Goal: Task Accomplishment & Management: Manage account settings

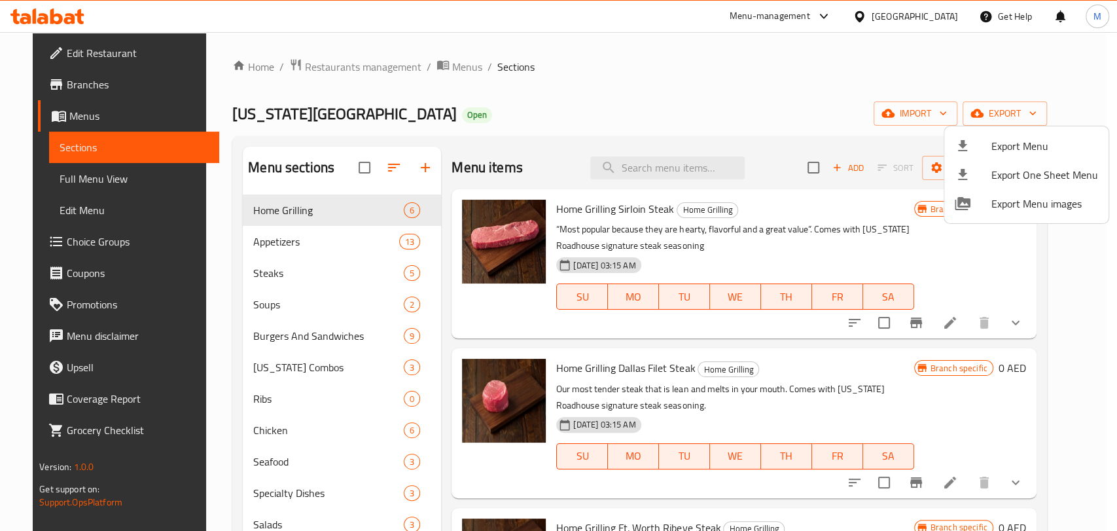
click at [984, 151] on div at bounding box center [973, 146] width 37 height 16
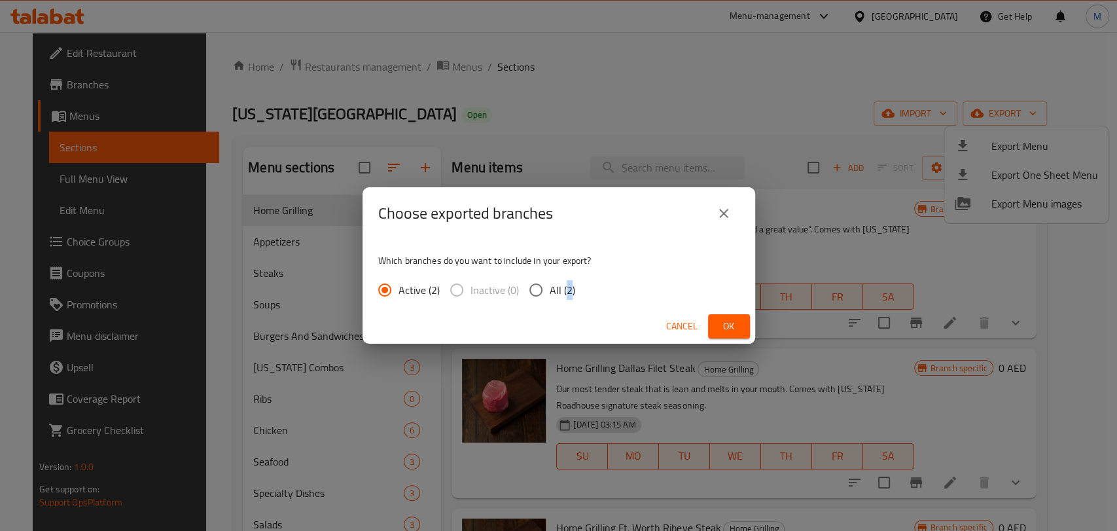
click at [565, 289] on span "All (2)" at bounding box center [563, 290] width 26 height 16
drag, startPoint x: 552, startPoint y: 287, endPoint x: 564, endPoint y: 293, distance: 13.2
click at [551, 287] on span "All (2)" at bounding box center [563, 290] width 26 height 16
click at [550, 287] on input "All (2)" at bounding box center [535, 289] width 27 height 27
radio input "true"
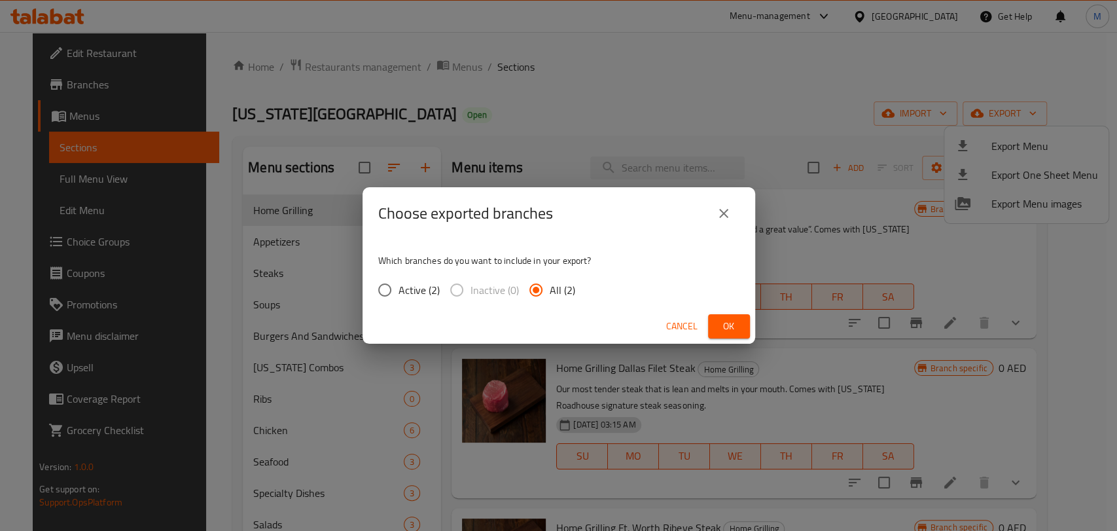
click at [723, 319] on span "Ok" at bounding box center [729, 326] width 21 height 16
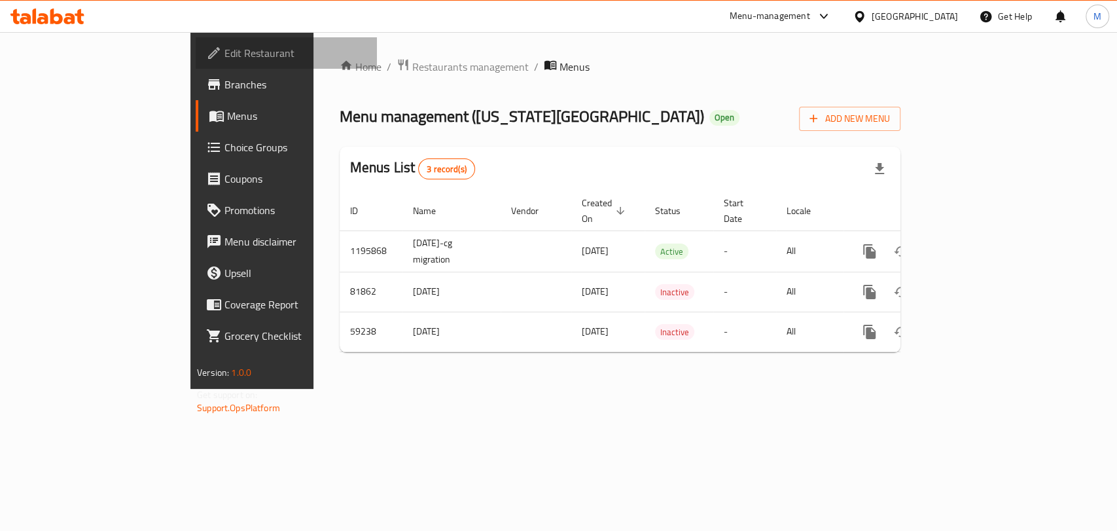
click at [225, 59] on span "Edit Restaurant" at bounding box center [296, 53] width 142 height 16
click at [225, 47] on span "Edit Restaurant" at bounding box center [296, 53] width 142 height 16
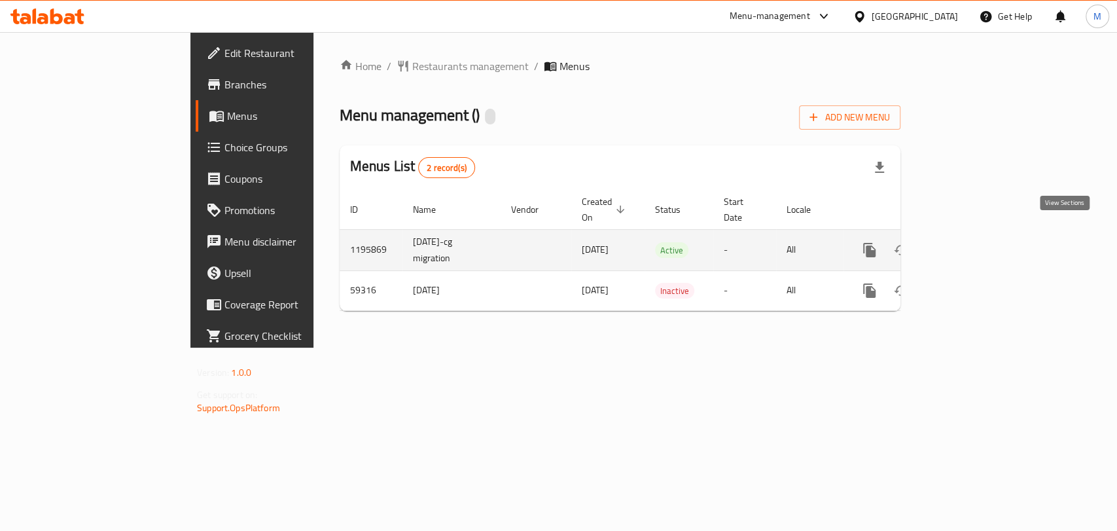
click at [972, 242] on icon "enhanced table" at bounding box center [964, 250] width 16 height 16
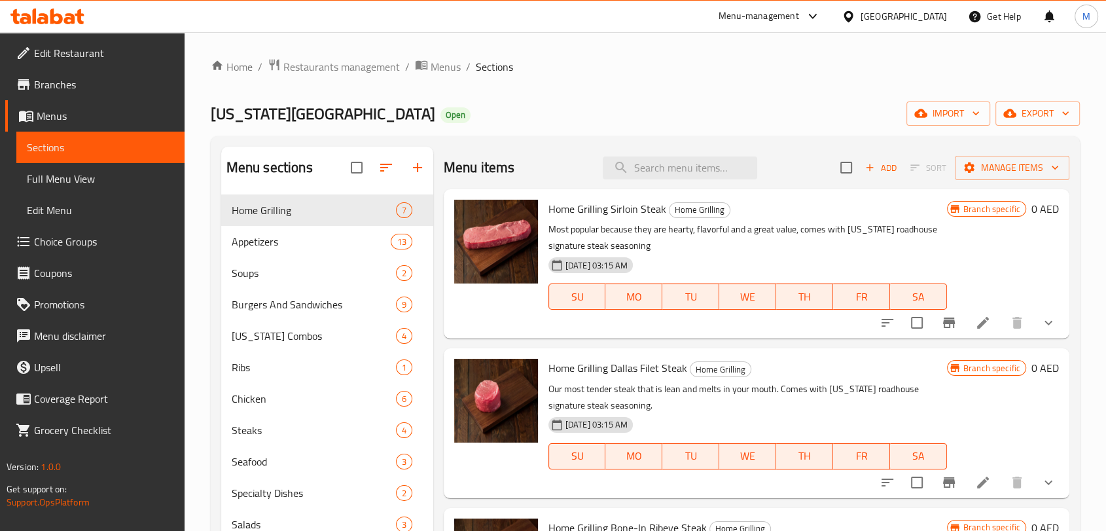
click at [105, 93] on link "Branches" at bounding box center [94, 84] width 179 height 31
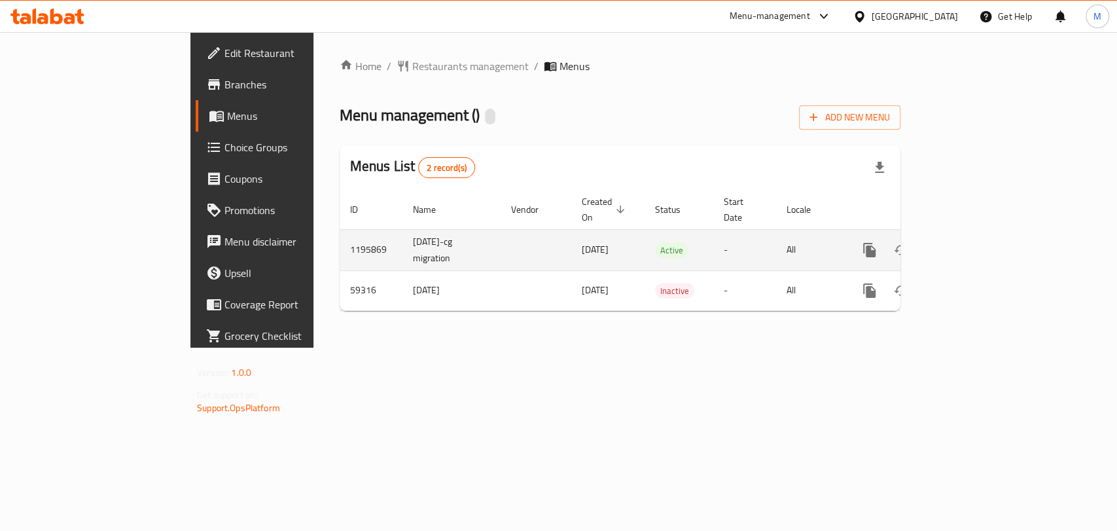
click at [980, 234] on link "enhanced table" at bounding box center [963, 249] width 31 height 31
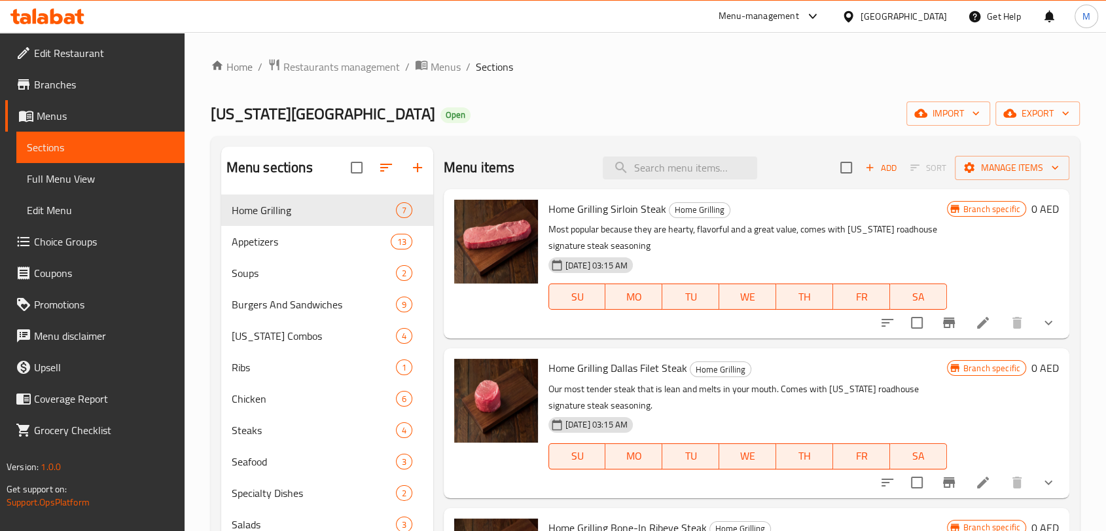
click at [700, 179] on div "Menu items Add Sort Manage items" at bounding box center [757, 168] width 626 height 43
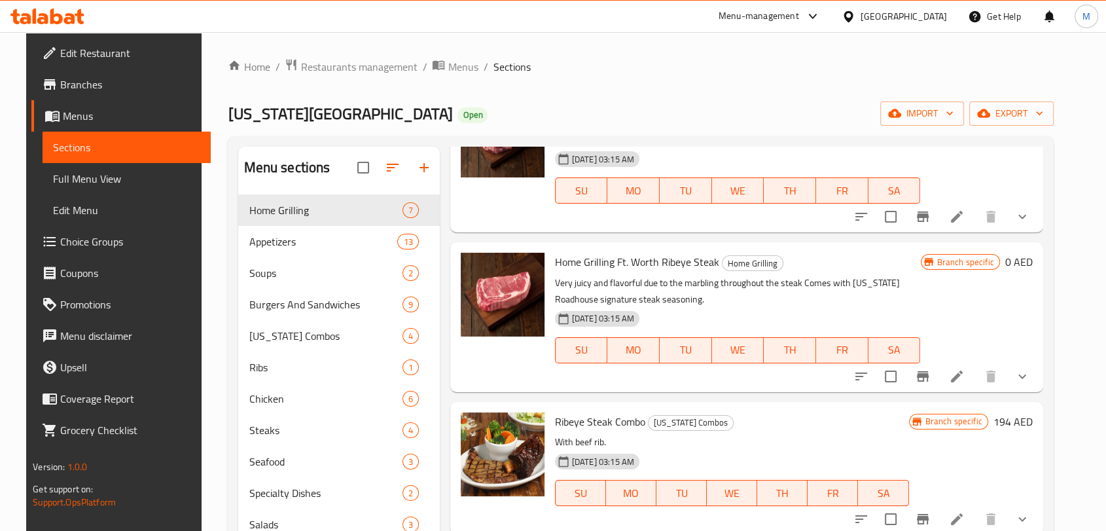
scroll to position [183, 0]
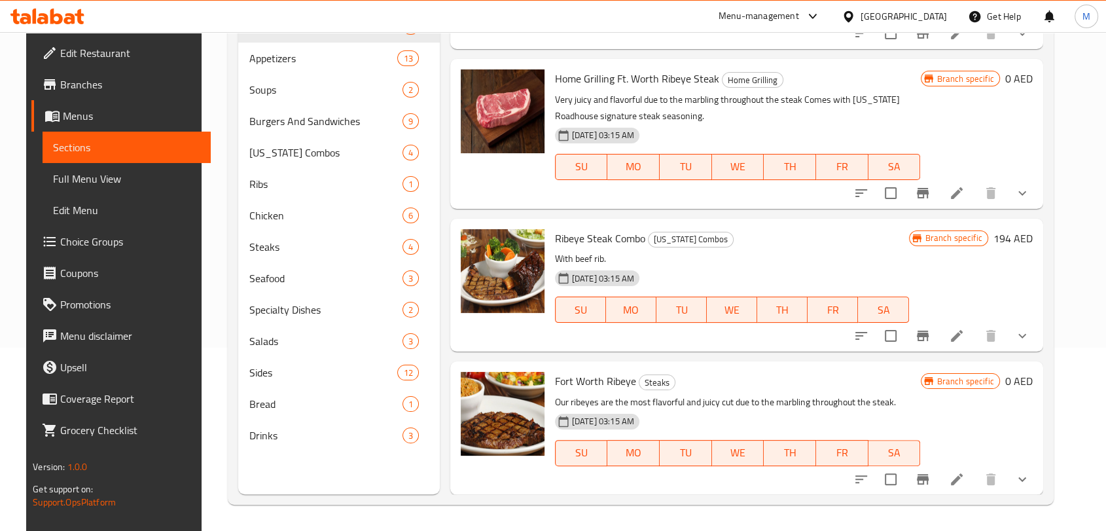
type input "Ribeye"
click at [1030, 485] on icon "show more" at bounding box center [1023, 479] width 16 height 16
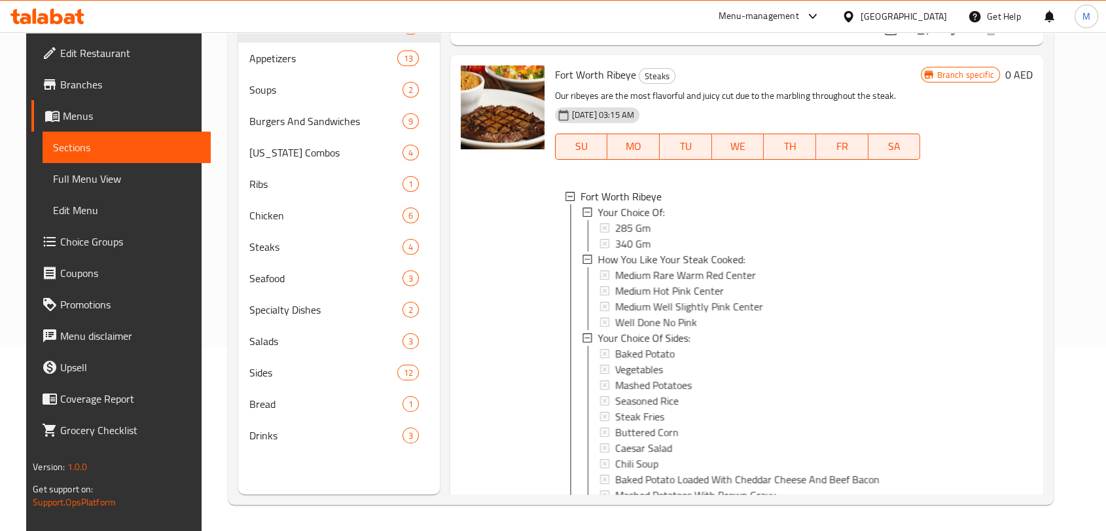
scroll to position [470, 0]
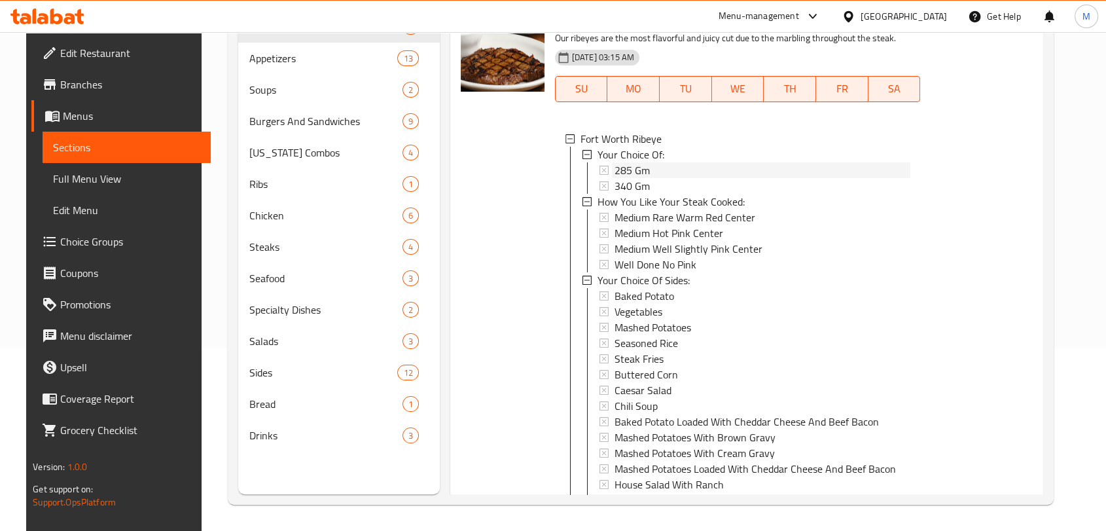
click at [742, 174] on div "285 Gm" at bounding box center [763, 170] width 296 height 16
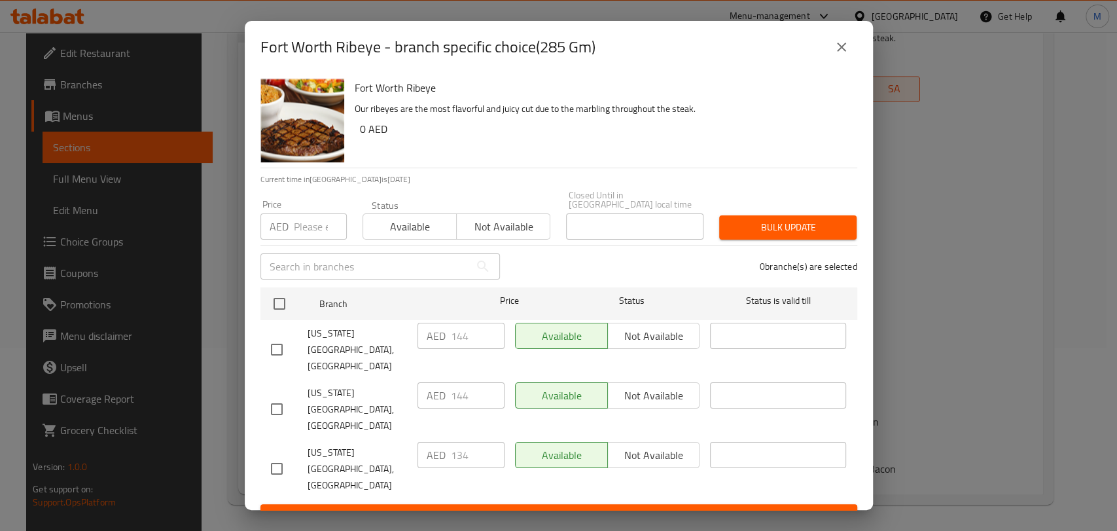
click at [832, 63] on button "close" at bounding box center [841, 46] width 31 height 31
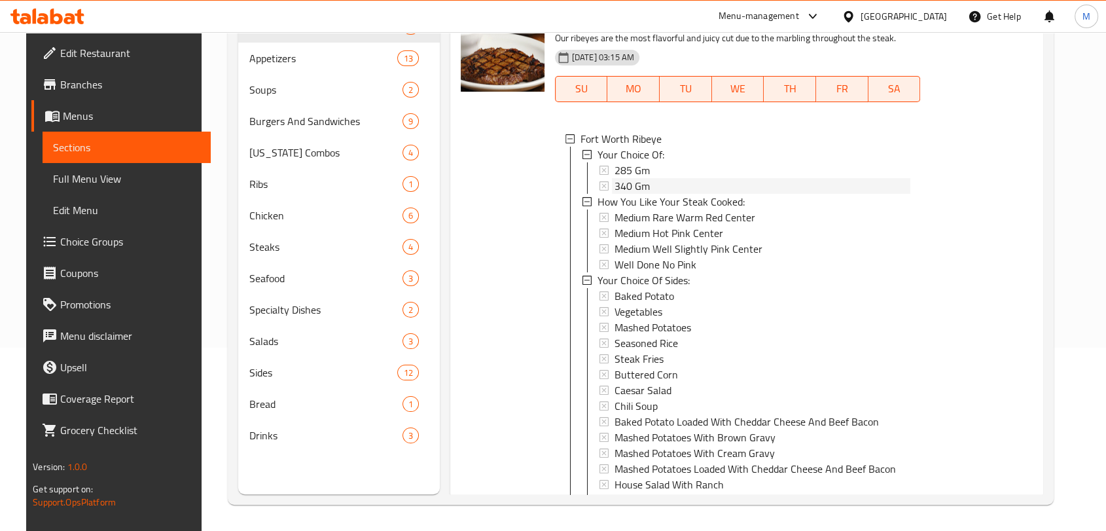
click at [690, 187] on div "340 Gm" at bounding box center [763, 186] width 296 height 16
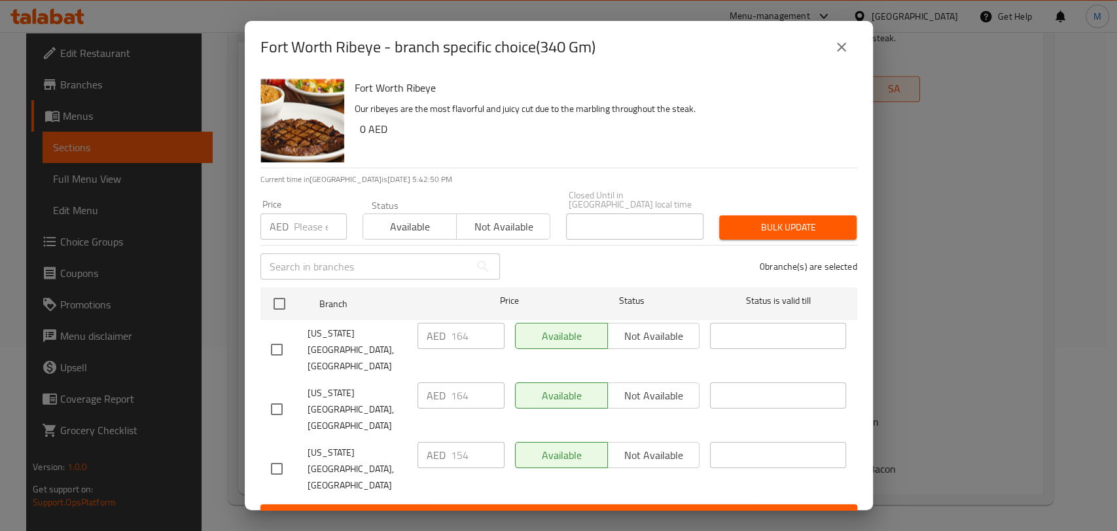
click at [846, 55] on icon "close" at bounding box center [842, 47] width 16 height 16
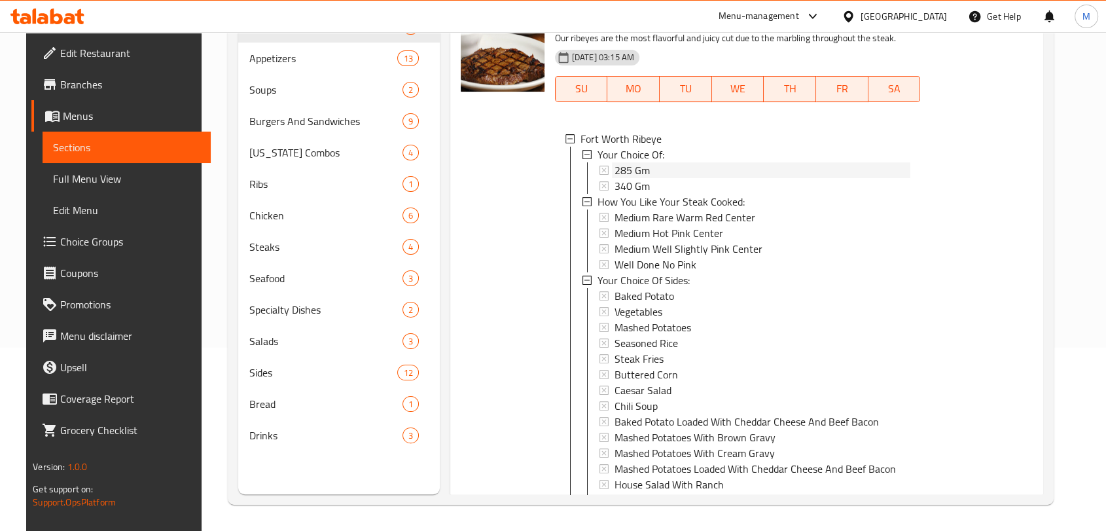
click at [693, 166] on div "285 Gm" at bounding box center [763, 170] width 296 height 16
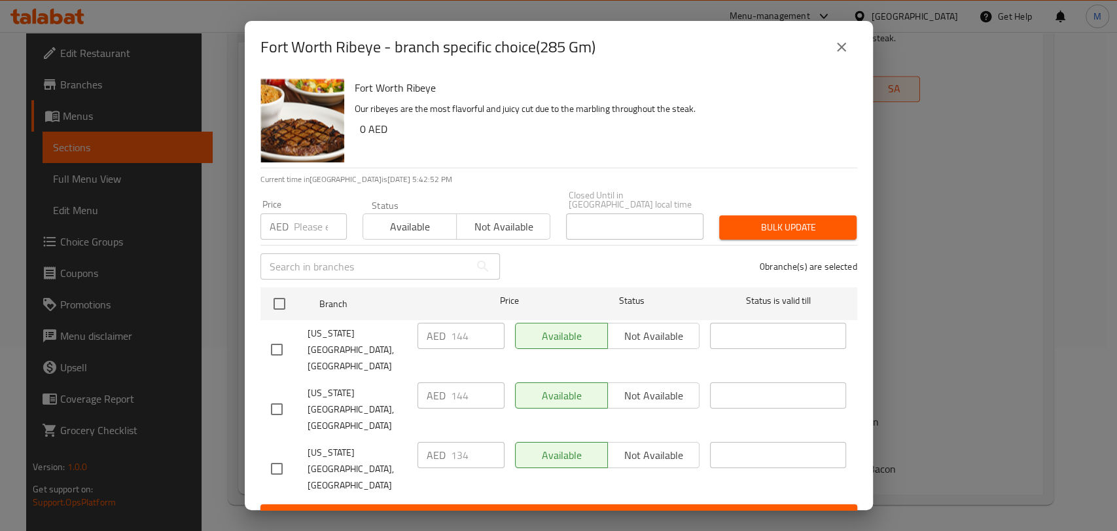
click at [848, 55] on icon "close" at bounding box center [842, 47] width 16 height 16
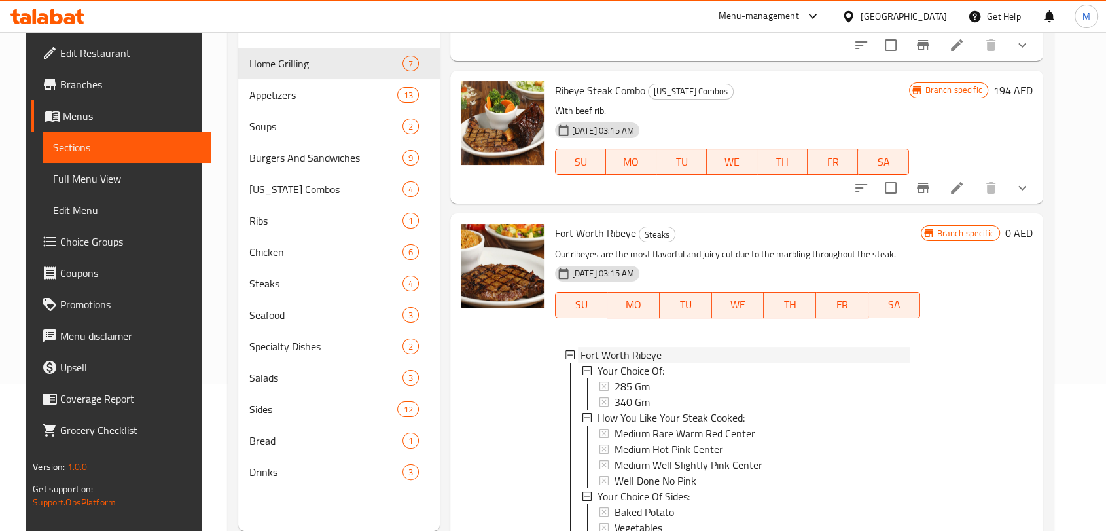
scroll to position [637, 0]
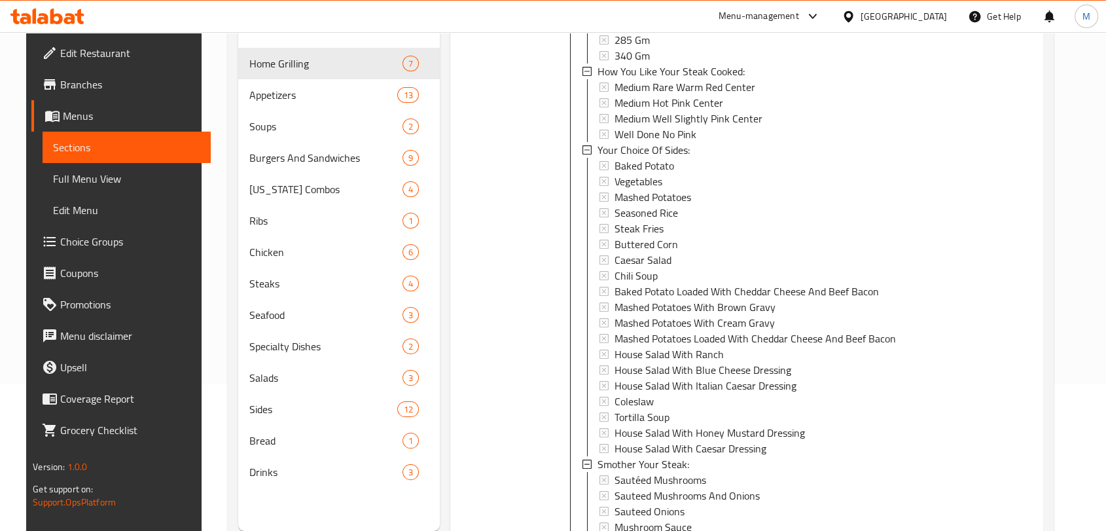
click at [977, 247] on div "Branch specific 0 AED" at bounding box center [977, 274] width 112 height 793
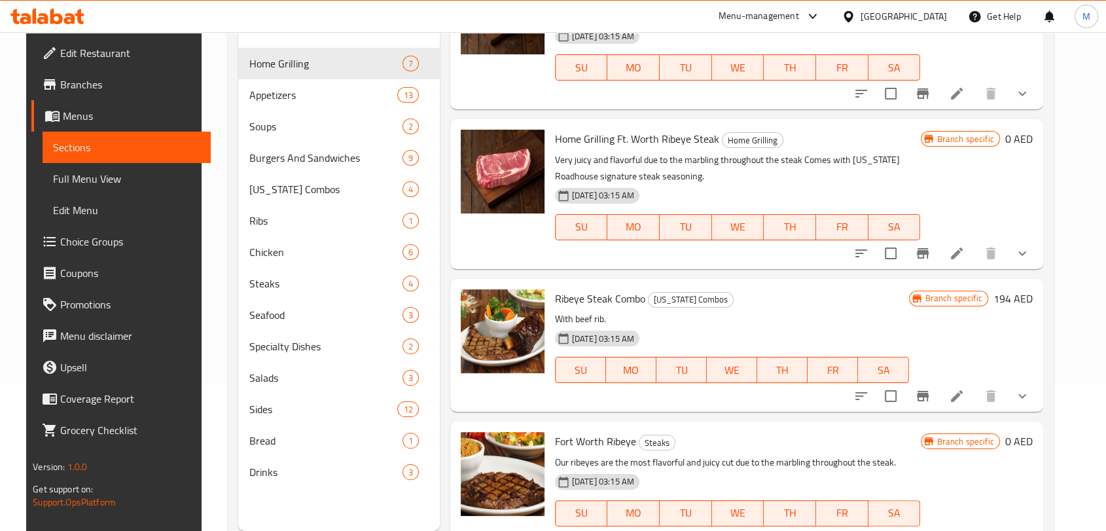
scroll to position [363, 0]
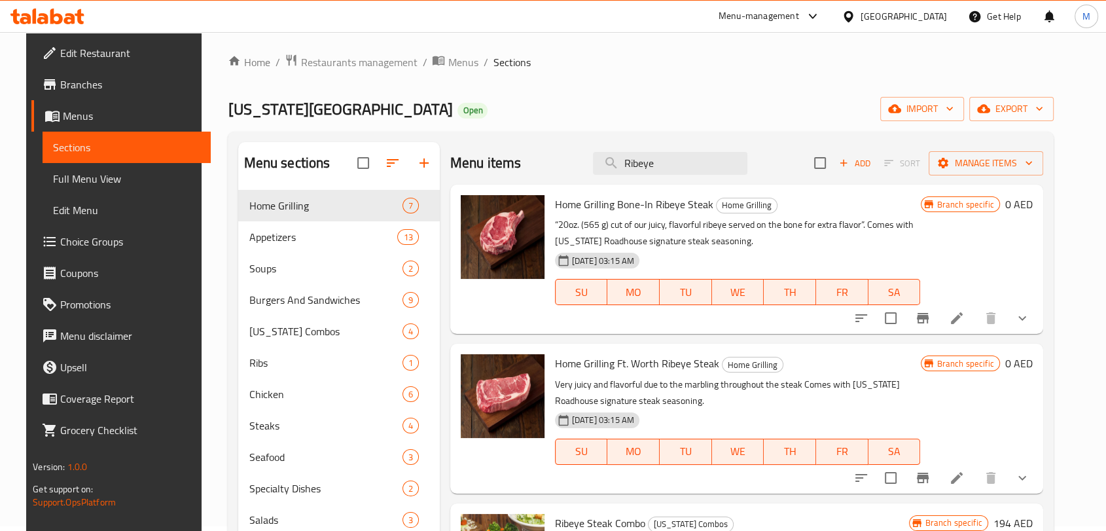
scroll to position [0, 0]
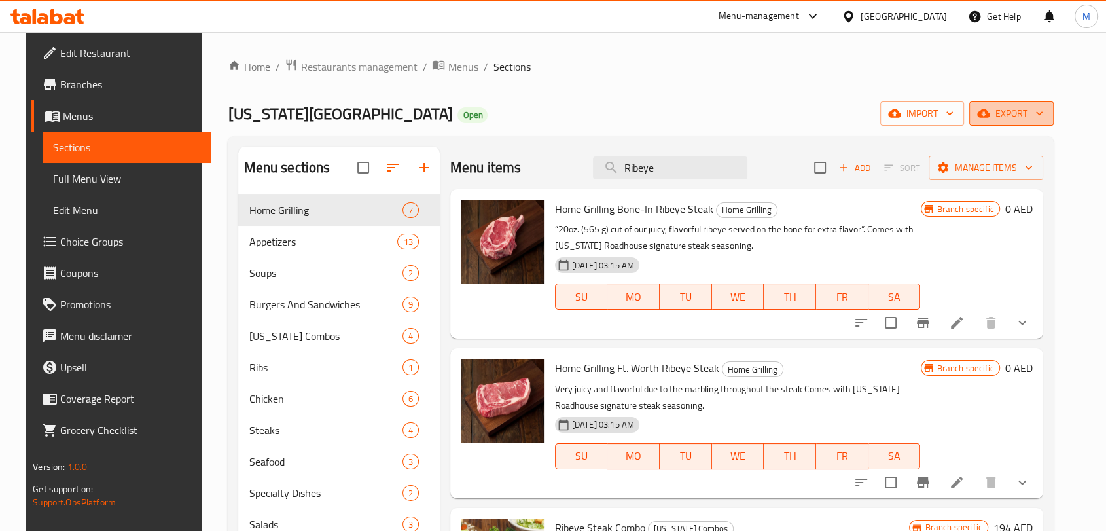
click at [1043, 113] on span "export" at bounding box center [1011, 113] width 63 height 16
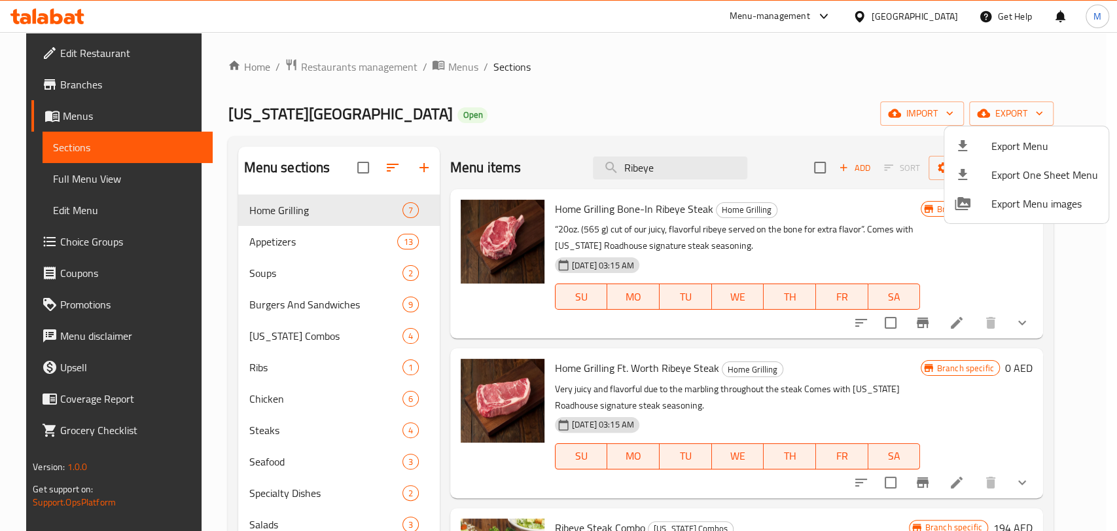
click at [1015, 141] on span "Export Menu" at bounding box center [1045, 146] width 107 height 16
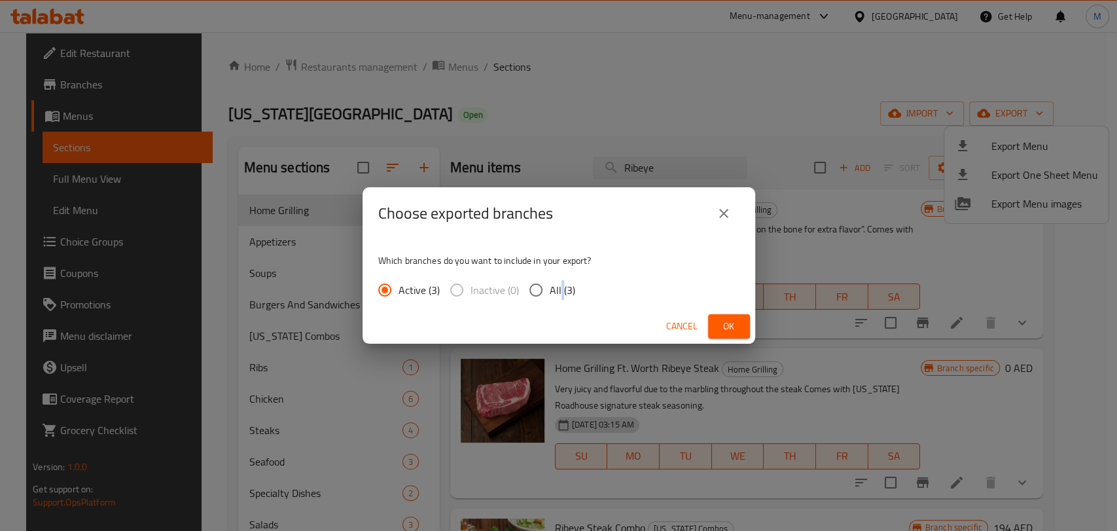
click at [560, 289] on span "All (3)" at bounding box center [563, 290] width 26 height 16
click at [490, 293] on span "Inactive (0)" at bounding box center [495, 290] width 48 height 16
click at [555, 291] on span "All (3)" at bounding box center [563, 290] width 26 height 16
click at [550, 291] on input "All (3)" at bounding box center [535, 289] width 27 height 27
radio input "true"
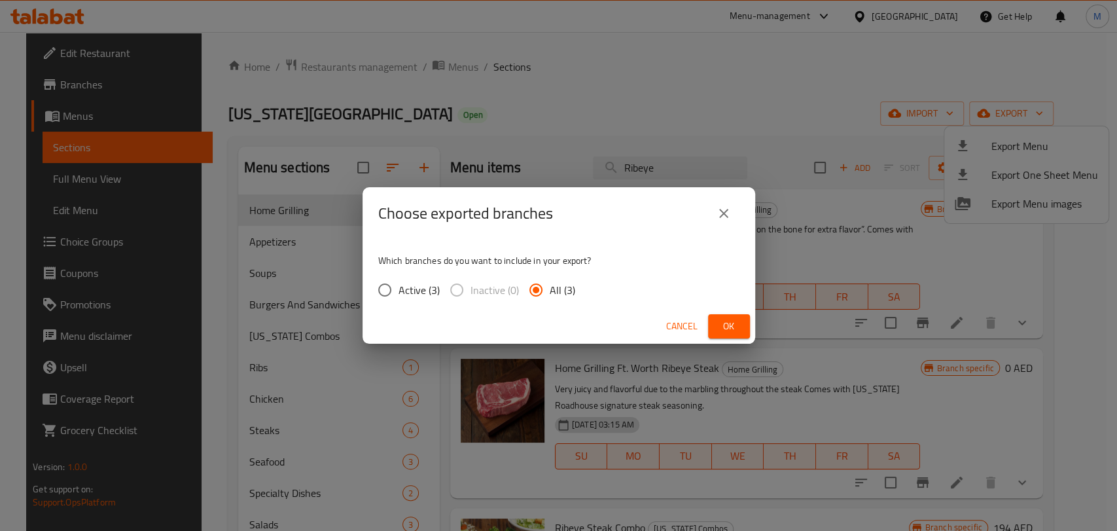
drag, startPoint x: 704, startPoint y: 315, endPoint x: 729, endPoint y: 321, distance: 25.4
click at [705, 315] on div "Cancel Ok" at bounding box center [559, 326] width 393 height 35
click at [729, 321] on span "Ok" at bounding box center [729, 326] width 21 height 16
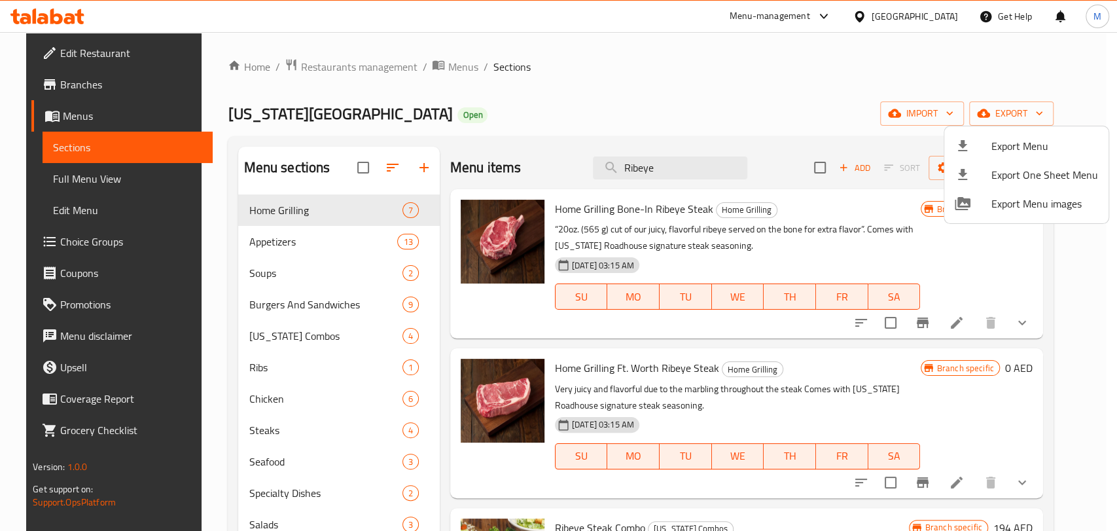
drag, startPoint x: 668, startPoint y: 160, endPoint x: 580, endPoint y: 175, distance: 89.8
click at [580, 175] on div at bounding box center [558, 265] width 1117 height 531
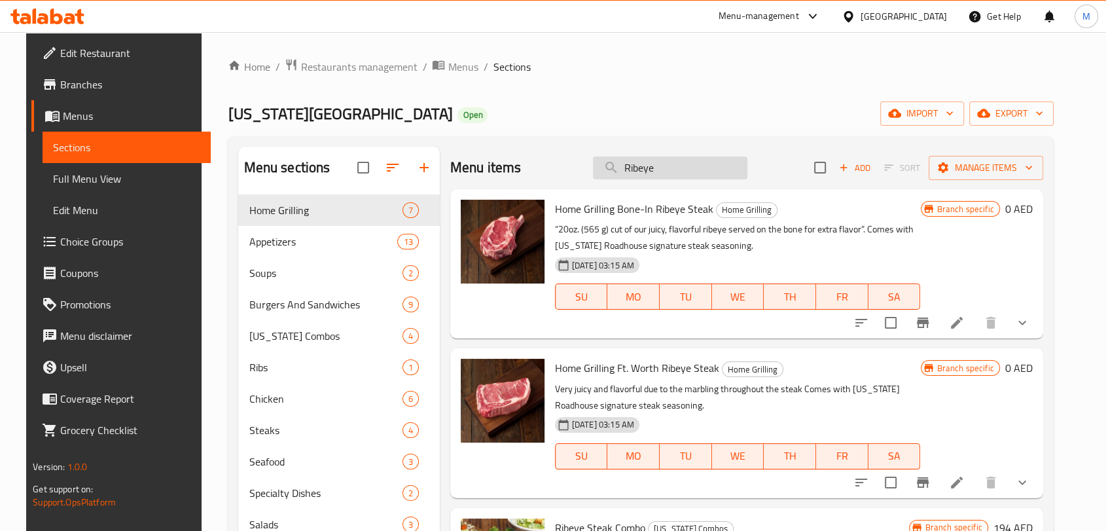
click at [636, 173] on input "Ribeye" at bounding box center [670, 167] width 154 height 23
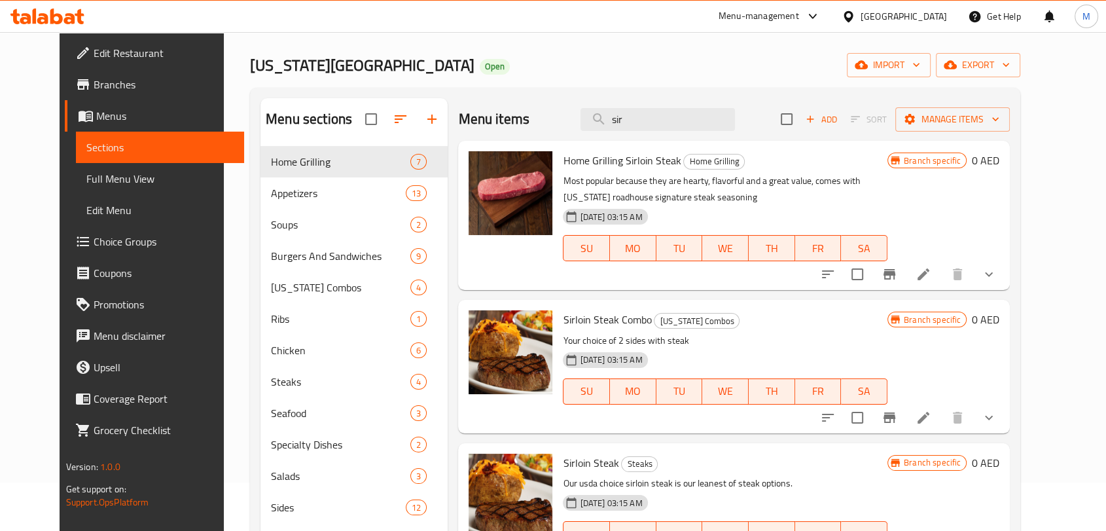
scroll to position [145, 0]
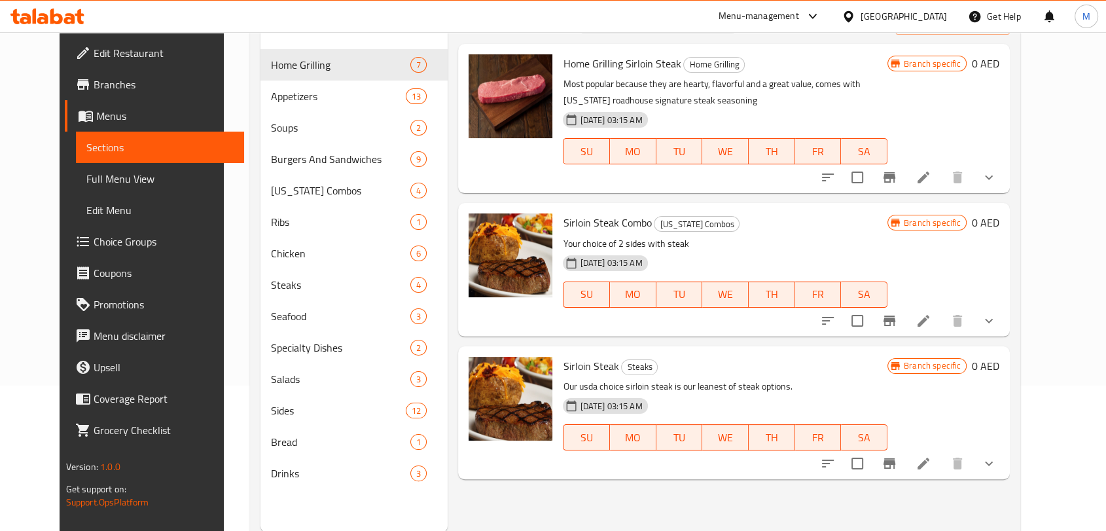
type input "sir"
click at [997, 459] on icon "show more" at bounding box center [989, 464] width 16 height 16
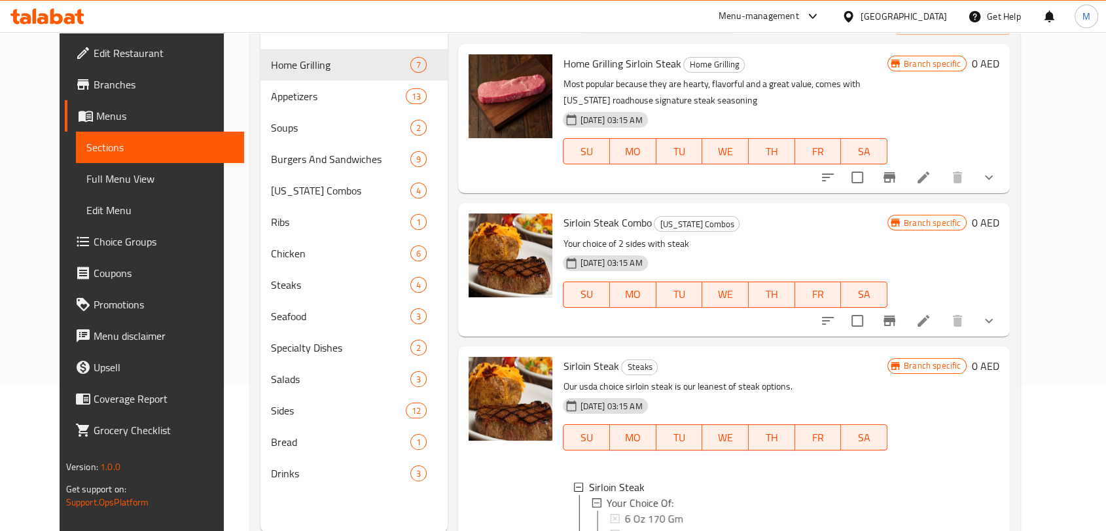
scroll to position [363, 0]
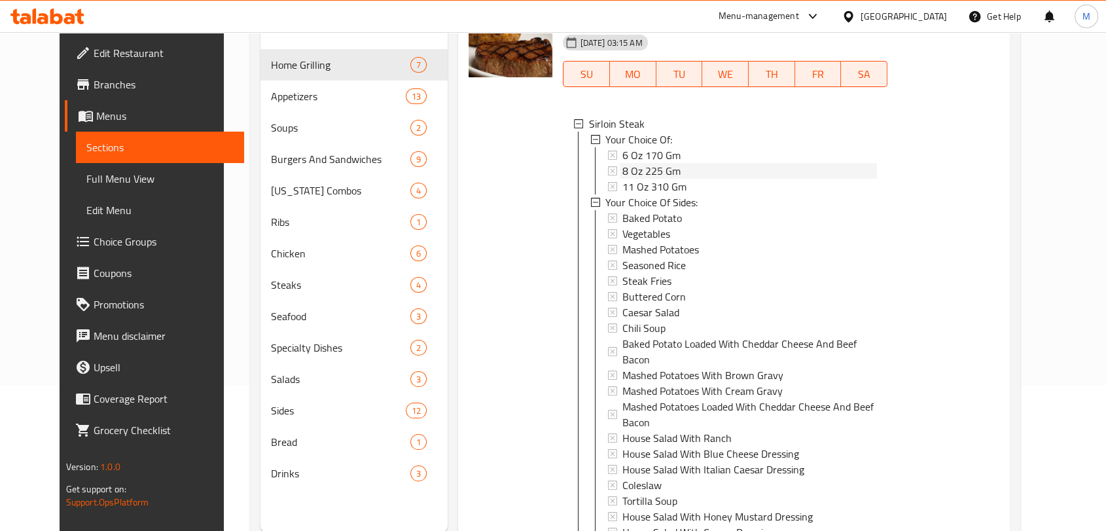
click at [630, 163] on span "8 Oz 225 Gm" at bounding box center [651, 171] width 58 height 16
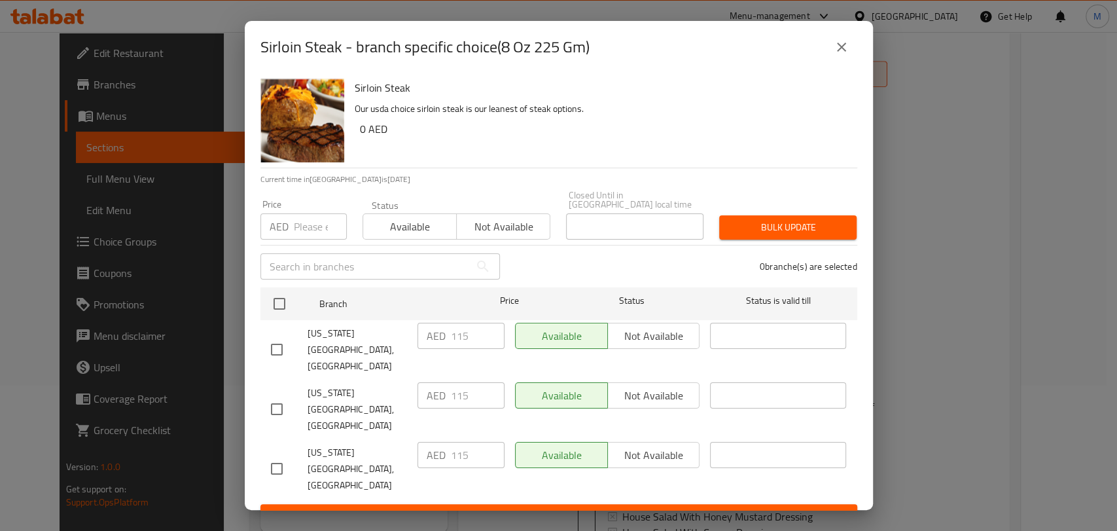
click at [841, 63] on button "close" at bounding box center [841, 46] width 31 height 31
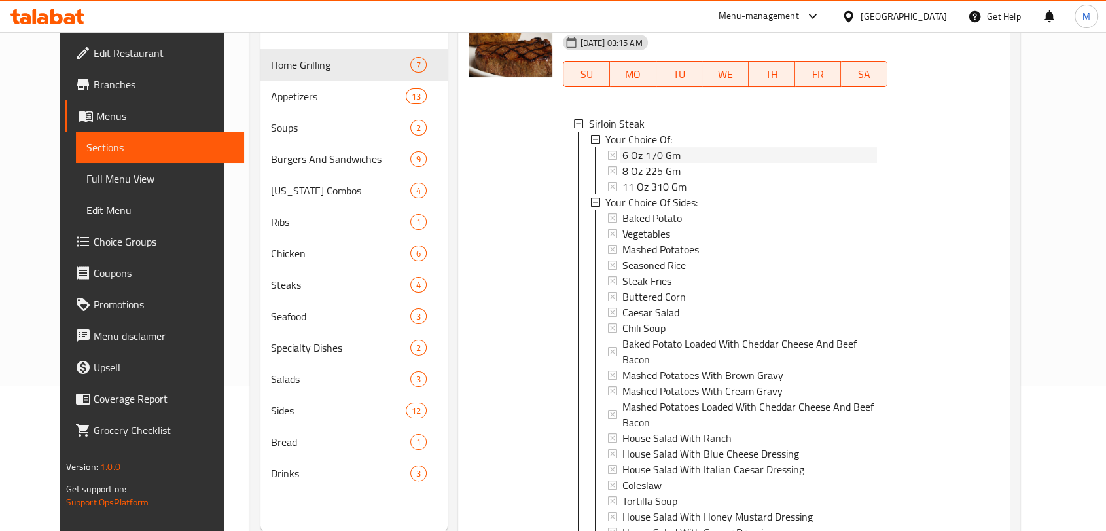
click at [719, 155] on div "6 Oz 170 Gm" at bounding box center [749, 155] width 255 height 16
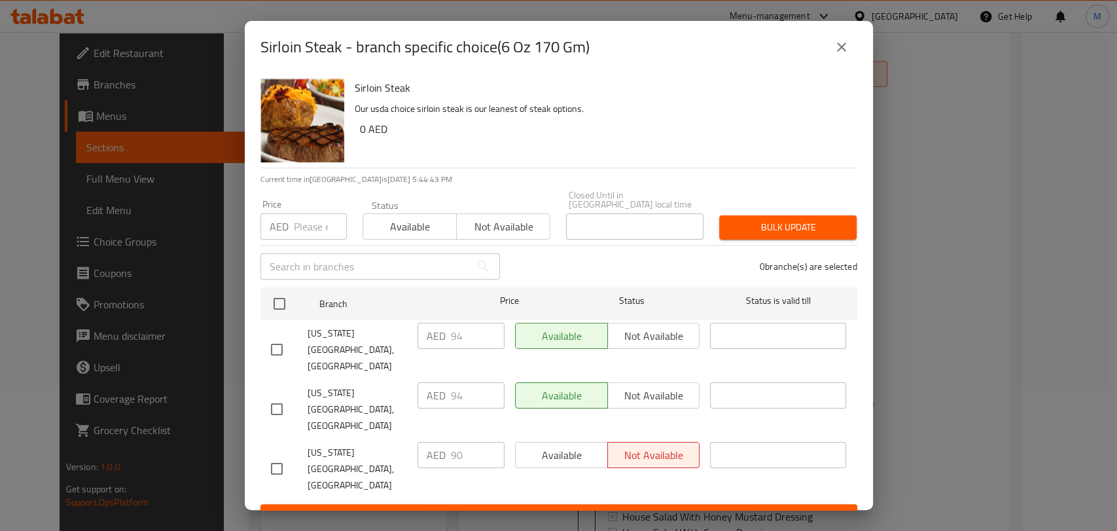
click at [840, 55] on icon "close" at bounding box center [842, 47] width 16 height 16
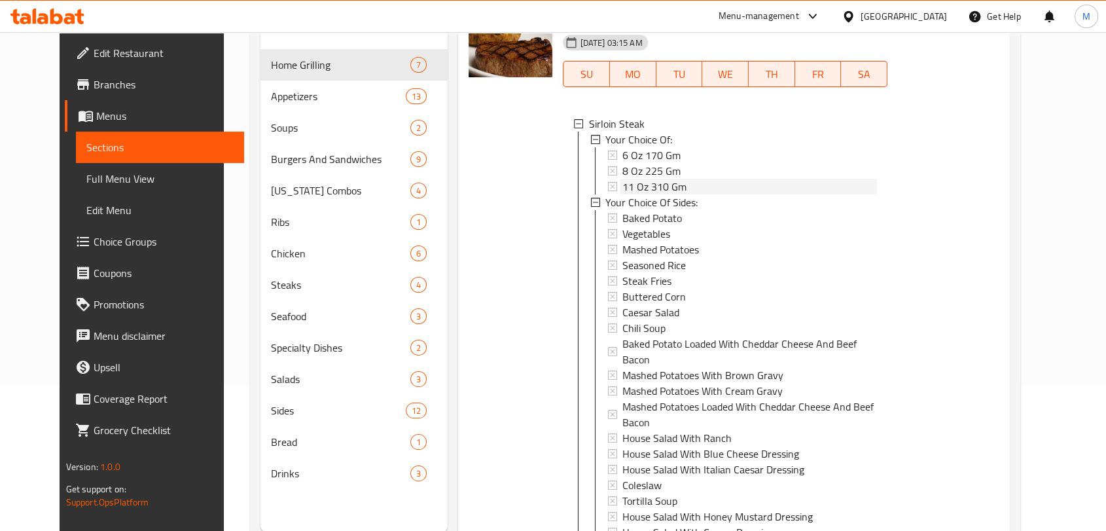
click at [683, 187] on div "11 Oz 310 Gm" at bounding box center [749, 187] width 255 height 16
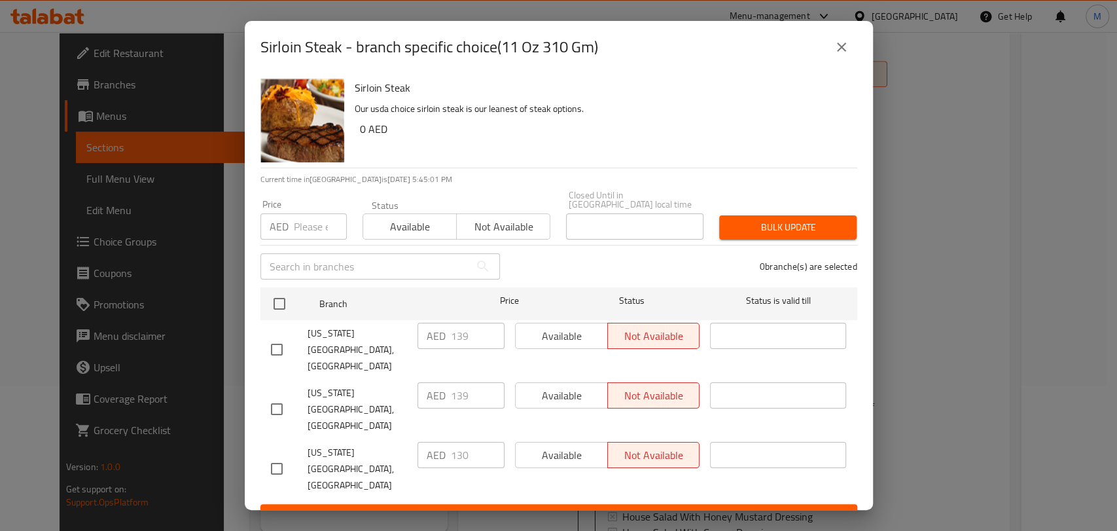
click at [851, 63] on button "close" at bounding box center [841, 46] width 31 height 31
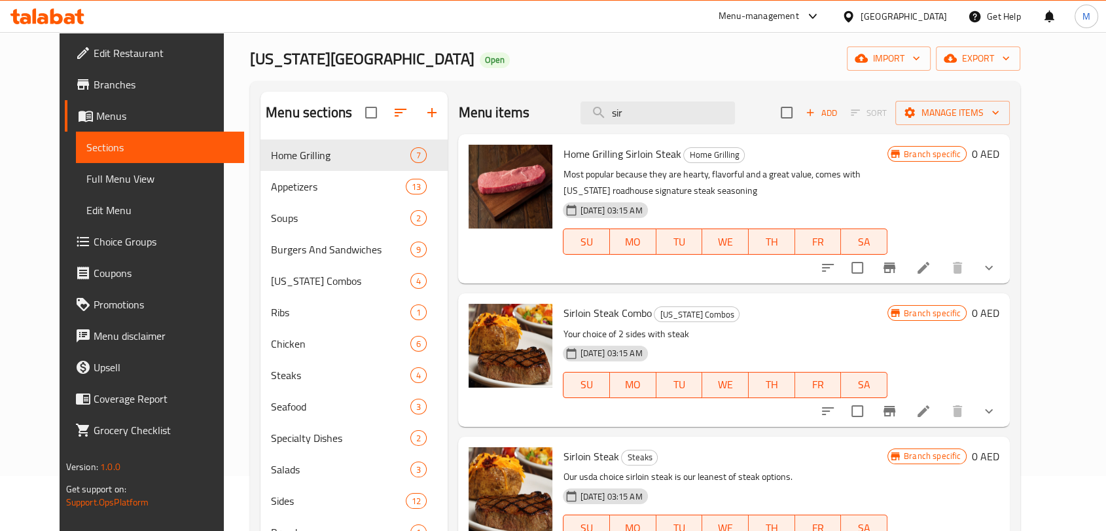
scroll to position [0, 0]
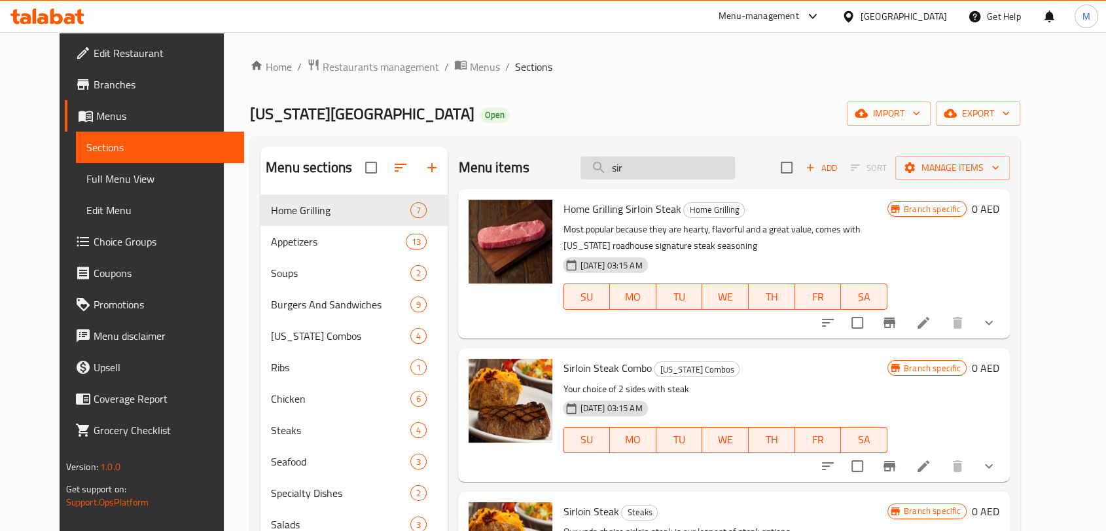
click at [689, 164] on input "sir" at bounding box center [658, 167] width 154 height 23
paste input "New York Strip"
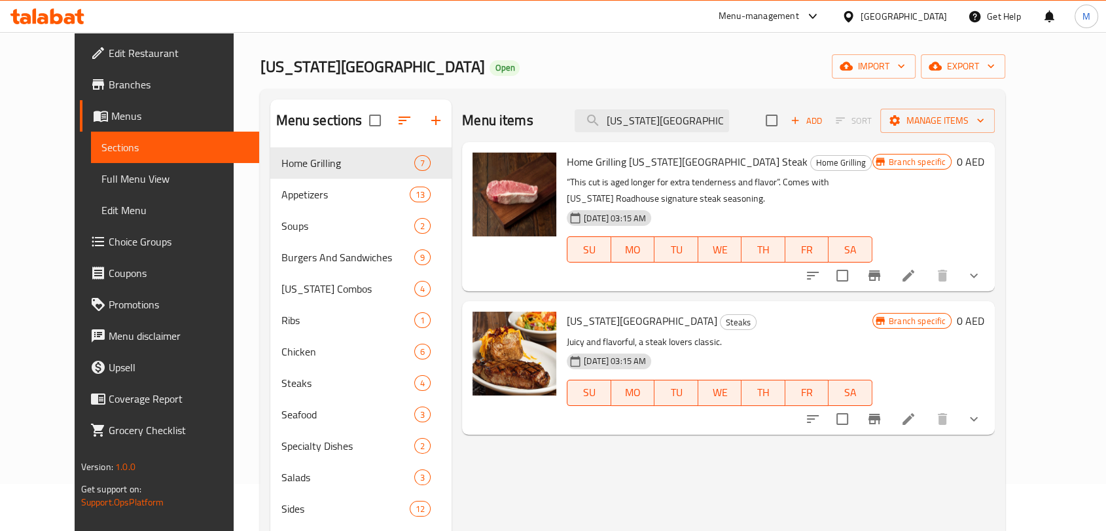
scroll to position [73, 0]
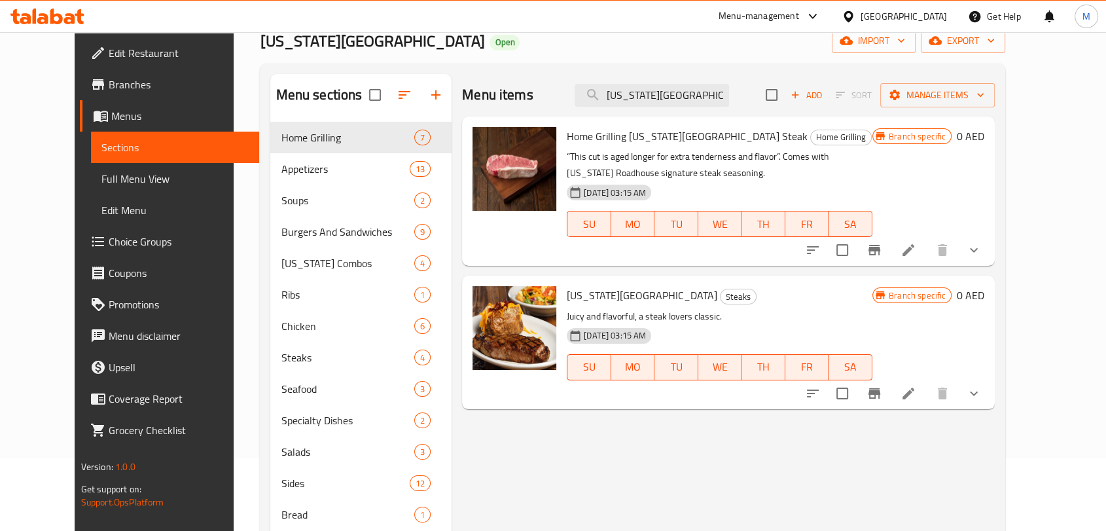
type input "New York Strip"
click at [982, 393] on icon "show more" at bounding box center [974, 394] width 16 height 16
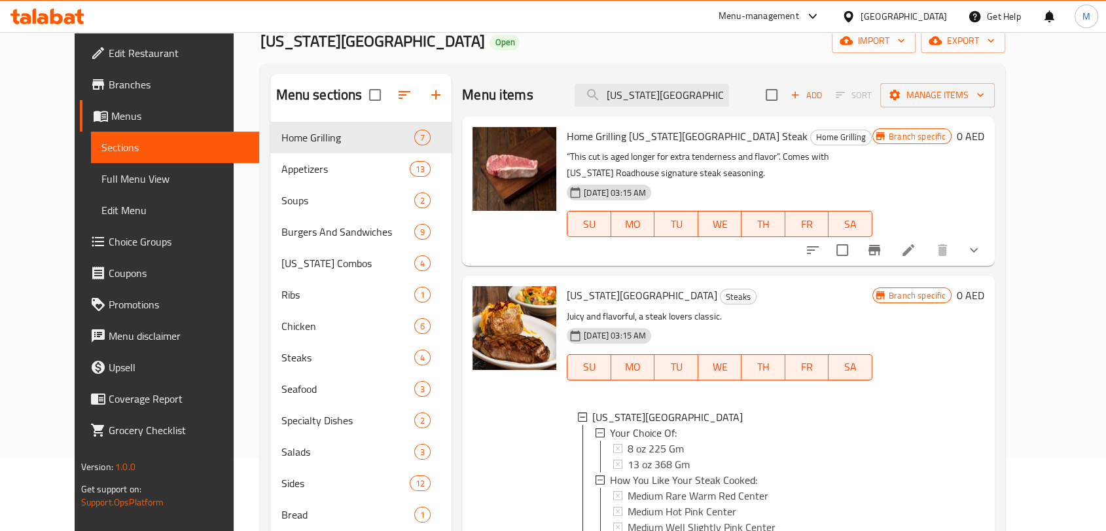
scroll to position [145, 0]
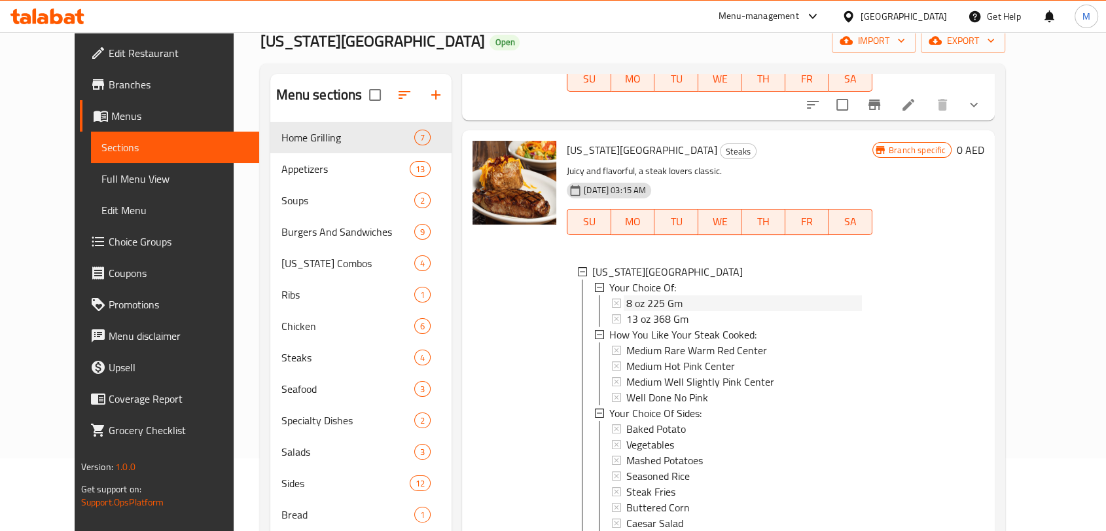
click at [643, 302] on span "8 oz 225 Gm" at bounding box center [654, 303] width 56 height 16
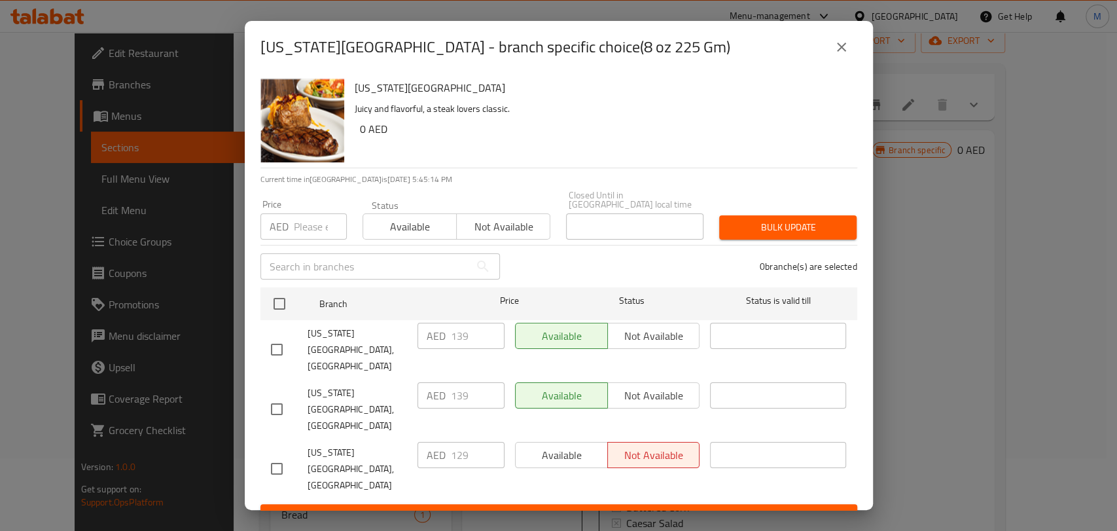
click at [283, 455] on input "checkbox" at bounding box center [276, 468] width 27 height 27
checkbox input "true"
click at [298, 240] on input "number" at bounding box center [320, 226] width 53 height 26
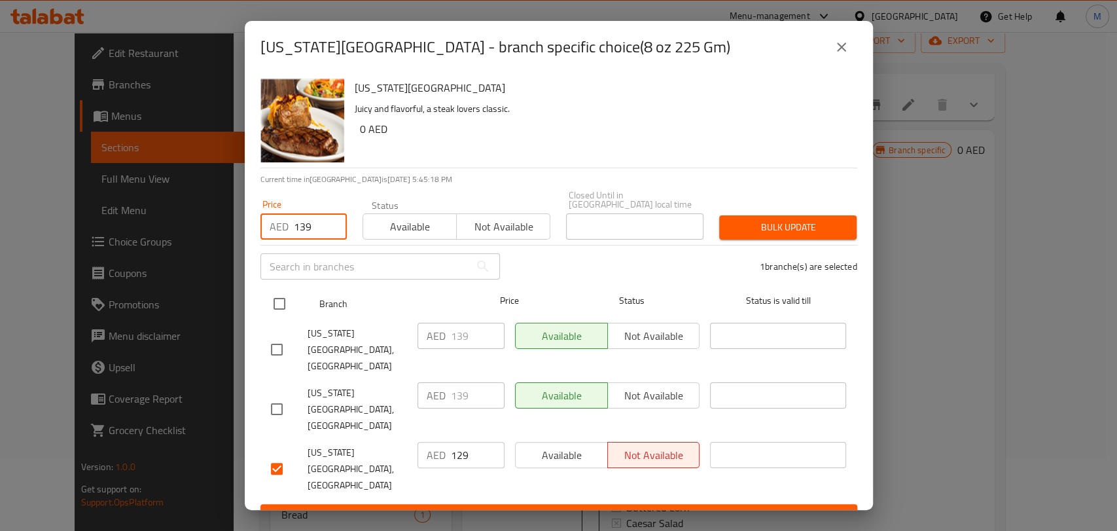
type input "139"
click at [278, 317] on input "checkbox" at bounding box center [279, 303] width 27 height 27
checkbox input "true"
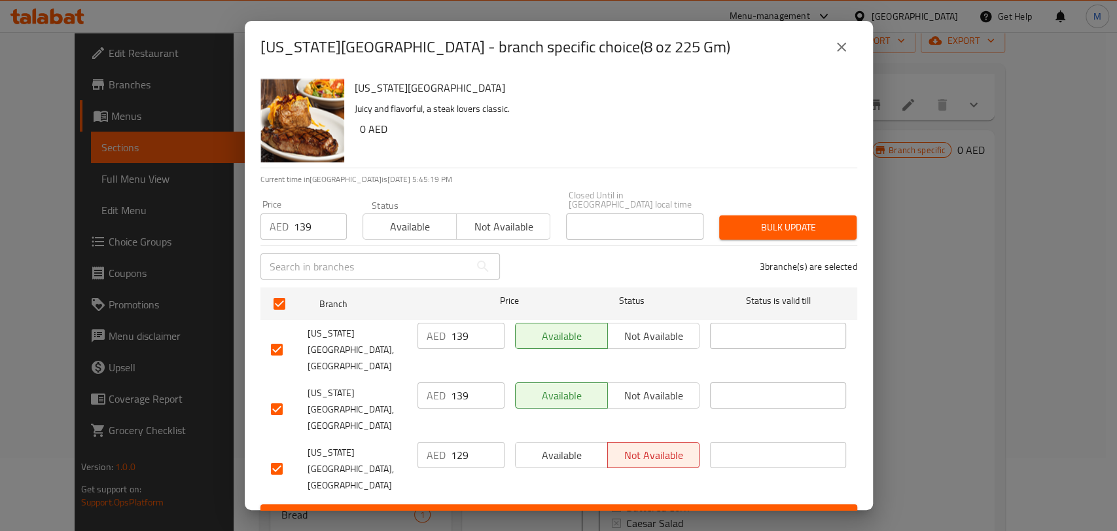
click at [768, 236] on span "Bulk update" at bounding box center [788, 227] width 117 height 16
click at [848, 55] on icon "close" at bounding box center [842, 47] width 16 height 16
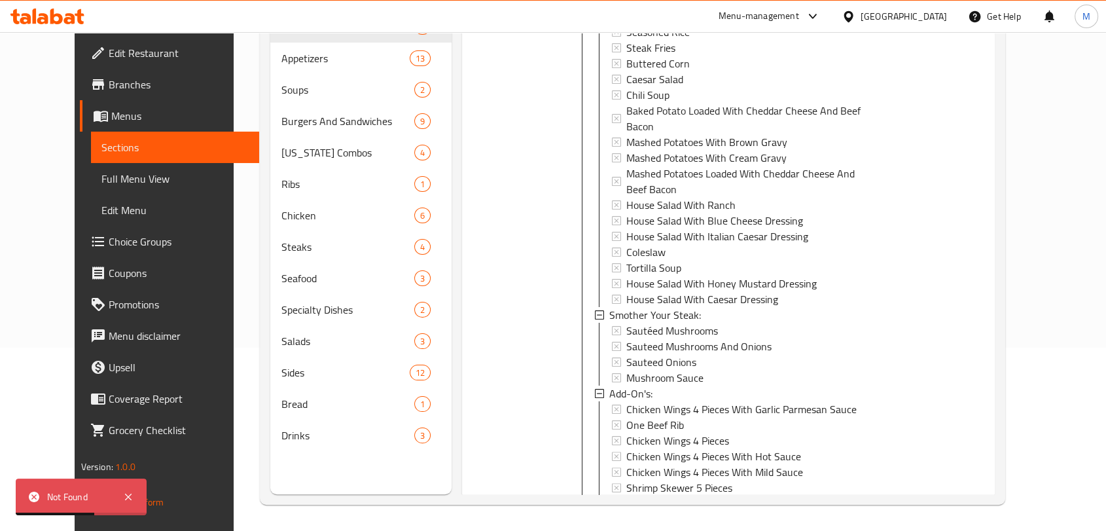
scroll to position [496, 0]
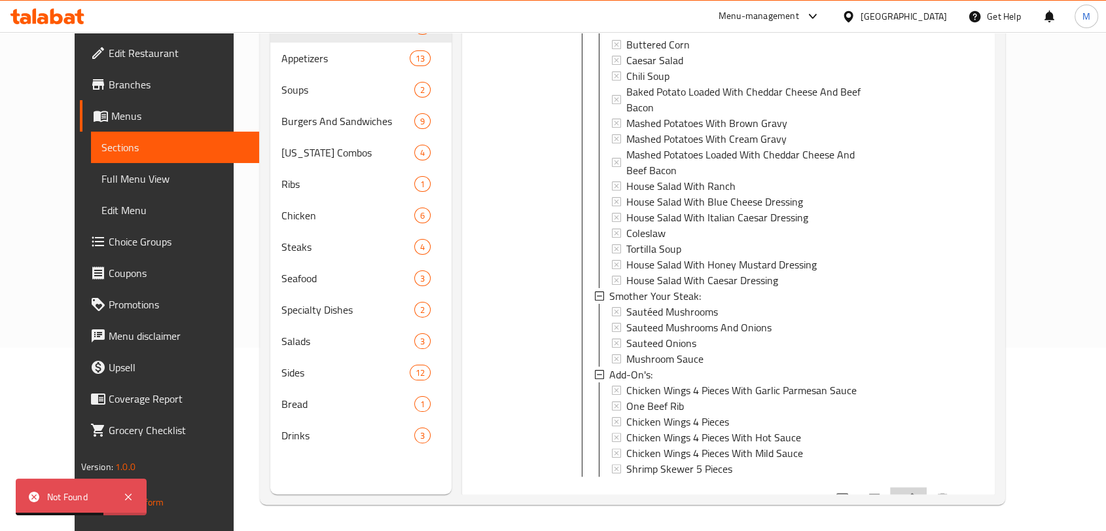
click at [916, 491] on icon at bounding box center [909, 499] width 16 height 16
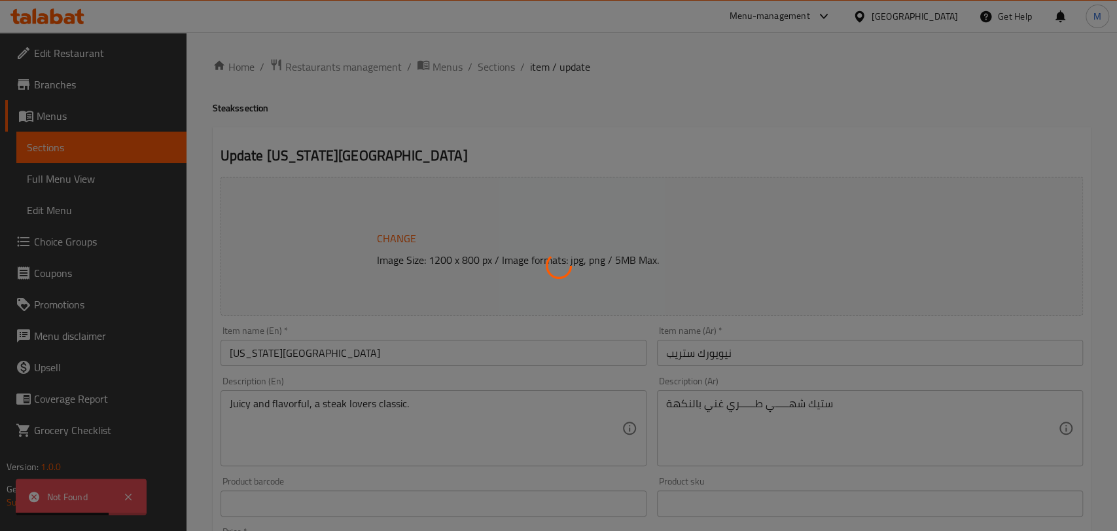
type input "إختيارك من:"
type input "1"
type input "حضر الستيك على طريقتك المفضلة:"
type input "1"
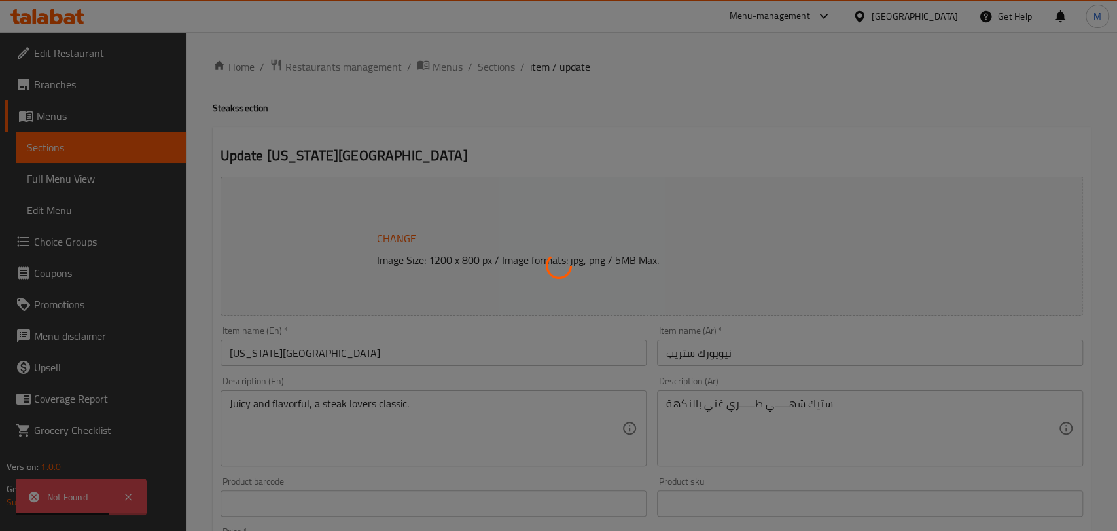
type input "1"
type input "إختيارك من الأطباق الجانبية:"
type input "2"
type input "أضف إلى الستيك:"
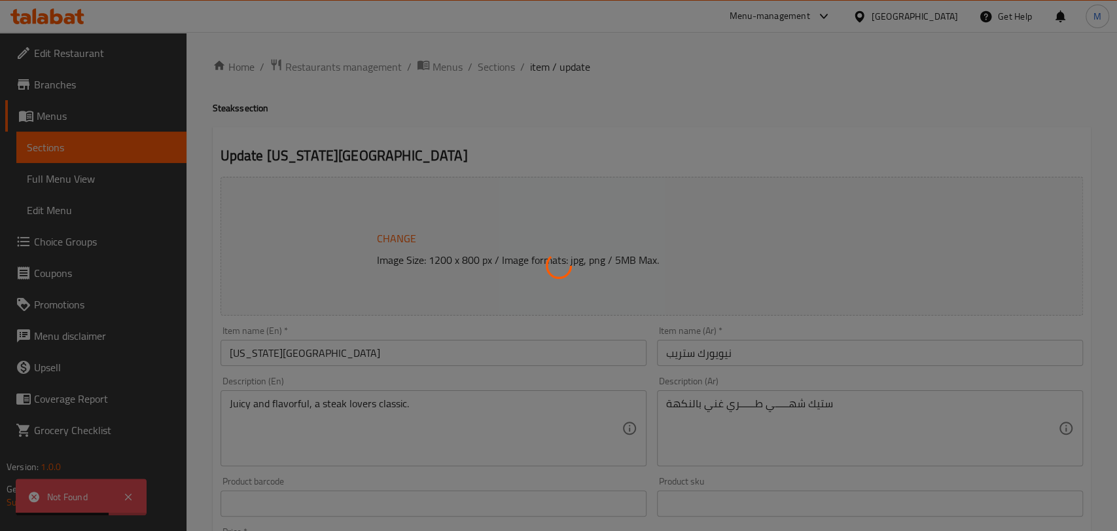
type input "0"
type input "الإضافات:"
type input "0"
type input "5"
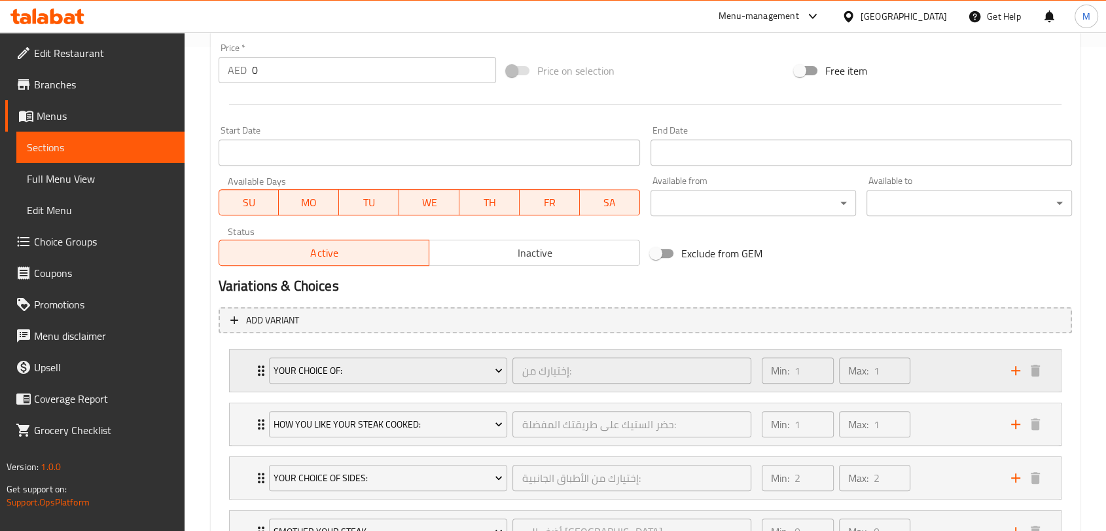
scroll to position [509, 0]
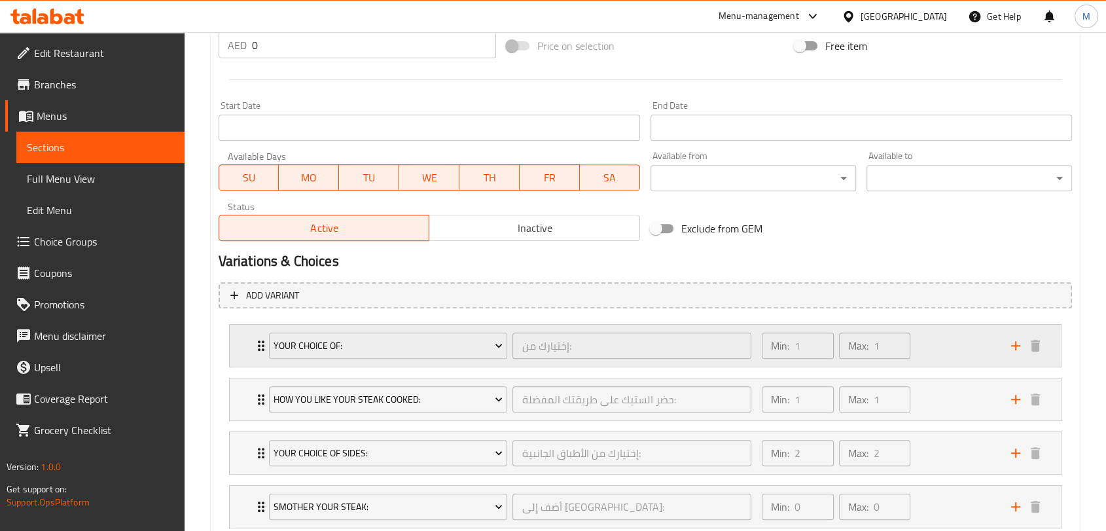
click at [974, 345] on div "Min: 1 ​ Max: 1 ​" at bounding box center [878, 346] width 249 height 42
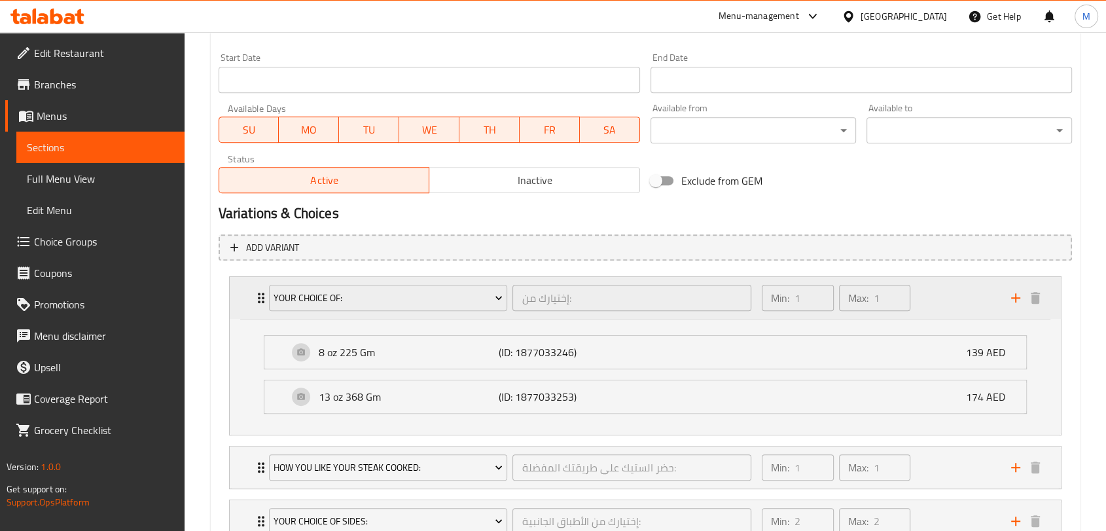
scroll to position [581, 0]
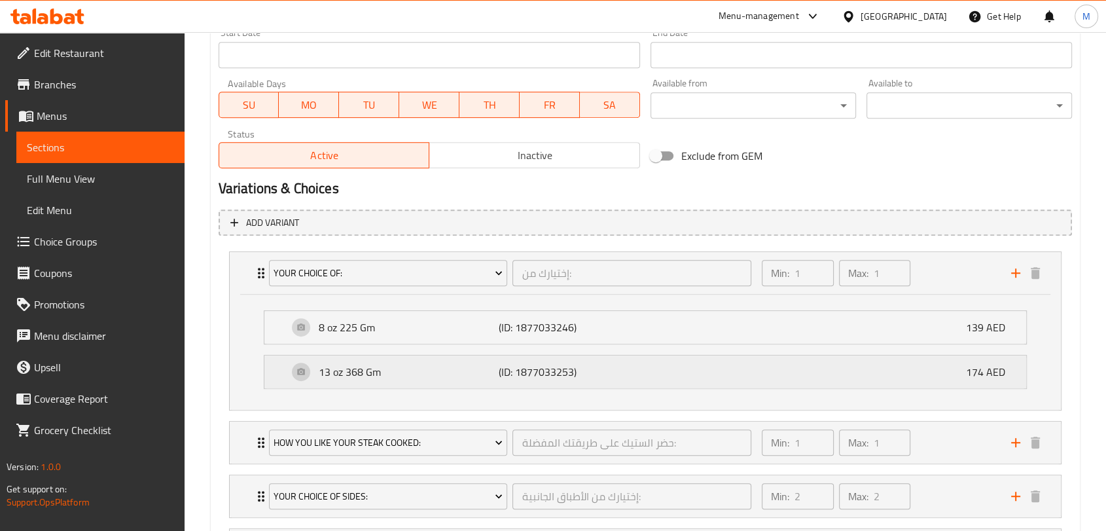
click at [827, 370] on div "13 oz 368 Gm (ID: 1877033253) 174 AED" at bounding box center [649, 371] width 723 height 33
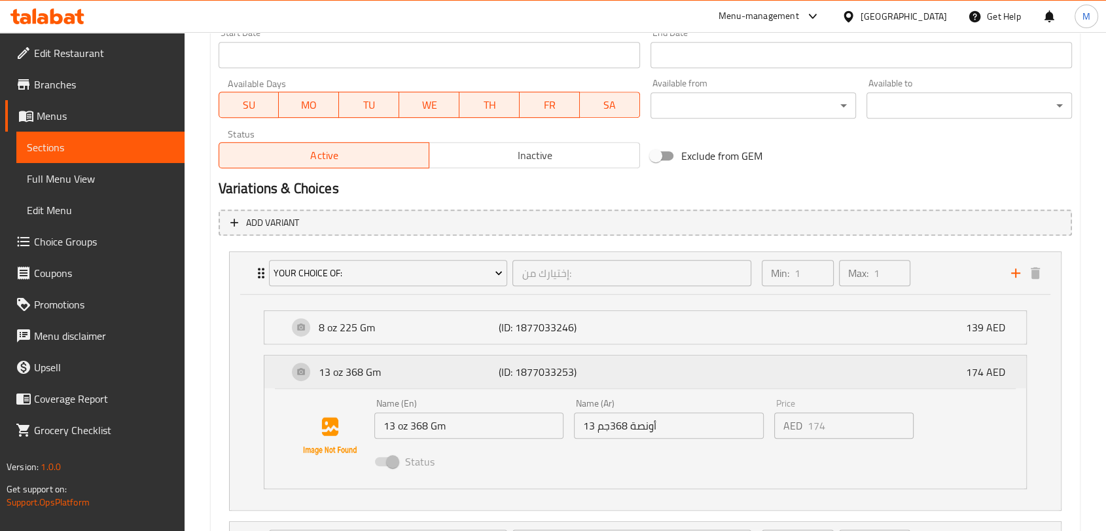
click at [802, 367] on div "13 oz 368 Gm (ID: 1877033253) 174 AED" at bounding box center [649, 371] width 723 height 33
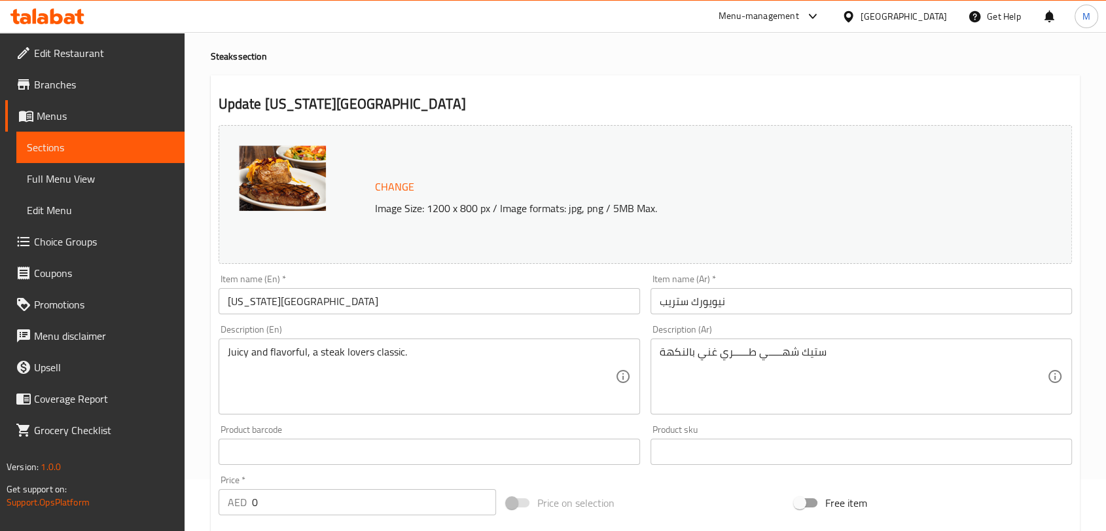
scroll to position [0, 0]
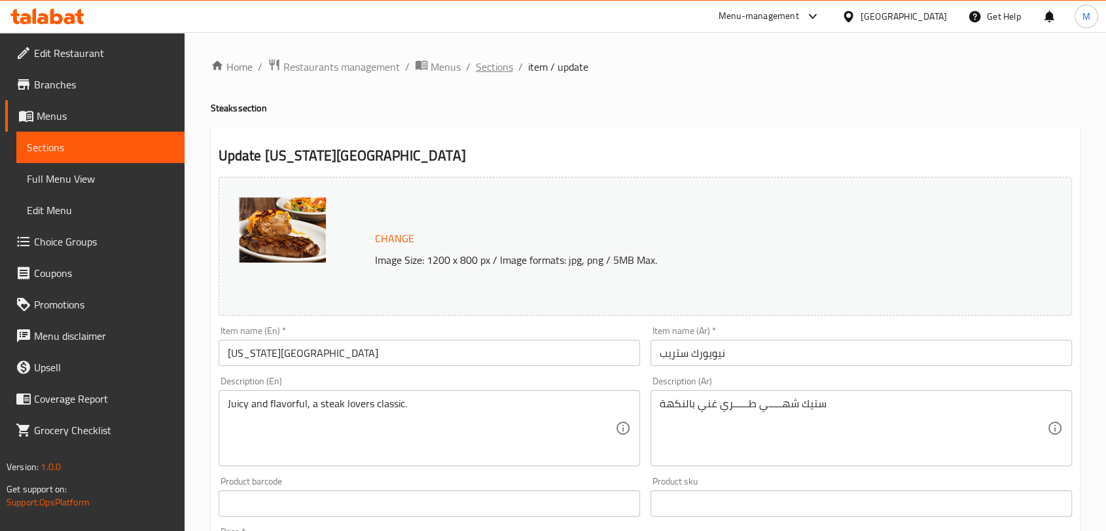
click at [503, 69] on span "Sections" at bounding box center [494, 67] width 37 height 16
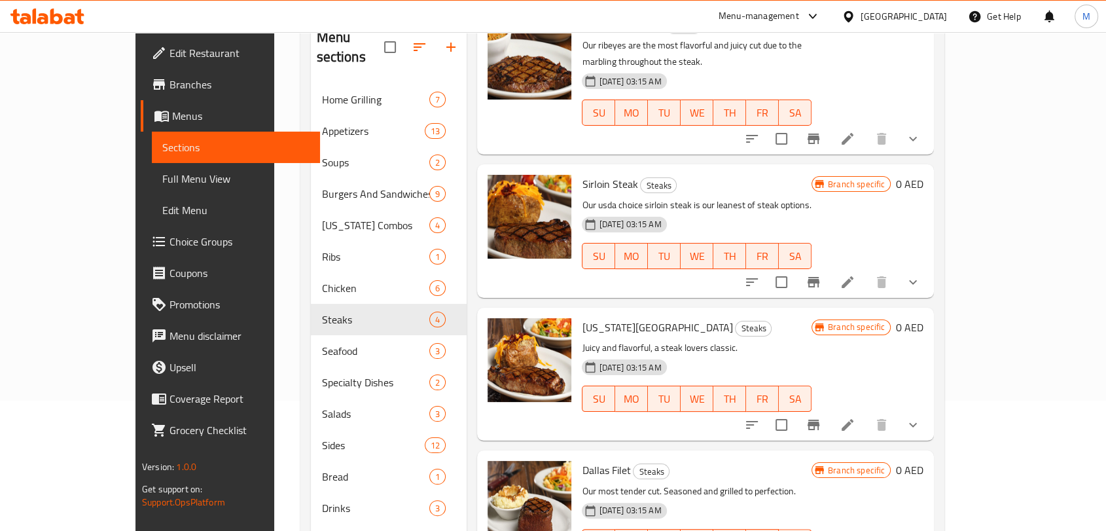
scroll to position [183, 0]
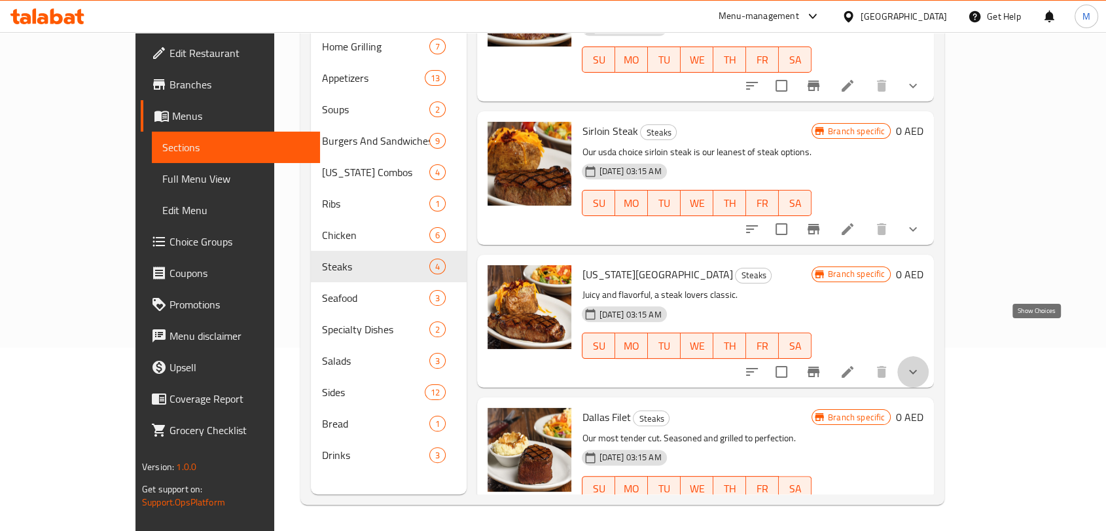
click at [921, 364] on icon "show more" at bounding box center [913, 372] width 16 height 16
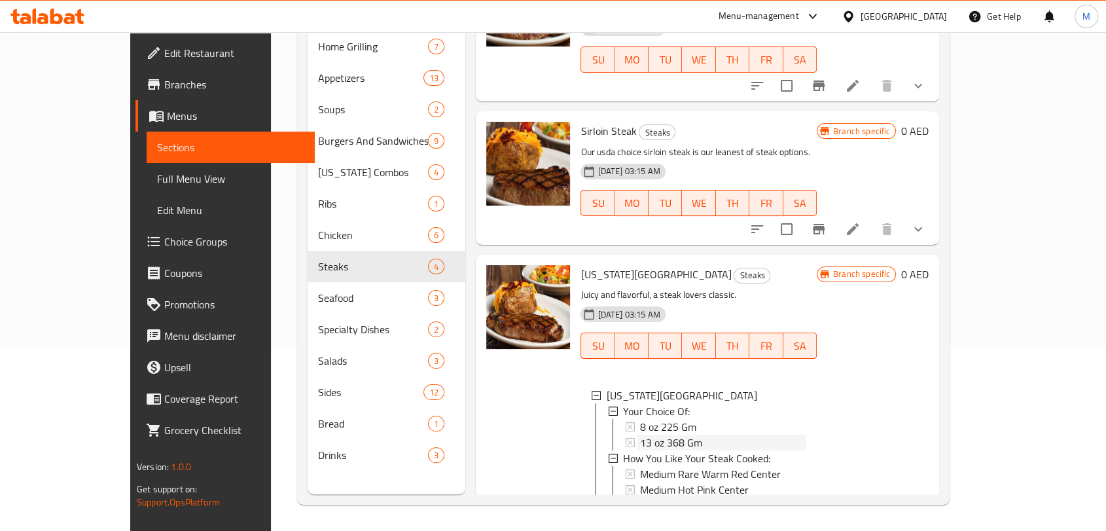
click at [640, 435] on span "13 oz 368 Gm" at bounding box center [671, 443] width 62 height 16
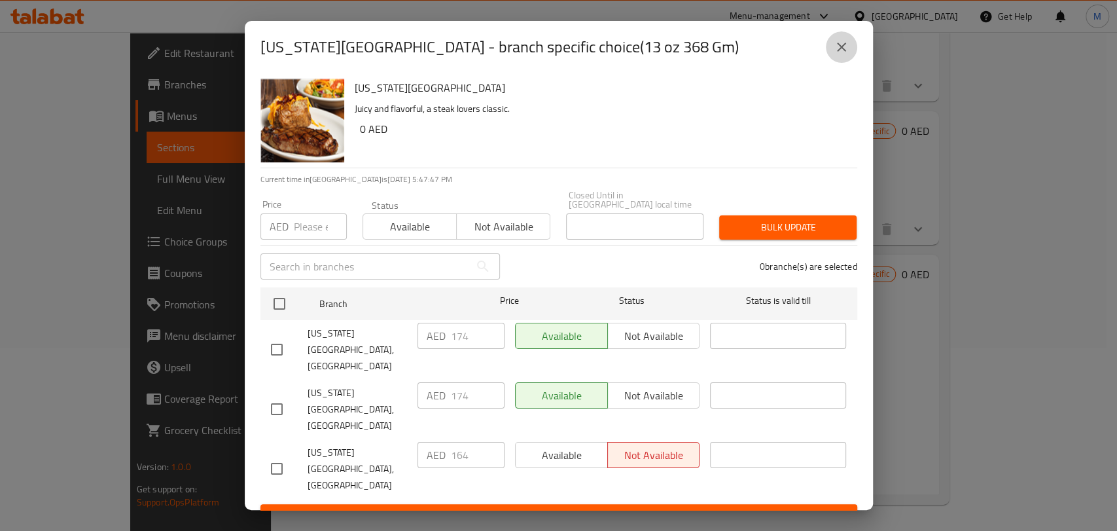
click at [841, 63] on button "close" at bounding box center [841, 46] width 31 height 31
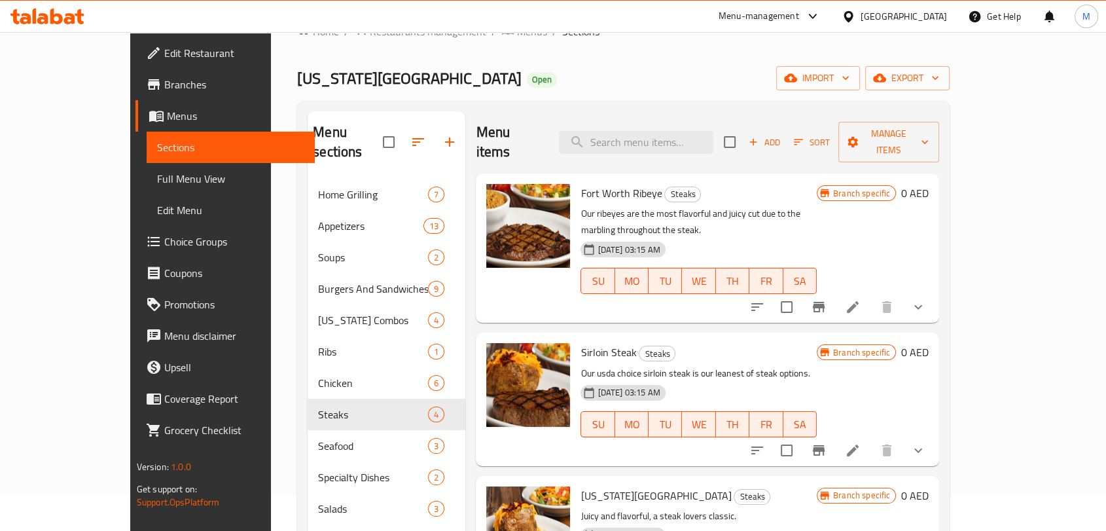
scroll to position [0, 0]
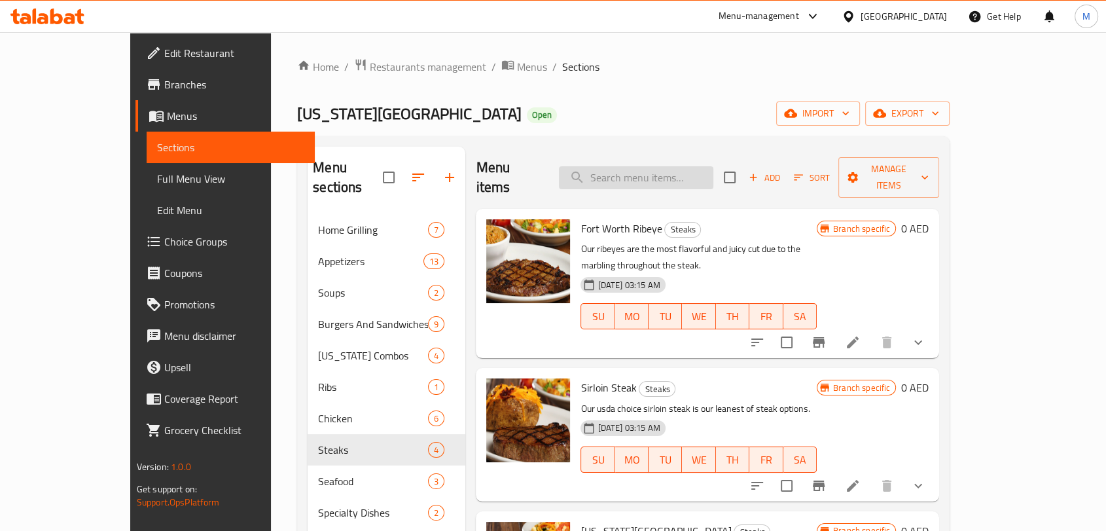
click at [712, 166] on input "search" at bounding box center [636, 177] width 154 height 23
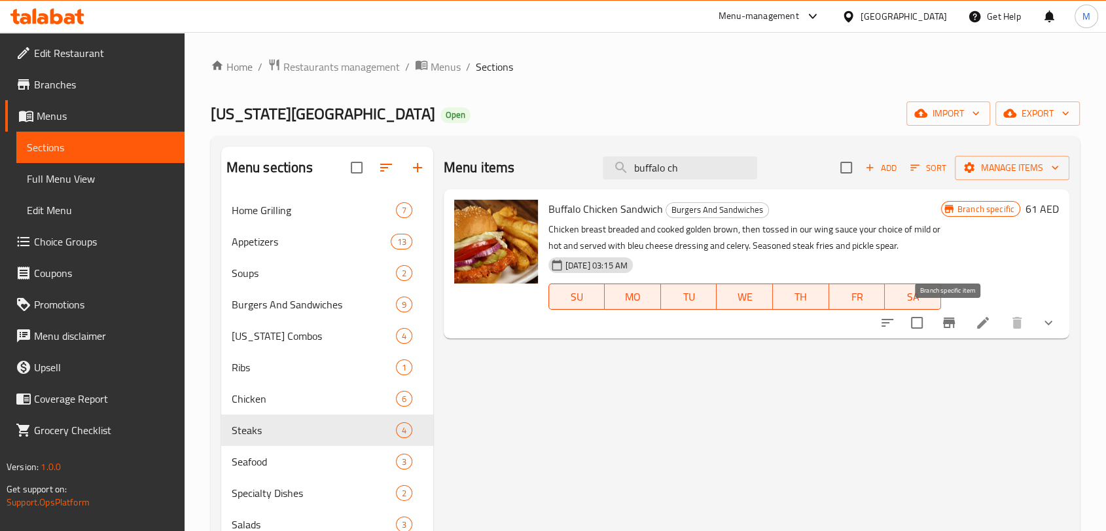
type input "buffalo ch"
click at [956, 323] on icon "Branch-specific-item" at bounding box center [949, 323] width 16 height 16
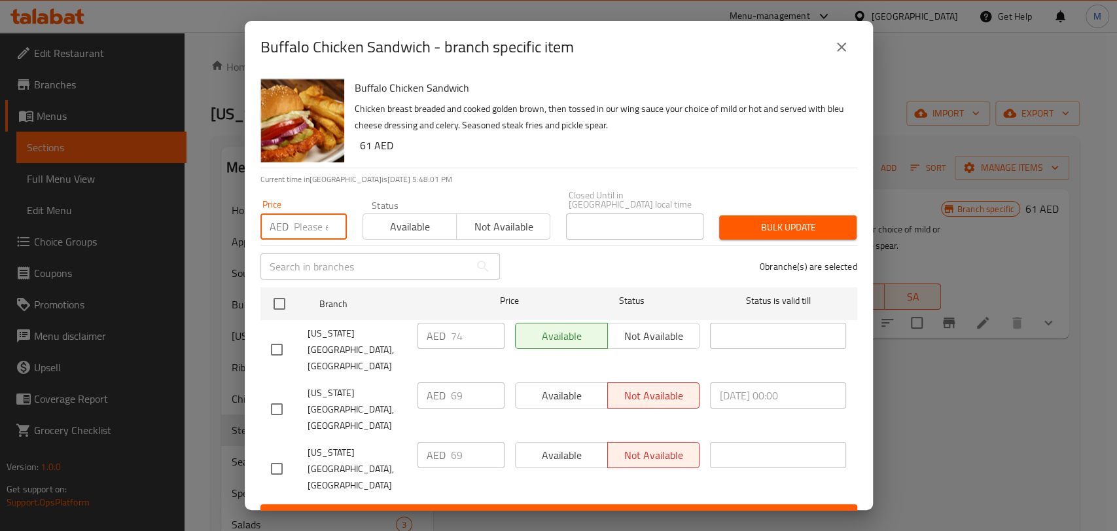
click at [304, 240] on input "number" at bounding box center [320, 226] width 53 height 26
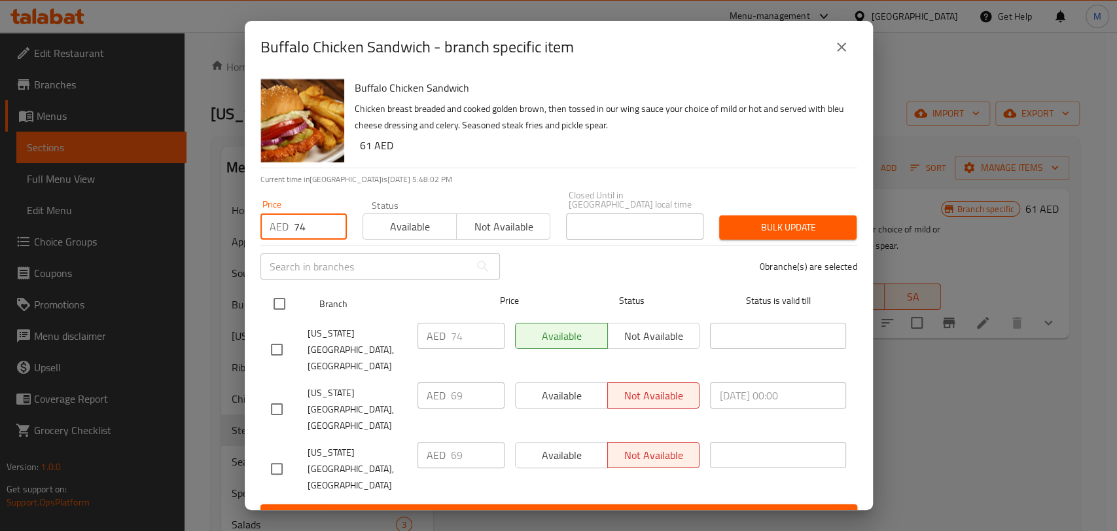
type input "74"
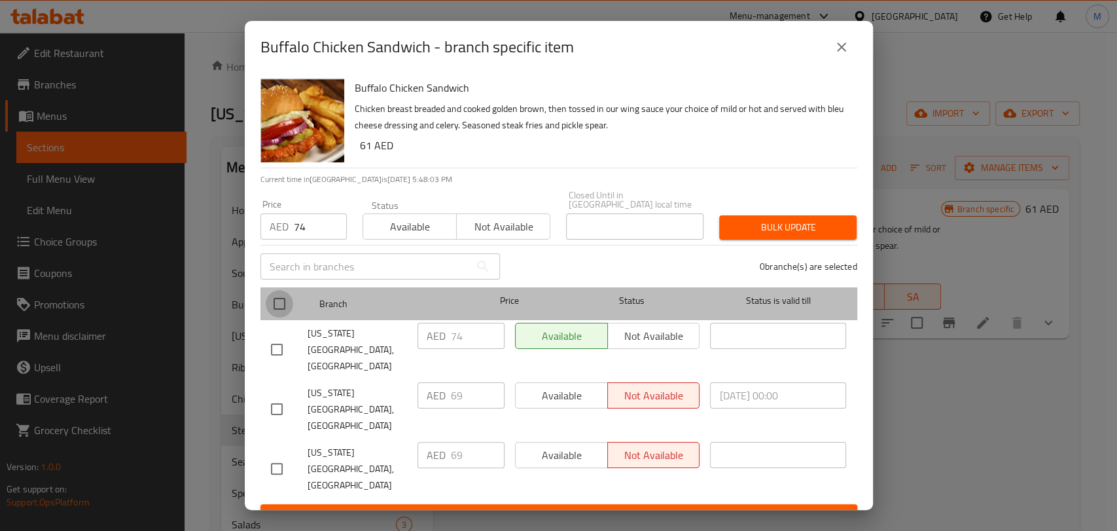
click at [283, 310] on input "checkbox" at bounding box center [279, 303] width 27 height 27
checkbox input "true"
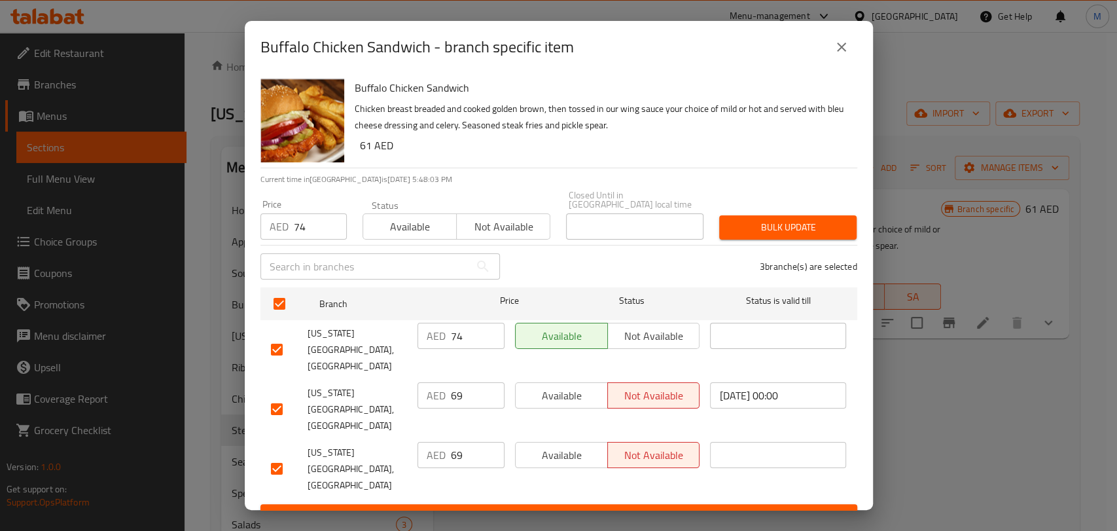
click at [749, 234] on button "Bulk update" at bounding box center [787, 227] width 137 height 24
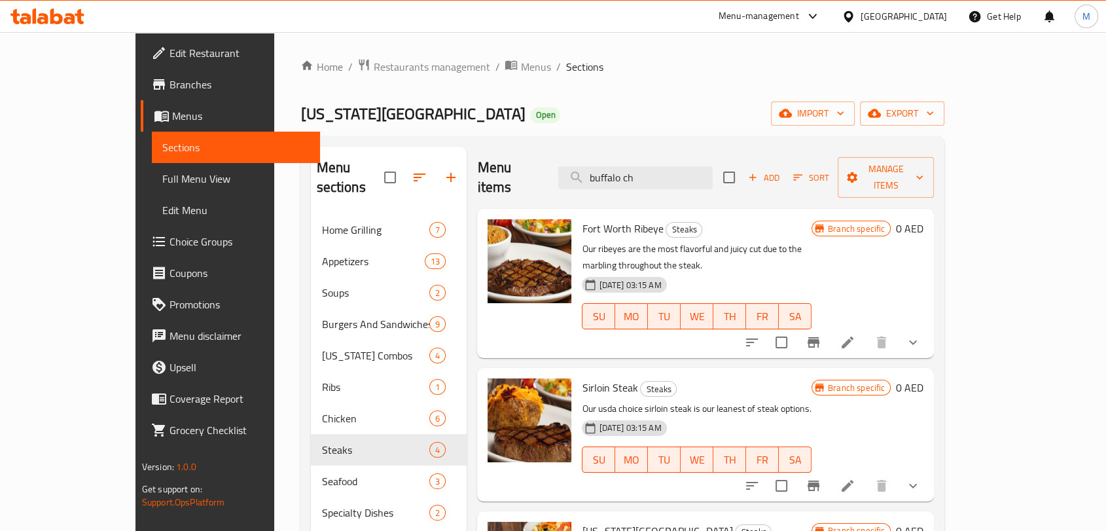
click at [945, 128] on div "Home / Restaurants management / Menus / Sections Texas Roadhouse Open import ex…" at bounding box center [622, 373] width 644 height 630
click at [934, 117] on span "export" at bounding box center [902, 113] width 63 height 16
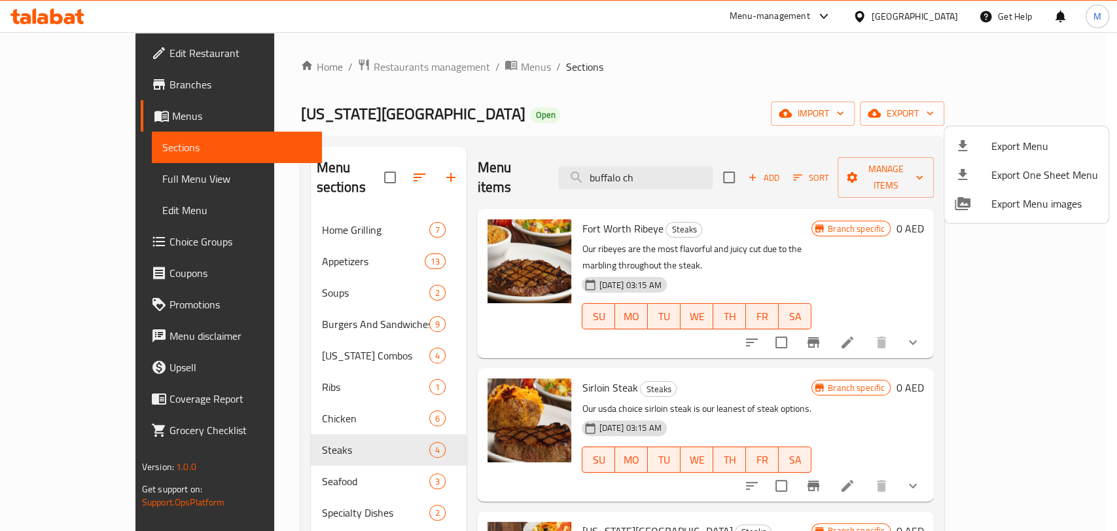
click at [1021, 152] on span "Export Menu" at bounding box center [1045, 146] width 107 height 16
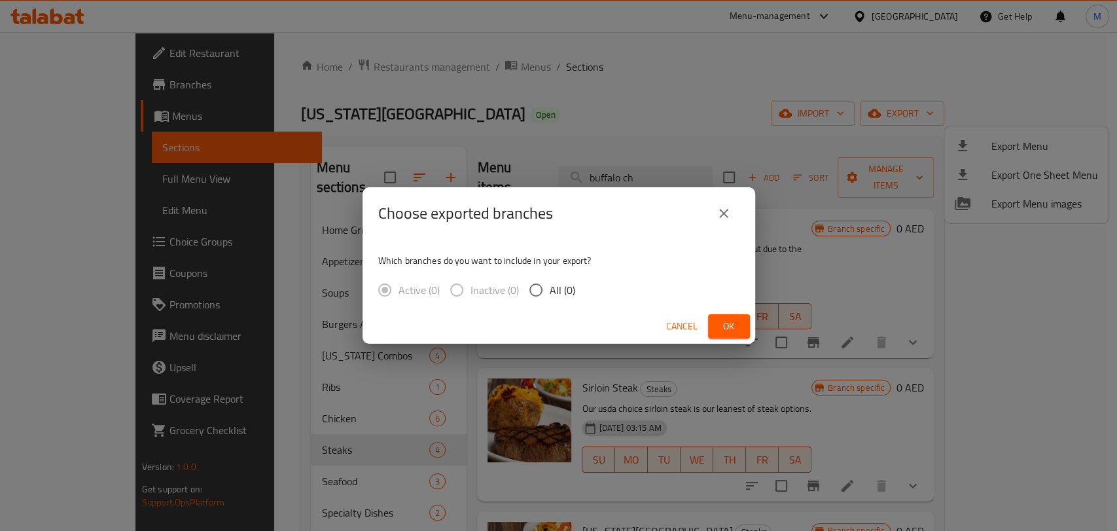
click at [571, 284] on span "All (0)" at bounding box center [563, 290] width 26 height 16
click at [550, 284] on input "All (0)" at bounding box center [535, 289] width 27 height 27
radio input "true"
click at [735, 323] on span "Ok" at bounding box center [729, 326] width 21 height 16
click at [724, 216] on icon "close" at bounding box center [724, 214] width 16 height 16
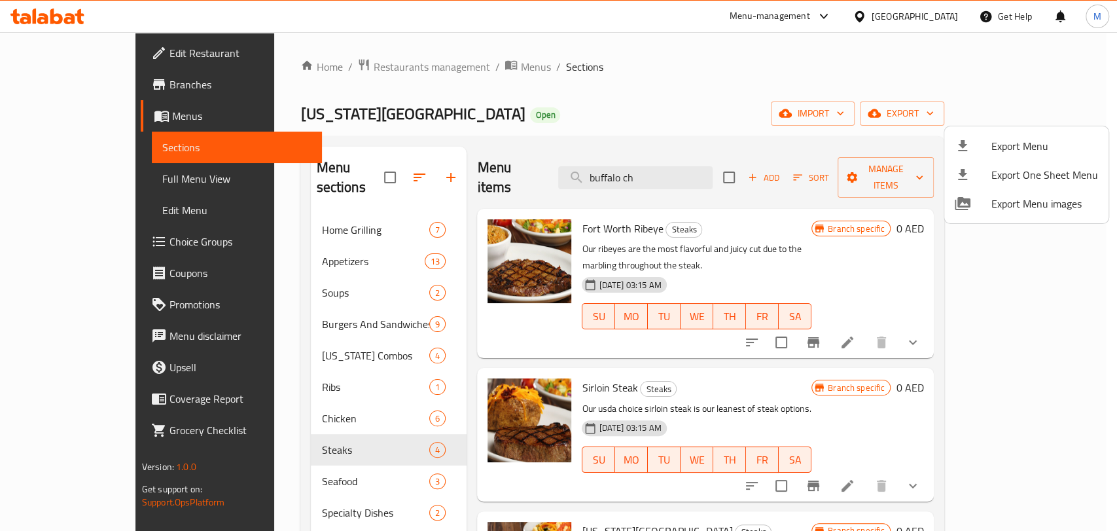
click at [1035, 111] on div at bounding box center [558, 265] width 1117 height 531
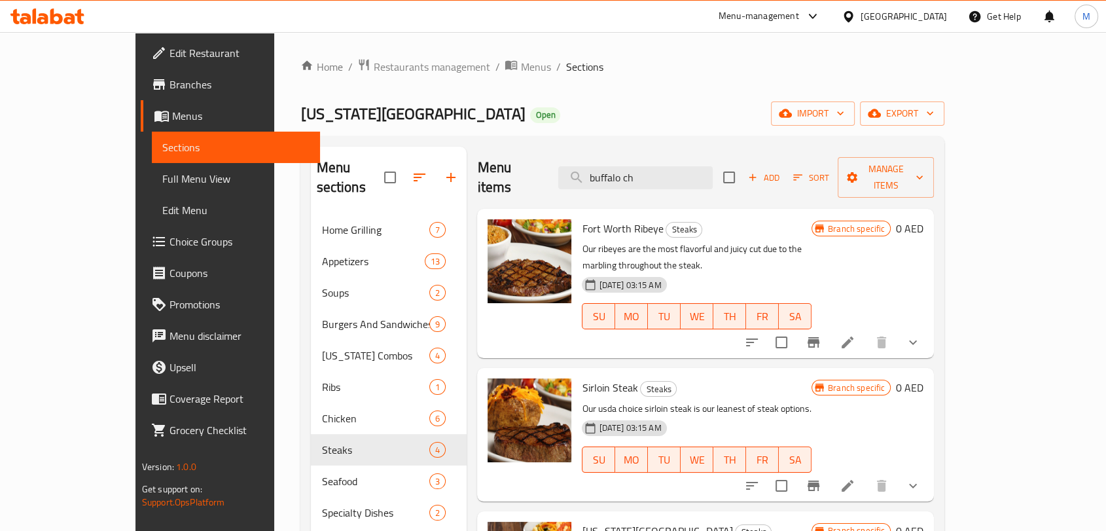
click at [934, 111] on span "export" at bounding box center [902, 113] width 63 height 16
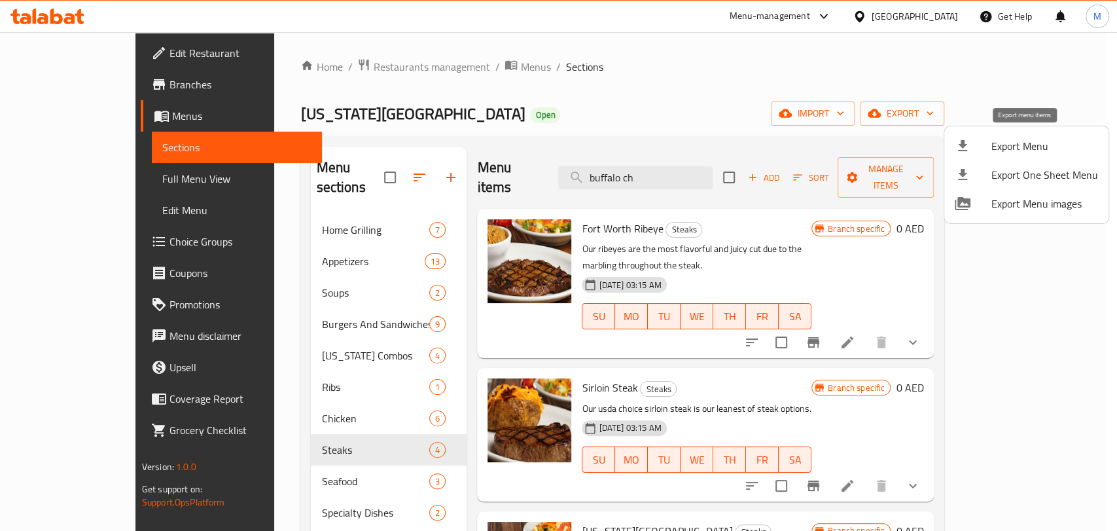
click at [979, 145] on div at bounding box center [973, 146] width 37 height 16
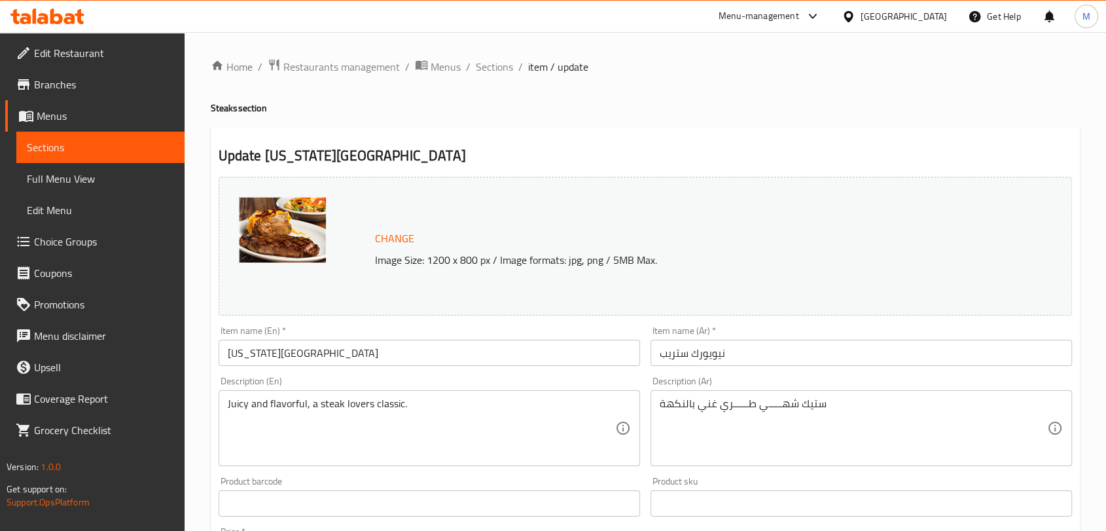
click at [81, 251] on link "Choice Groups" at bounding box center [94, 241] width 179 height 31
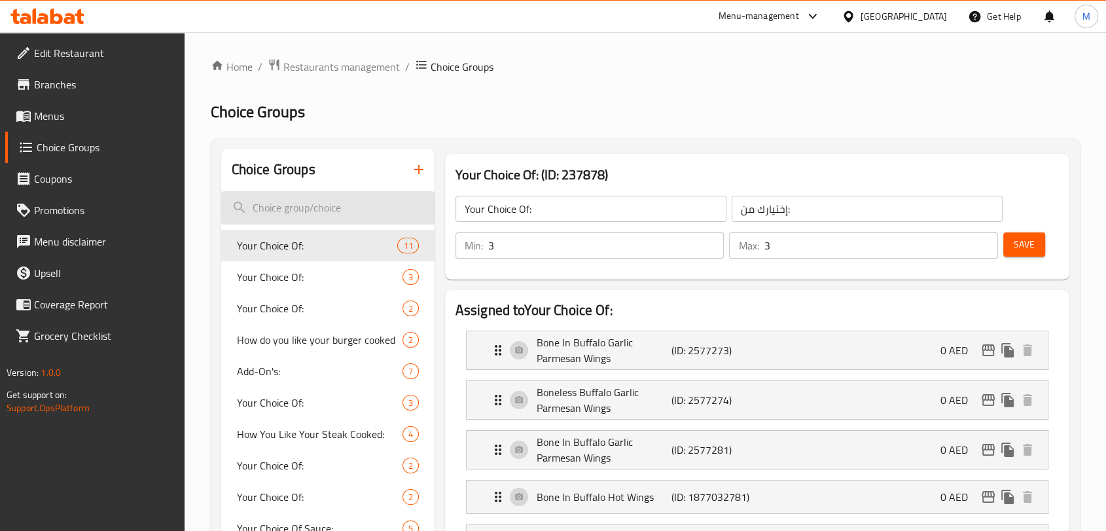
click at [315, 221] on input "search" at bounding box center [327, 207] width 213 height 33
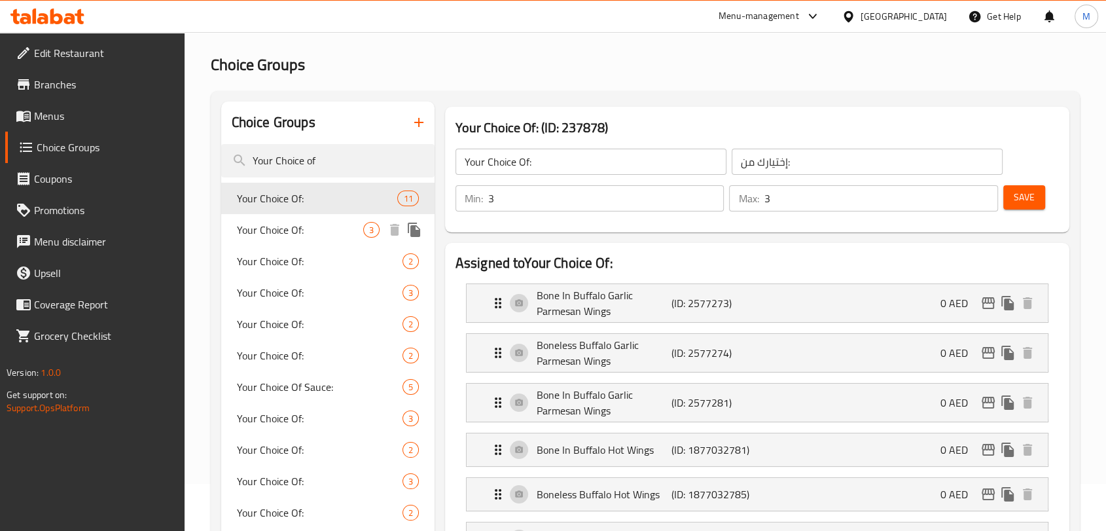
scroll to position [73, 0]
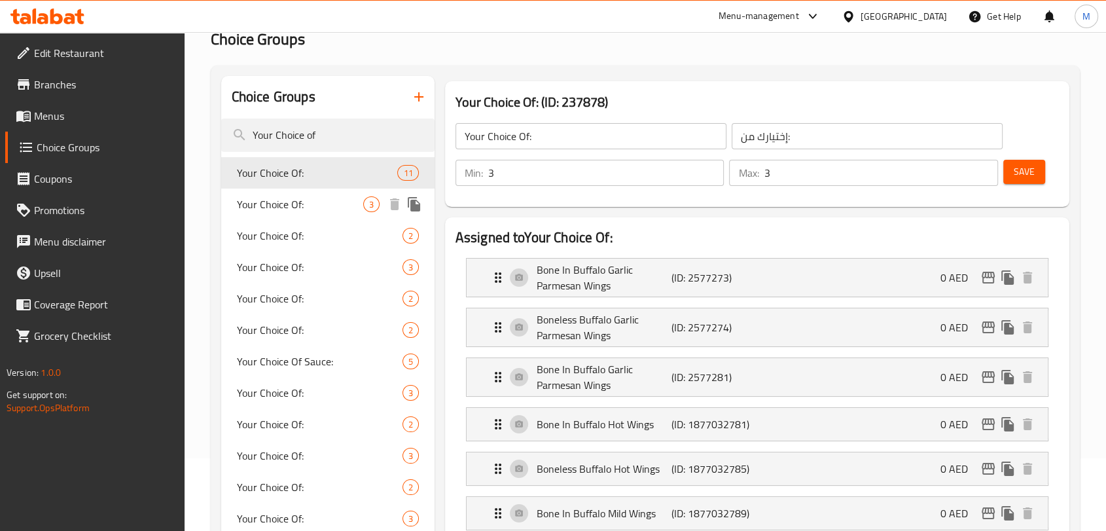
type input "Your Choice of"
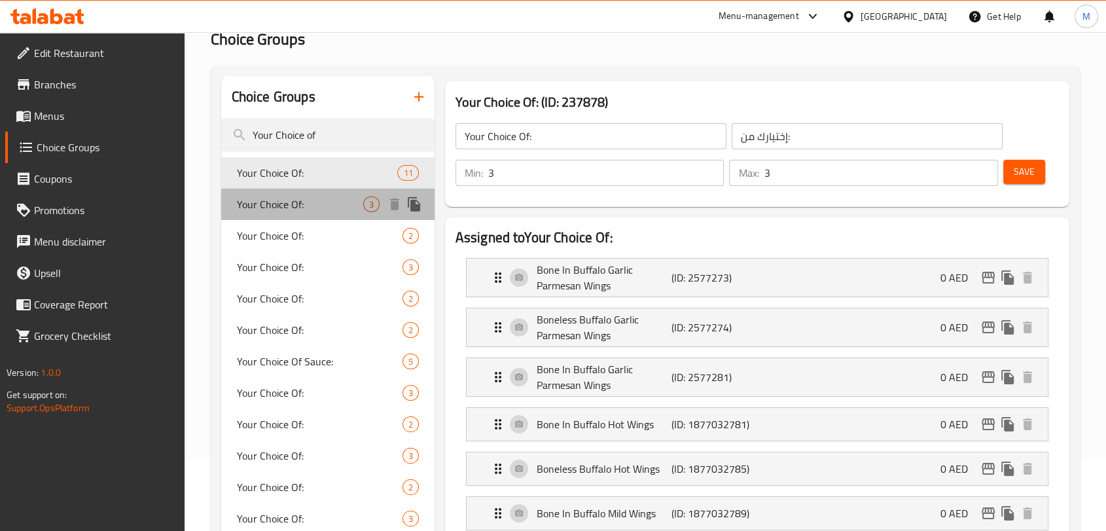
click at [291, 217] on div "Your Choice Of: 3" at bounding box center [327, 204] width 213 height 31
type input "1"
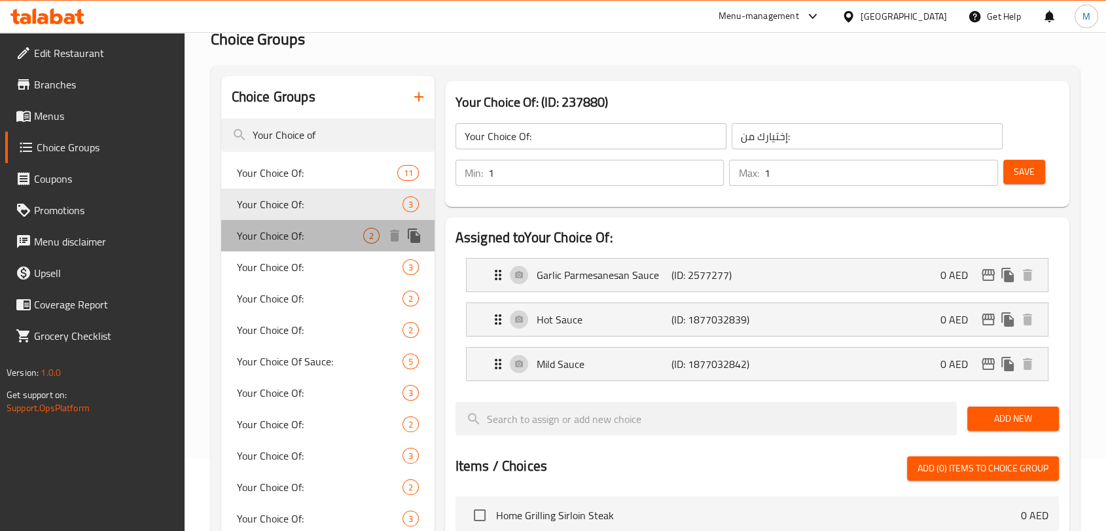
click at [289, 230] on span "Your Choice Of:" at bounding box center [300, 236] width 126 height 16
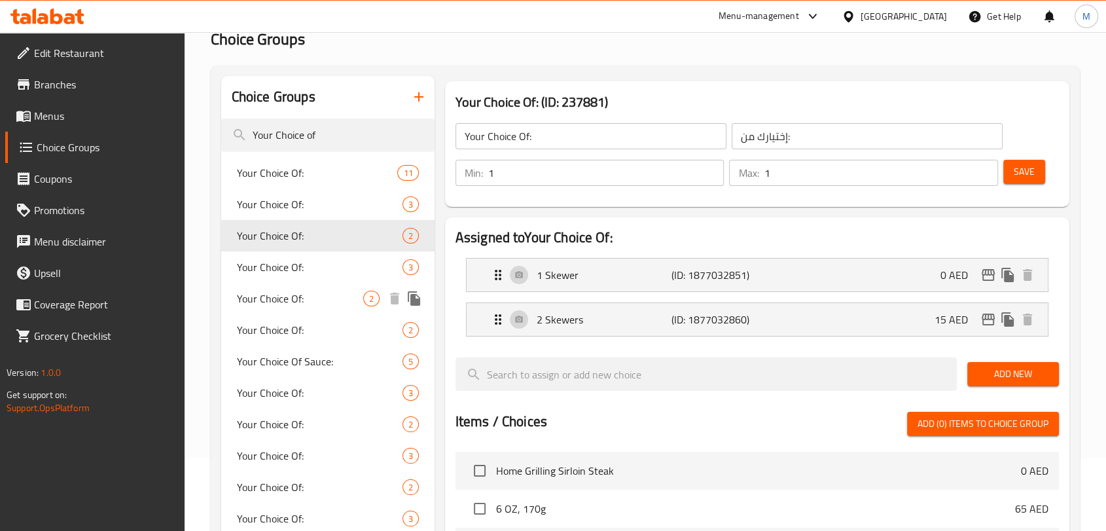
click at [284, 300] on span "Your Choice Of:" at bounding box center [300, 299] width 126 height 16
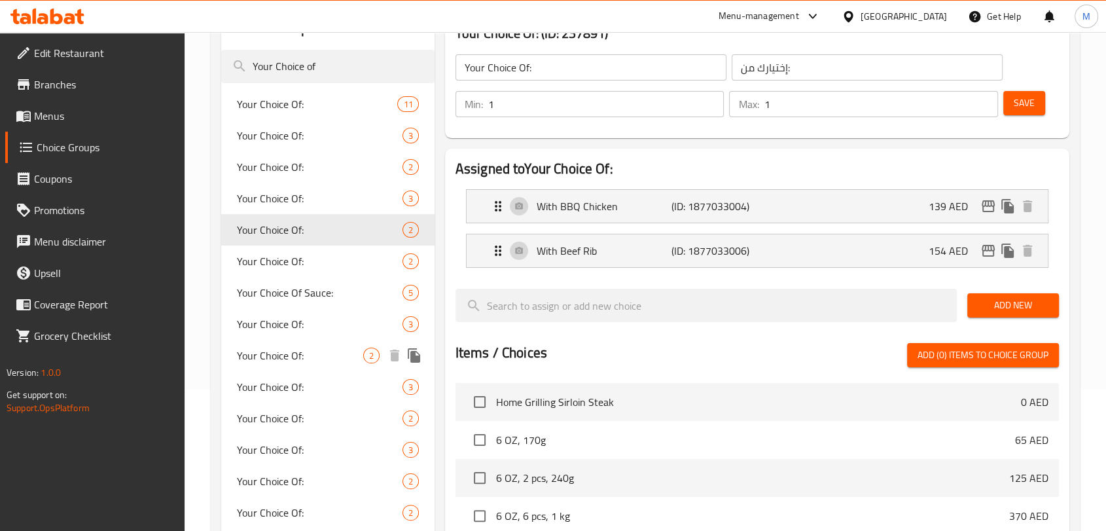
scroll to position [218, 0]
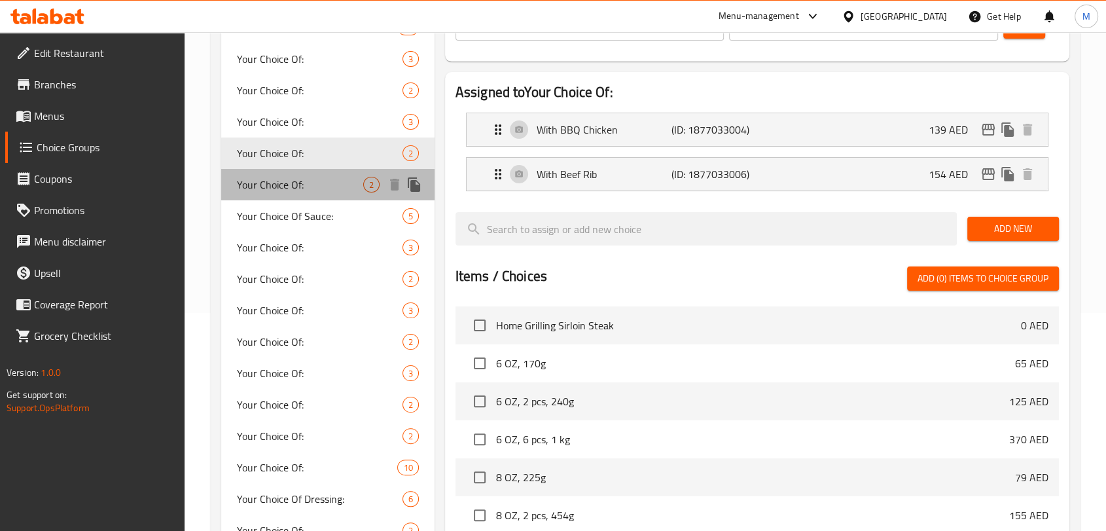
click at [283, 196] on div "Your Choice Of: 2" at bounding box center [327, 184] width 213 height 31
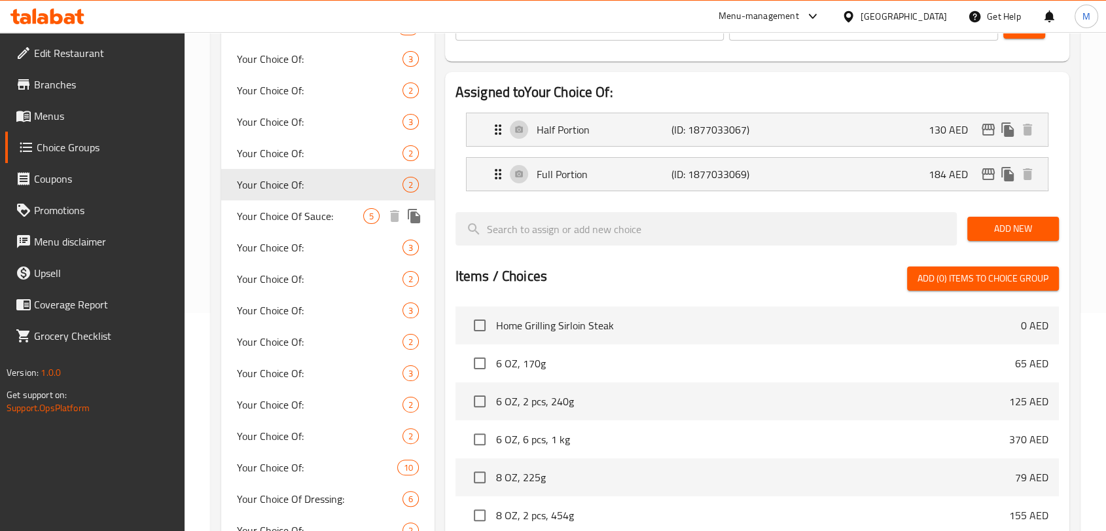
click at [287, 217] on span "Your Choice Of Sauce:" at bounding box center [300, 216] width 126 height 16
type input "Your Choice Of Sauce:"
type input "إختيارك من الصوص:"
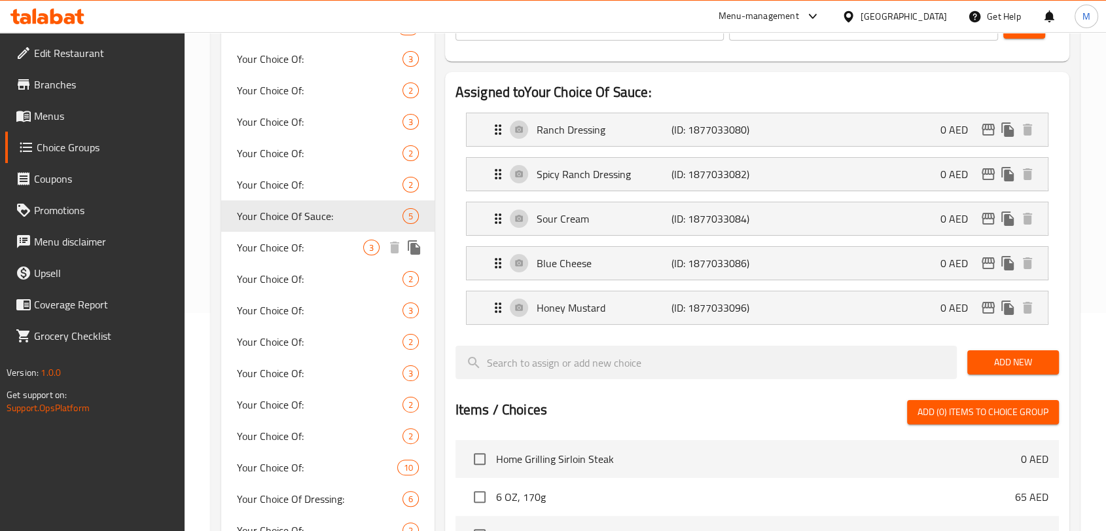
click at [288, 247] on span "Your Choice Of:" at bounding box center [300, 248] width 126 height 16
type input "Your Choice Of:"
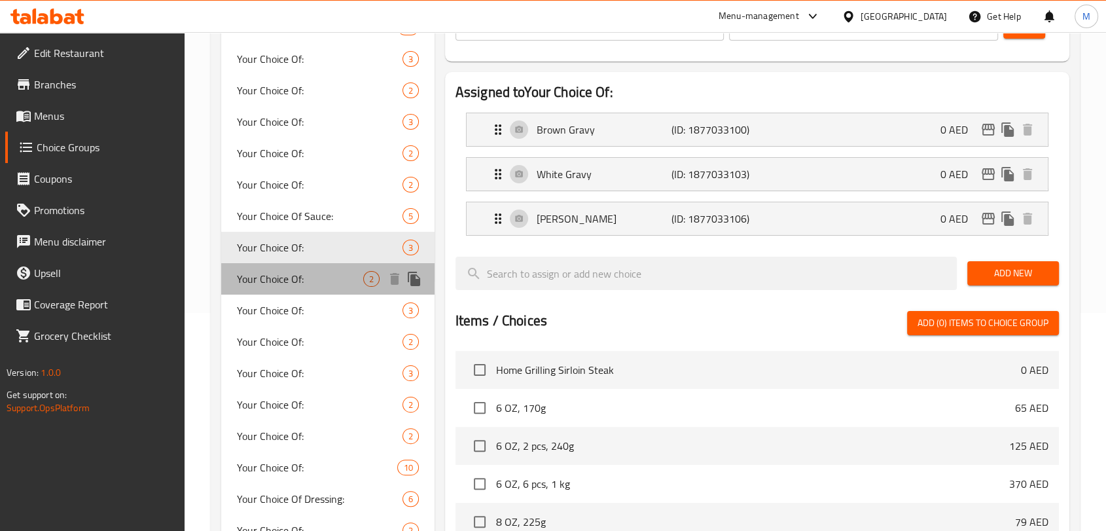
click at [288, 284] on span "Your Choice Of:" at bounding box center [300, 279] width 126 height 16
type input "إختيارك من:"
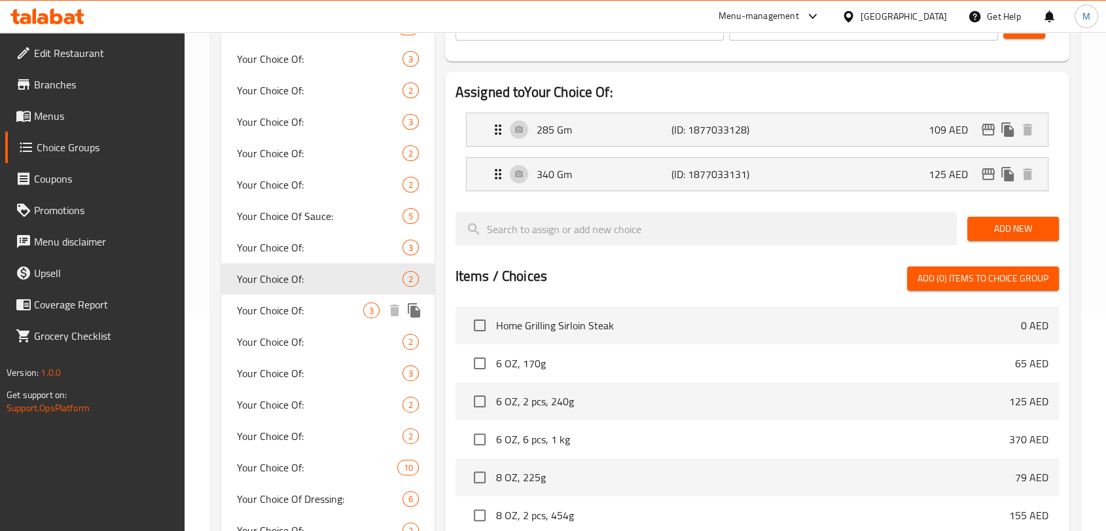
click at [285, 315] on span "Your Choice Of:" at bounding box center [300, 310] width 126 height 16
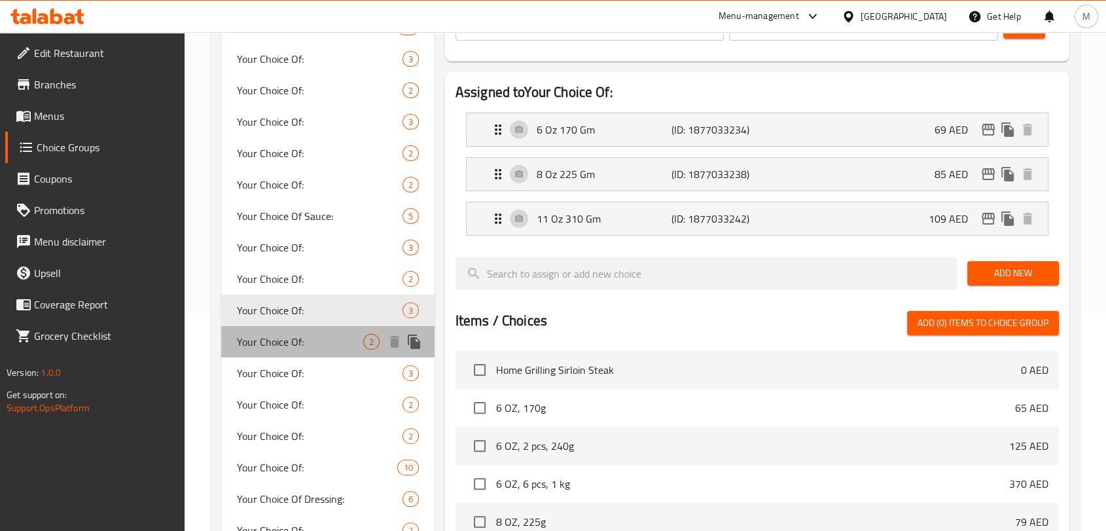
click at [274, 334] on span "Your Choice Of:" at bounding box center [300, 342] width 126 height 16
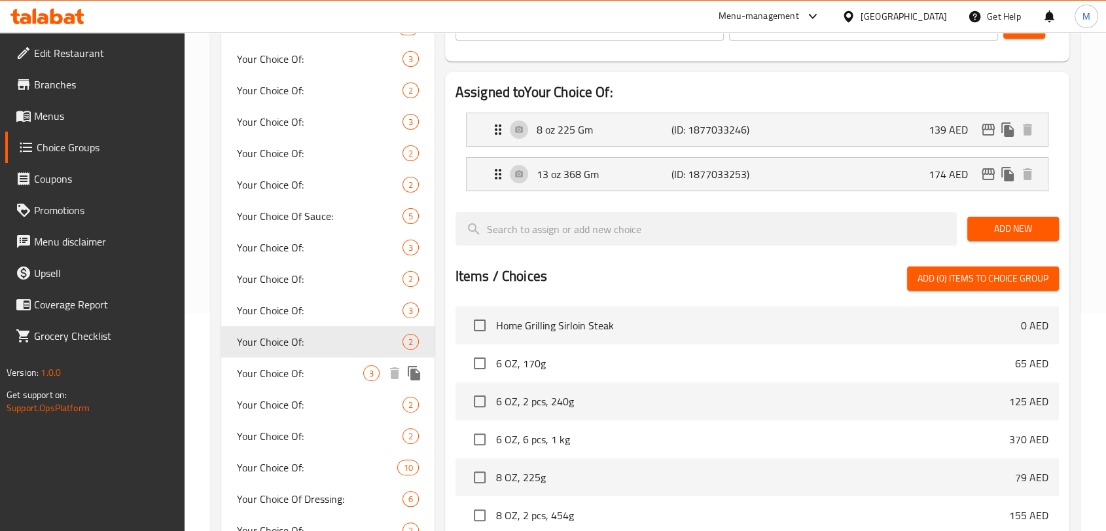
click at [274, 365] on span "Your Choice Of:" at bounding box center [300, 373] width 126 height 16
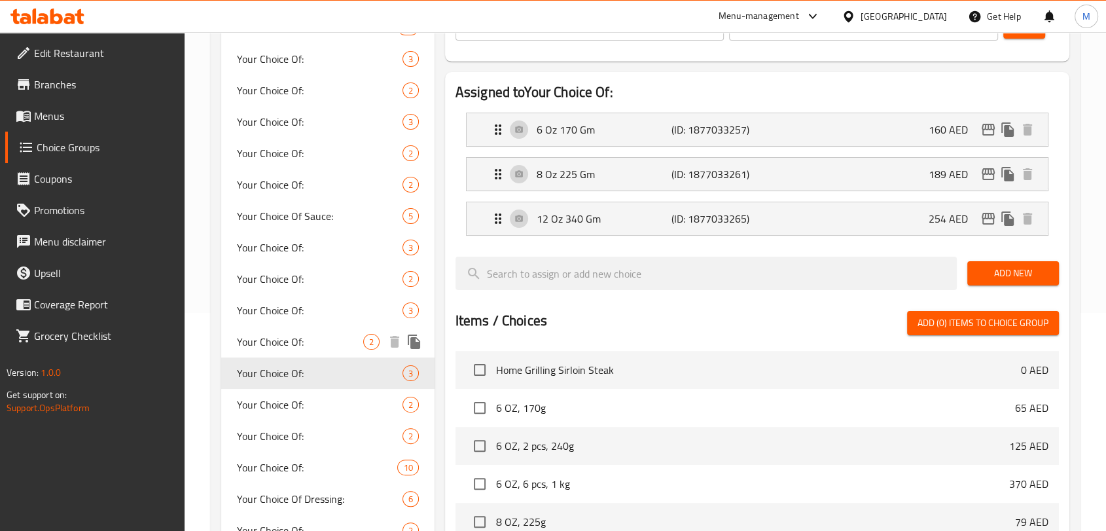
click at [274, 340] on span "Your Choice Of:" at bounding box center [300, 342] width 126 height 16
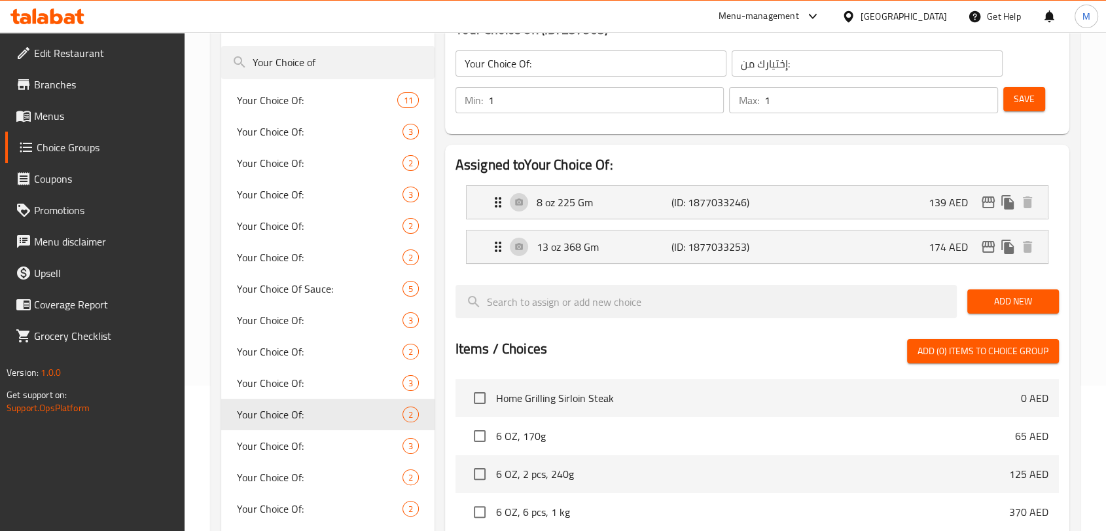
scroll to position [463, 0]
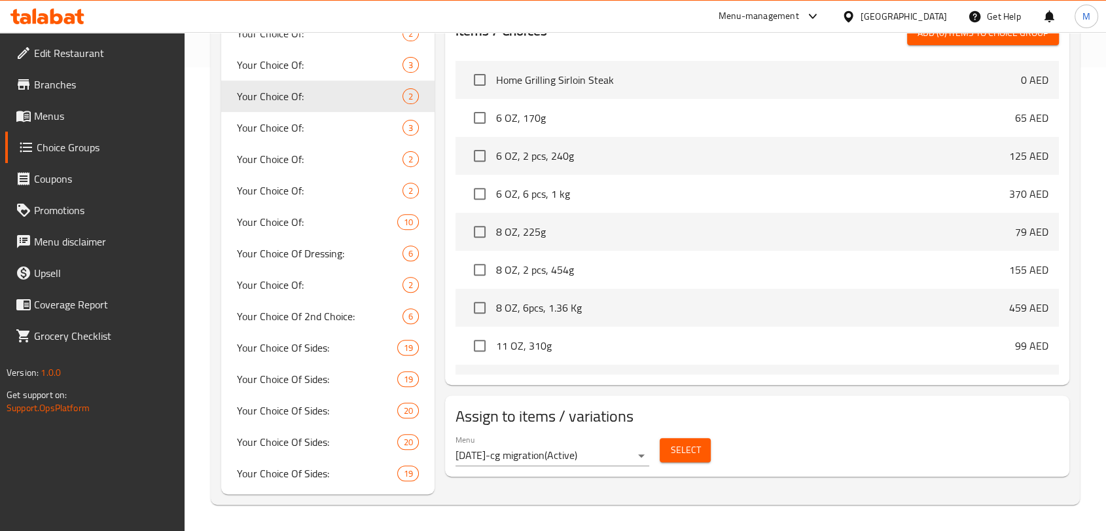
click at [681, 439] on button "Select" at bounding box center [685, 450] width 51 height 24
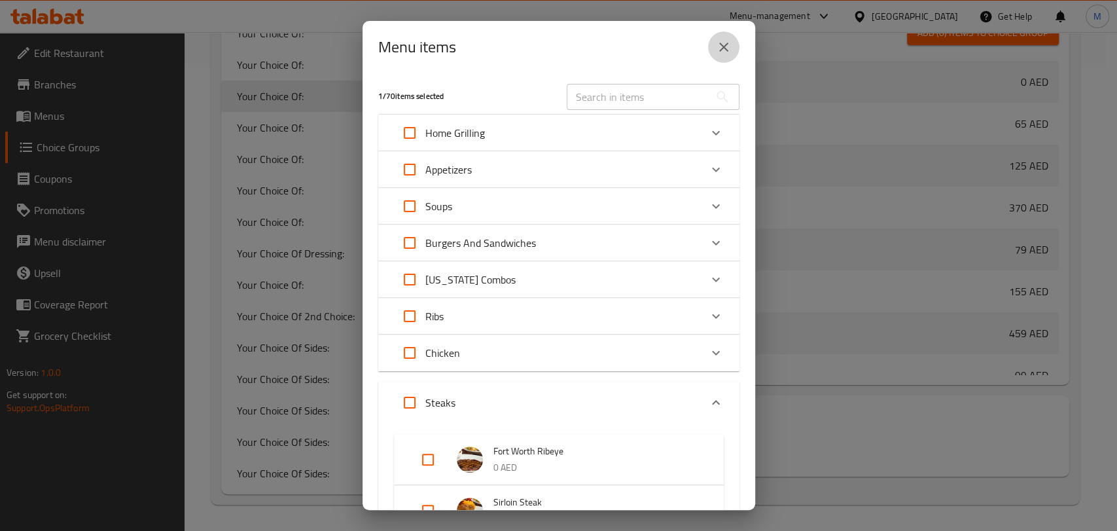
click at [729, 39] on icon "close" at bounding box center [724, 47] width 16 height 16
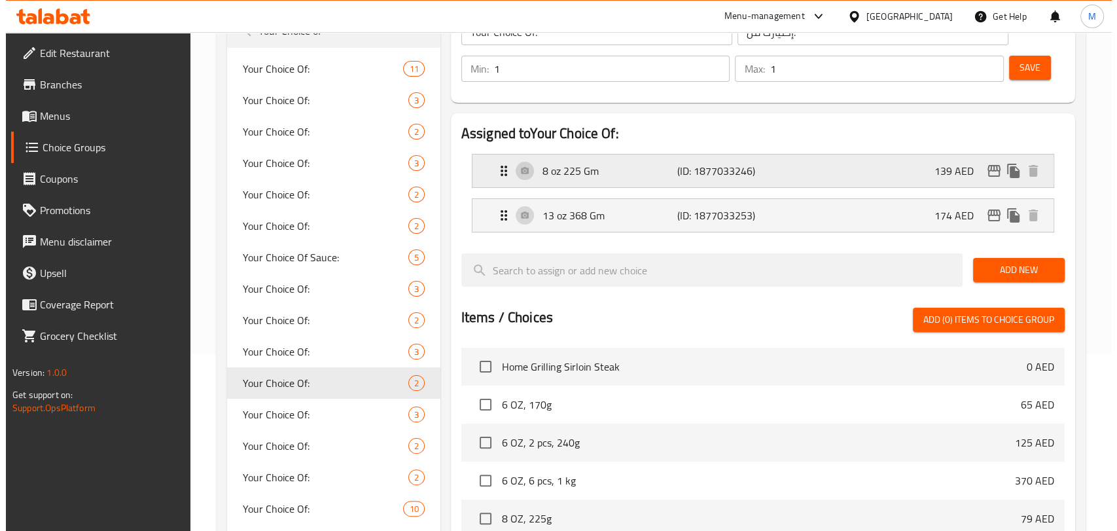
scroll to position [99, 0]
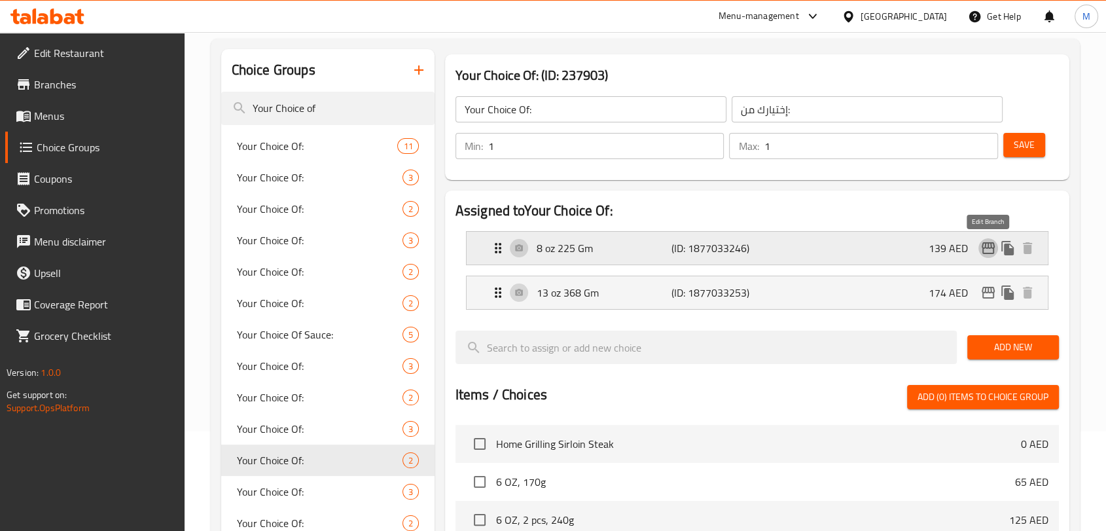
click at [988, 247] on icon "edit" at bounding box center [988, 248] width 13 height 12
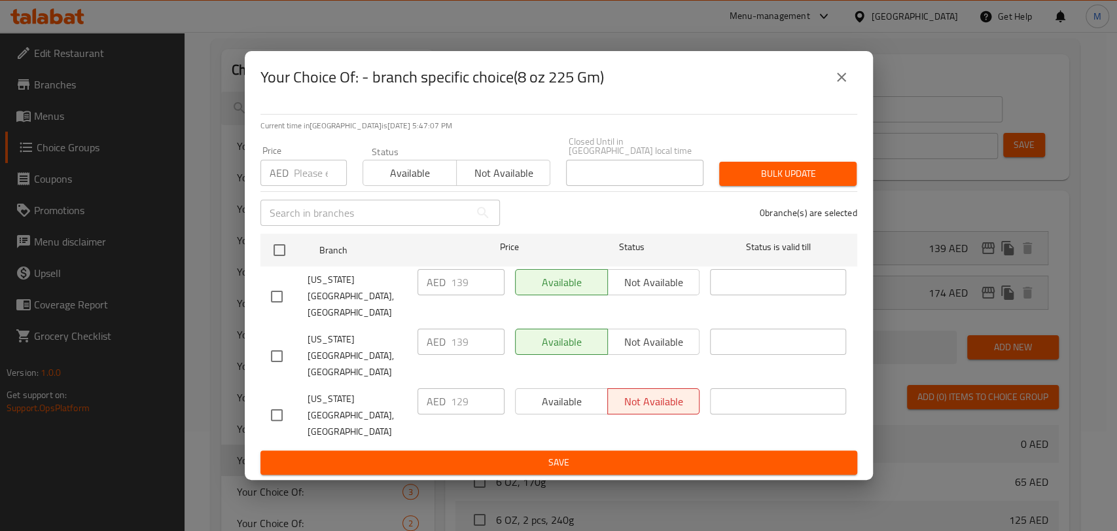
click at [311, 186] on input "number" at bounding box center [320, 173] width 53 height 26
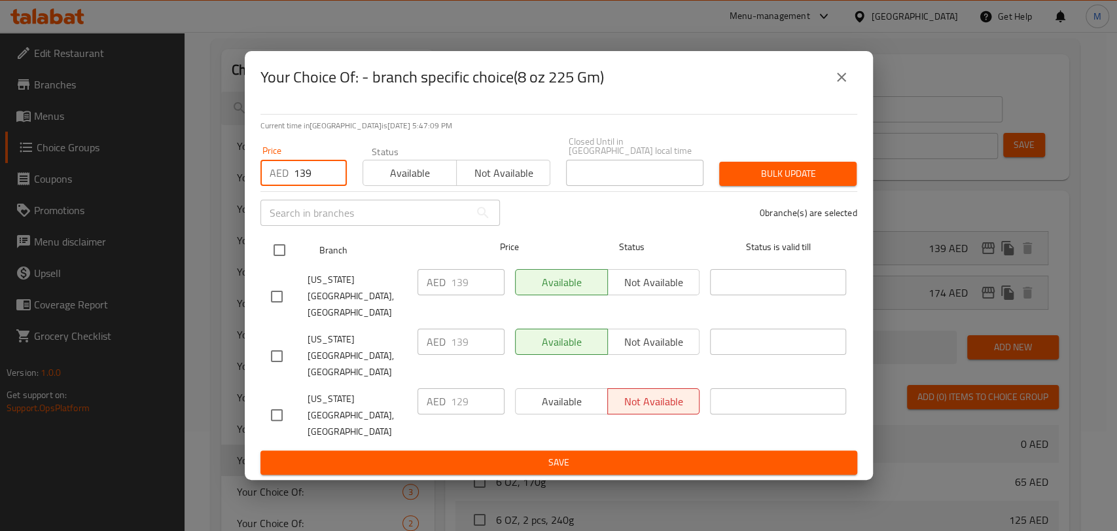
type input "139"
click at [286, 264] on input "checkbox" at bounding box center [279, 249] width 27 height 27
checkbox input "true"
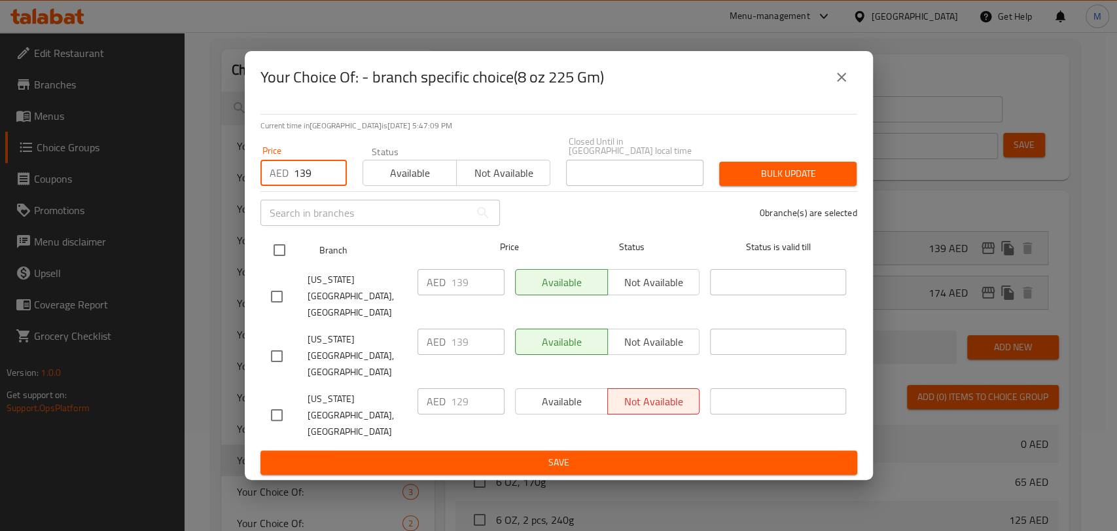
checkbox input "true"
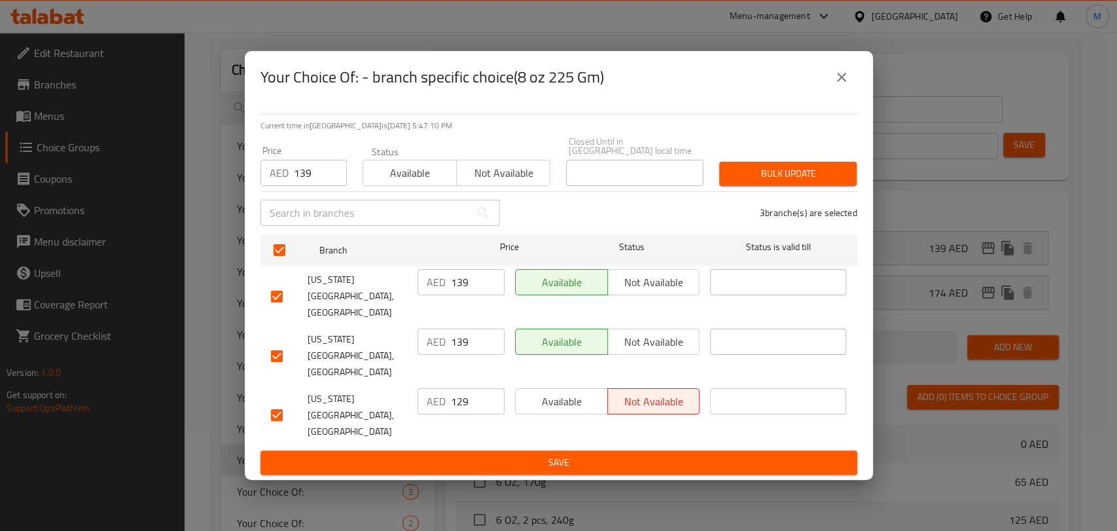
click at [754, 186] on button "Bulk update" at bounding box center [787, 174] width 137 height 24
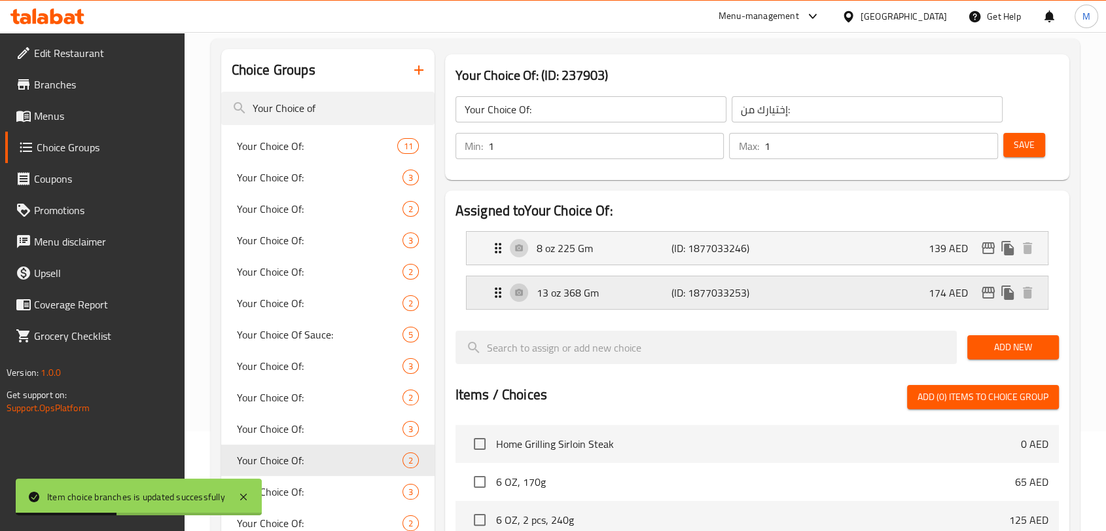
click at [988, 295] on icon "edit" at bounding box center [989, 293] width 16 height 16
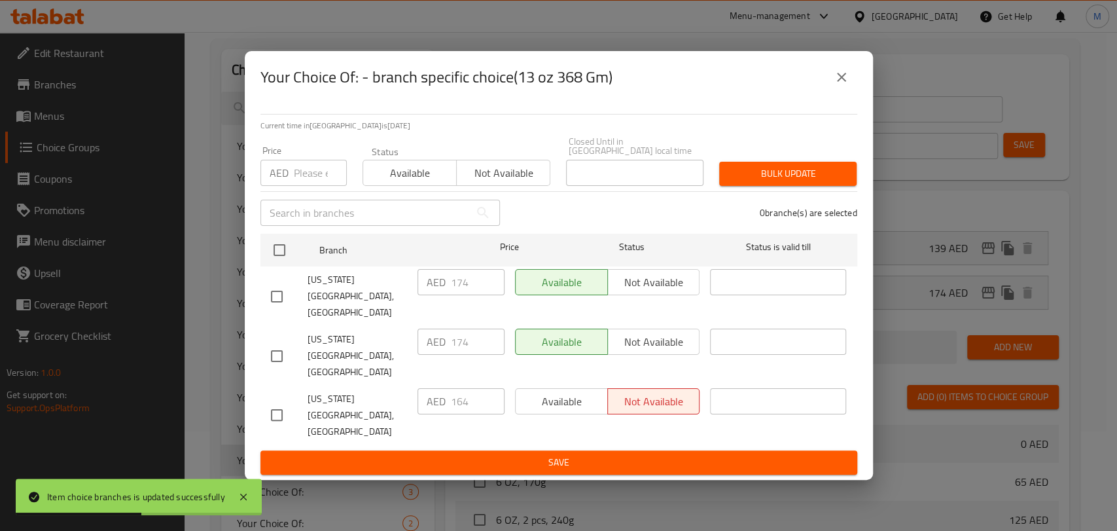
click at [299, 186] on input "number" at bounding box center [320, 173] width 53 height 26
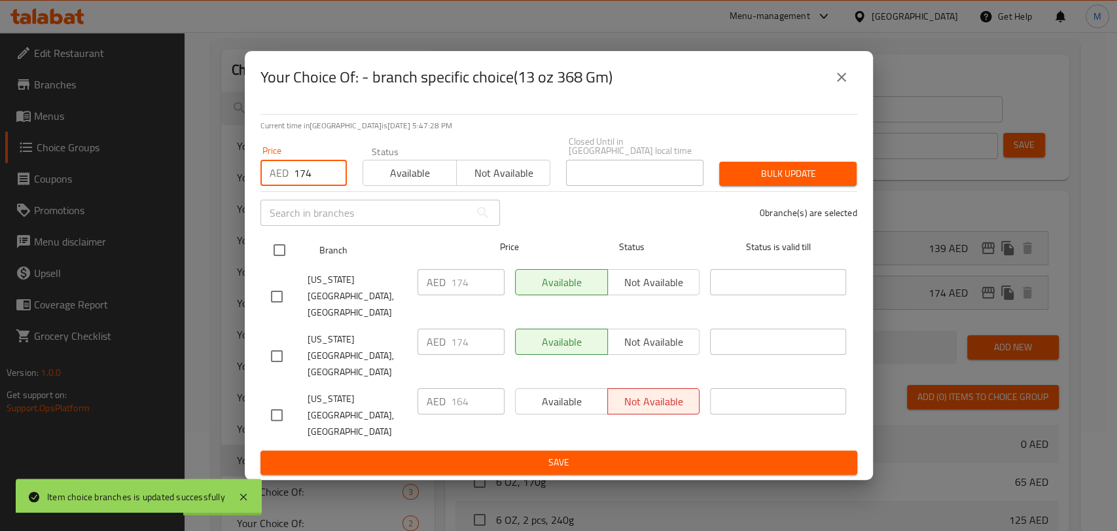
type input "174"
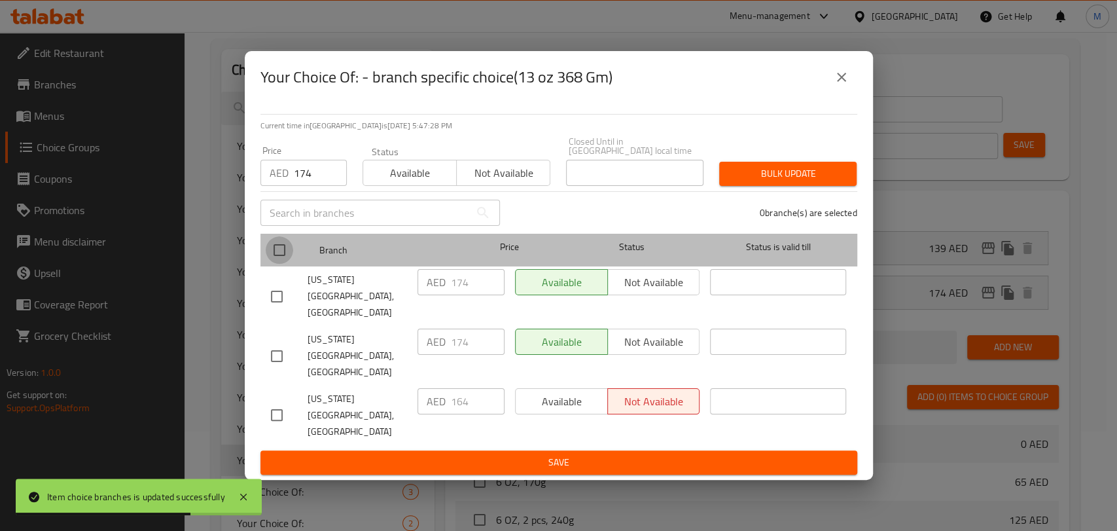
click at [282, 264] on input "checkbox" at bounding box center [279, 249] width 27 height 27
checkbox input "true"
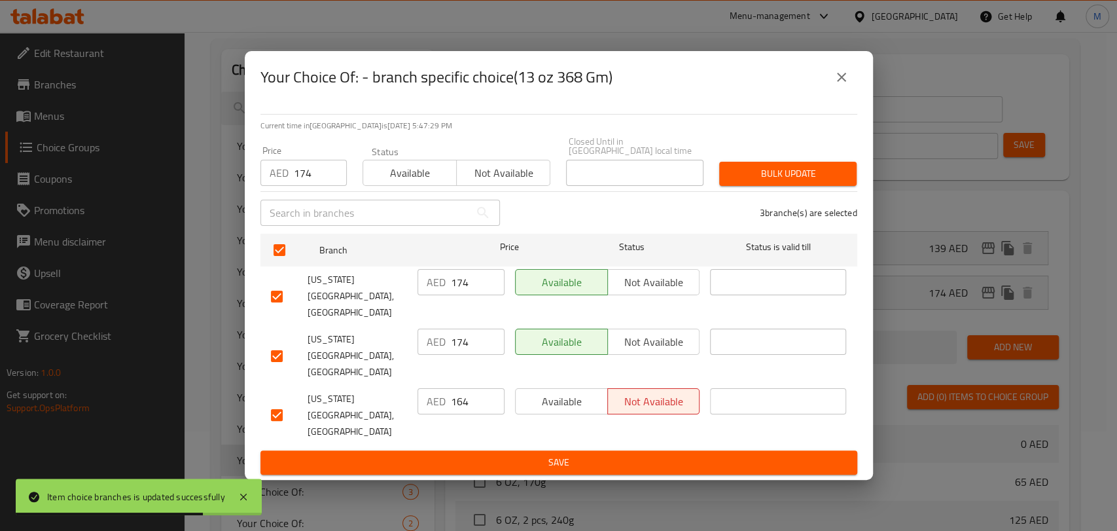
click at [732, 182] on span "Bulk update" at bounding box center [788, 174] width 117 height 16
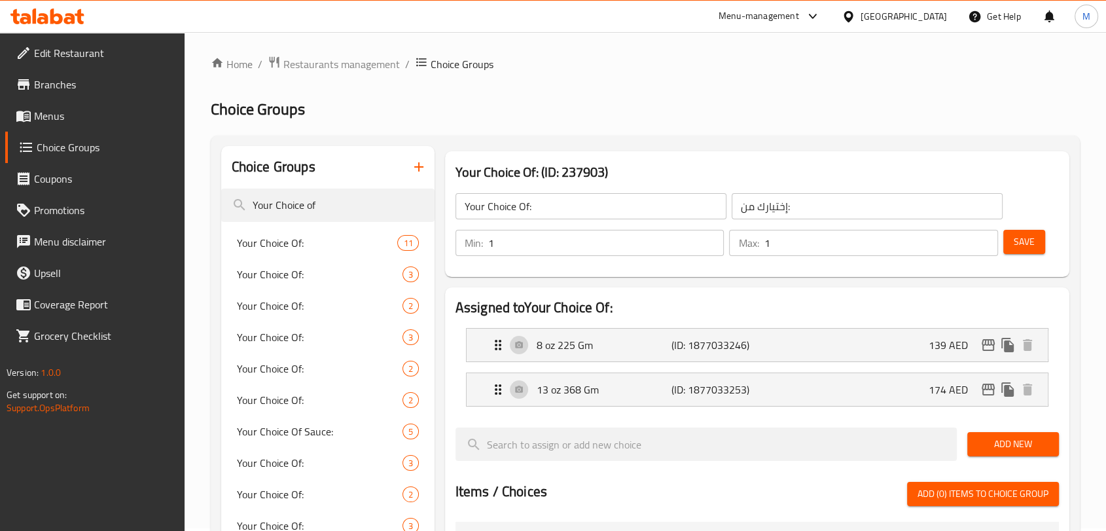
scroll to position [0, 0]
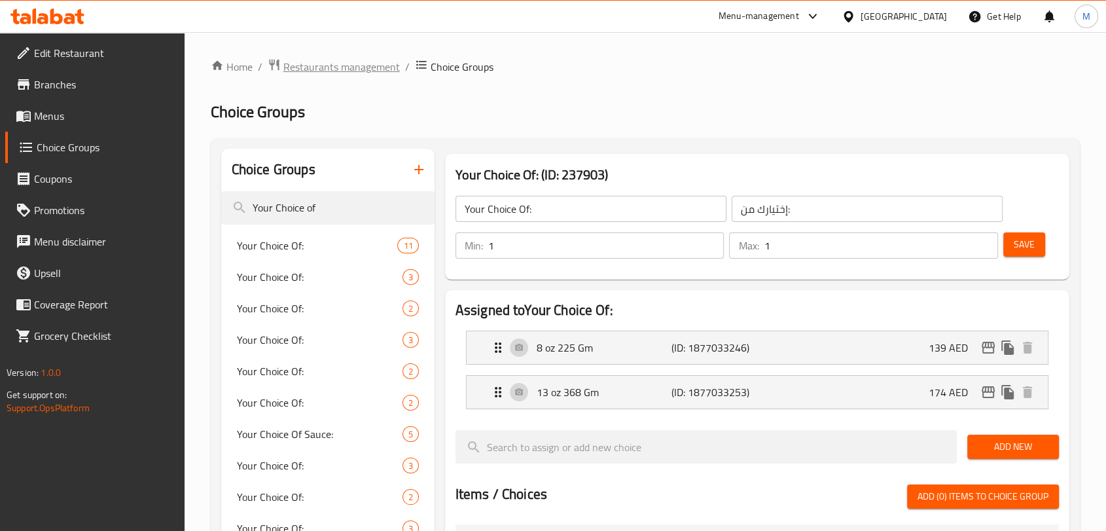
click at [306, 65] on span "Restaurants management" at bounding box center [341, 67] width 117 height 16
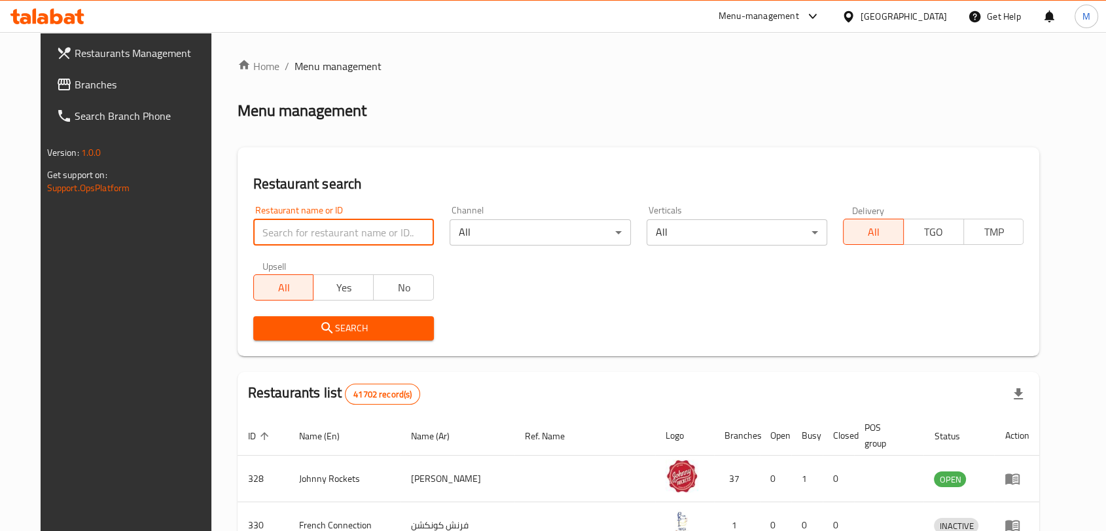
click at [253, 225] on input "search" at bounding box center [343, 232] width 181 height 26
paste input "28690"
type input "28690"
click button "Search" at bounding box center [343, 328] width 181 height 24
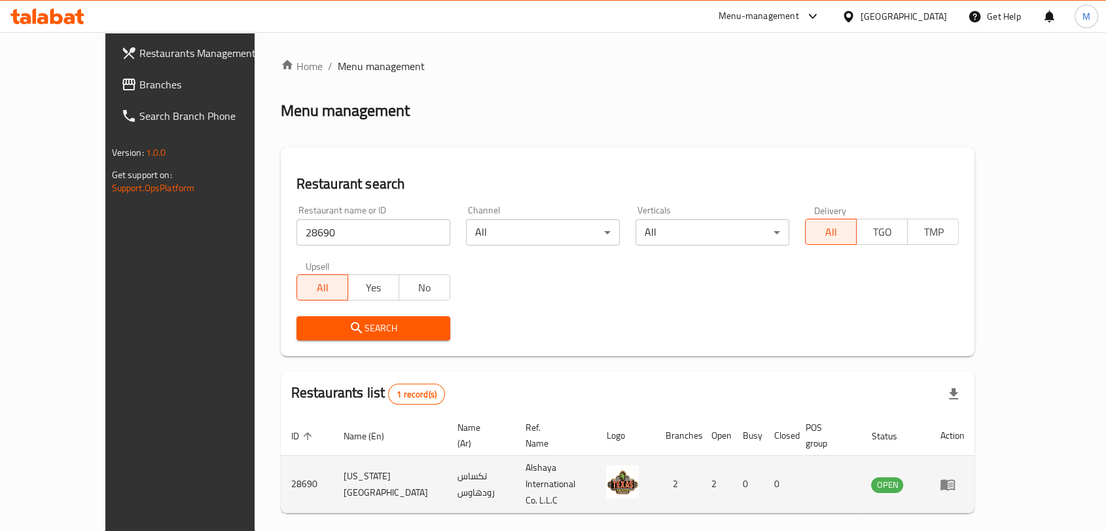
click at [953, 482] on icon "enhanced table" at bounding box center [950, 484] width 5 height 5
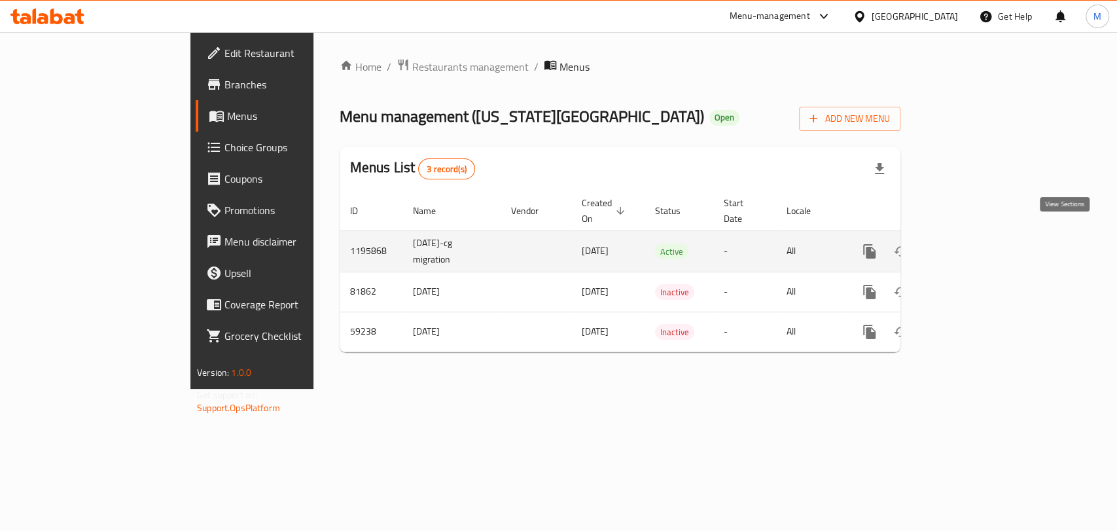
click at [972, 243] on icon "enhanced table" at bounding box center [964, 251] width 16 height 16
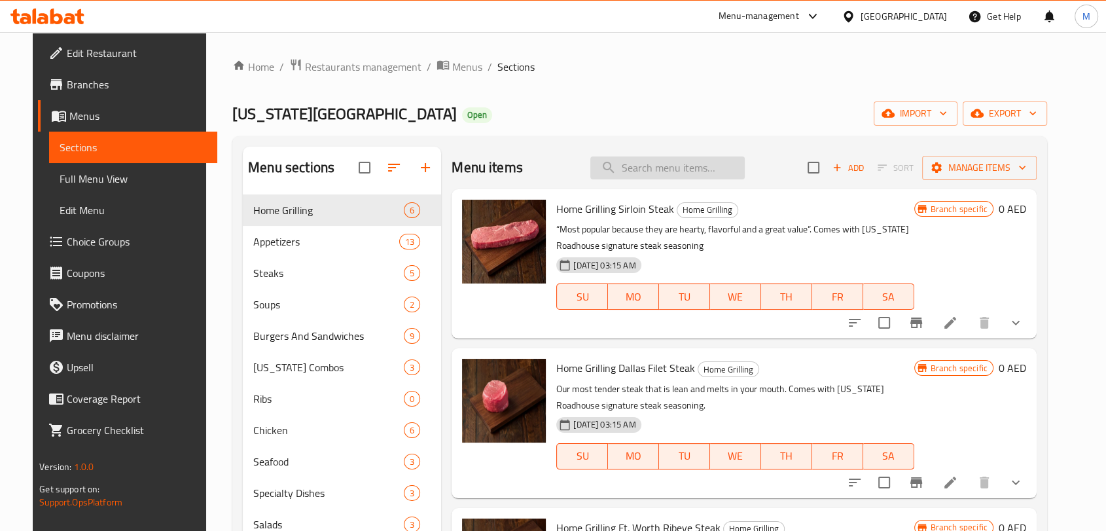
click at [653, 168] on input "search" at bounding box center [667, 167] width 154 height 23
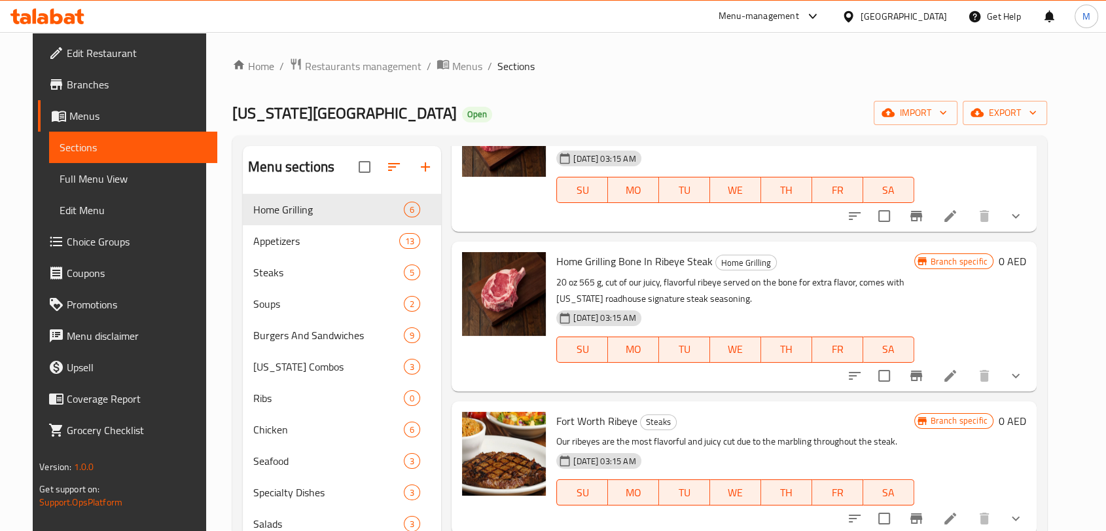
scroll to position [183, 0]
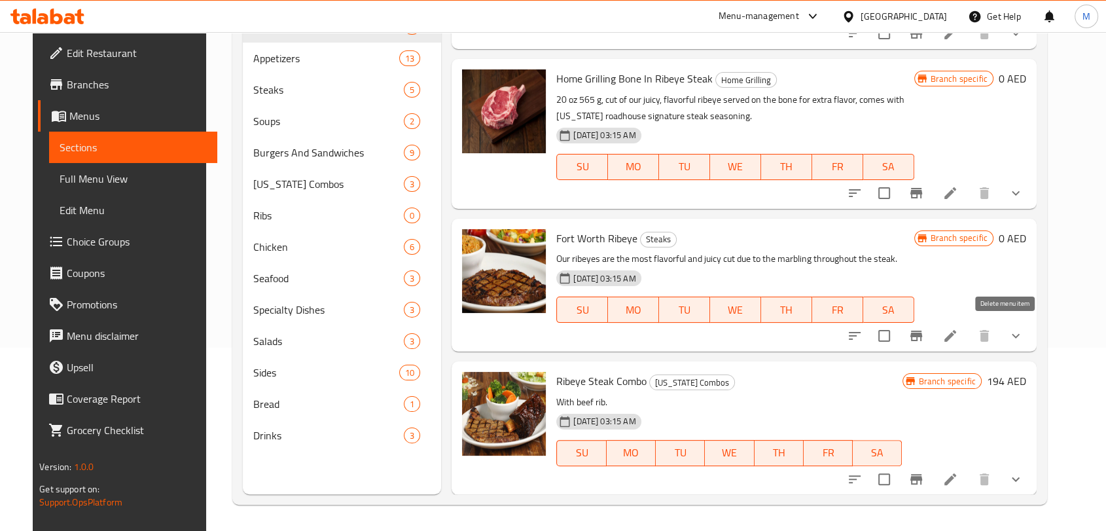
click at [1024, 342] on icon "show more" at bounding box center [1016, 336] width 16 height 16
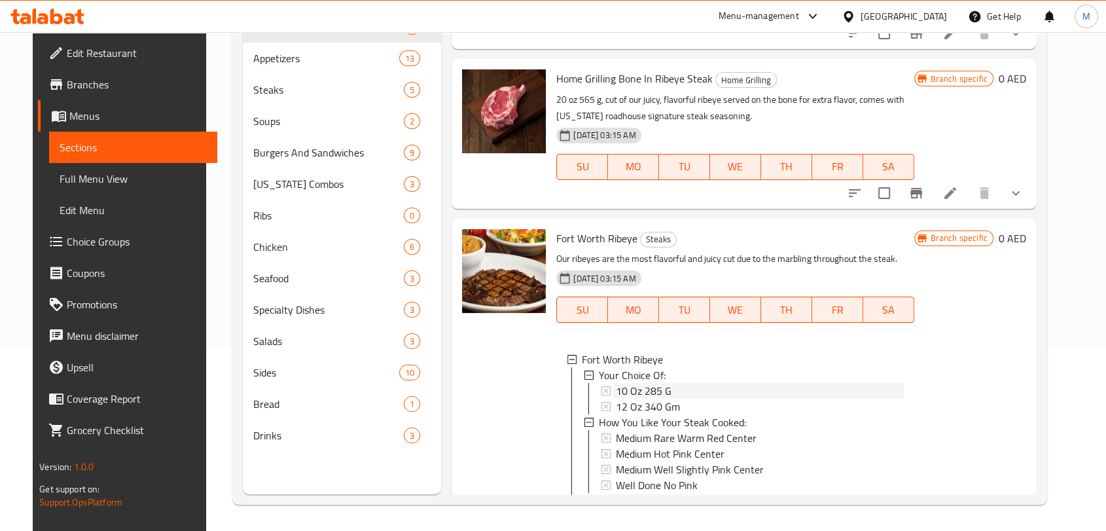
click at [677, 393] on div "10 Oz 285 G" at bounding box center [759, 391] width 287 height 16
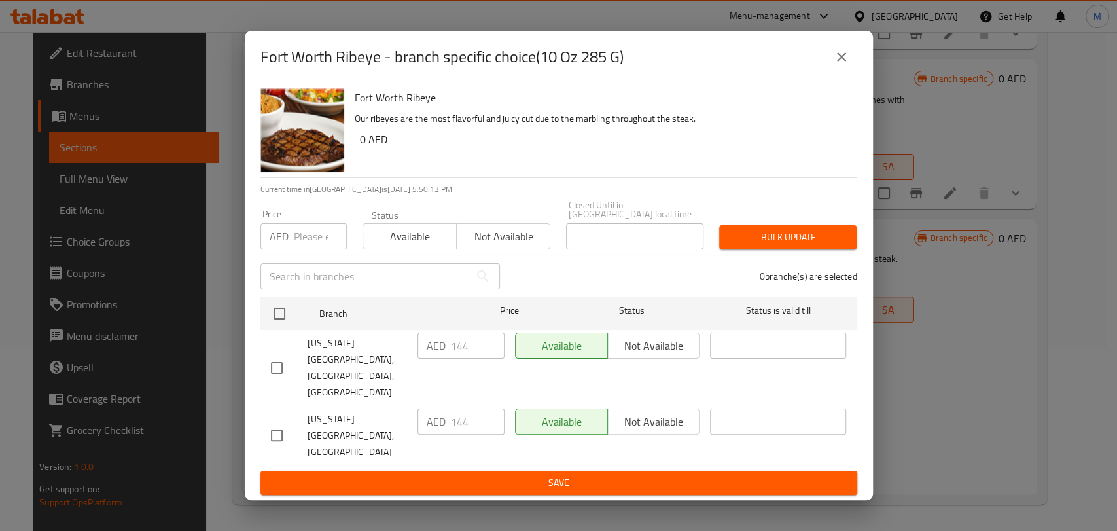
drag, startPoint x: 837, startPoint y: 70, endPoint x: 816, endPoint y: 107, distance: 42.2
click at [837, 65] on icon "close" at bounding box center [842, 57] width 16 height 16
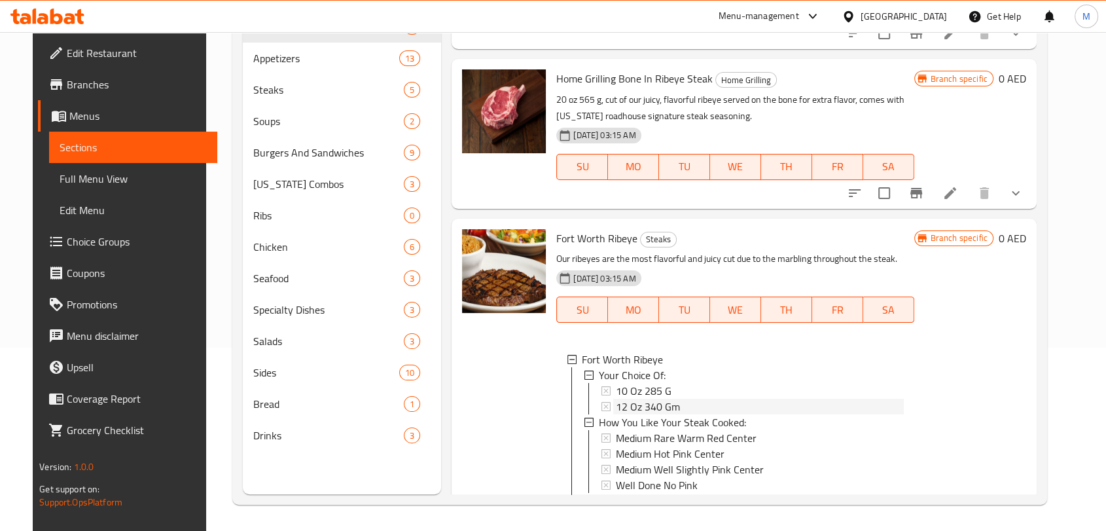
click at [657, 405] on span "12 Oz 340 Gm" at bounding box center [648, 407] width 64 height 16
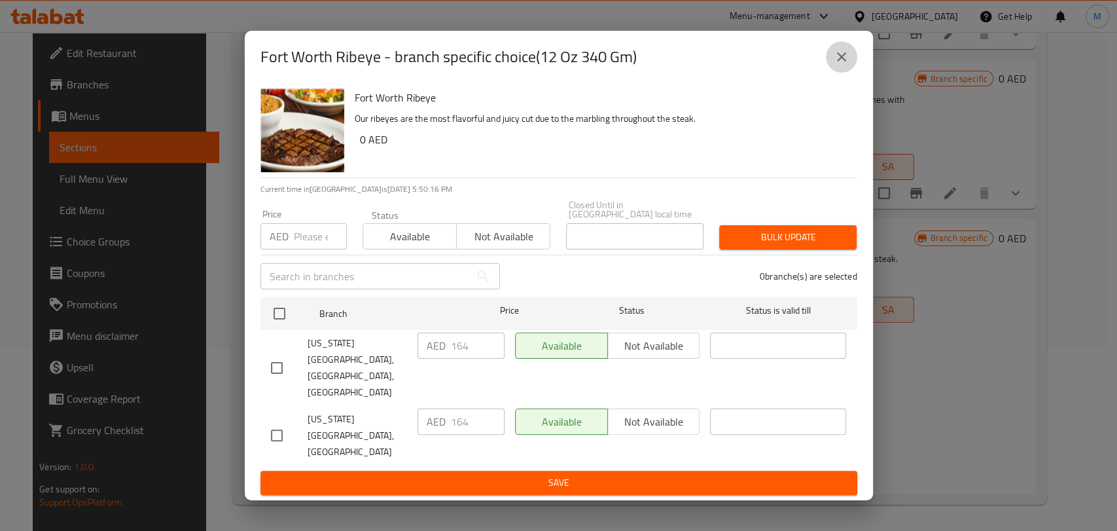
click at [847, 65] on icon "close" at bounding box center [842, 57] width 16 height 16
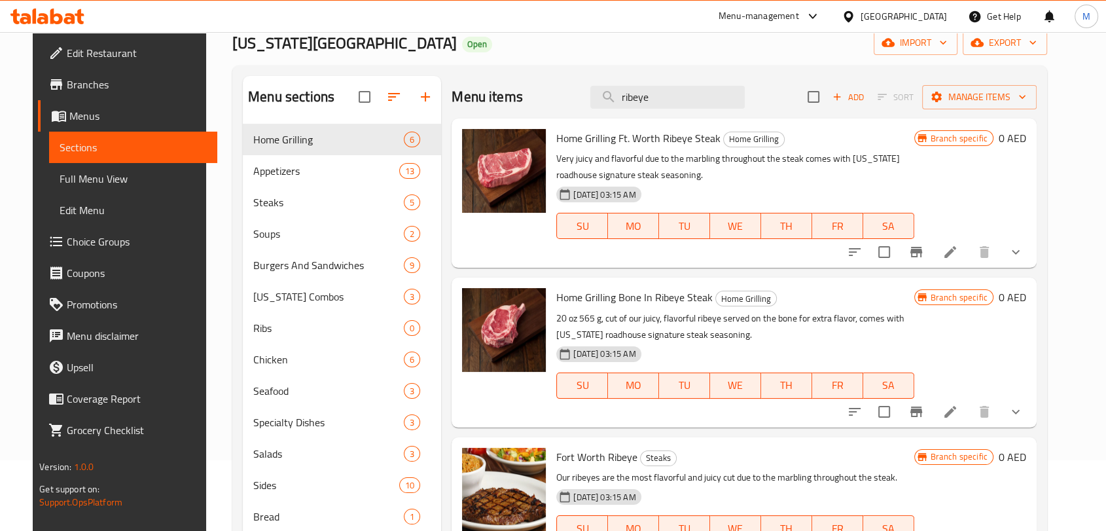
scroll to position [0, 0]
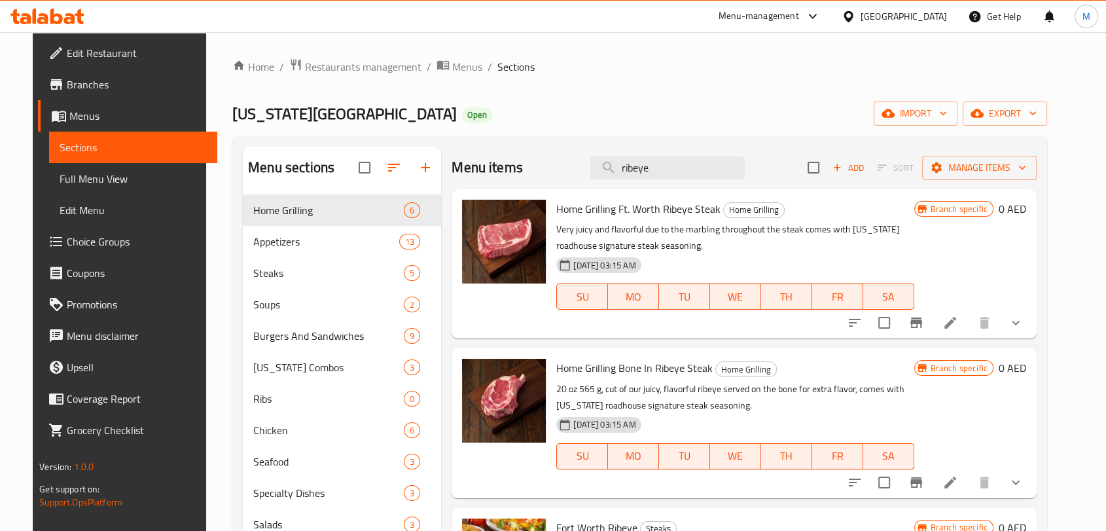
drag, startPoint x: 682, startPoint y: 170, endPoint x: 566, endPoint y: 170, distance: 115.9
click at [567, 170] on div "Menu items ribeye Add Sort Manage items" at bounding box center [744, 168] width 585 height 43
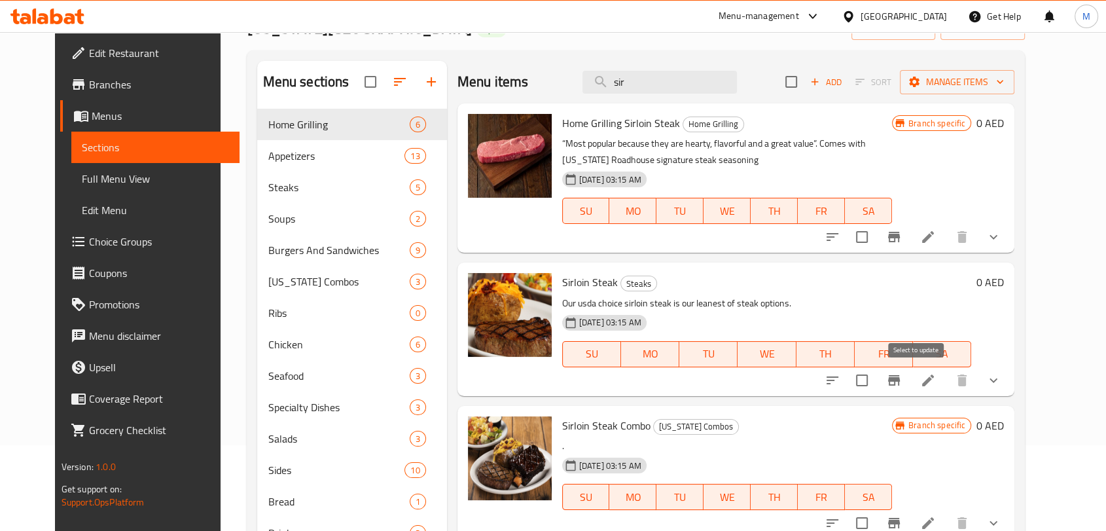
scroll to position [145, 0]
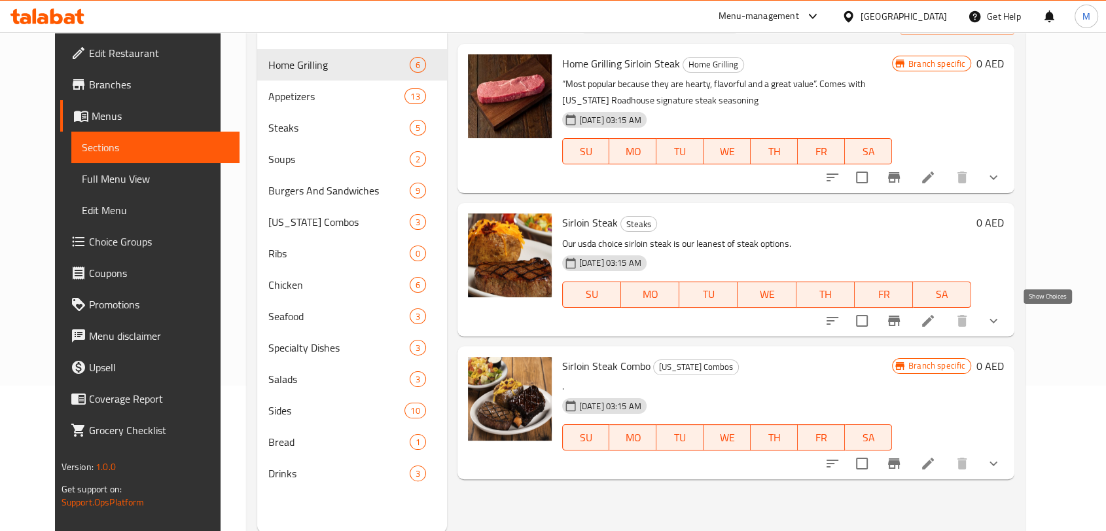
click at [1001, 317] on icon "show more" at bounding box center [994, 321] width 16 height 16
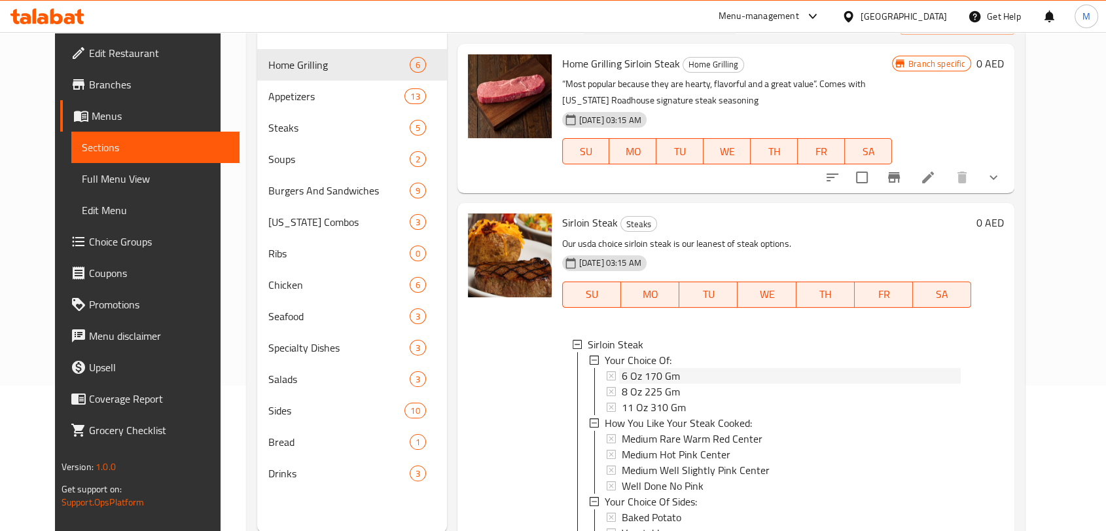
click at [745, 373] on div "6 Oz 170 Gm" at bounding box center [792, 376] width 340 height 16
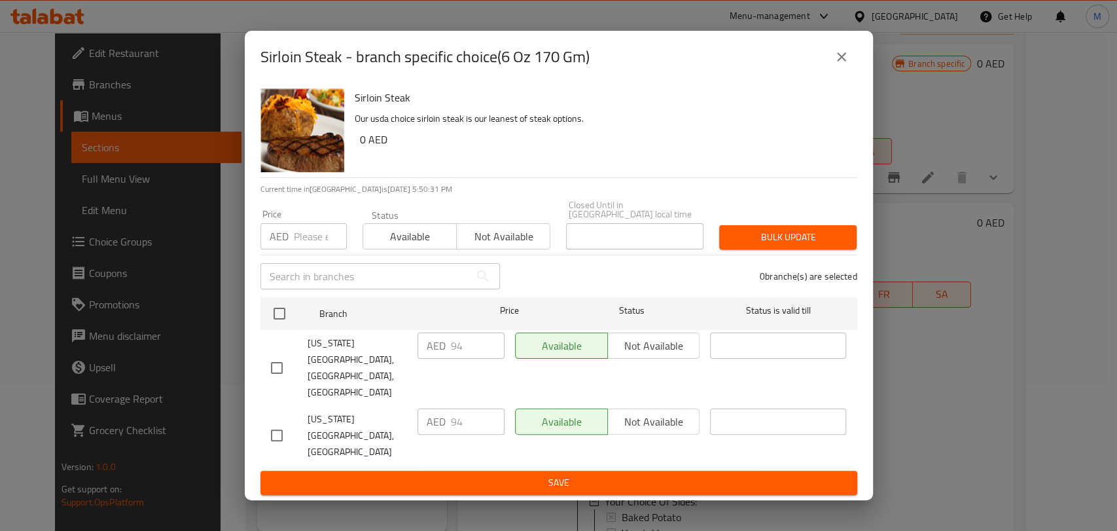
click at [851, 73] on button "close" at bounding box center [841, 56] width 31 height 31
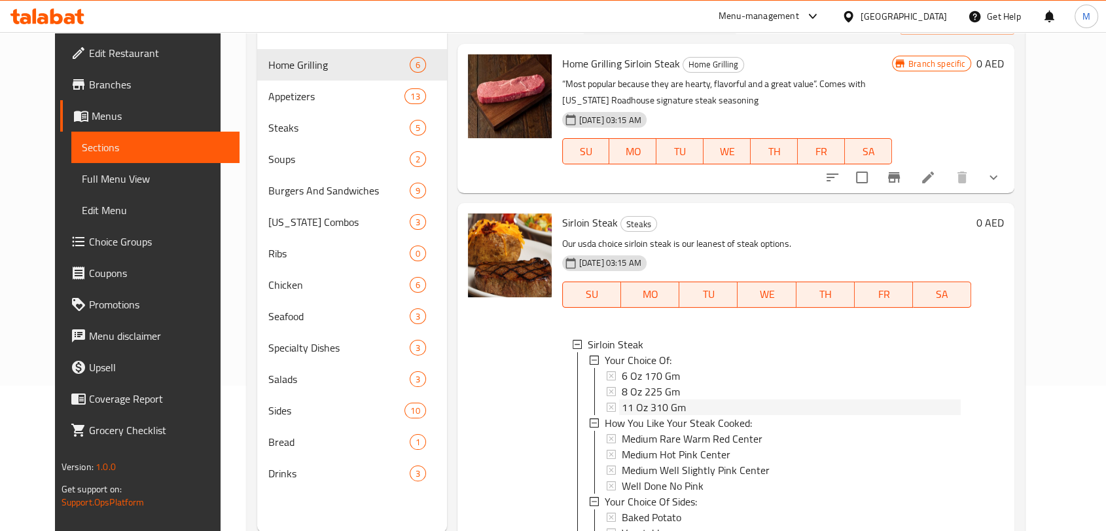
click at [703, 409] on div "11 Oz 310 Gm" at bounding box center [792, 407] width 340 height 16
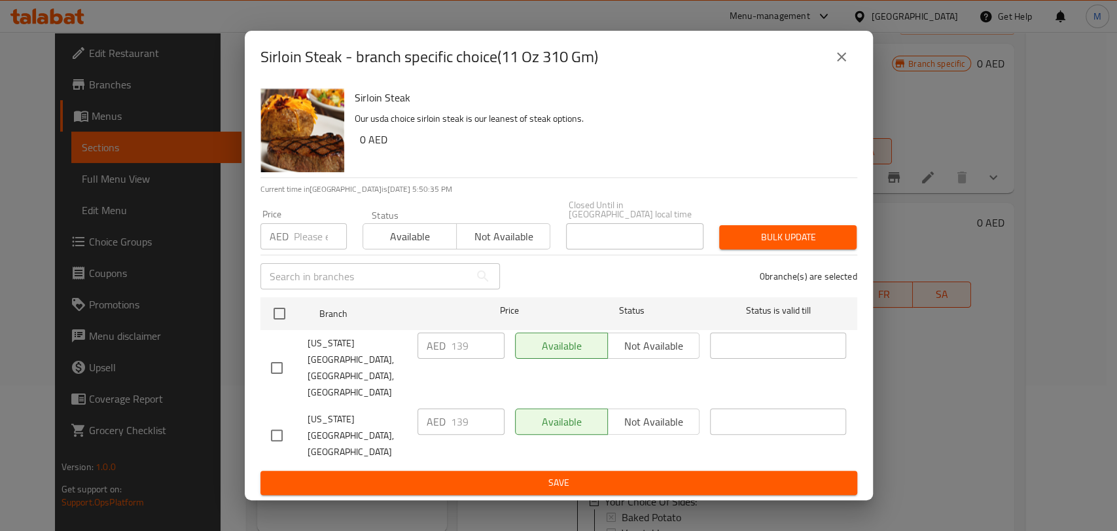
click at [838, 65] on icon "close" at bounding box center [842, 57] width 16 height 16
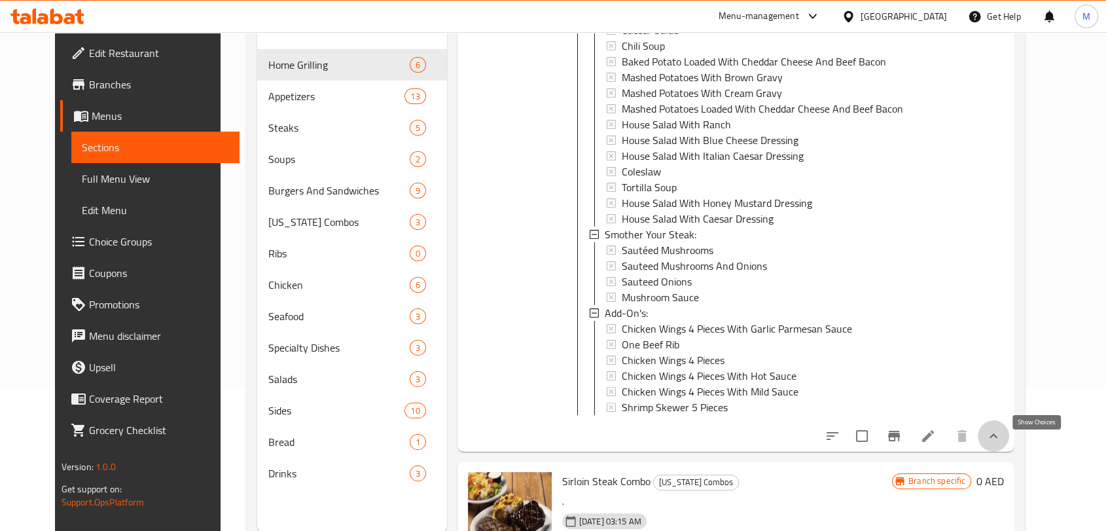
click at [1001, 441] on icon "show more" at bounding box center [994, 436] width 16 height 16
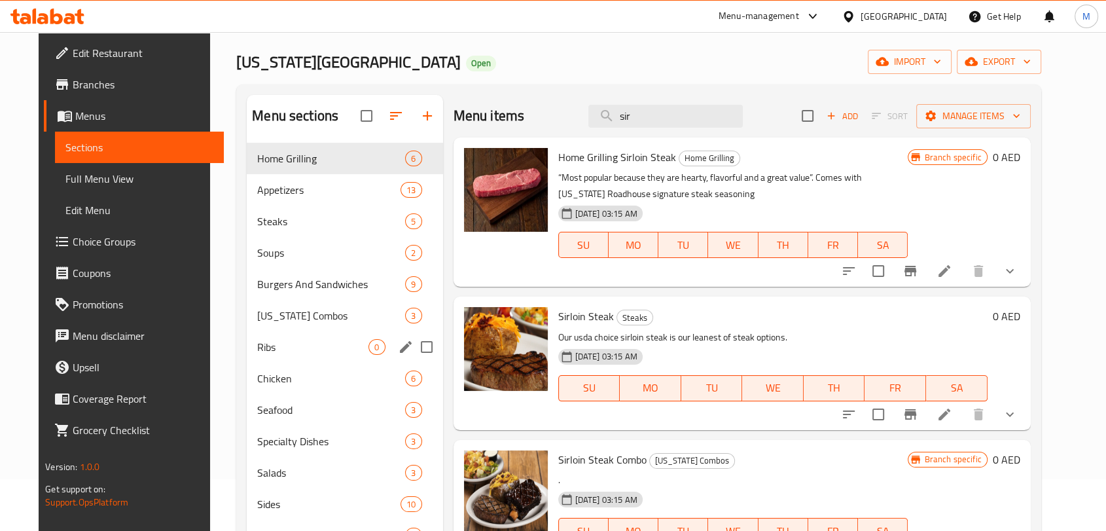
scroll to position [0, 0]
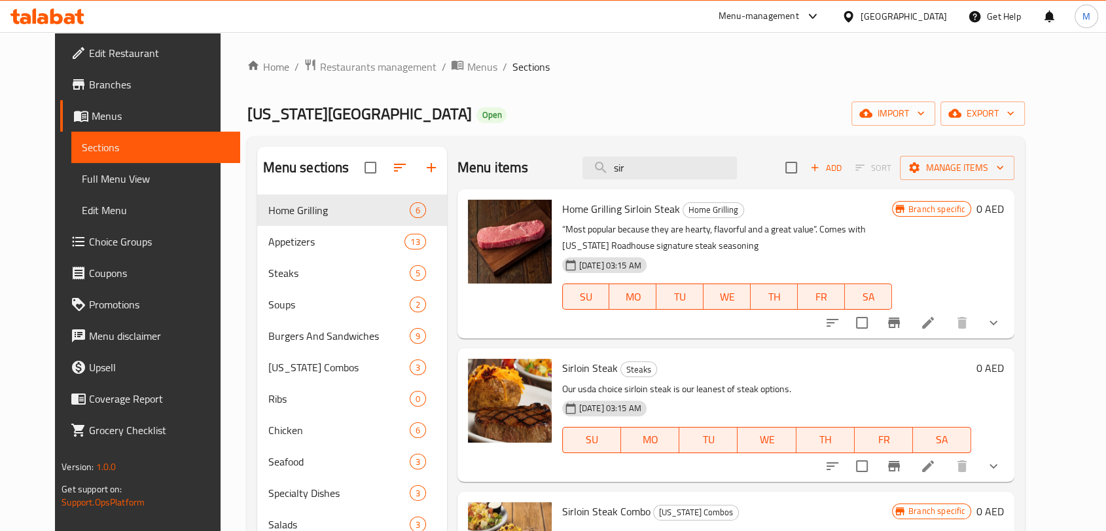
drag, startPoint x: 639, startPoint y: 173, endPoint x: 600, endPoint y: 170, distance: 39.4
click at [602, 170] on div "Menu items sir Add Sort Manage items" at bounding box center [737, 168] width 558 height 43
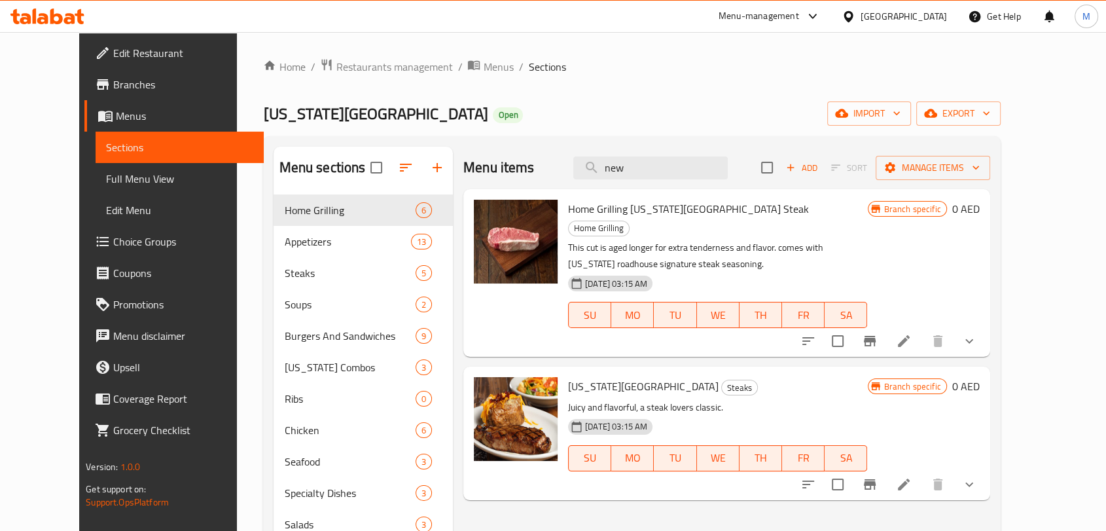
scroll to position [145, 0]
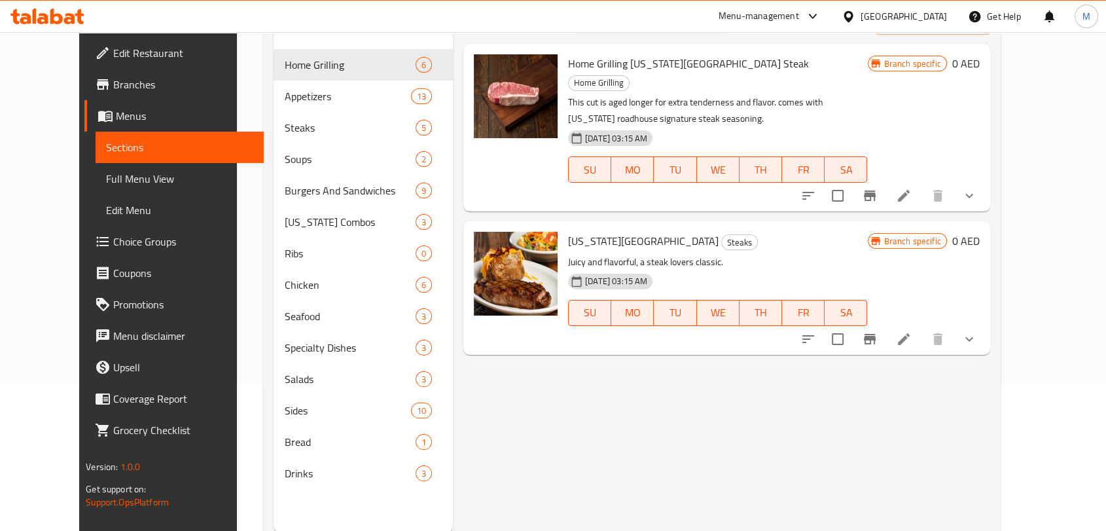
click at [990, 326] on div "New York Strip Steaks Juicy and flavorful, a steak lovers classic. 22-09-2023 0…" at bounding box center [726, 287] width 527 height 133
click at [985, 323] on button "show more" at bounding box center [969, 338] width 31 height 31
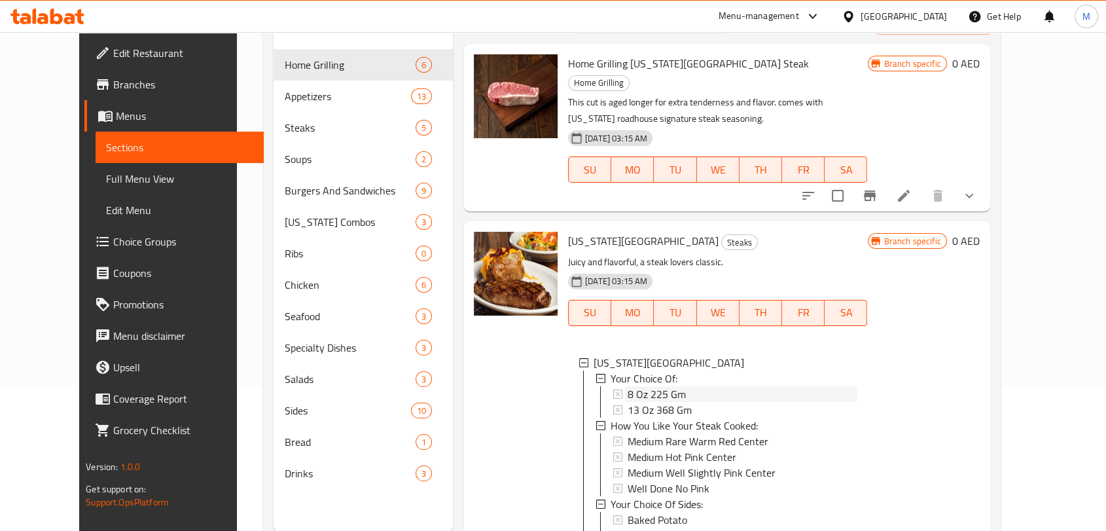
click at [651, 386] on span "8 Oz 225 Gm" at bounding box center [657, 394] width 58 height 16
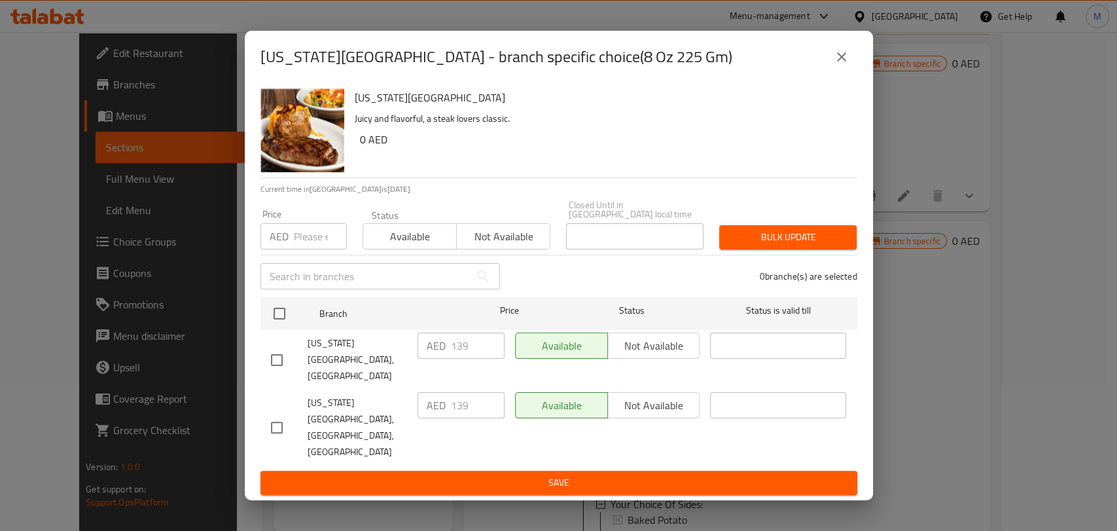
click at [840, 65] on icon "close" at bounding box center [842, 57] width 16 height 16
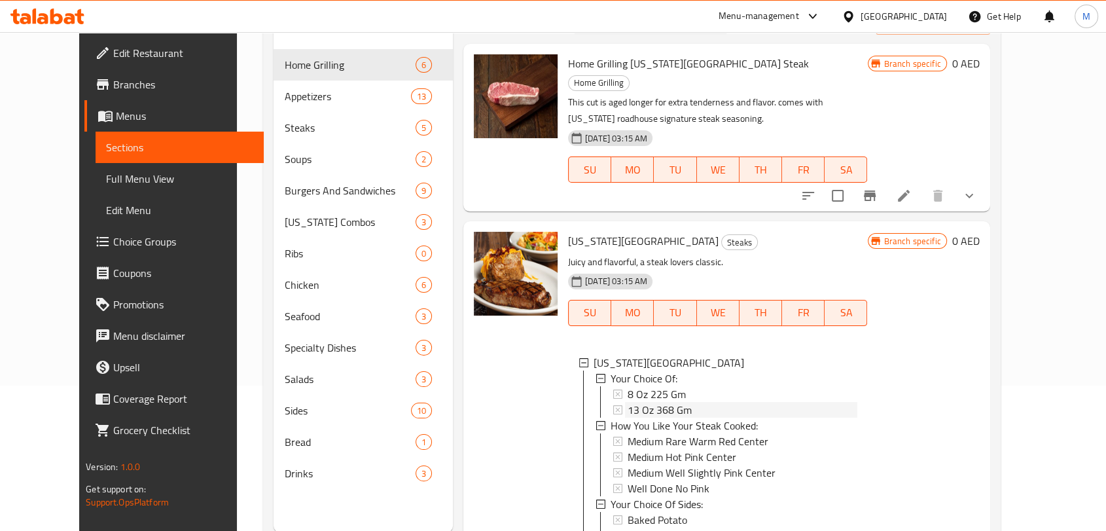
click at [702, 402] on div "13 Oz 368 Gm" at bounding box center [742, 410] width 229 height 16
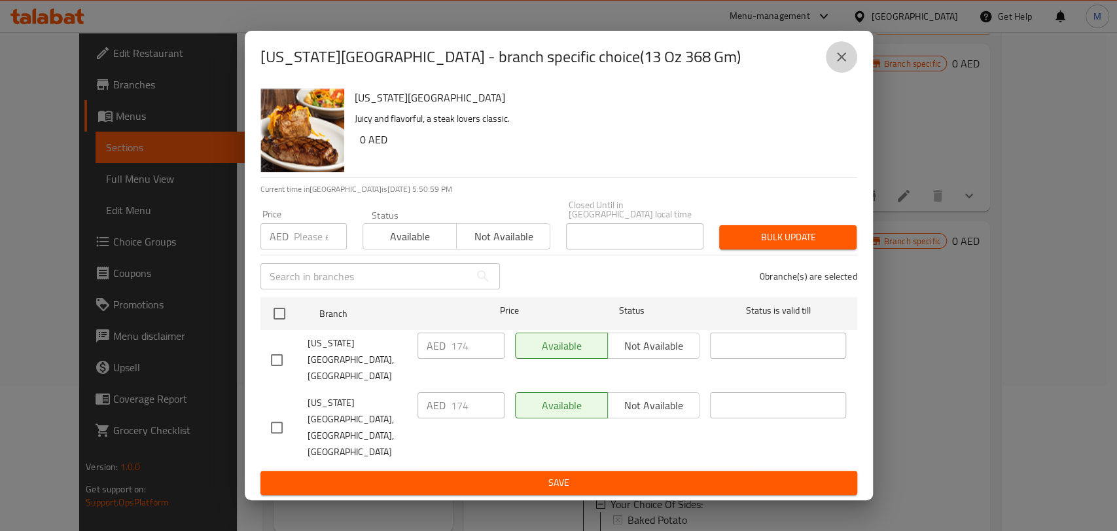
click at [851, 73] on button "close" at bounding box center [841, 56] width 31 height 31
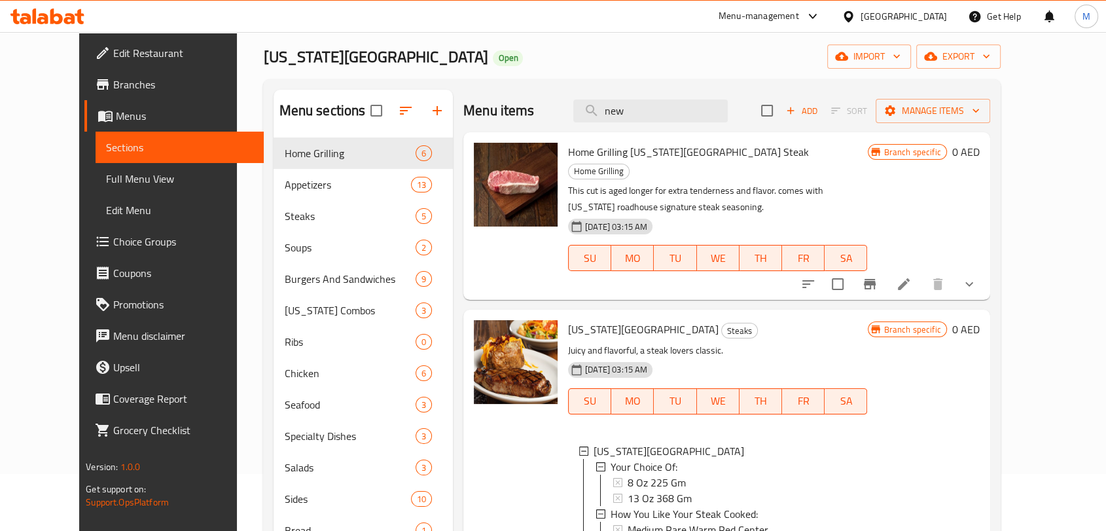
scroll to position [0, 0]
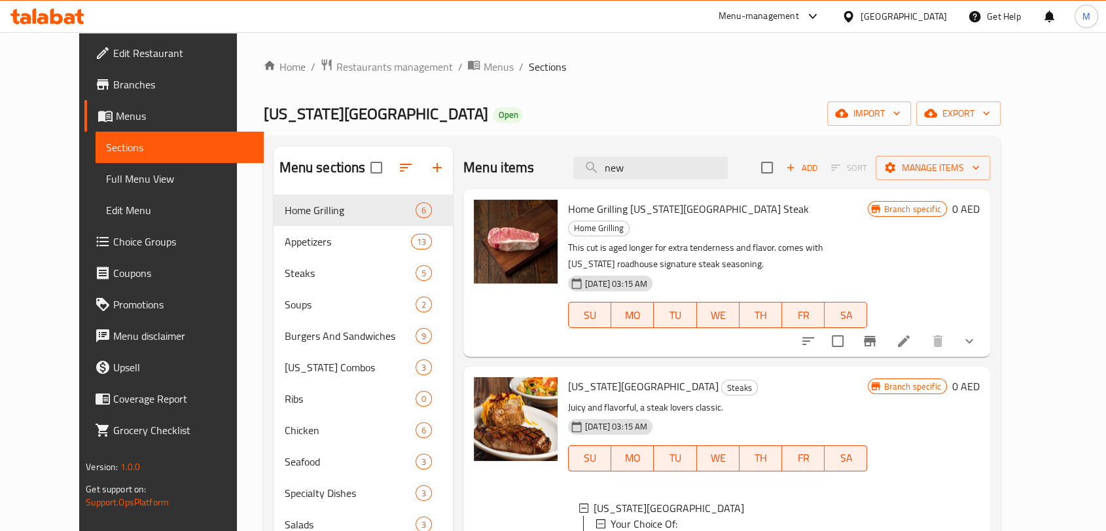
drag, startPoint x: 658, startPoint y: 165, endPoint x: 594, endPoint y: 162, distance: 64.2
click at [596, 163] on div "Menu items new Add Sort Manage items" at bounding box center [726, 168] width 527 height 43
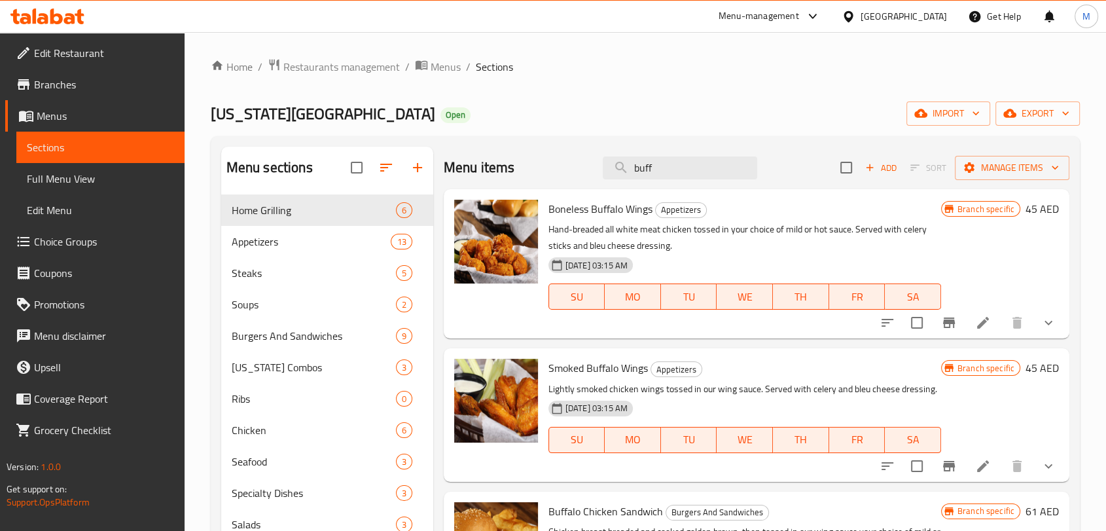
scroll to position [183, 0]
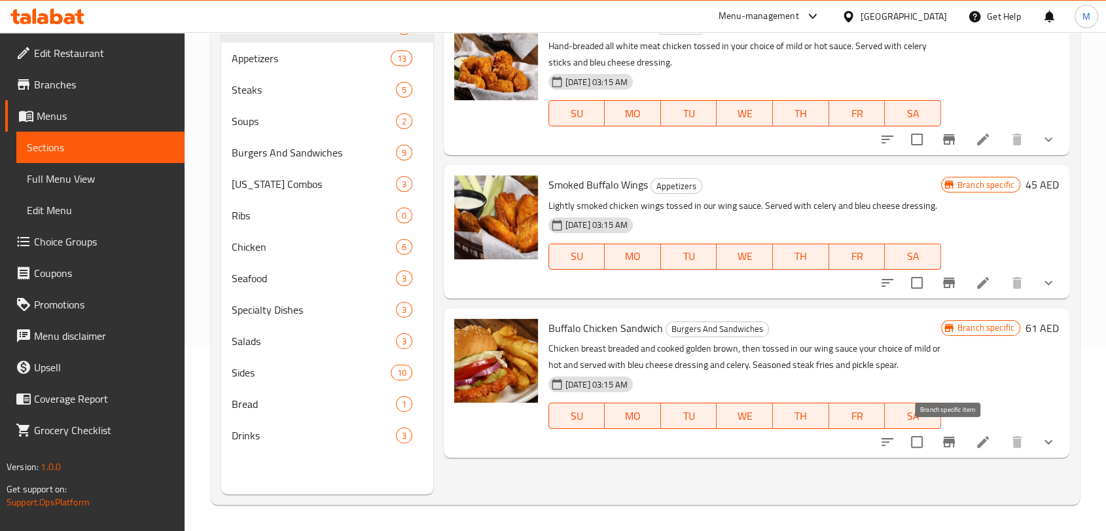
type input "buff"
click at [956, 447] on icon "Branch-specific-item" at bounding box center [949, 442] width 16 height 16
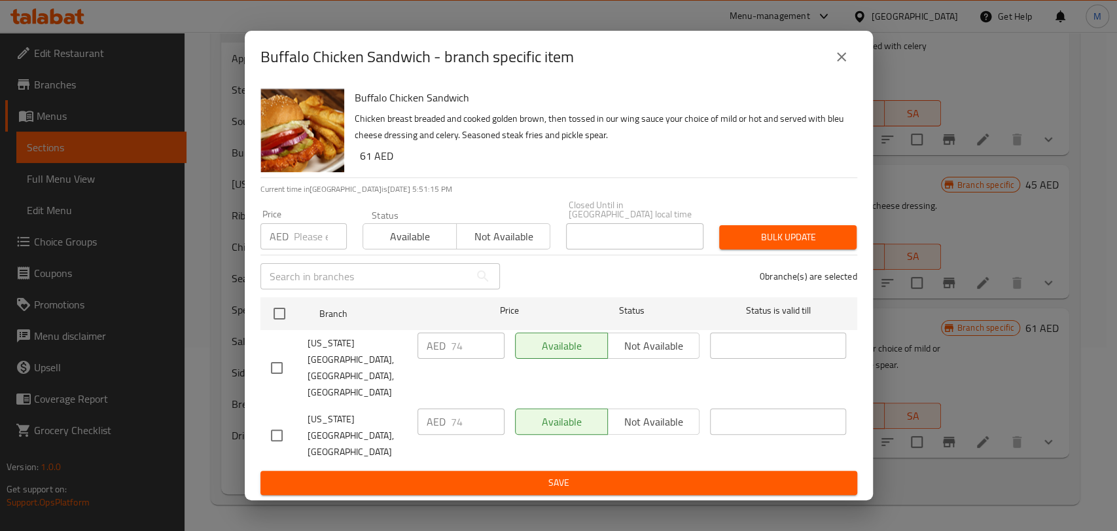
click at [850, 65] on button "close" at bounding box center [841, 56] width 31 height 31
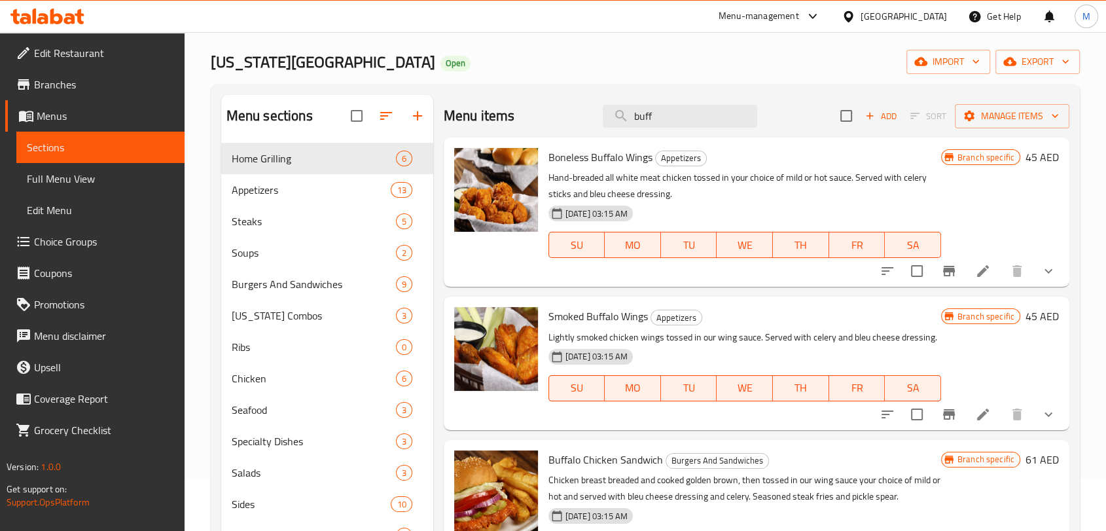
scroll to position [0, 0]
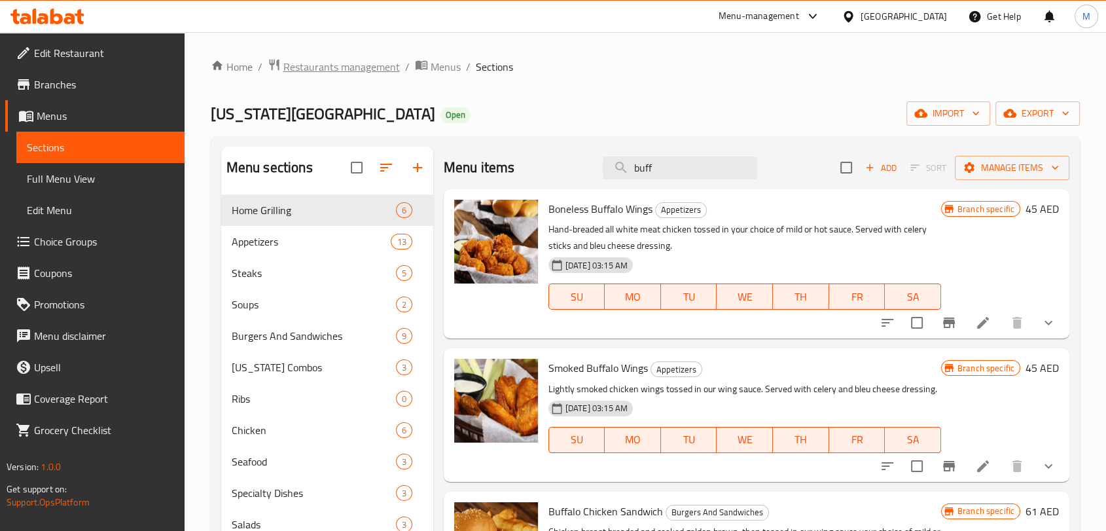
click at [382, 67] on span "Restaurants management" at bounding box center [341, 67] width 117 height 16
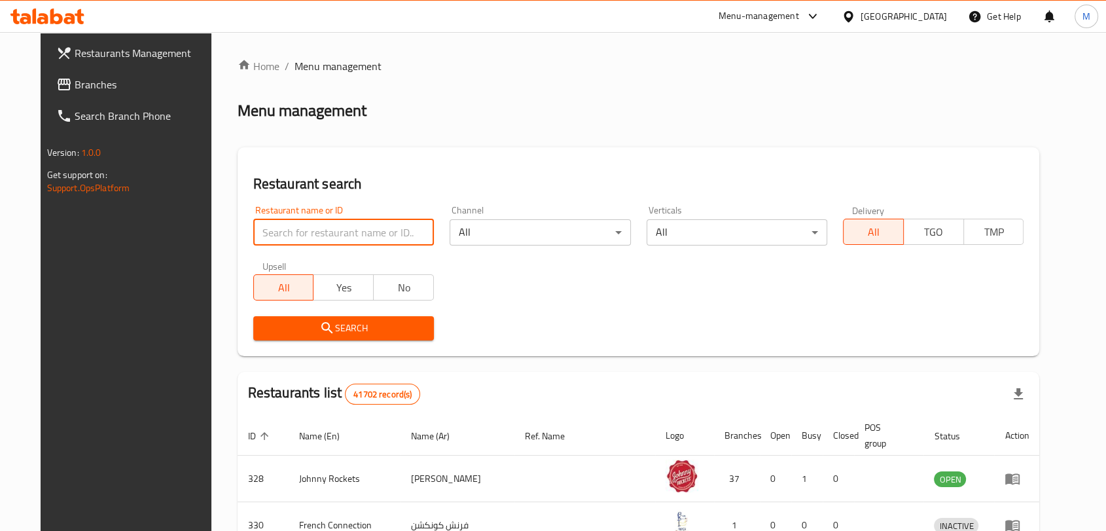
click at [272, 225] on input "search" at bounding box center [343, 232] width 181 height 26
paste input "710291"
type input "710291"
click at [937, 16] on div "United Arab Emirates" at bounding box center [904, 16] width 86 height 14
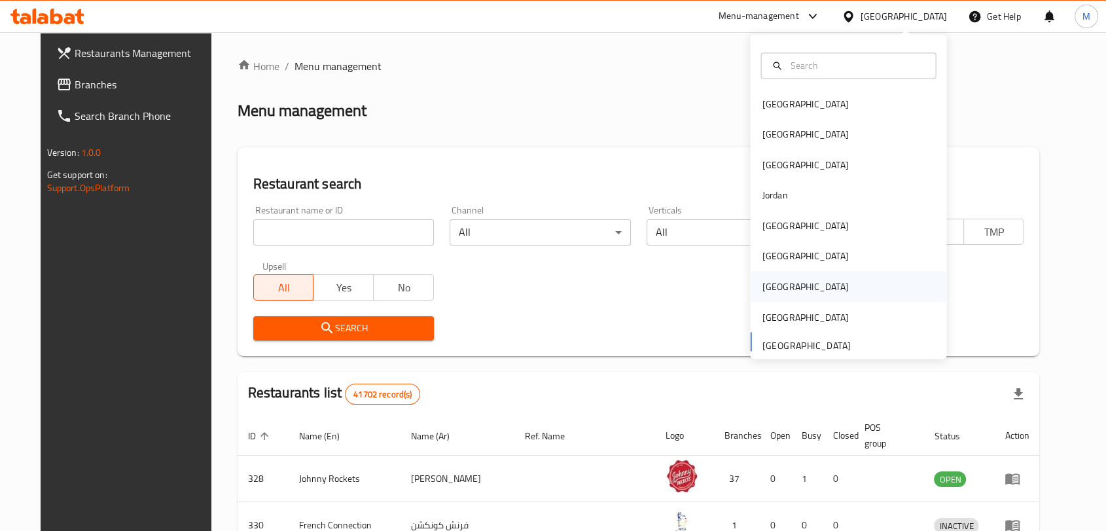
click at [812, 281] on div "[GEOGRAPHIC_DATA]" at bounding box center [848, 287] width 196 height 30
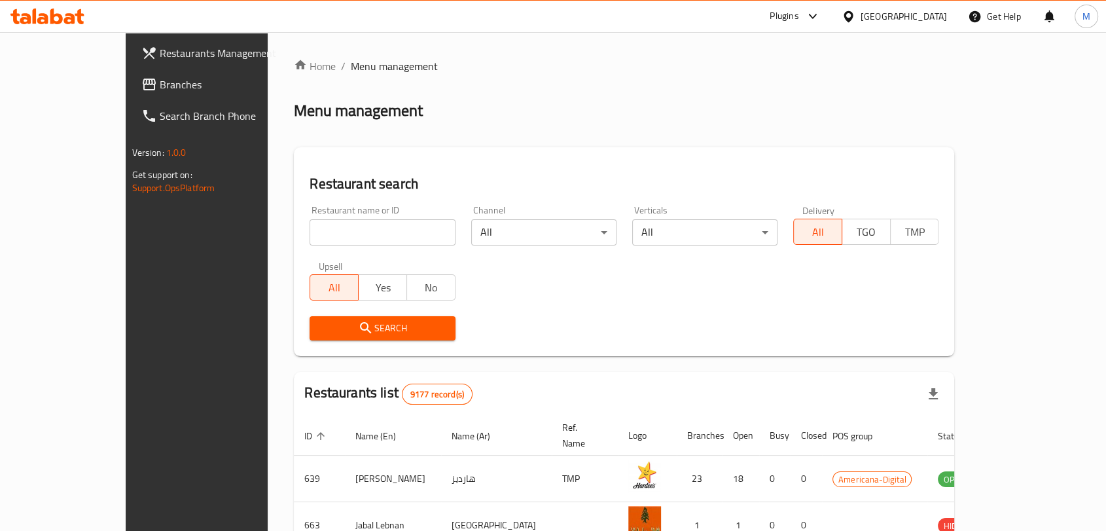
click at [160, 87] on span "Branches" at bounding box center [230, 85] width 140 height 16
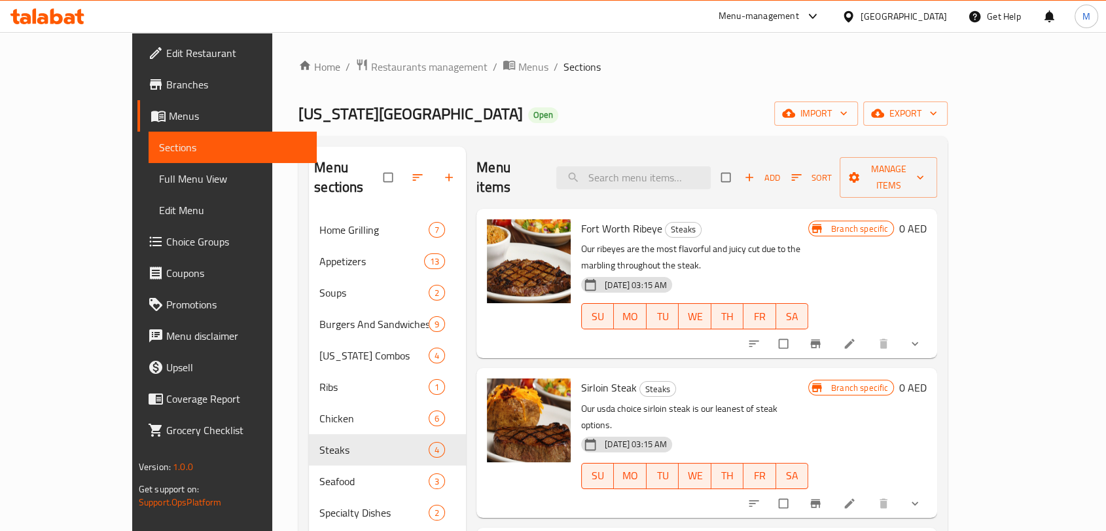
click at [948, 126] on div "Home / Restaurants management / Menus / Sections [US_STATE] Roadhouse Open impo…" at bounding box center [622, 373] width 649 height 630
click at [948, 120] on button "export" at bounding box center [905, 113] width 84 height 24
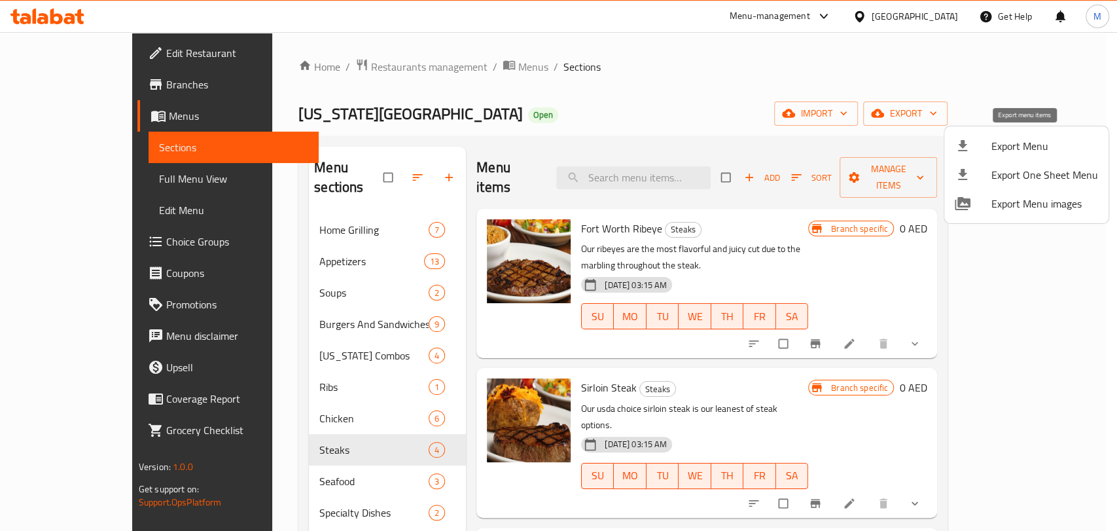
click at [1058, 141] on span "Export Menu" at bounding box center [1045, 146] width 107 height 16
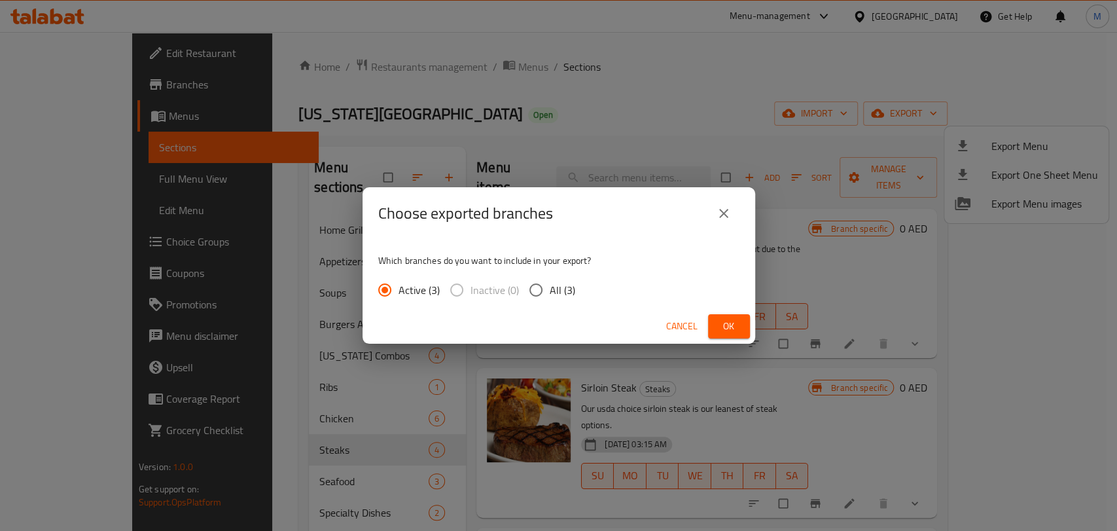
click at [556, 282] on span "All (3)" at bounding box center [563, 290] width 26 height 16
click at [550, 281] on input "All (3)" at bounding box center [535, 289] width 27 height 27
radio input "true"
click at [739, 331] on button "Ok" at bounding box center [729, 326] width 42 height 24
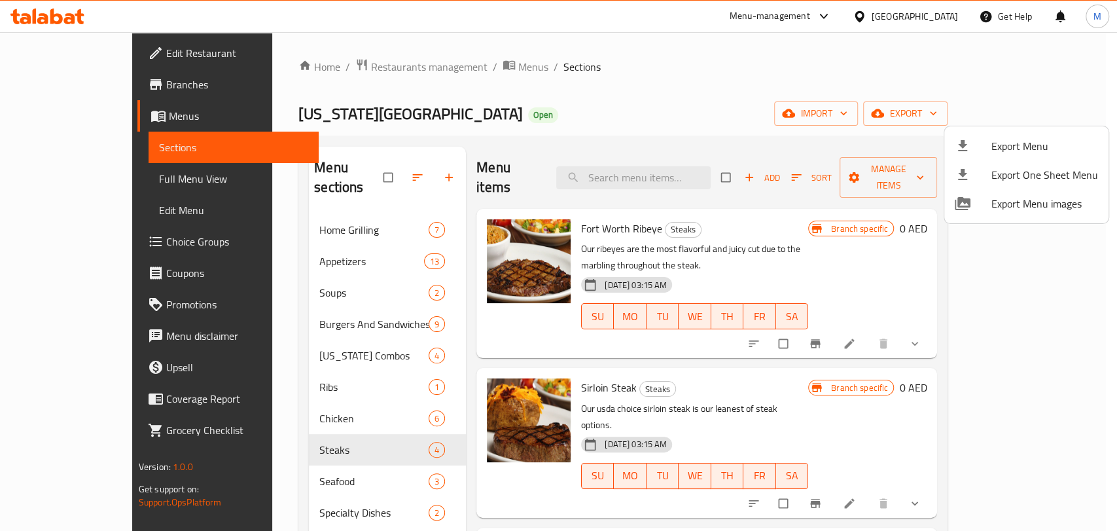
click at [1032, 305] on div at bounding box center [558, 265] width 1117 height 531
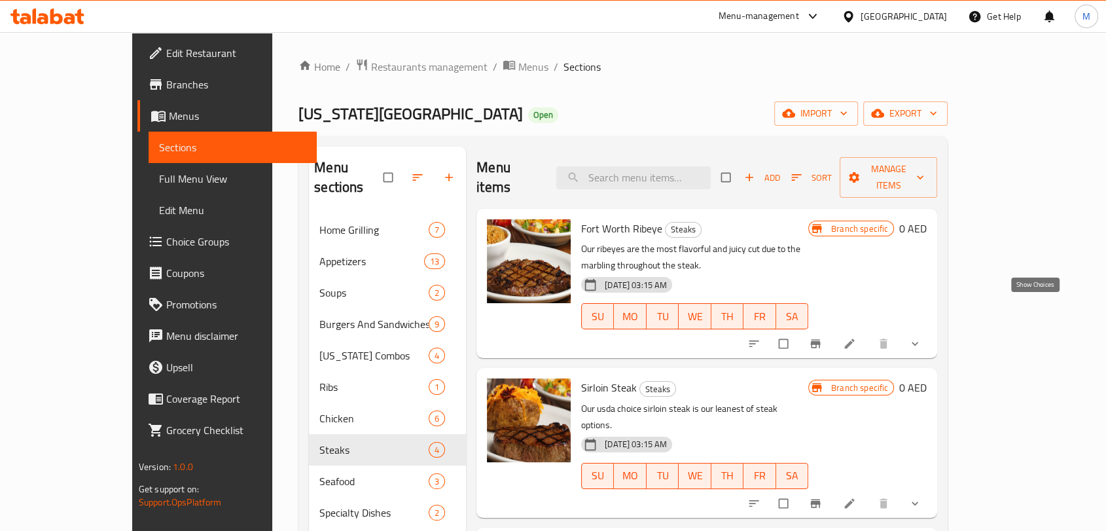
click at [922, 337] on icon "show more" at bounding box center [915, 343] width 13 height 13
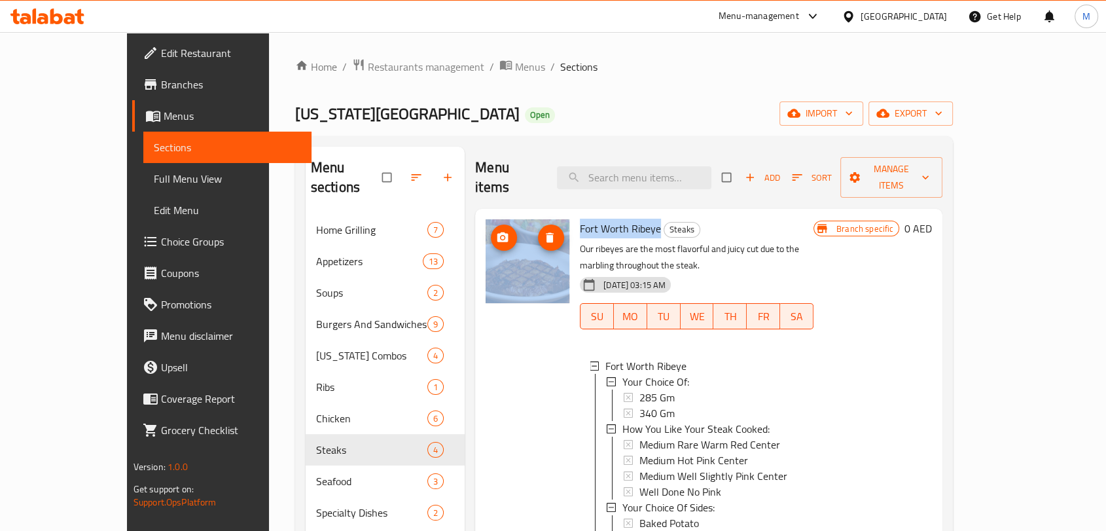
drag, startPoint x: 627, startPoint y: 206, endPoint x: 579, endPoint y: 215, distance: 49.4
copy div "Fort Worth Ribeye"
click at [368, 64] on span "Restaurants management" at bounding box center [426, 67] width 117 height 16
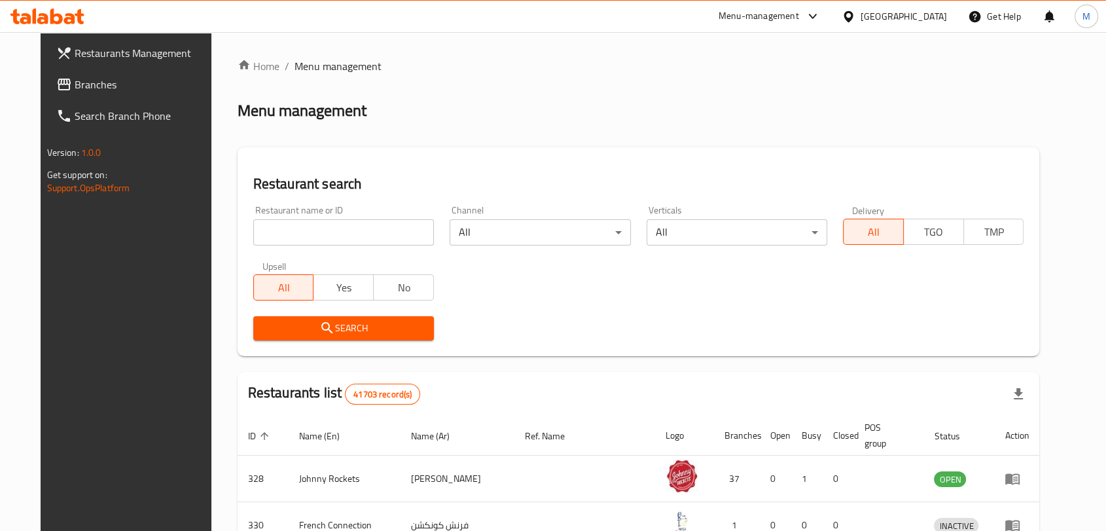
click at [133, 93] on link "Branches" at bounding box center [135, 84] width 179 height 31
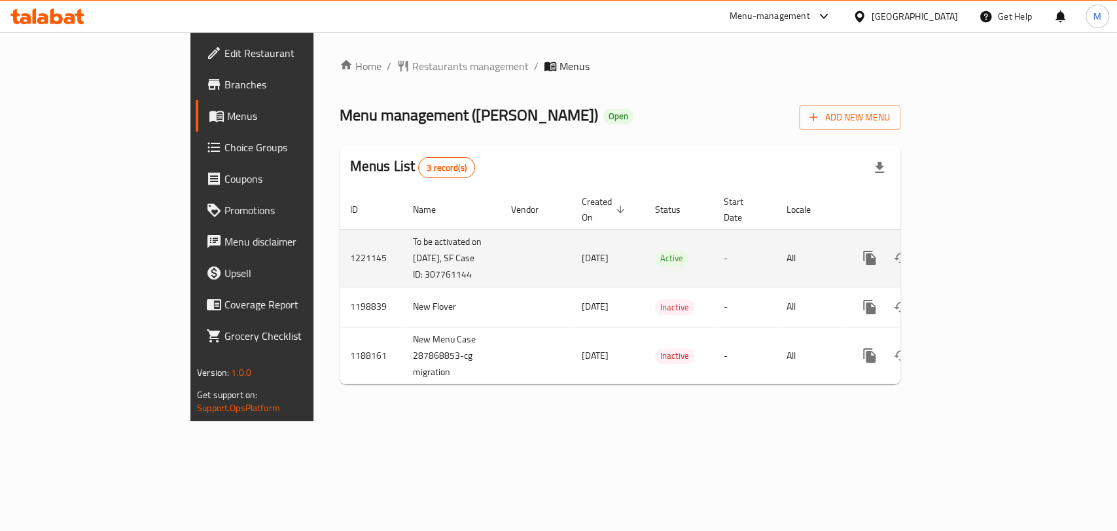
click at [972, 255] on icon "enhanced table" at bounding box center [964, 258] width 16 height 16
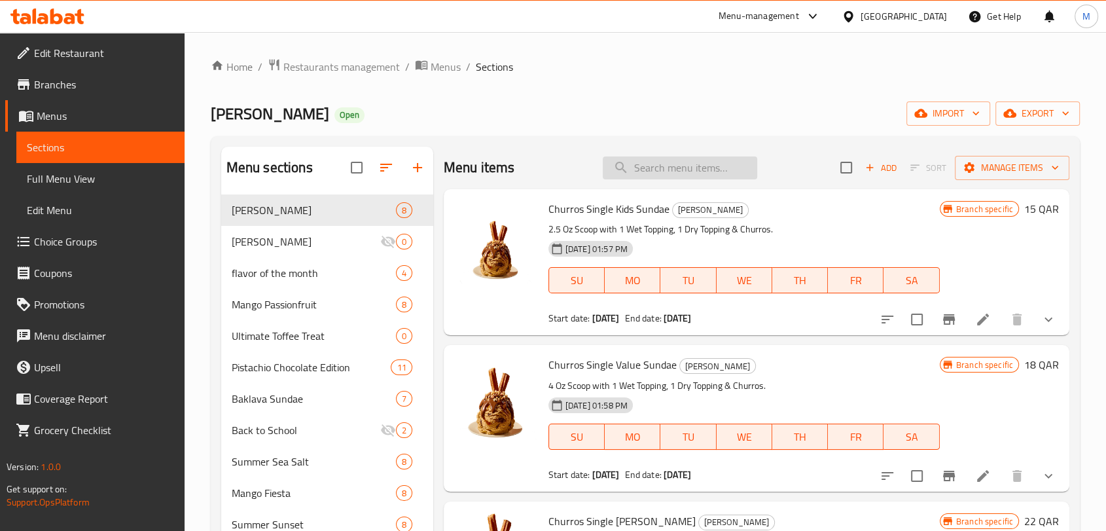
click at [653, 171] on input "search" at bounding box center [680, 167] width 154 height 23
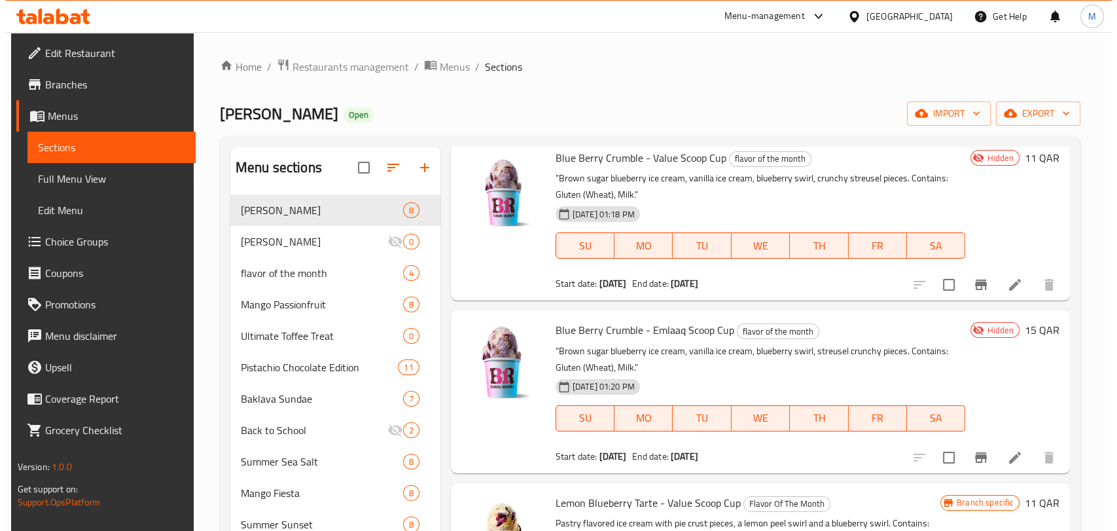
scroll to position [73, 0]
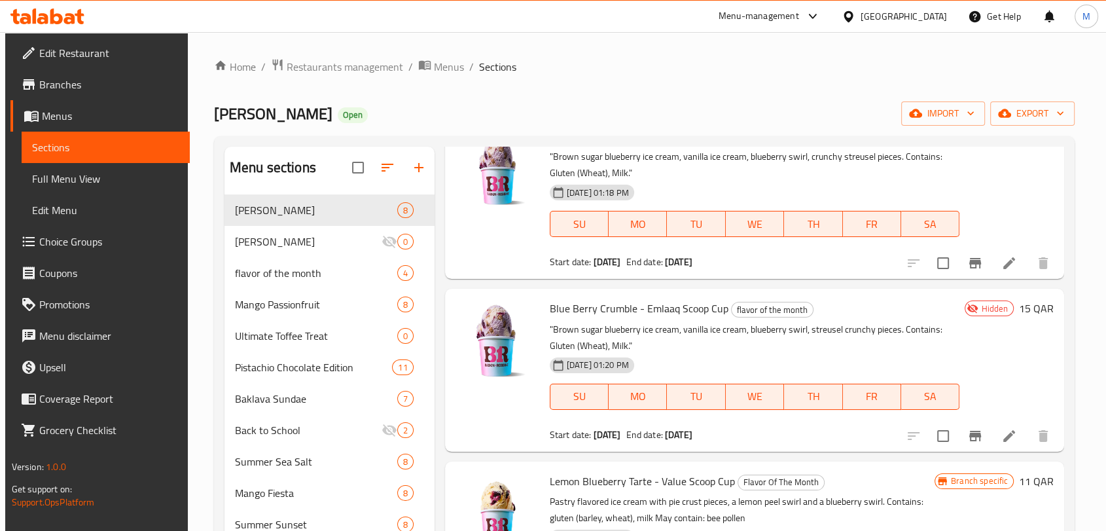
type input "blueberry"
click at [96, 174] on span "Full Menu View" at bounding box center [105, 179] width 147 height 16
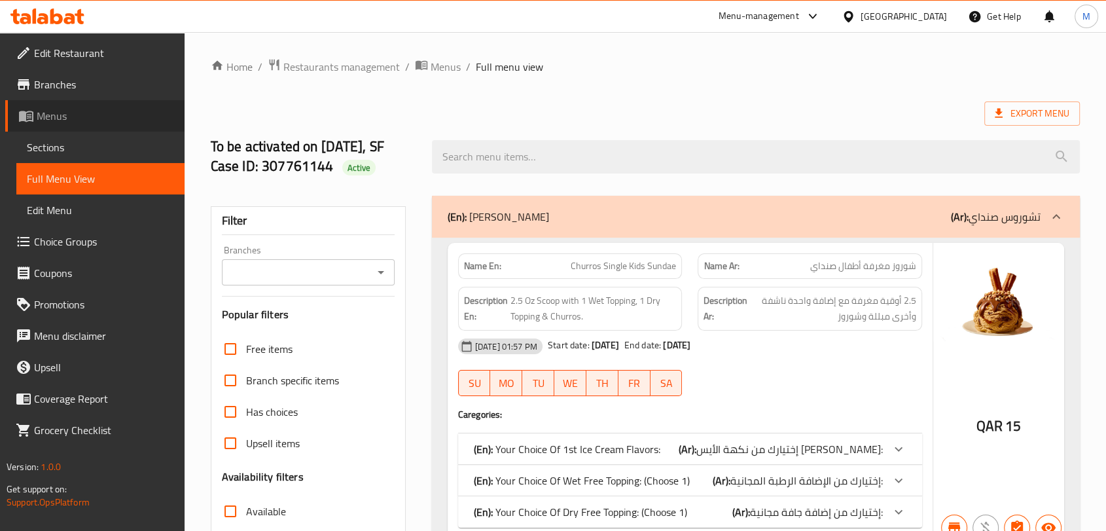
click at [78, 124] on link "Menus" at bounding box center [94, 115] width 179 height 31
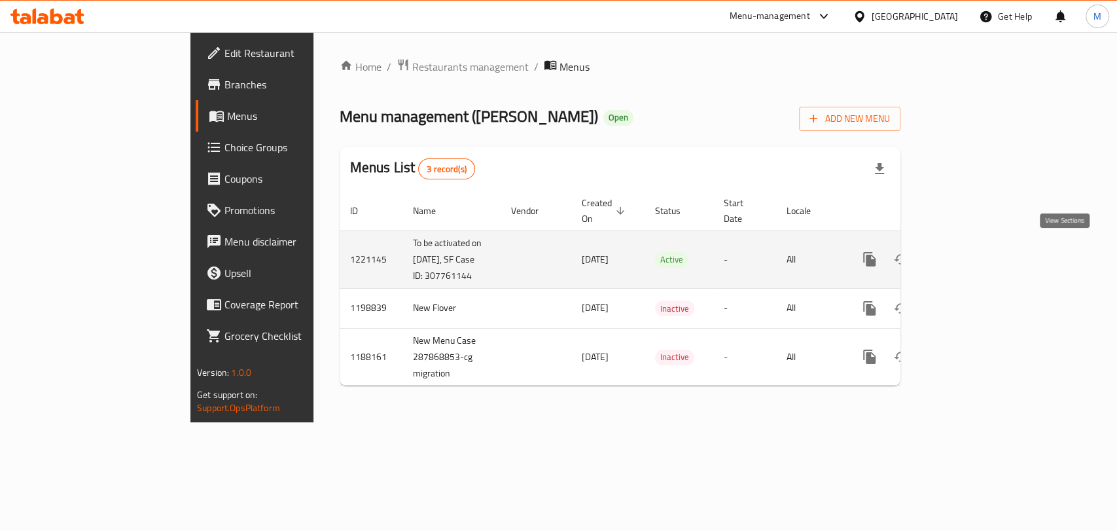
click at [972, 252] on icon "enhanced table" at bounding box center [964, 259] width 16 height 16
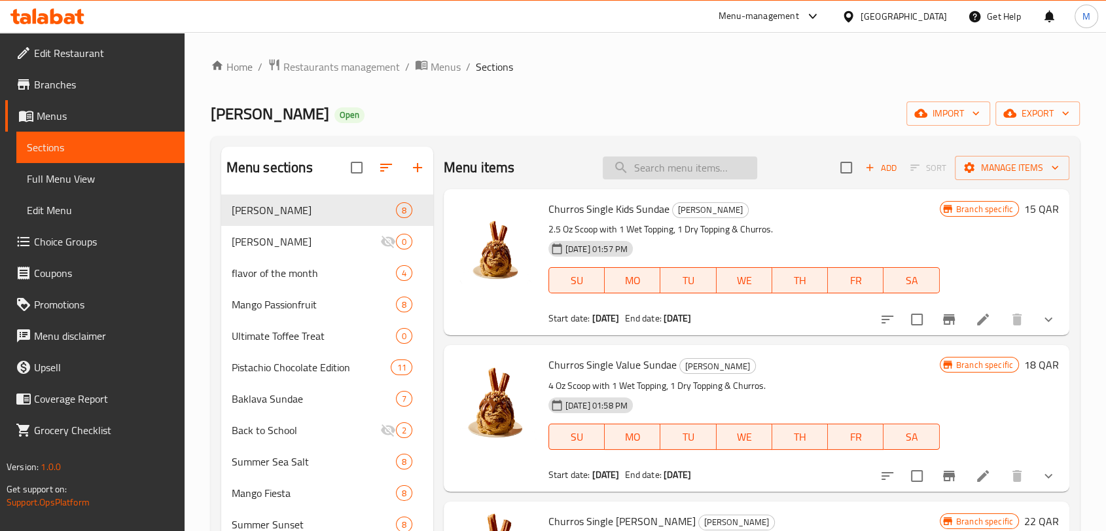
click at [679, 173] on input "search" at bounding box center [680, 167] width 154 height 23
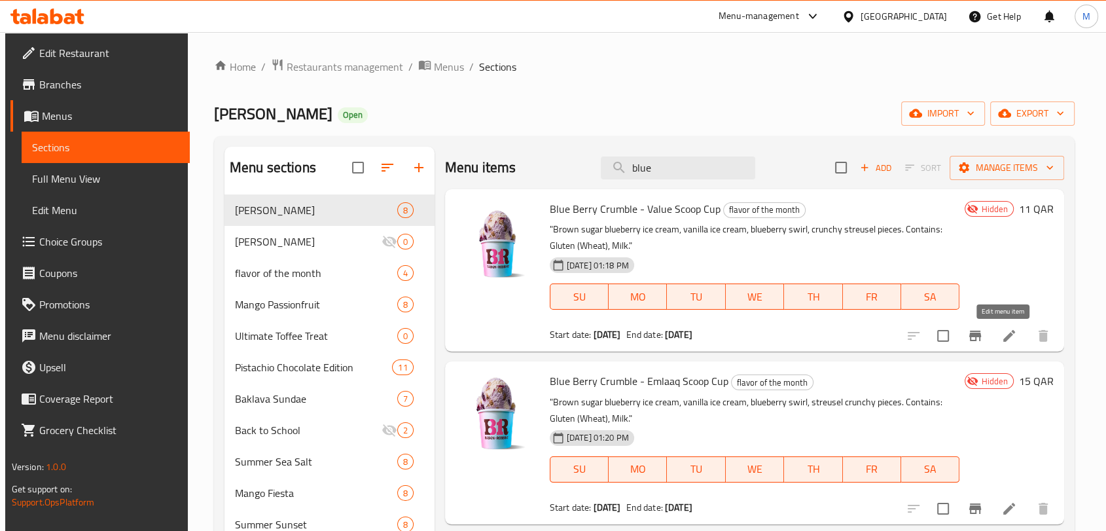
type input "blue"
click at [1003, 335] on icon at bounding box center [1009, 336] width 12 height 12
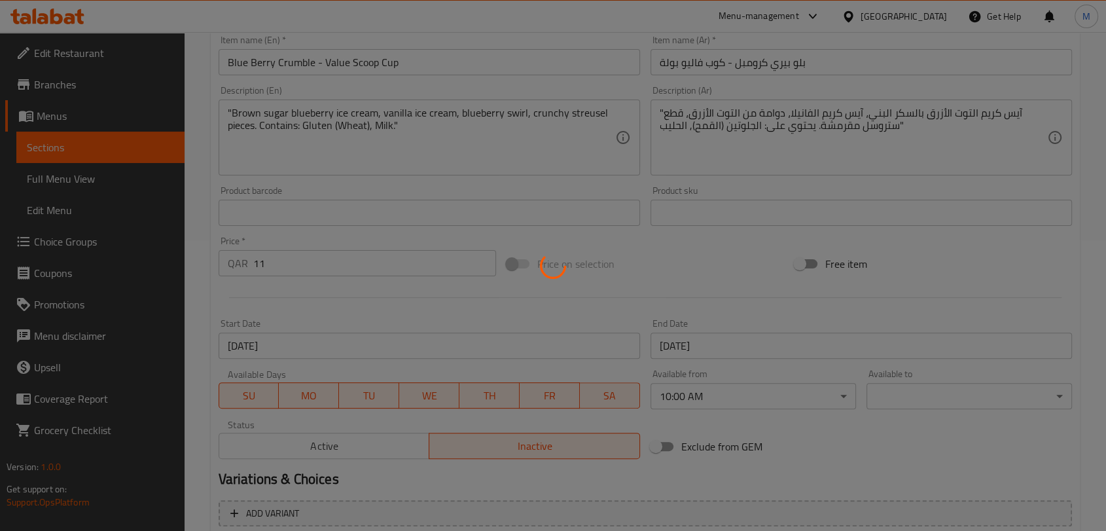
scroll to position [363, 0]
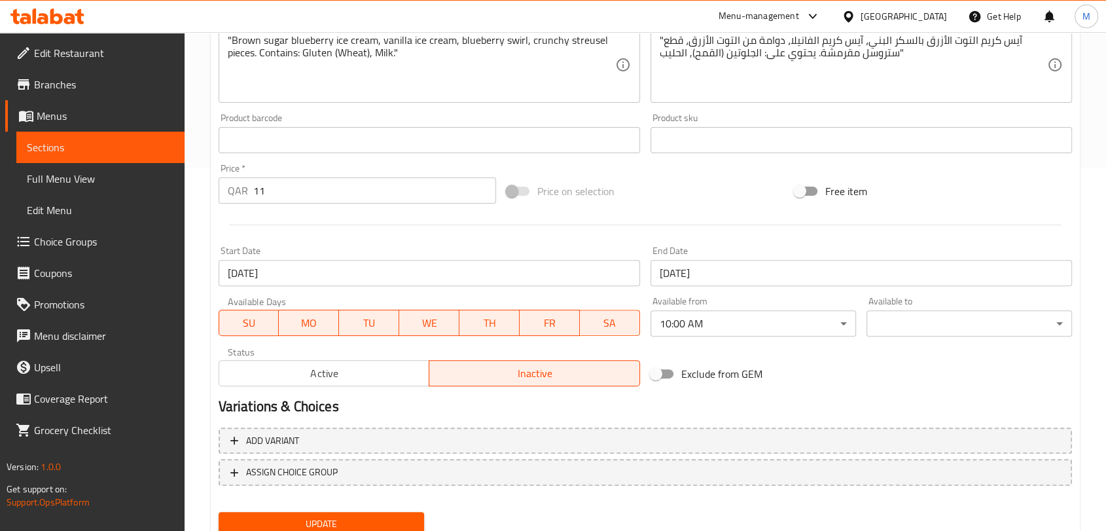
click at [391, 368] on span "Active" at bounding box center [325, 373] width 200 height 19
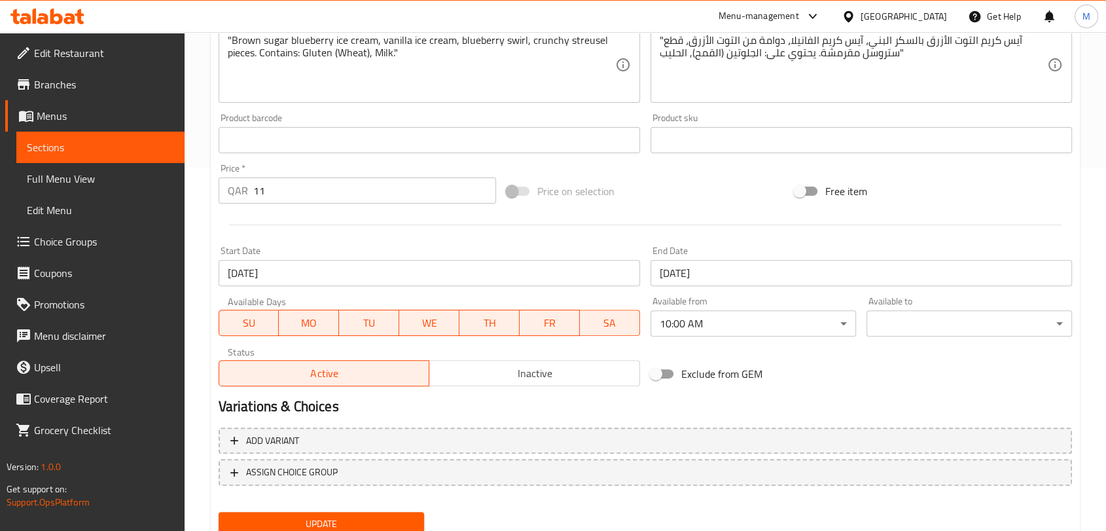
click at [408, 518] on span "Update" at bounding box center [321, 524] width 185 height 16
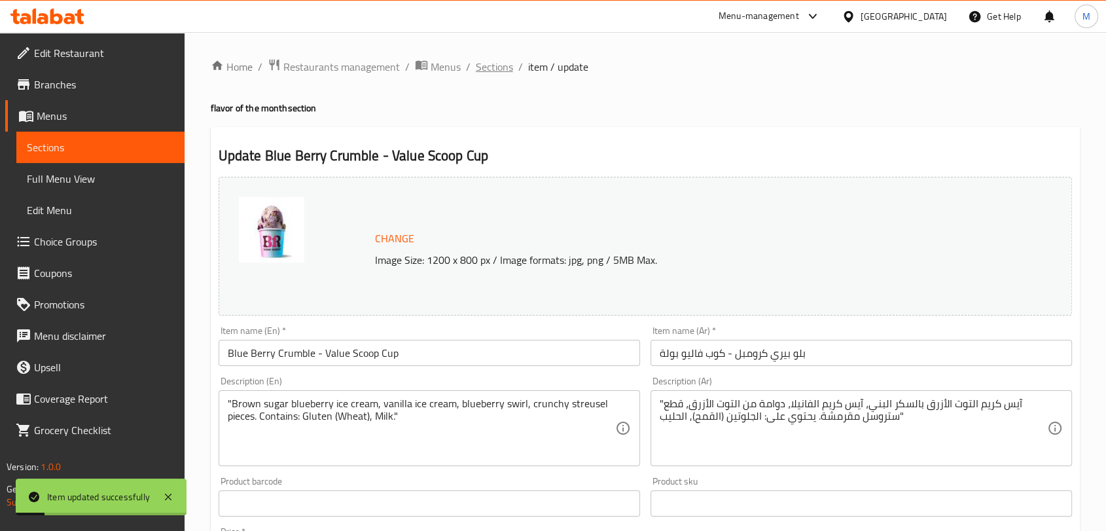
click at [501, 68] on span "Sections" at bounding box center [494, 67] width 37 height 16
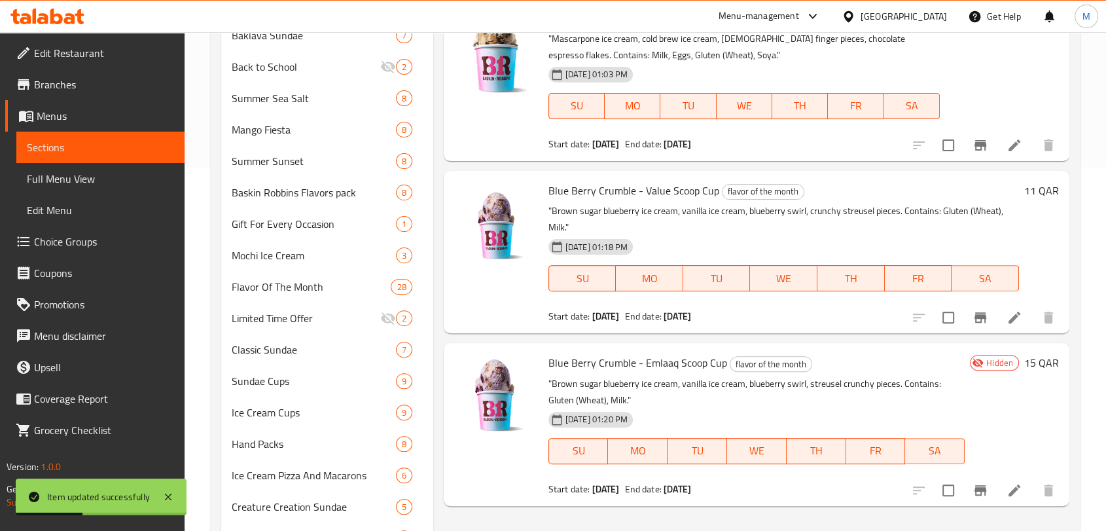
scroll to position [436, 0]
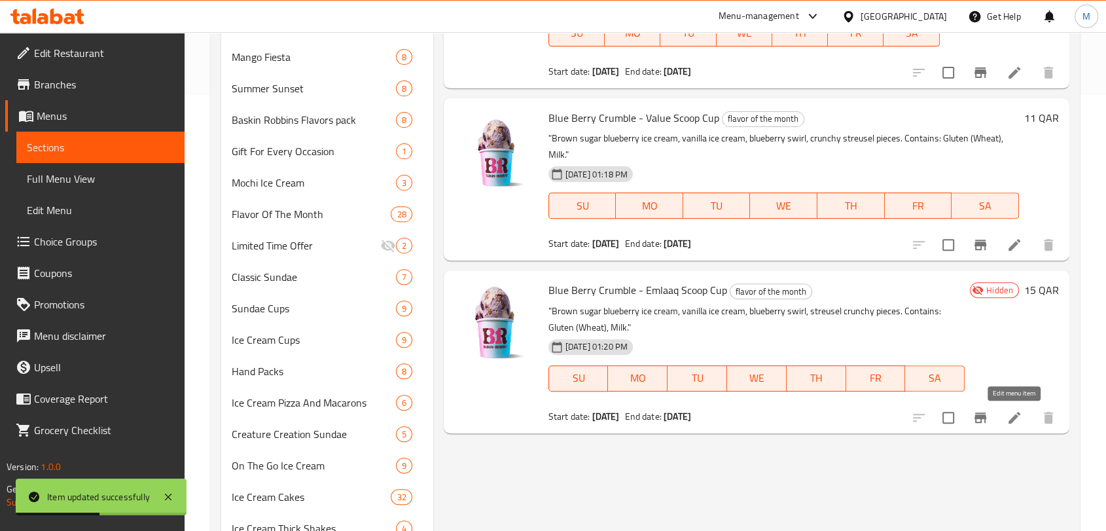
click at [1011, 414] on icon at bounding box center [1015, 418] width 16 height 16
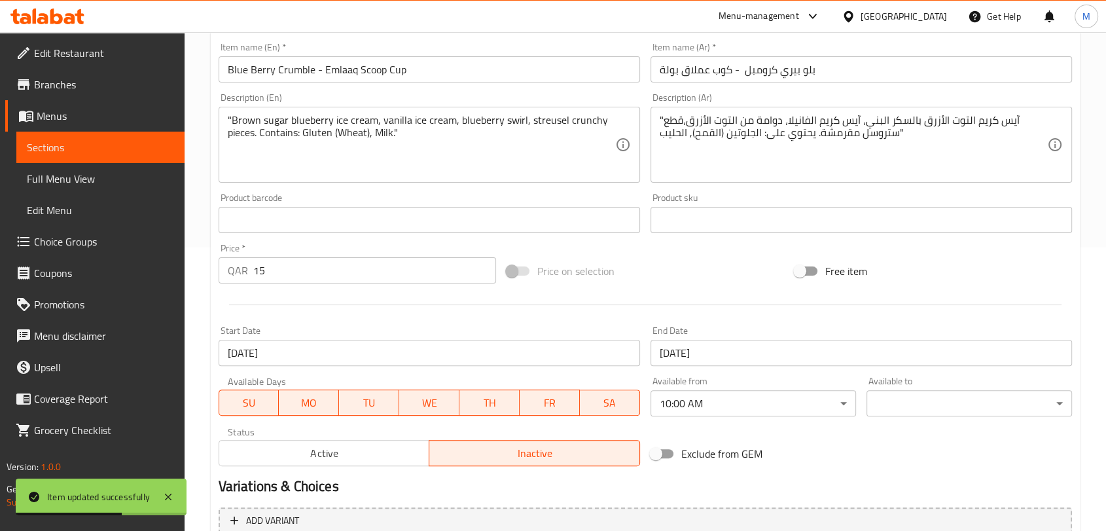
scroll to position [413, 0]
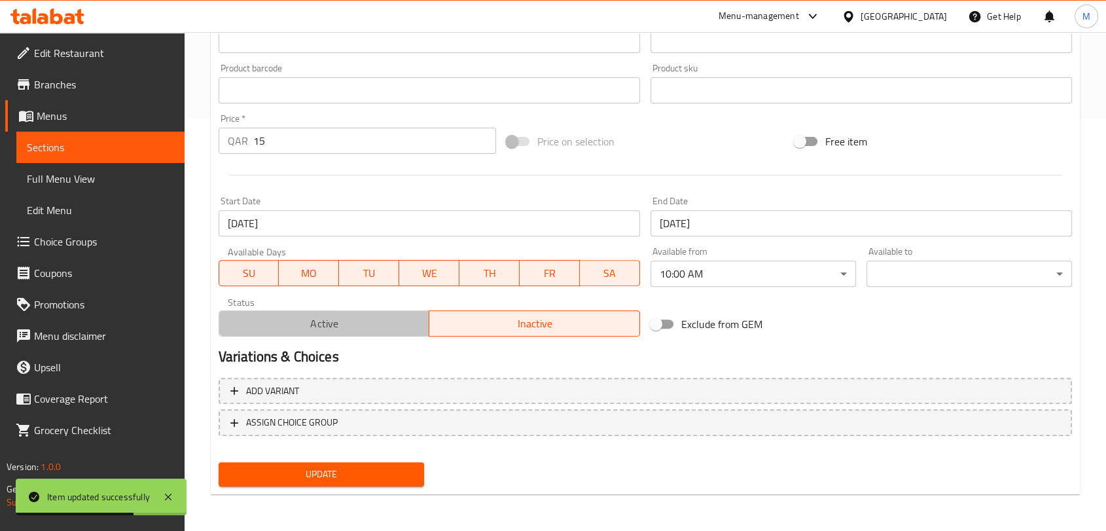
click at [389, 332] on span "Active" at bounding box center [325, 323] width 200 height 19
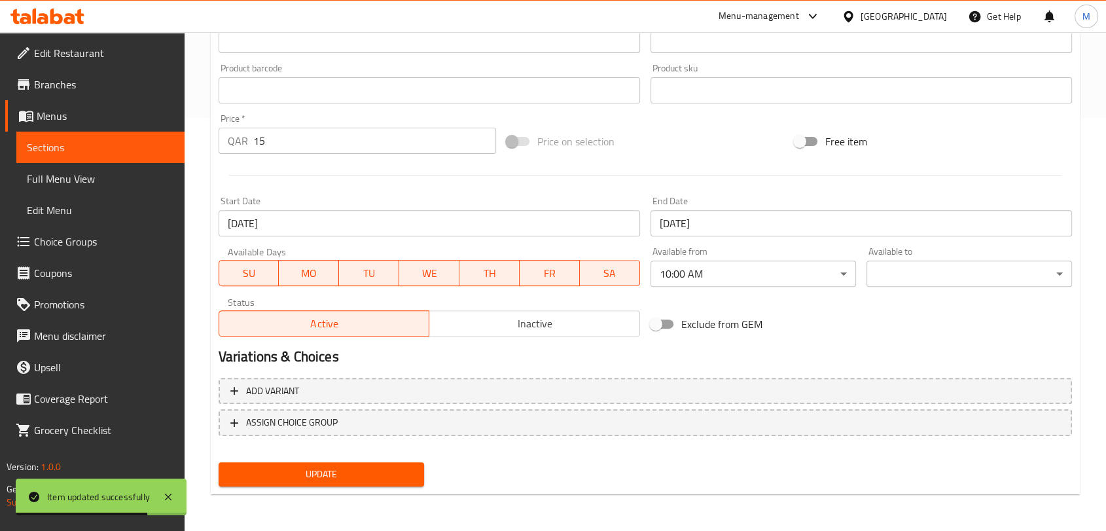
click at [402, 469] on span "Update" at bounding box center [321, 474] width 185 height 16
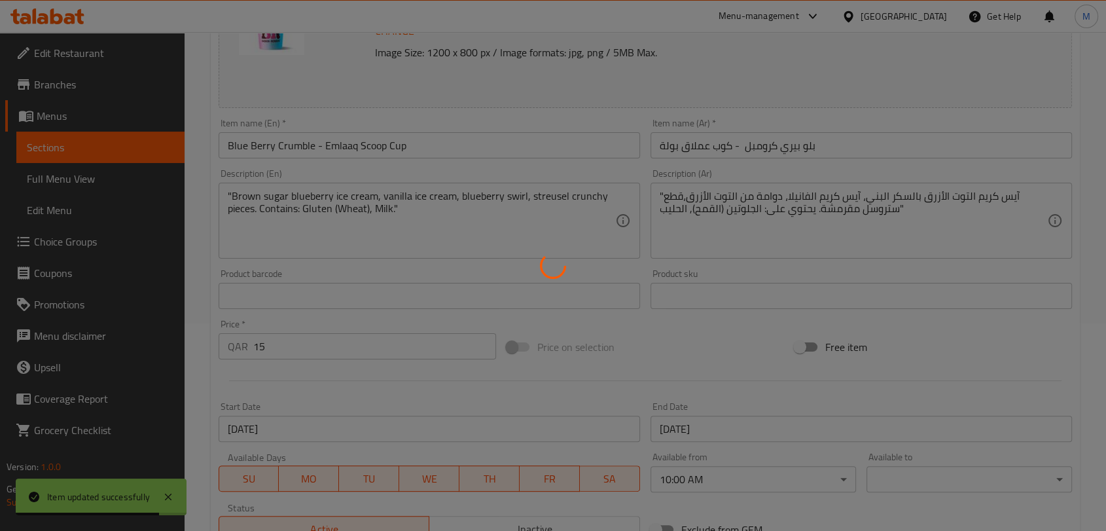
scroll to position [122, 0]
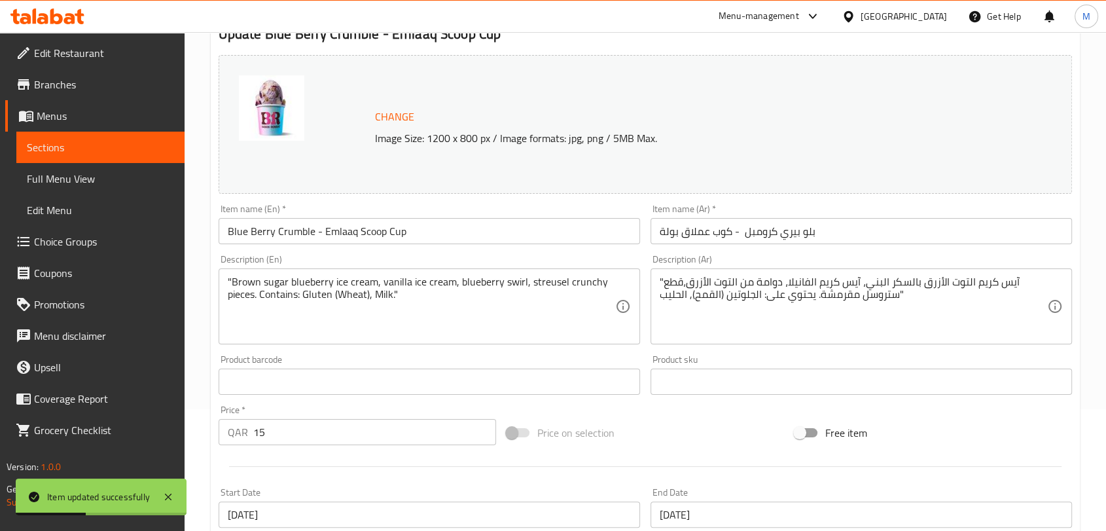
click at [134, 181] on span "Full Menu View" at bounding box center [100, 179] width 147 height 16
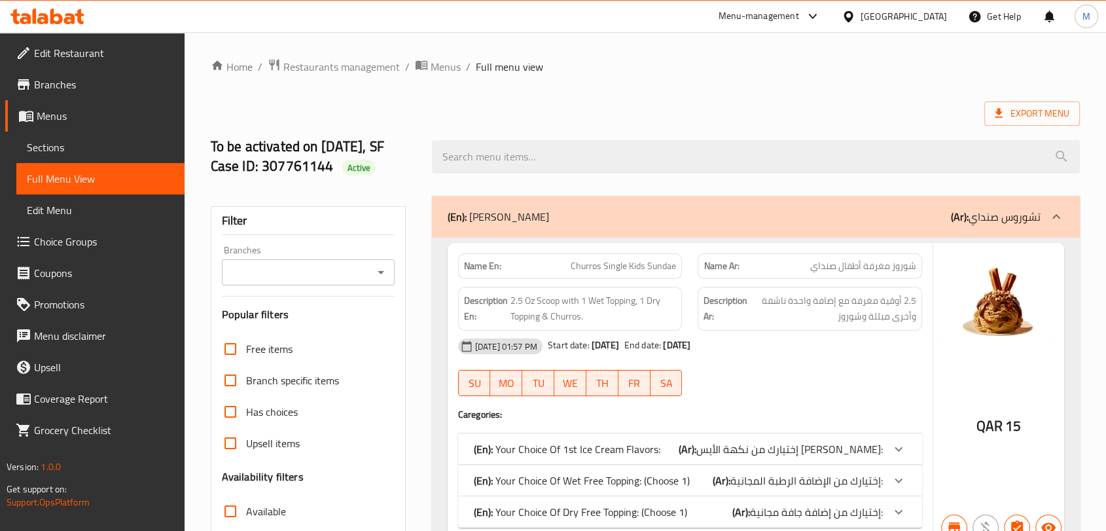
click at [79, 90] on span "Branches" at bounding box center [104, 85] width 140 height 16
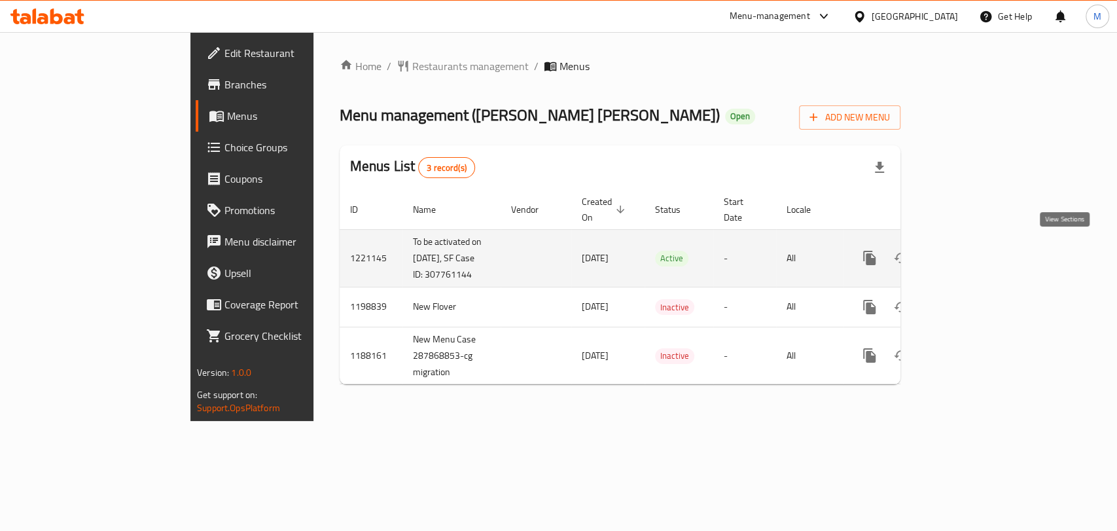
click at [972, 253] on icon "enhanced table" at bounding box center [964, 258] width 16 height 16
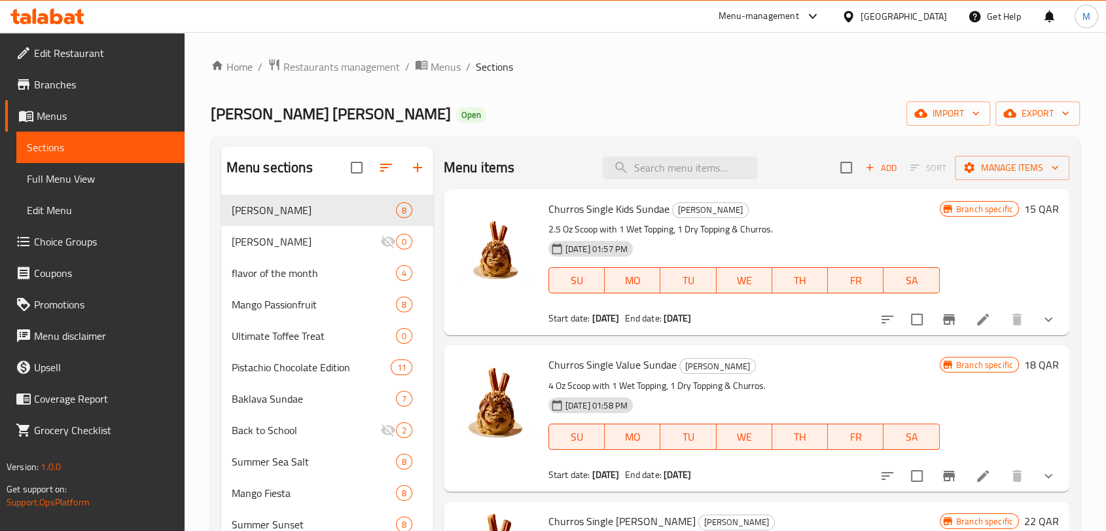
click at [658, 183] on div "Menu items Add Sort Manage items" at bounding box center [757, 168] width 626 height 43
click at [658, 177] on input "search" at bounding box center [680, 167] width 154 height 23
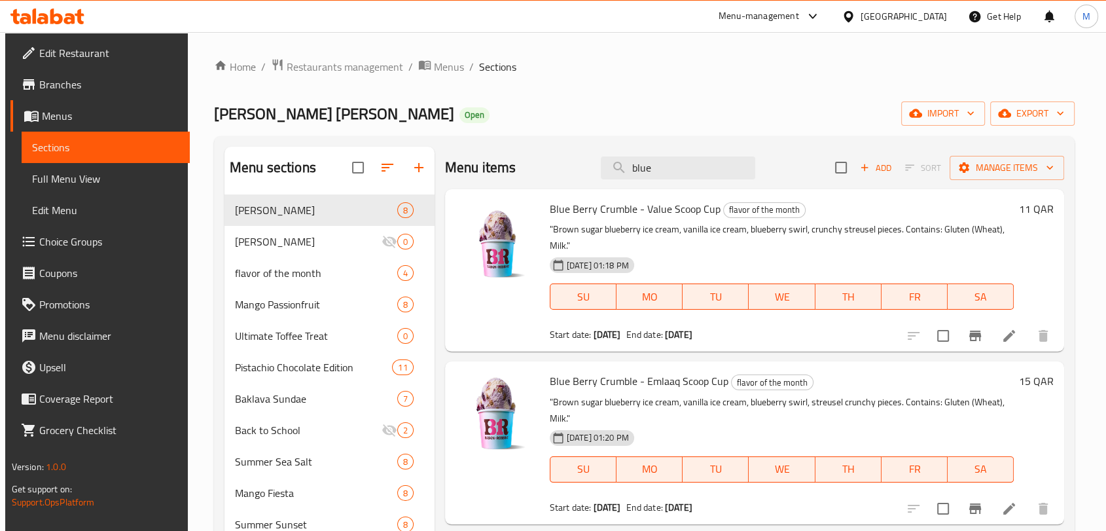
type input "blue"
drag, startPoint x: 715, startPoint y: 211, endPoint x: 547, endPoint y: 210, distance: 168.2
click at [547, 210] on div "Blue [PERSON_NAME] Crumble - Value Scoop Cup flavor of the month "Brown sugar b…" at bounding box center [782, 270] width 475 height 152
copy span "Blue Berry Crumble - Value Scoop Cup"
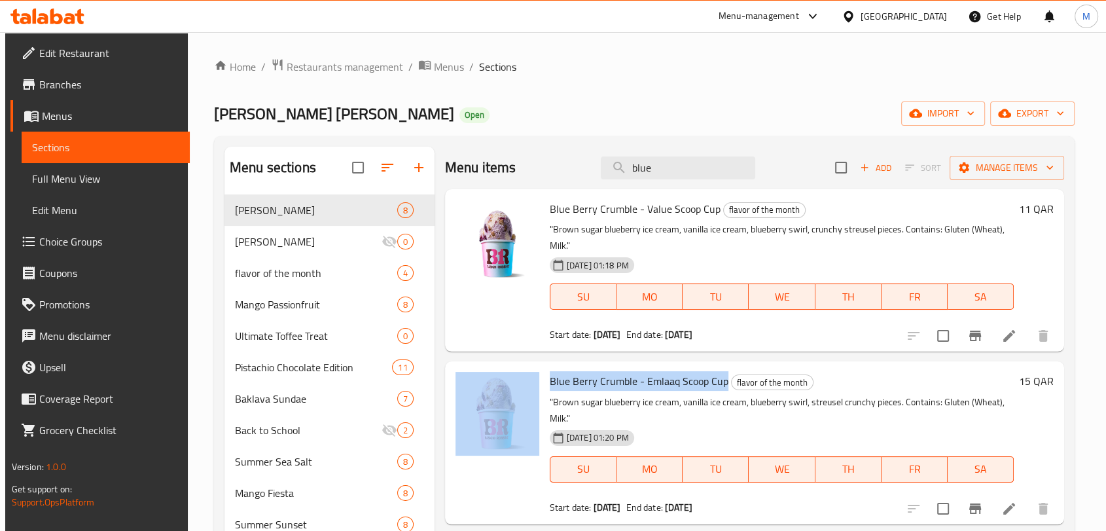
drag, startPoint x: 722, startPoint y: 382, endPoint x: 542, endPoint y: 374, distance: 180.2
click at [542, 374] on div "Blue [PERSON_NAME] Crumble - Emlaaq Scoop Cup flavor of the month "Brown sugar …" at bounding box center [754, 443] width 609 height 152
copy div "Blue Berry Crumble - Emlaaq Scoop Cup"
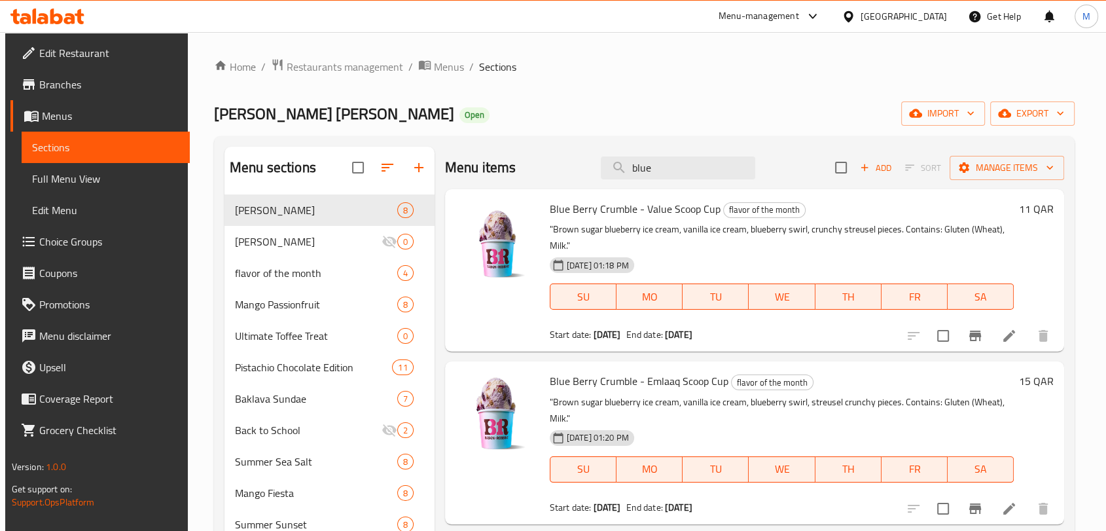
click at [649, 209] on span "Blue Berry Crumble - Value Scoop Cup" at bounding box center [635, 209] width 171 height 20
copy h6 "Blue Berry Crumble - Value Scoop Cup"
click at [622, 376] on span "Blue Berry Crumble - Emlaaq Scoop Cup" at bounding box center [639, 381] width 179 height 20
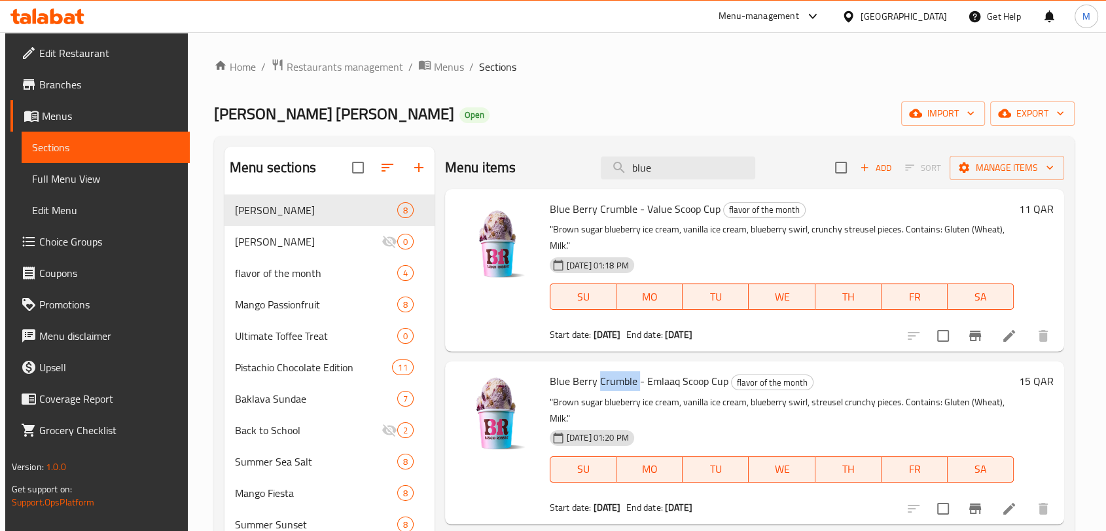
click at [622, 376] on span "Blue Berry Crumble - Emlaaq Scoop Cup" at bounding box center [639, 381] width 179 height 20
copy h6 "Blue Berry Crumble - Emlaaq Scoop Cup"
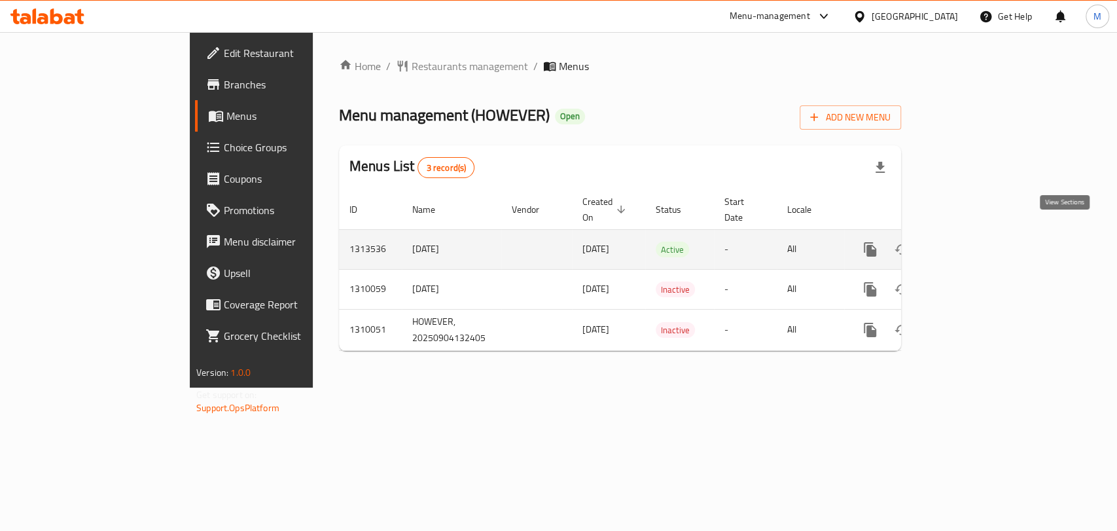
click at [973, 242] on icon "enhanced table" at bounding box center [965, 250] width 16 height 16
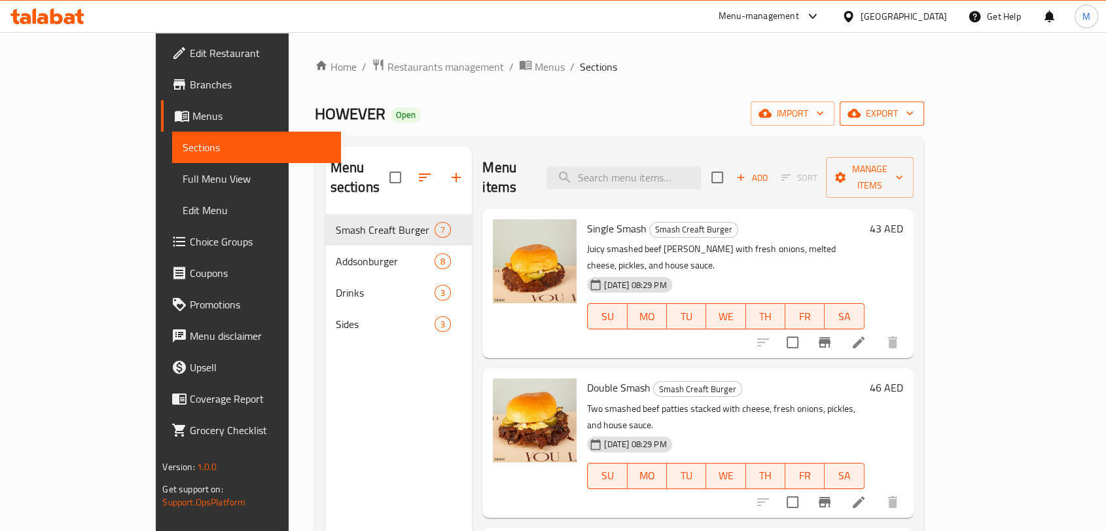
click at [914, 122] on span "export" at bounding box center [881, 113] width 63 height 16
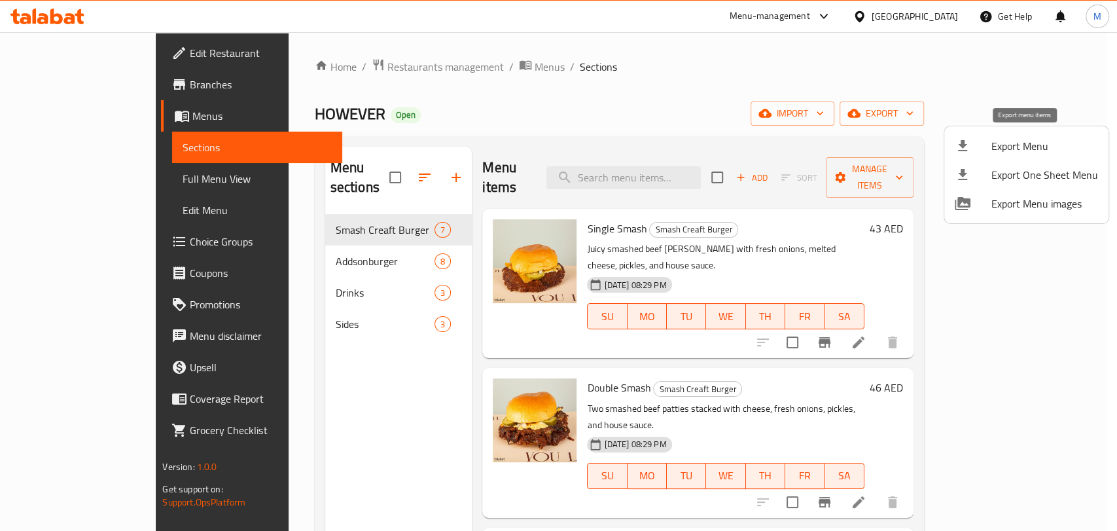
click at [1013, 143] on span "Export Menu" at bounding box center [1045, 146] width 107 height 16
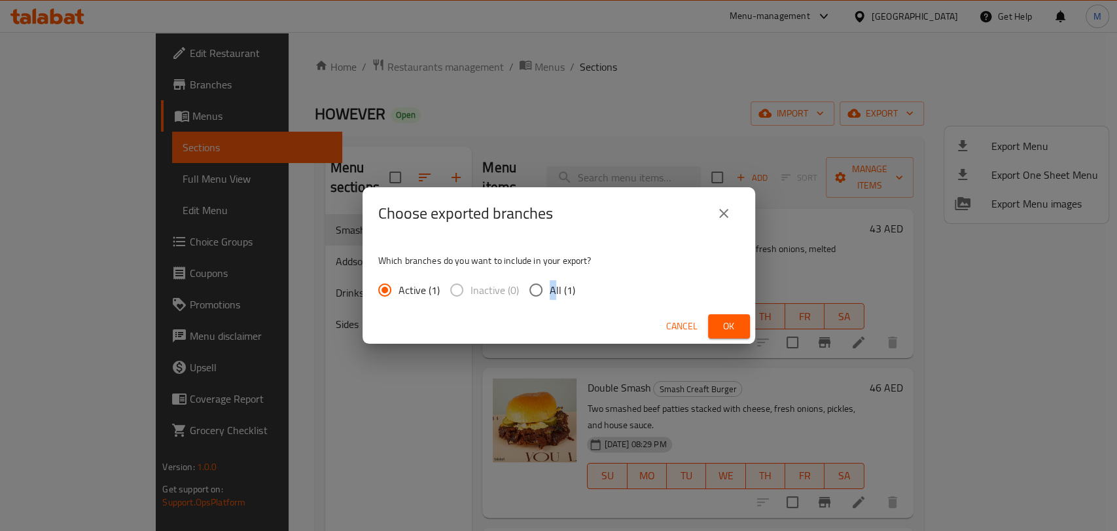
click at [550, 284] on span "All (1)" at bounding box center [563, 290] width 26 height 16
click at [560, 290] on span "All (1)" at bounding box center [563, 290] width 26 height 16
click at [550, 290] on input "All (1)" at bounding box center [535, 289] width 27 height 27
radio input "true"
click at [728, 328] on span "Ok" at bounding box center [729, 326] width 21 height 16
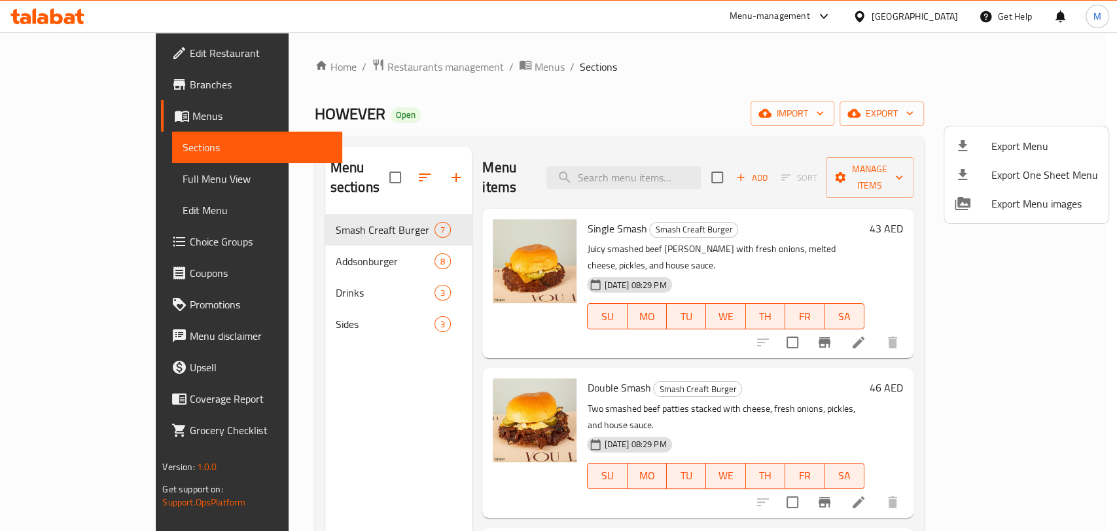
click at [271, 241] on div at bounding box center [558, 265] width 1117 height 531
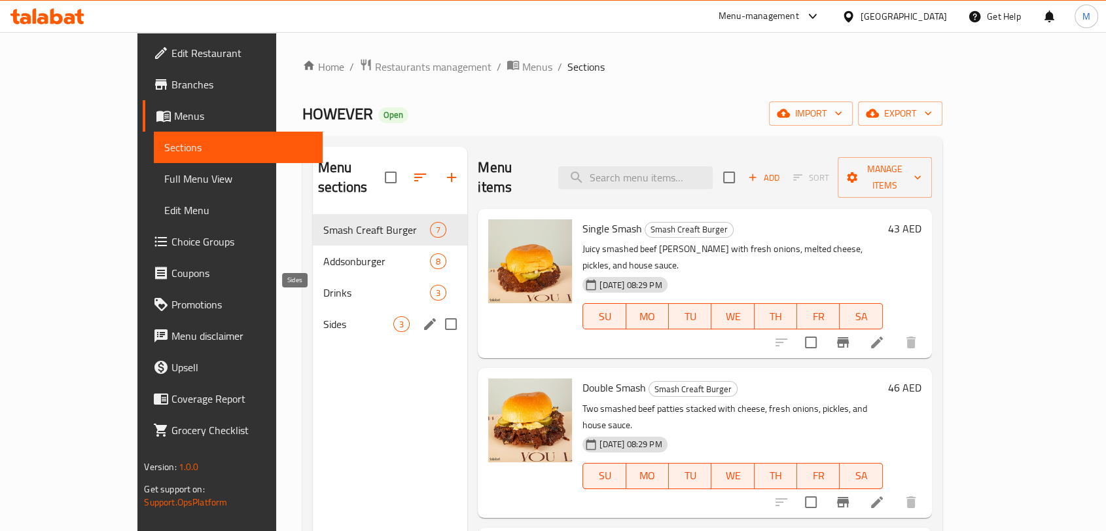
click at [313, 320] on nav "Smash Creaft Burger 7 Addsonburger 8 Drinks 3 Sides 3" at bounding box center [390, 277] width 154 height 136
click at [313, 313] on div "Sides 3" at bounding box center [390, 323] width 154 height 31
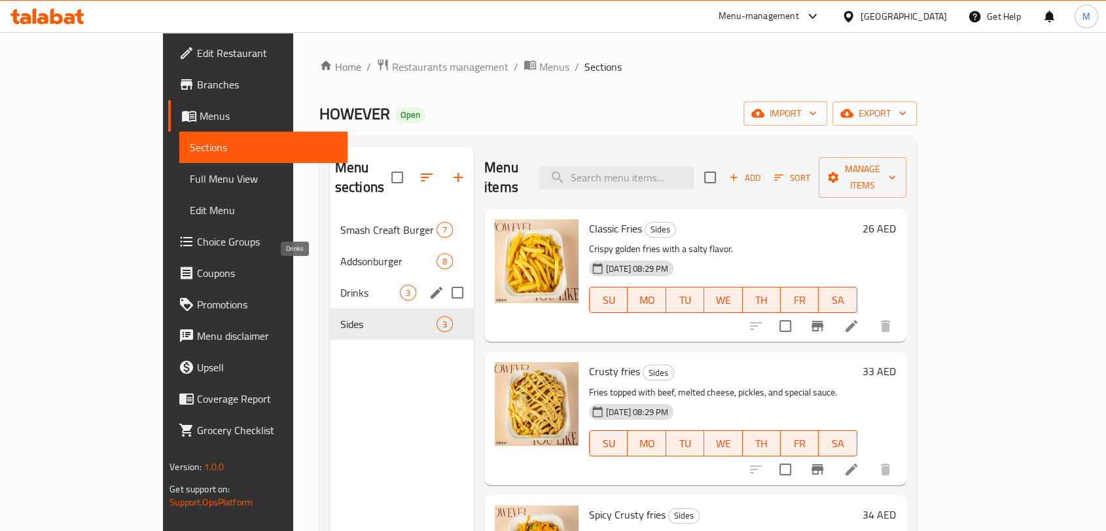
click at [340, 285] on span "Drinks" at bounding box center [370, 293] width 60 height 16
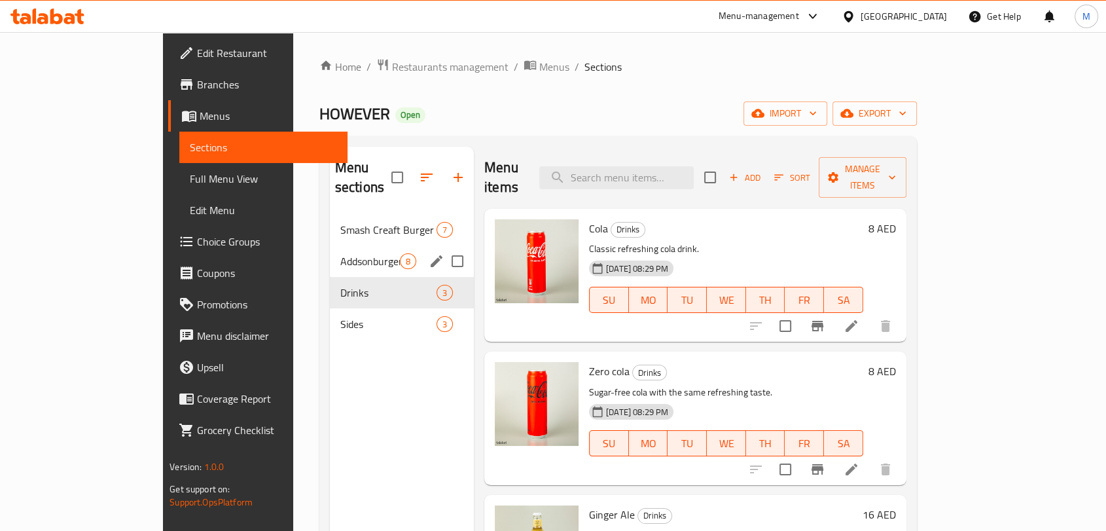
click at [340, 253] on span "Addsonburger" at bounding box center [370, 261] width 60 height 16
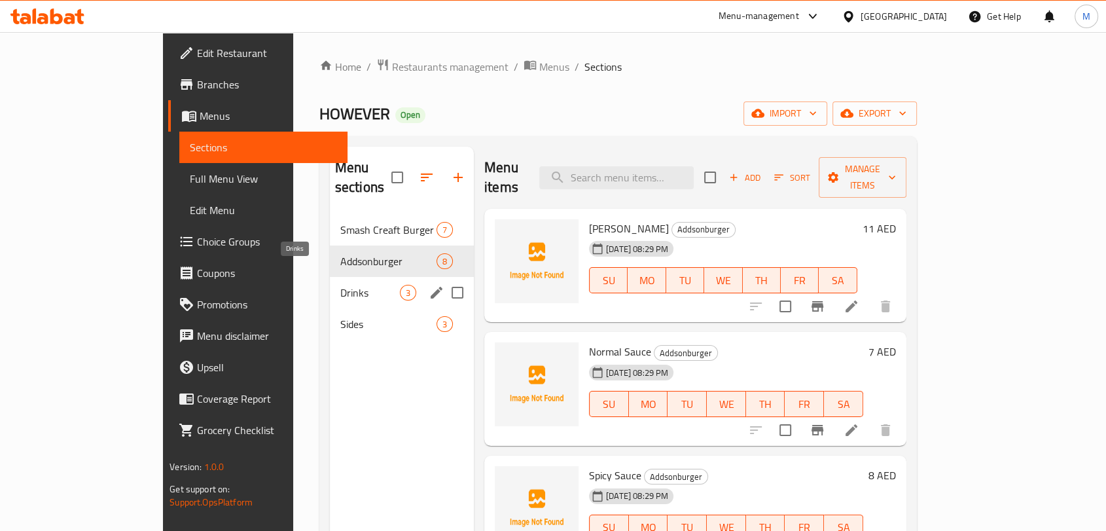
click at [340, 285] on span "Drinks" at bounding box center [370, 293] width 60 height 16
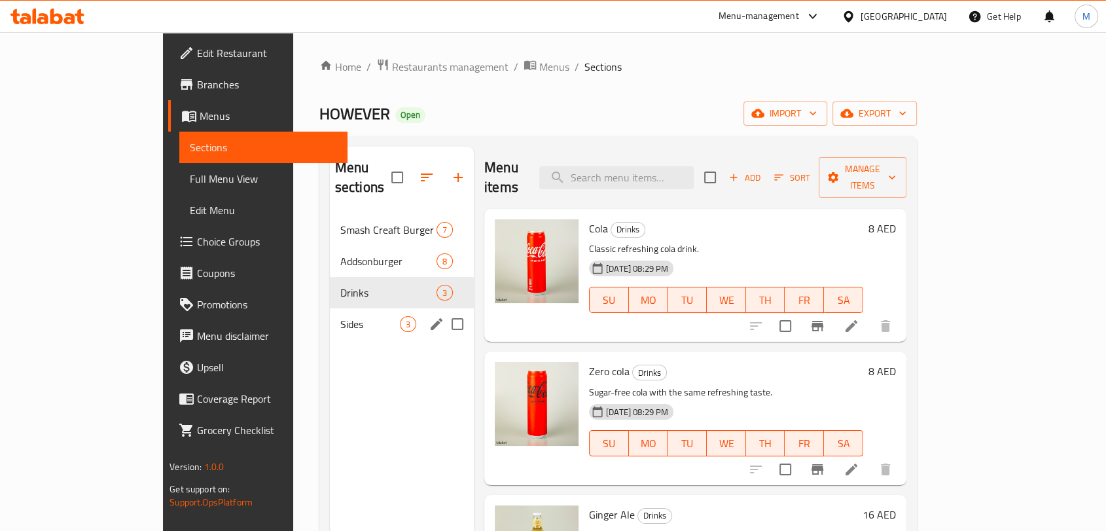
click at [340, 316] on span "Sides" at bounding box center [370, 324] width 60 height 16
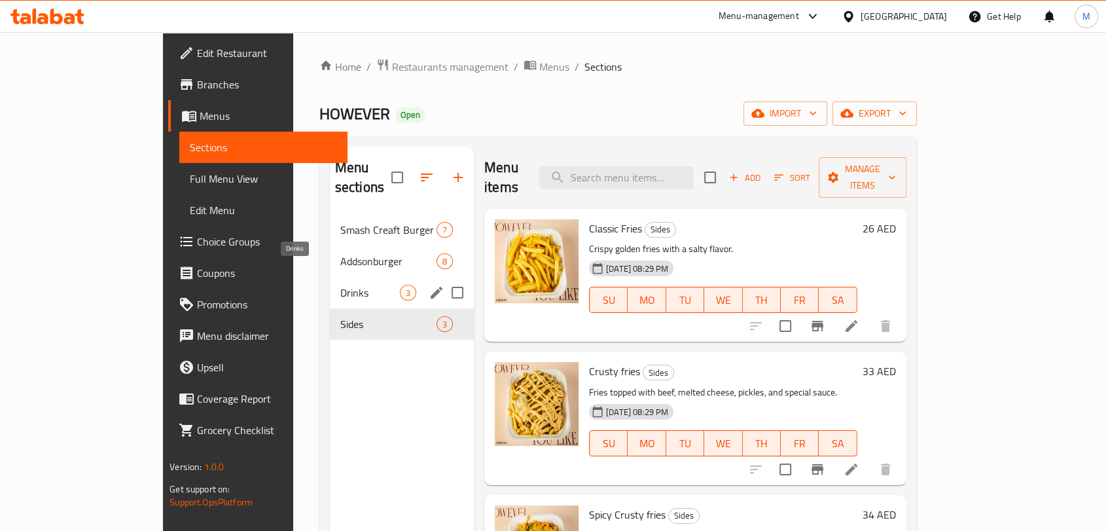
click at [340, 285] on span "Drinks" at bounding box center [370, 293] width 60 height 16
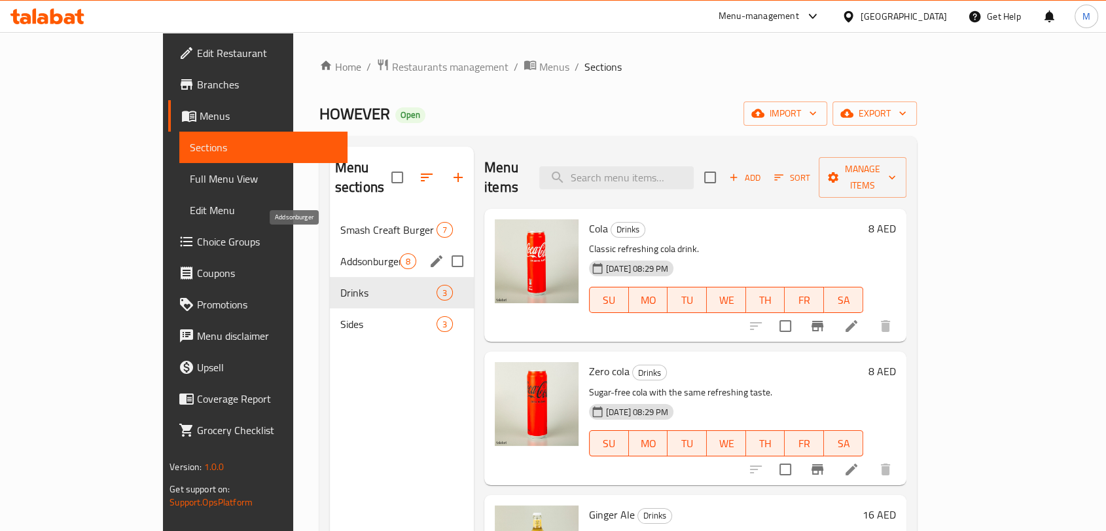
click at [340, 253] on span "Addsonburger" at bounding box center [370, 261] width 60 height 16
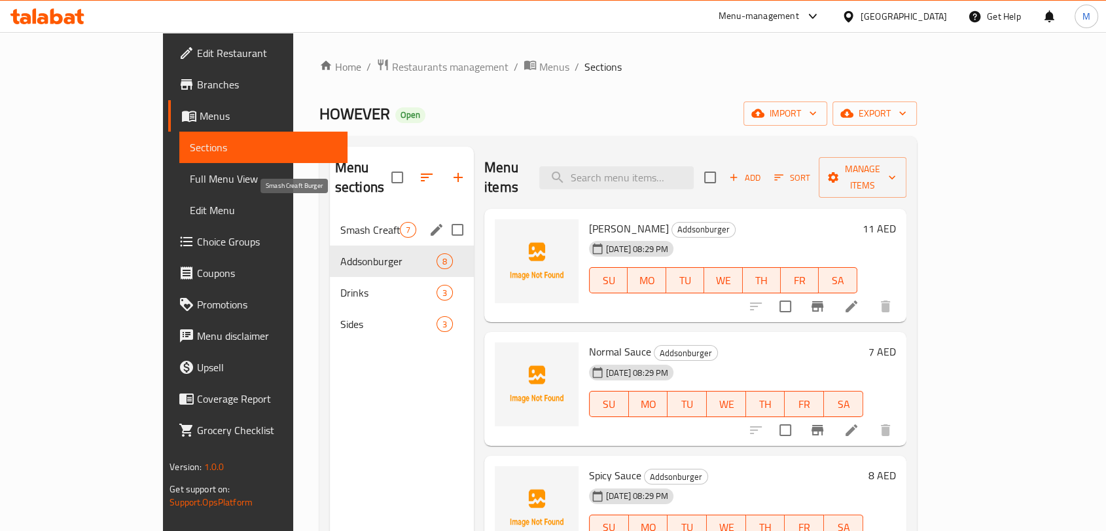
click at [340, 222] on span "Smash Creaft Burger" at bounding box center [370, 230] width 60 height 16
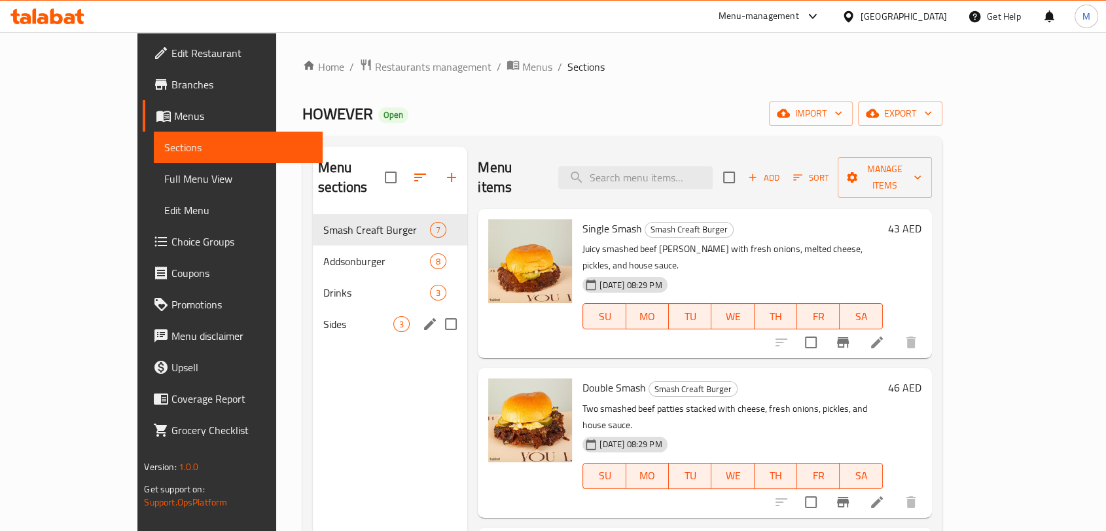
click at [323, 316] on span "Sides" at bounding box center [358, 324] width 70 height 16
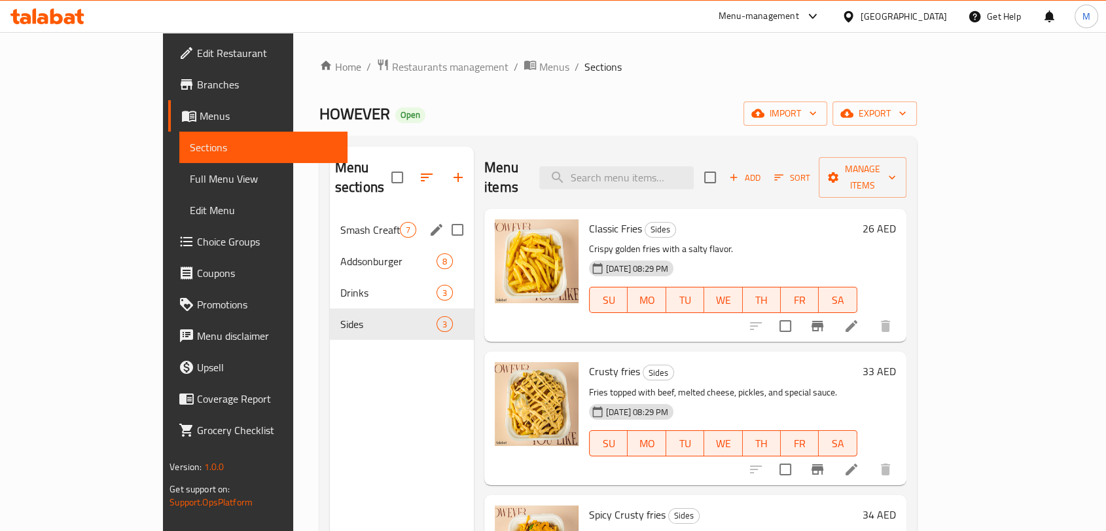
click at [330, 219] on div "Smash Creaft Burger 7" at bounding box center [402, 229] width 144 height 31
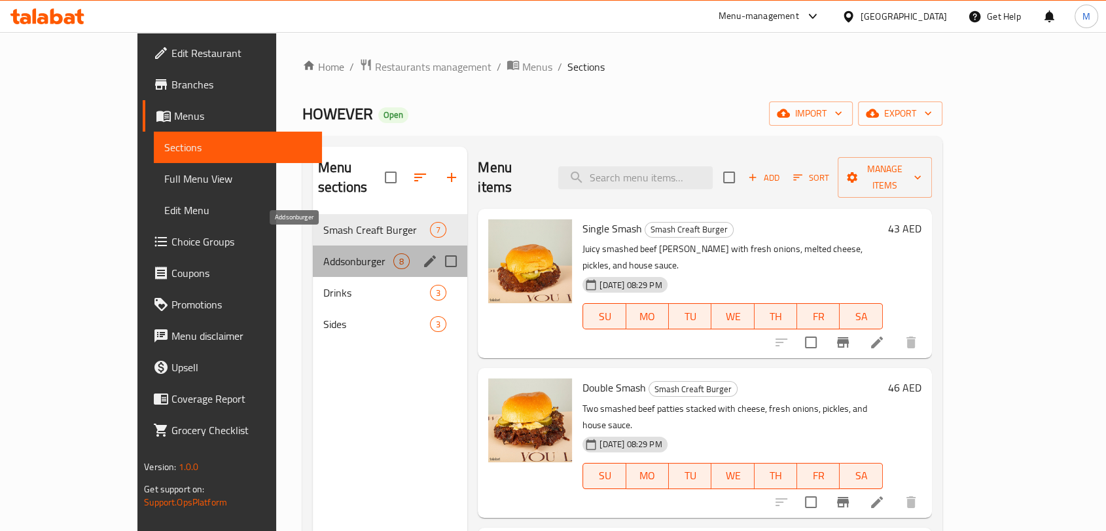
click at [323, 253] on span "Addsonburger" at bounding box center [358, 261] width 70 height 16
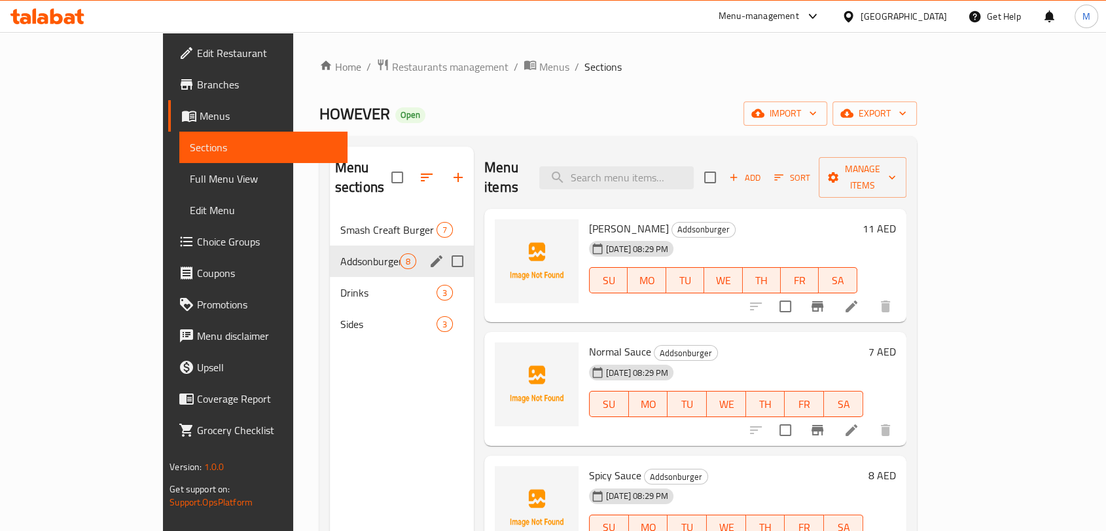
click at [330, 255] on div "Addsonburger 8" at bounding box center [402, 260] width 144 height 31
click at [330, 277] on div "Drinks 3" at bounding box center [402, 292] width 144 height 31
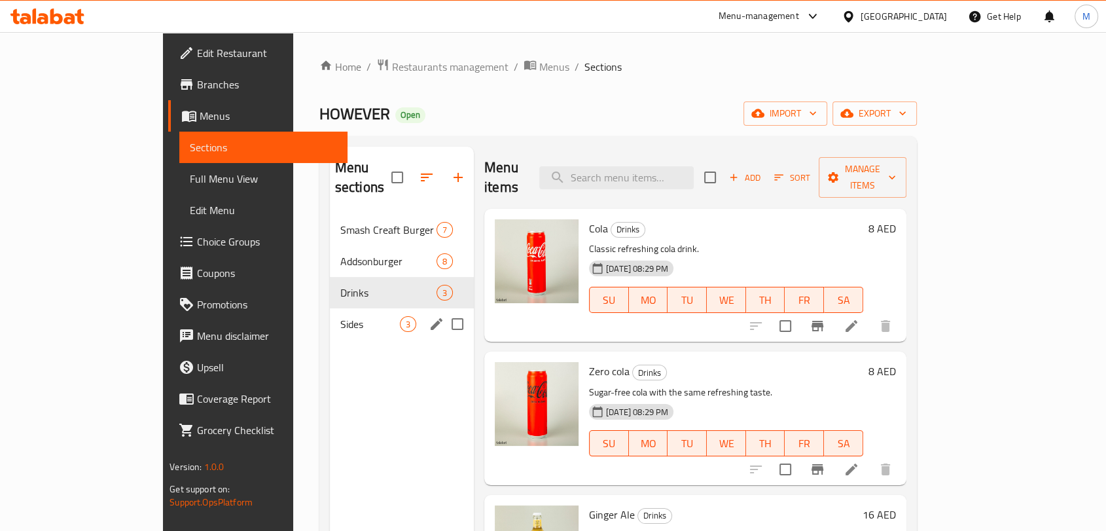
click at [330, 308] on div "Sides 3" at bounding box center [402, 323] width 144 height 31
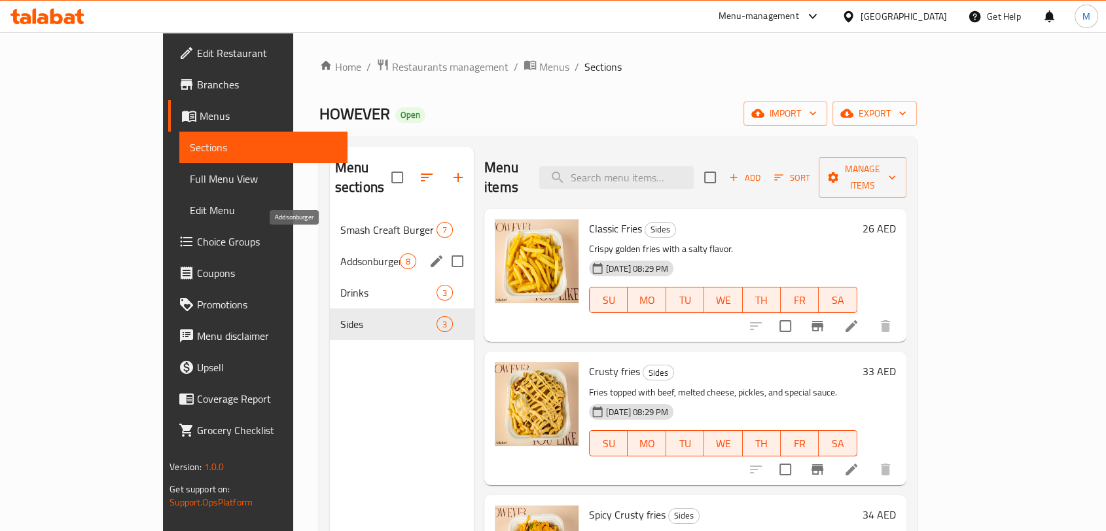
click at [340, 253] on span "Addsonburger" at bounding box center [370, 261] width 60 height 16
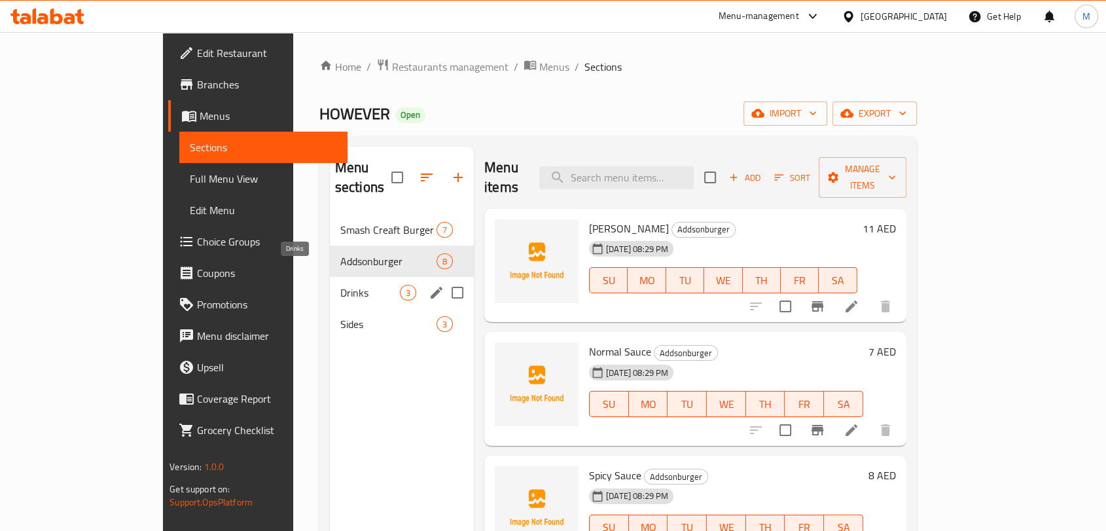
click at [340, 285] on span "Drinks" at bounding box center [370, 293] width 60 height 16
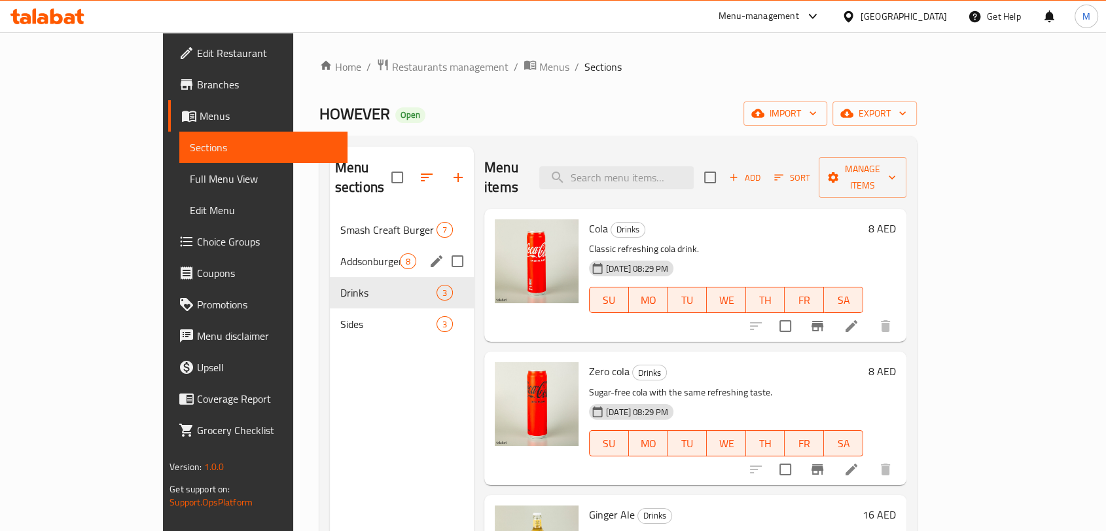
click at [330, 245] on div "Addsonburger 8" at bounding box center [402, 260] width 144 height 31
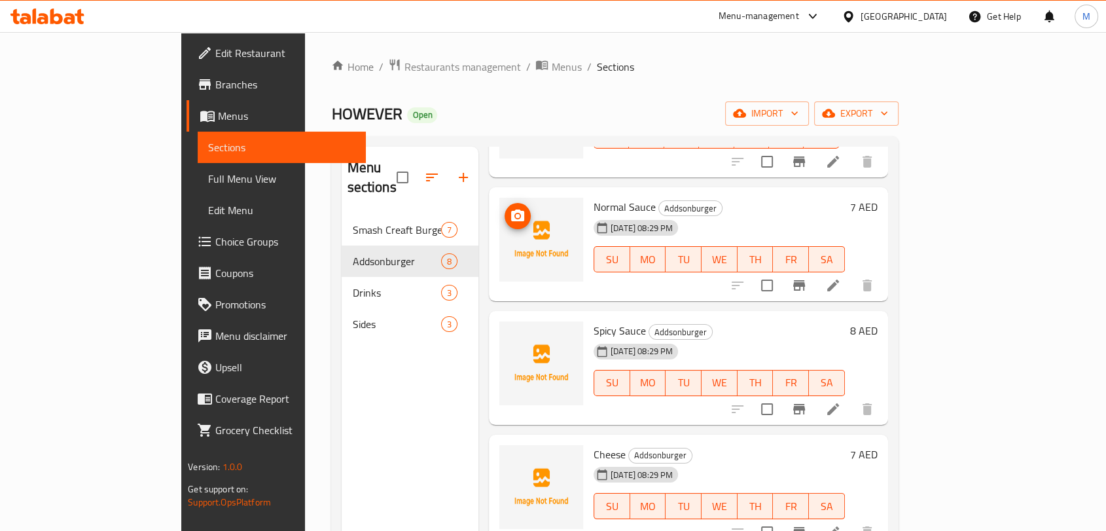
scroll to position [126, 0]
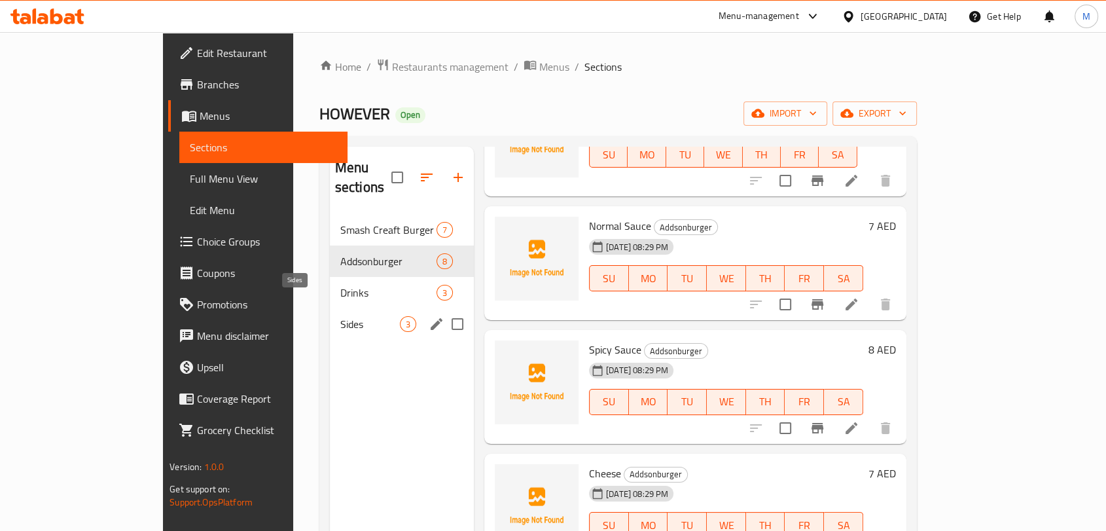
click at [340, 316] on span "Sides" at bounding box center [370, 324] width 60 height 16
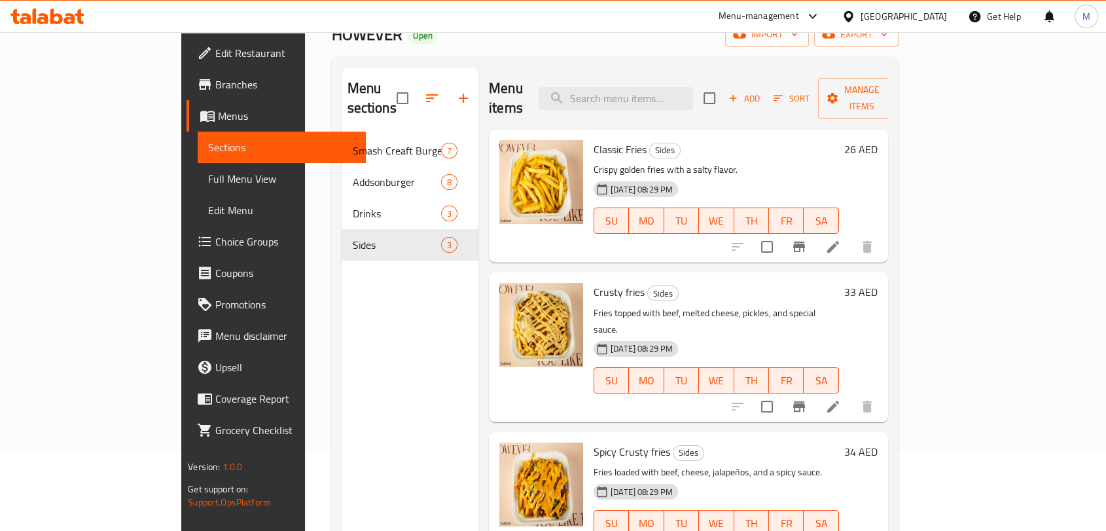
scroll to position [183, 0]
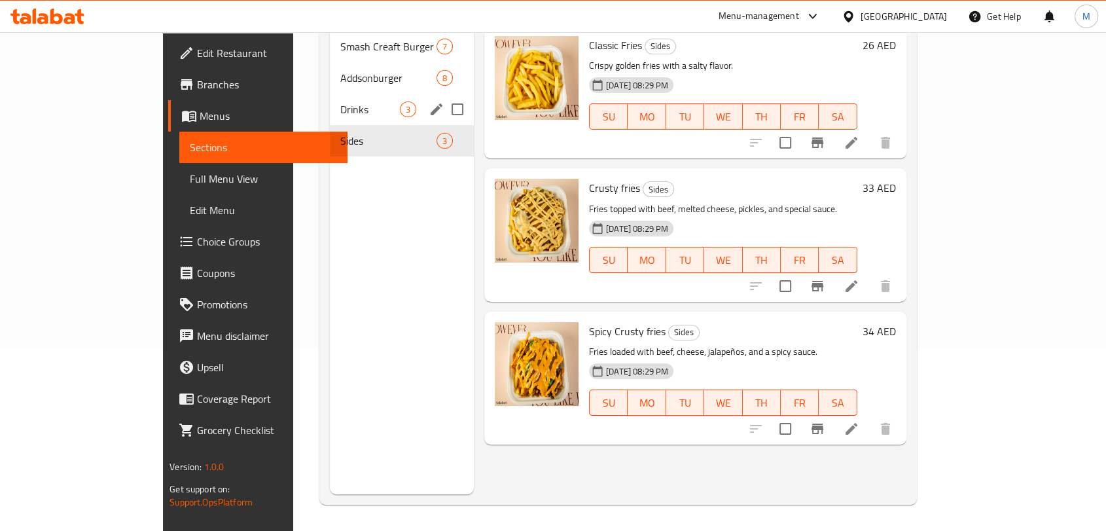
click at [330, 100] on div "Drinks 3" at bounding box center [402, 109] width 144 height 31
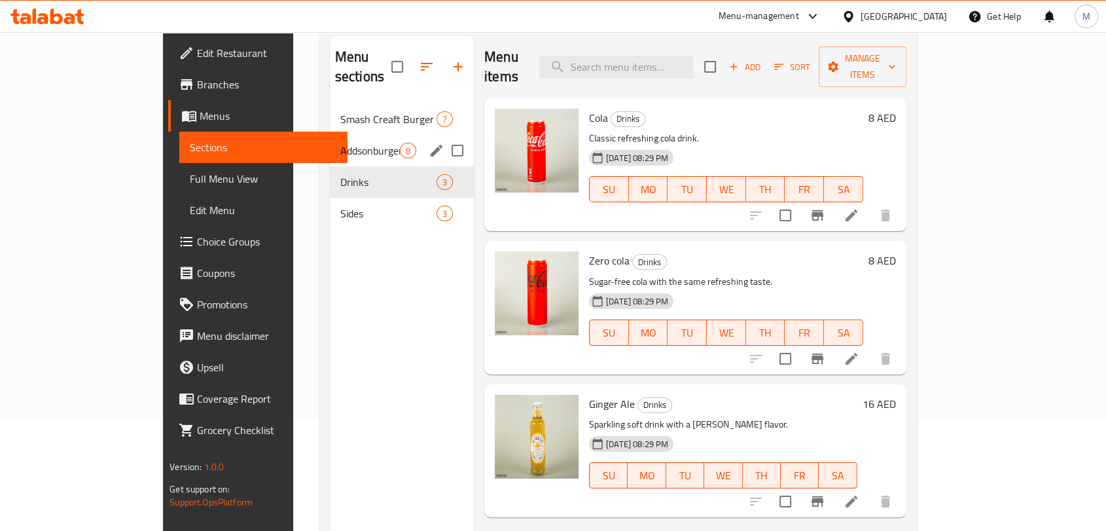
scroll to position [110, 0]
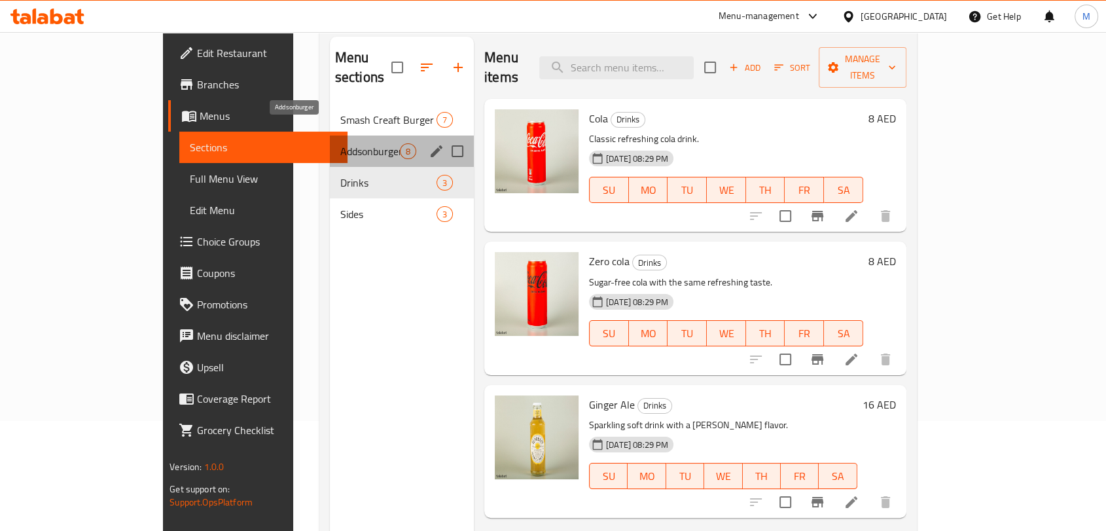
click at [340, 143] on span "Addsonburger" at bounding box center [370, 151] width 60 height 16
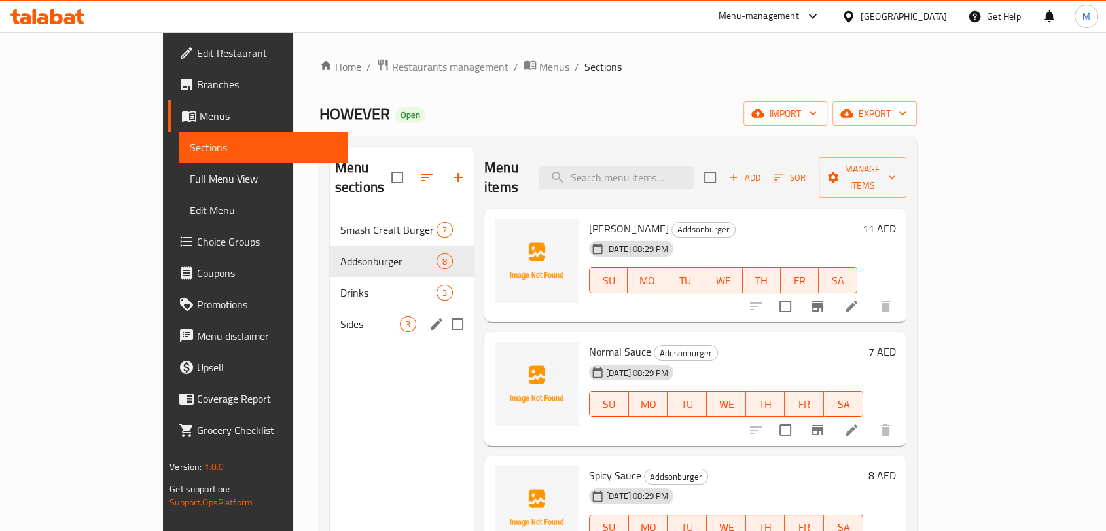
click at [340, 316] on span "Sides" at bounding box center [370, 324] width 60 height 16
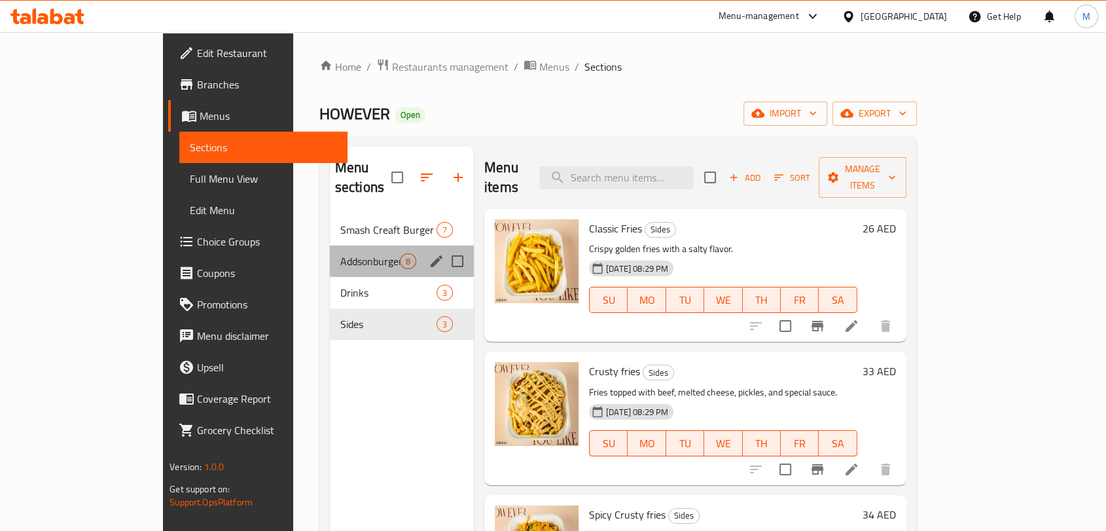
click at [330, 245] on div "Addsonburger 8" at bounding box center [402, 260] width 144 height 31
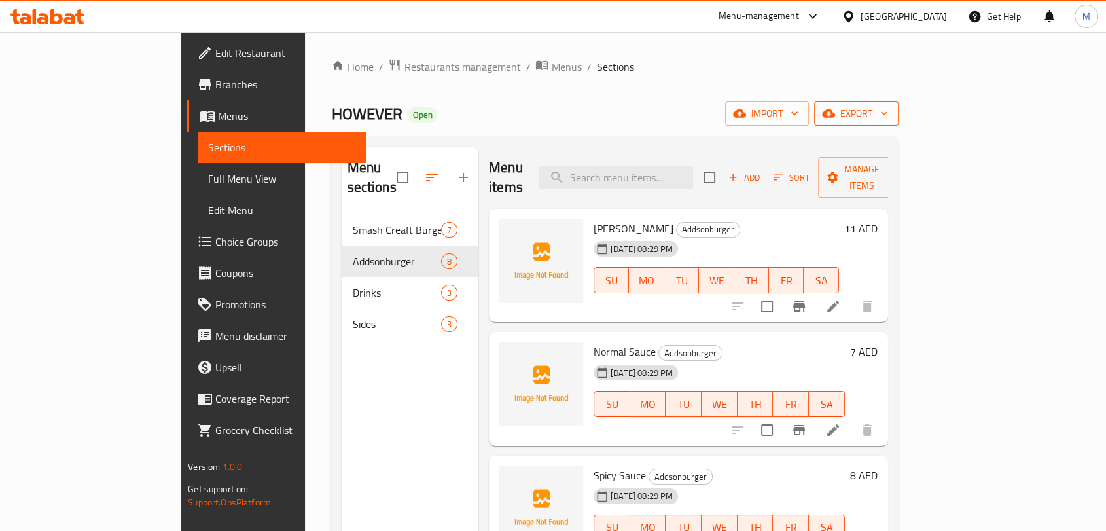
click at [888, 110] on span "export" at bounding box center [856, 113] width 63 height 16
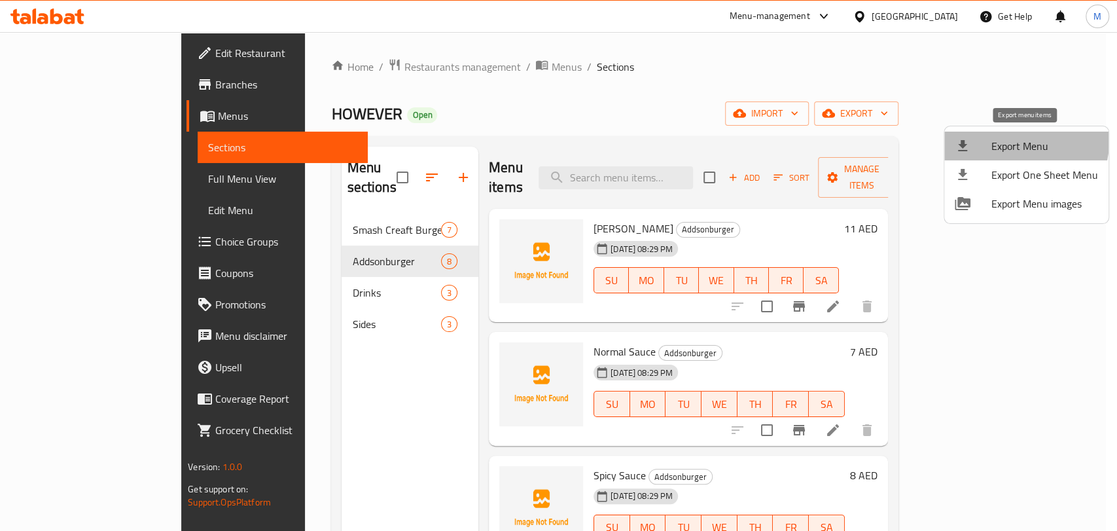
click at [1006, 139] on span "Export Menu" at bounding box center [1045, 146] width 107 height 16
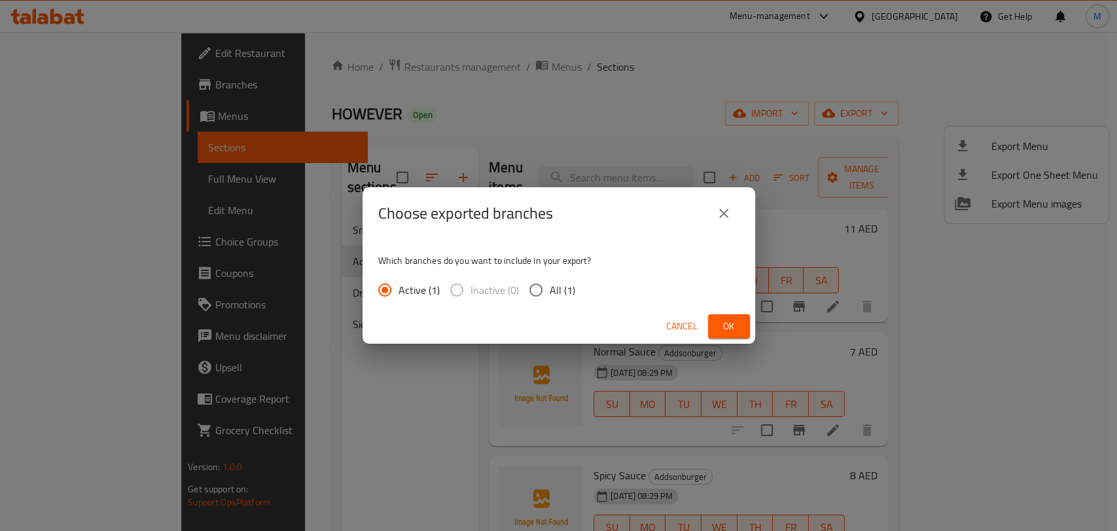
click at [552, 300] on label "All (1)" at bounding box center [548, 289] width 53 height 27
click at [550, 300] on input "All (1)" at bounding box center [535, 289] width 27 height 27
radio input "true"
click at [723, 316] on button "Ok" at bounding box center [729, 326] width 42 height 24
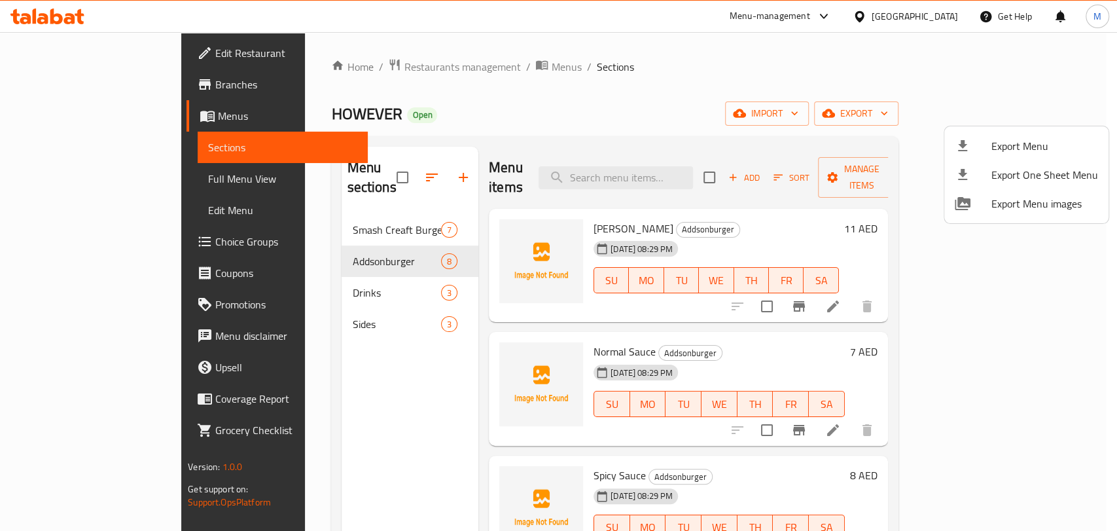
click at [355, 206] on div at bounding box center [558, 265] width 1117 height 531
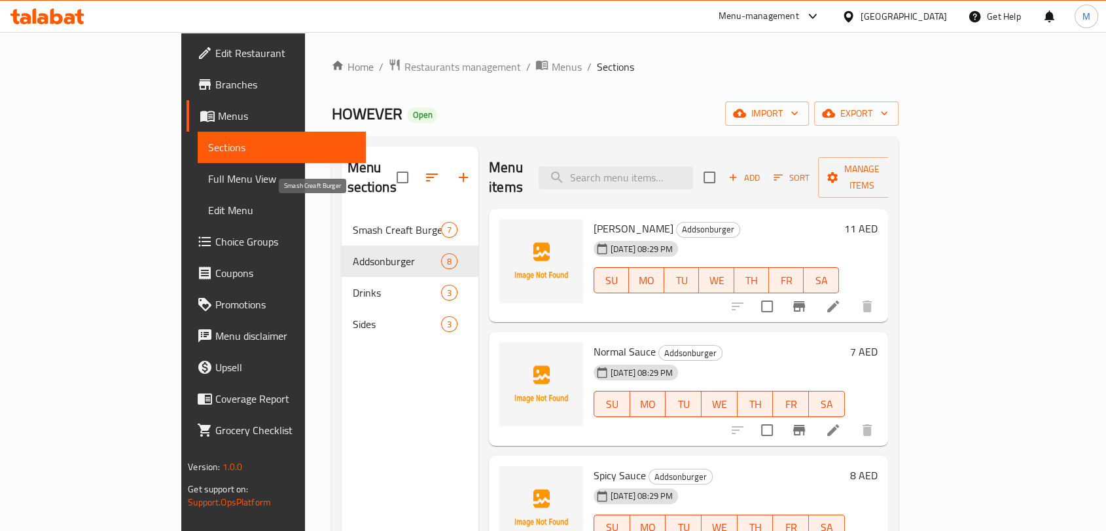
click at [352, 222] on span "Smash Creaft Burger" at bounding box center [396, 230] width 88 height 16
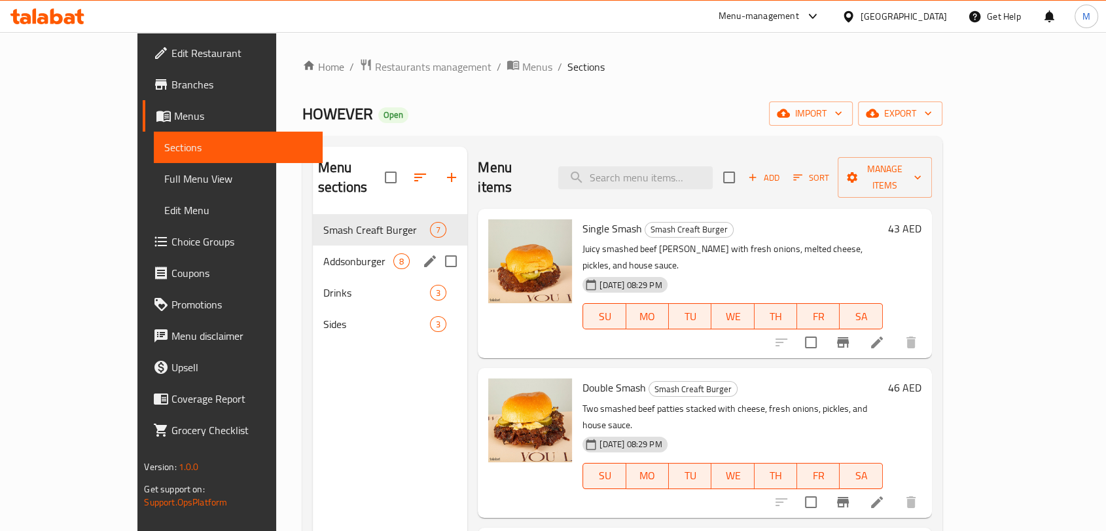
click at [323, 253] on span "Addsonburger" at bounding box center [358, 261] width 70 height 16
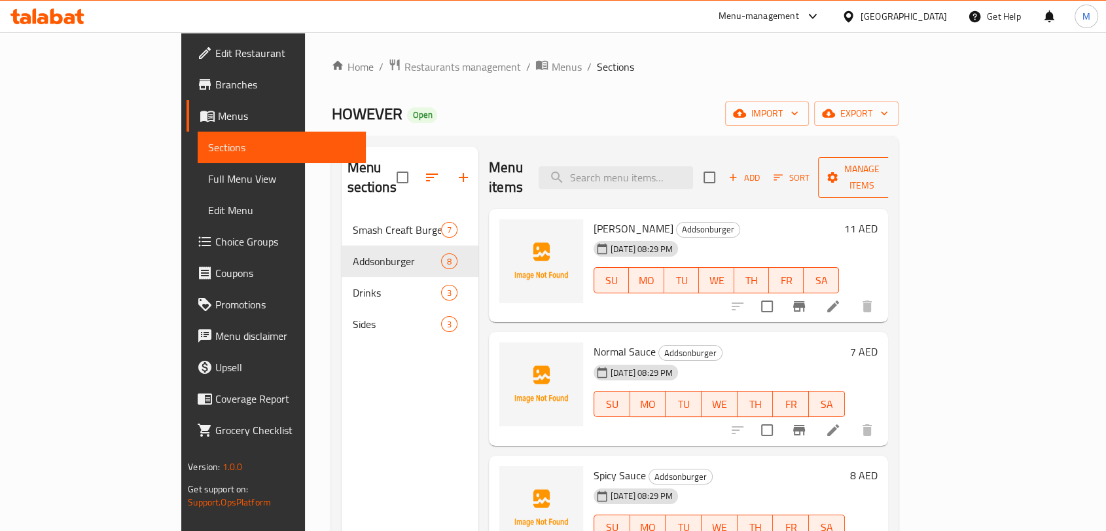
click at [895, 170] on span "Manage items" at bounding box center [862, 177] width 67 height 33
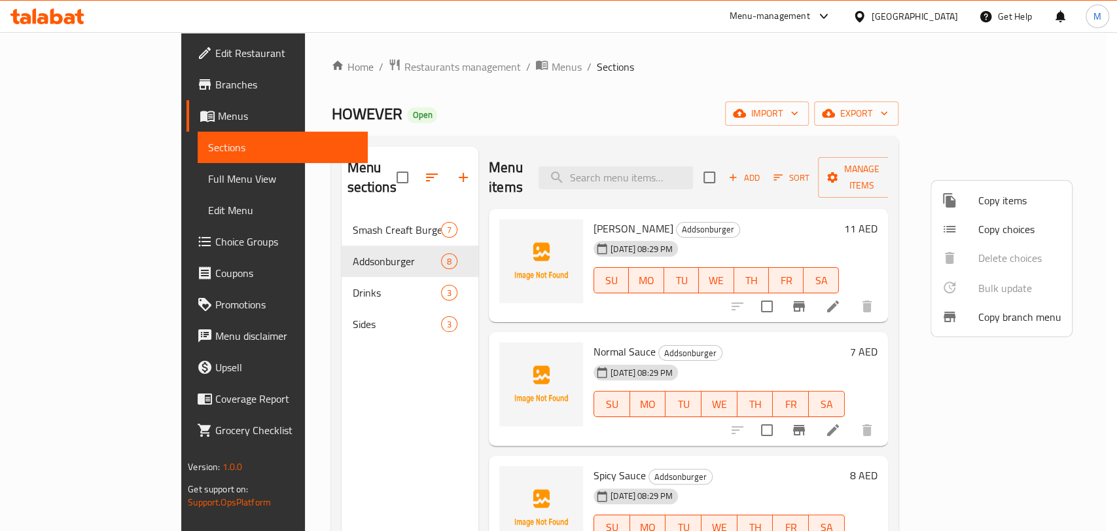
click at [793, 124] on div at bounding box center [558, 265] width 1117 height 531
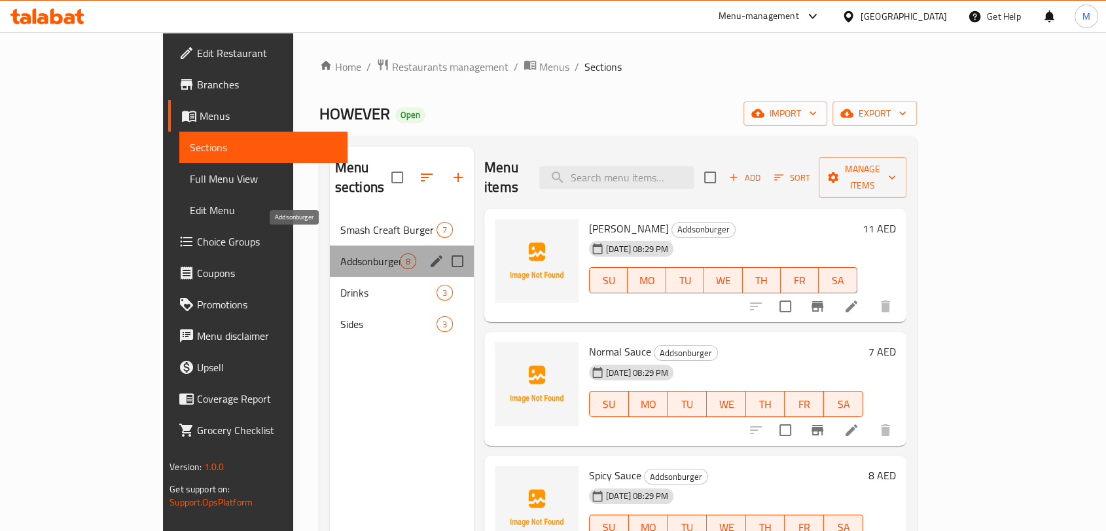
drag, startPoint x: 310, startPoint y: 233, endPoint x: 232, endPoint y: 236, distance: 78.0
click at [340, 253] on span "Addsonburger" at bounding box center [370, 261] width 60 height 16
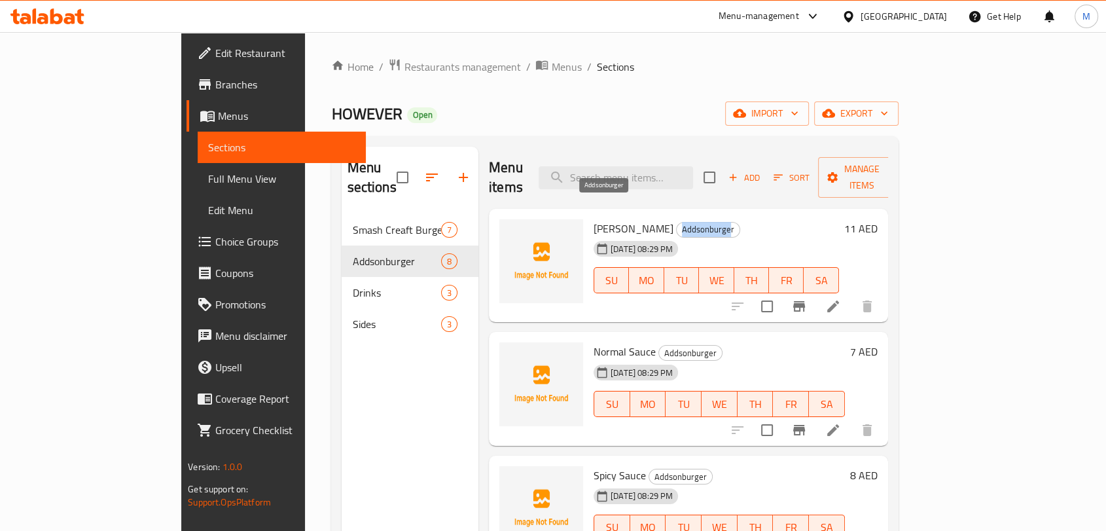
drag, startPoint x: 628, startPoint y: 211, endPoint x: 575, endPoint y: 211, distance: 52.4
click at [677, 222] on span "Addsonburger" at bounding box center [708, 229] width 63 height 15
click at [617, 236] on div "[DATE] 08:29 PM" at bounding box center [620, 249] width 64 height 26
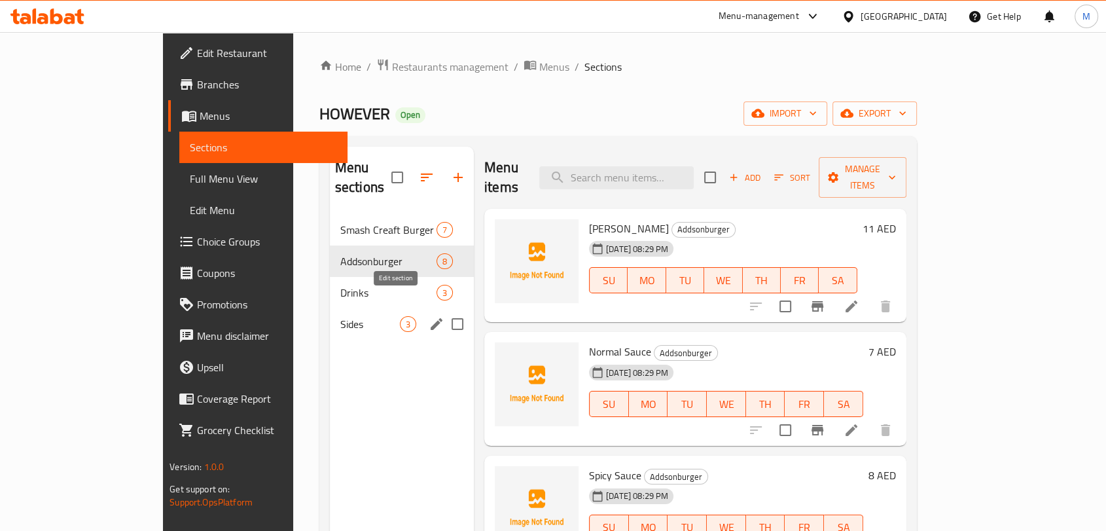
click at [429, 316] on icon "edit" at bounding box center [437, 324] width 16 height 16
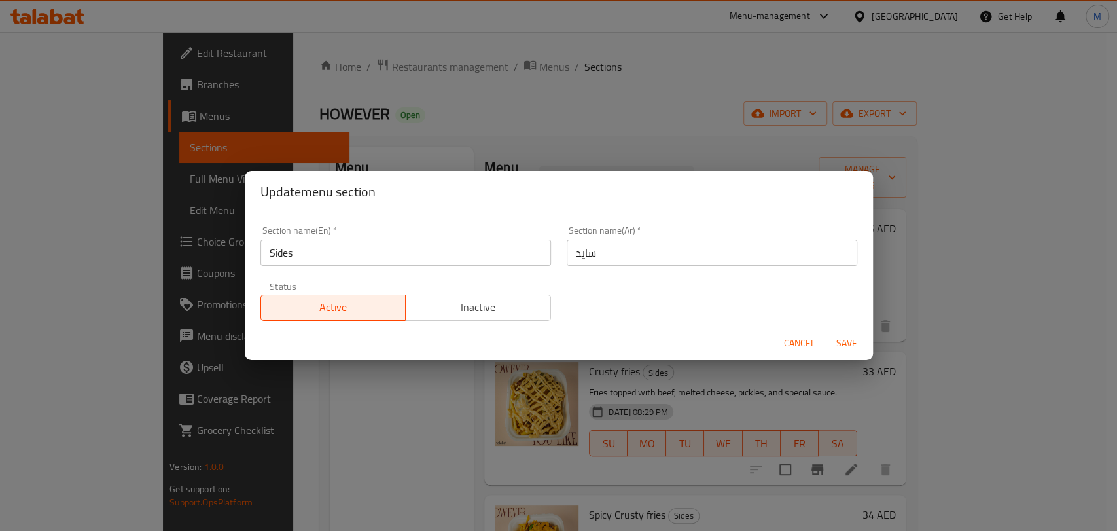
click at [331, 270] on div "Section name(En)   * Sides Section name(En) *" at bounding box center [406, 246] width 306 height 56
click at [330, 268] on div "Section name(En)   * Sides Section name(En) *" at bounding box center [406, 246] width 306 height 56
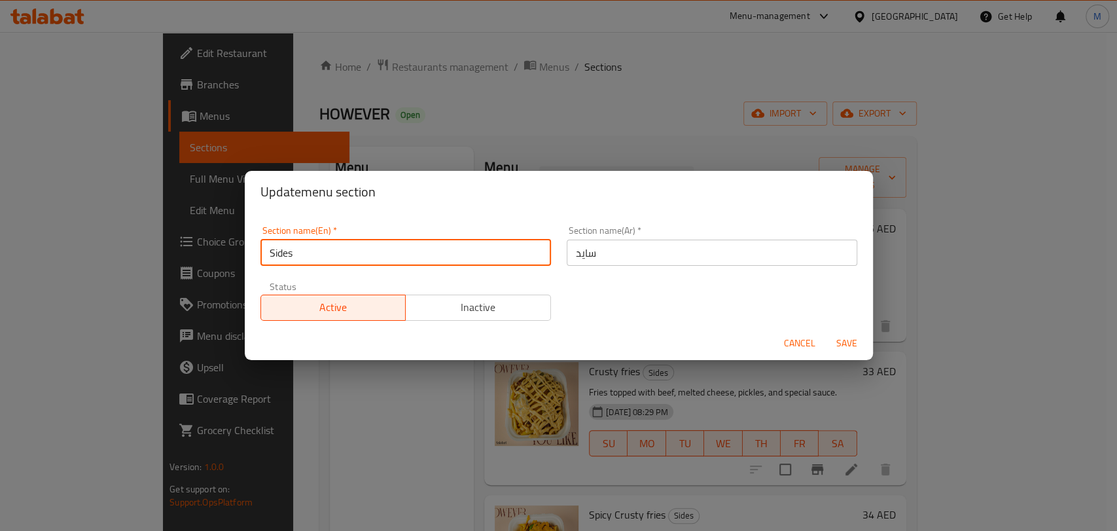
click at [331, 262] on input "Sides" at bounding box center [406, 253] width 291 height 26
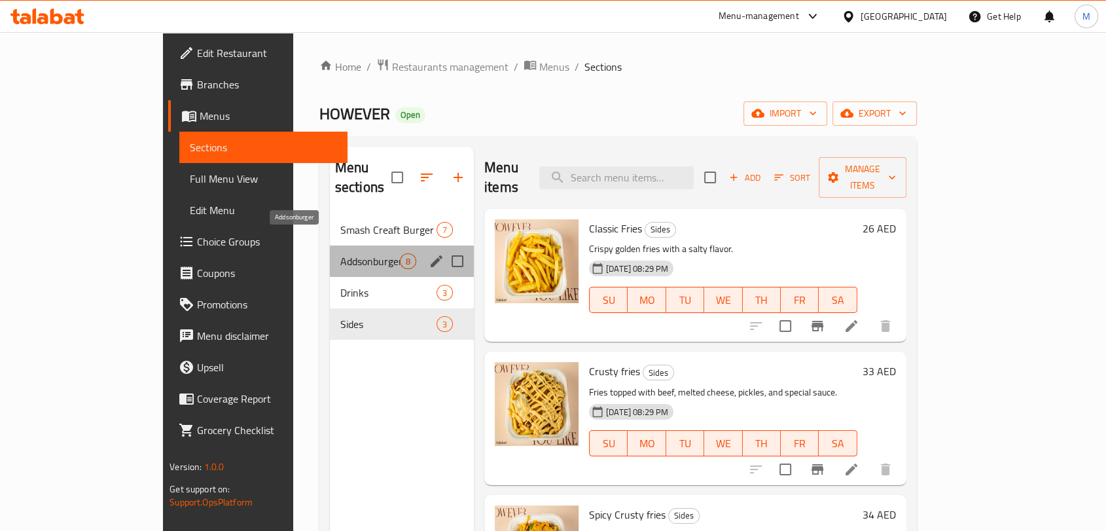
click at [340, 253] on span "Addsonburger" at bounding box center [370, 261] width 60 height 16
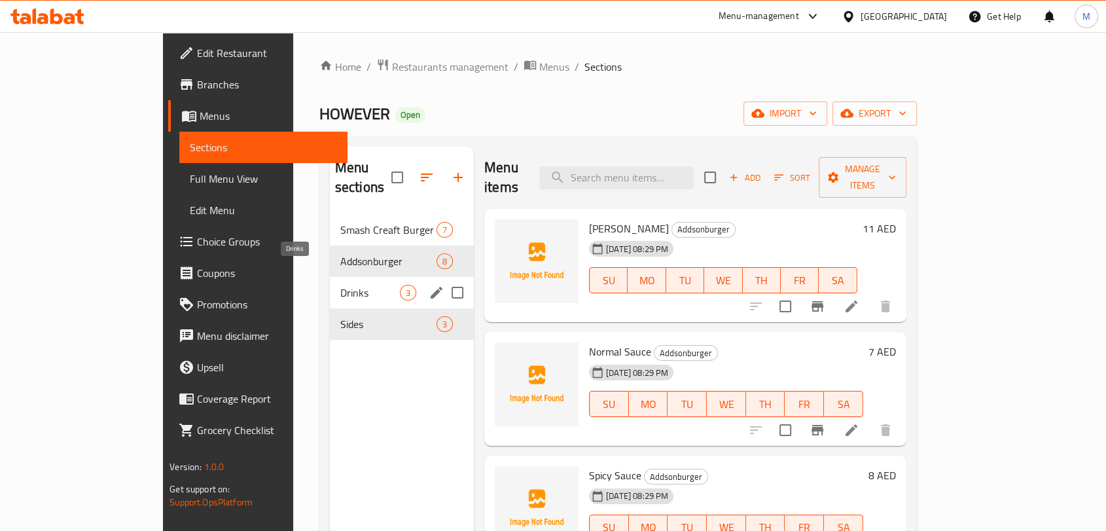
click at [340, 285] on span "Drinks" at bounding box center [370, 293] width 60 height 16
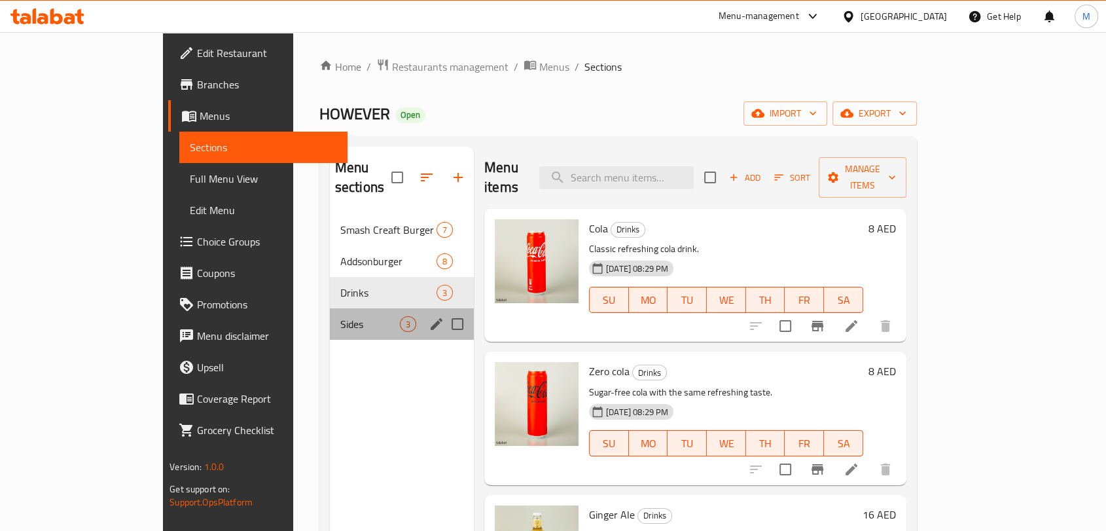
click at [330, 308] on div "Sides 3" at bounding box center [402, 323] width 144 height 31
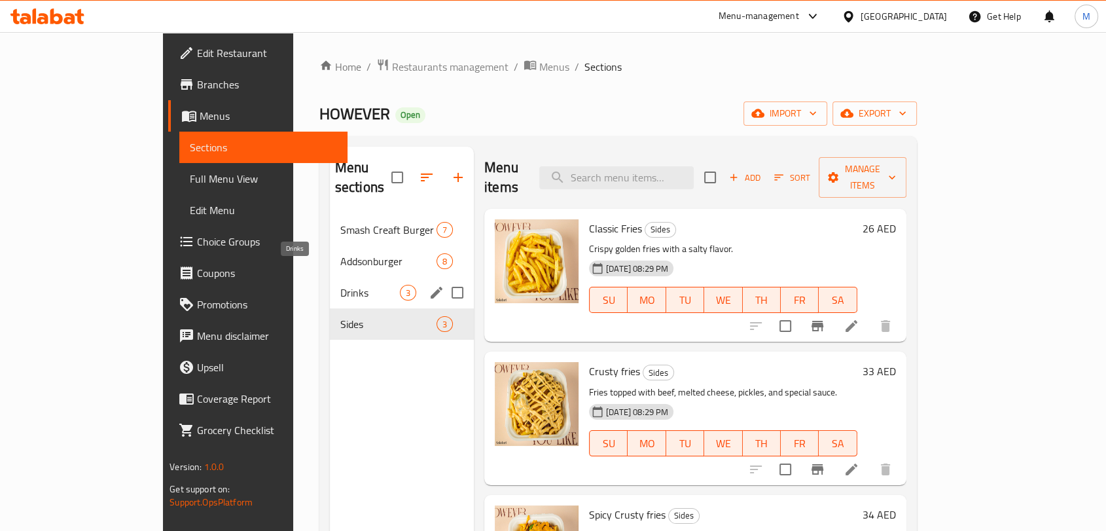
click at [340, 285] on span "Drinks" at bounding box center [370, 293] width 60 height 16
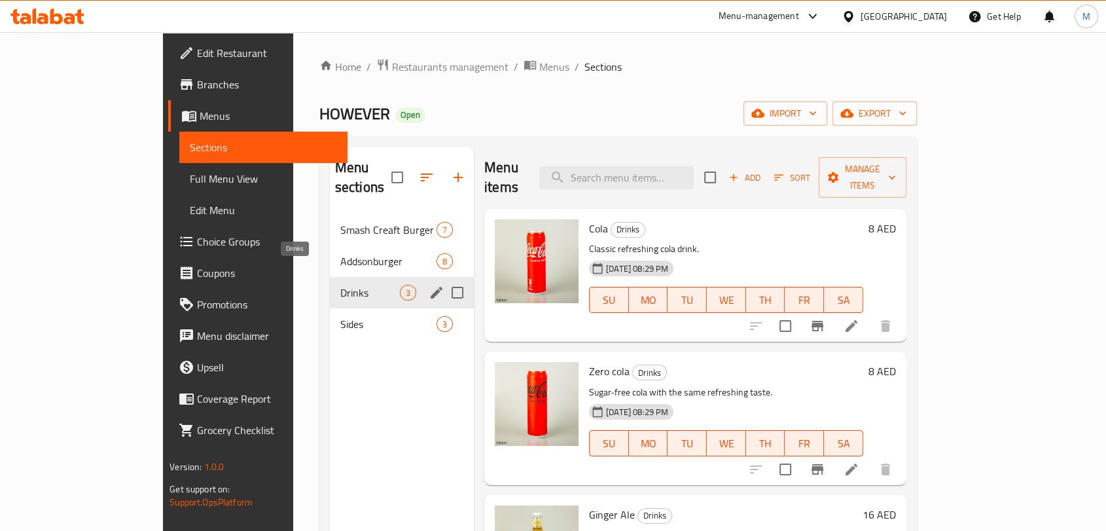
click at [330, 253] on div "Addsonburger 8" at bounding box center [402, 260] width 144 height 31
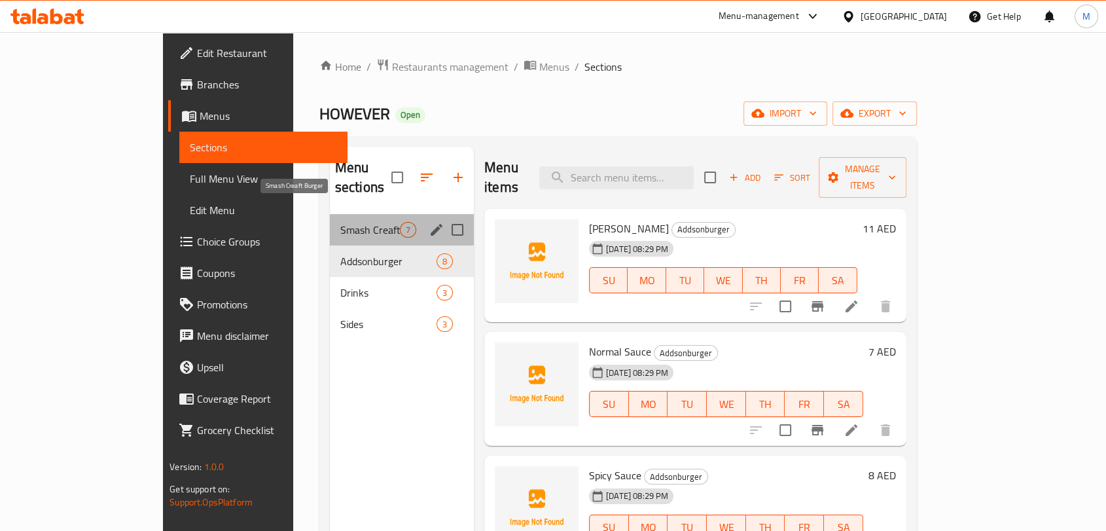
click at [340, 222] on span "Smash Creaft Burger" at bounding box center [370, 230] width 60 height 16
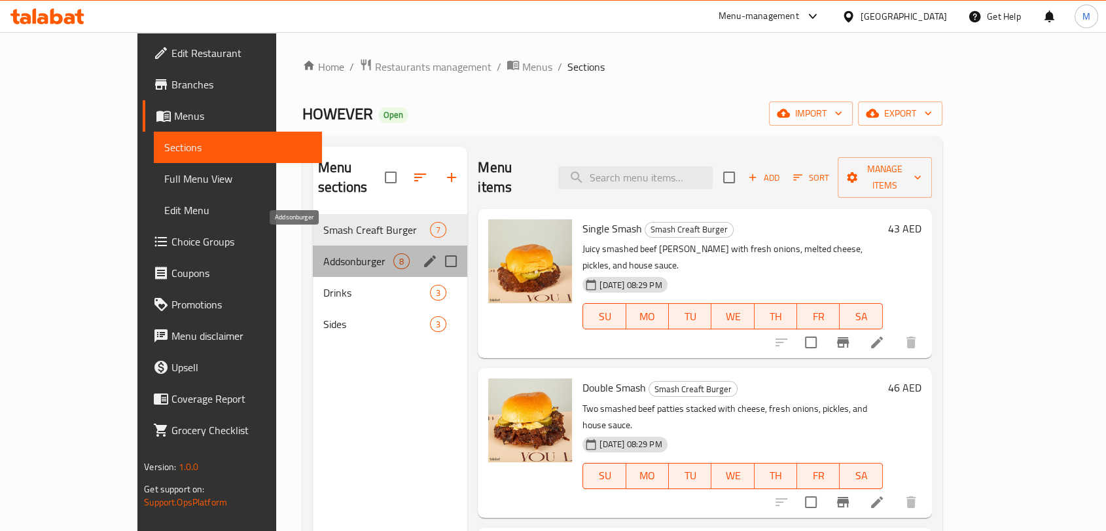
click at [333, 253] on span "Addsonburger" at bounding box center [358, 261] width 70 height 16
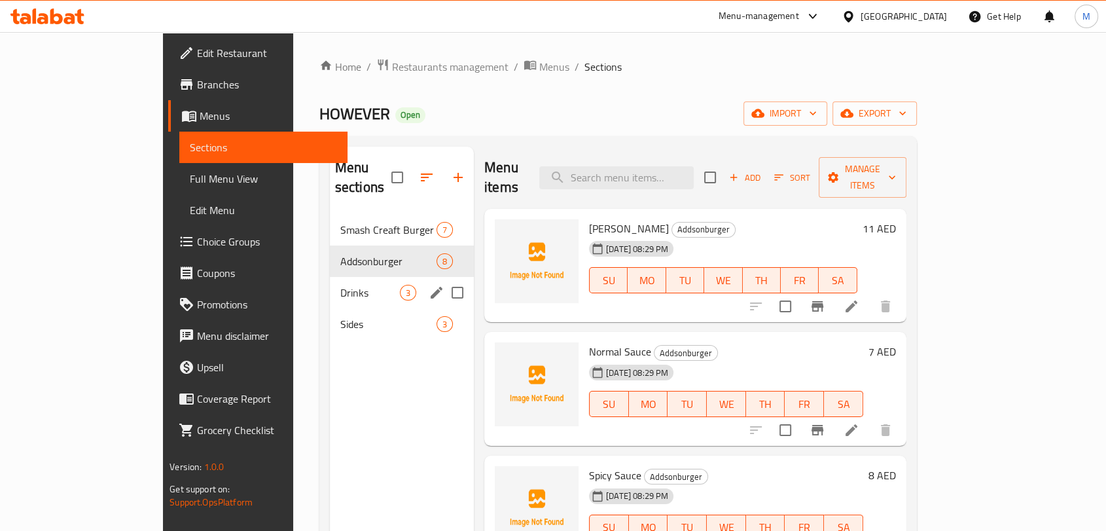
click at [330, 277] on div "Drinks 3" at bounding box center [402, 292] width 144 height 31
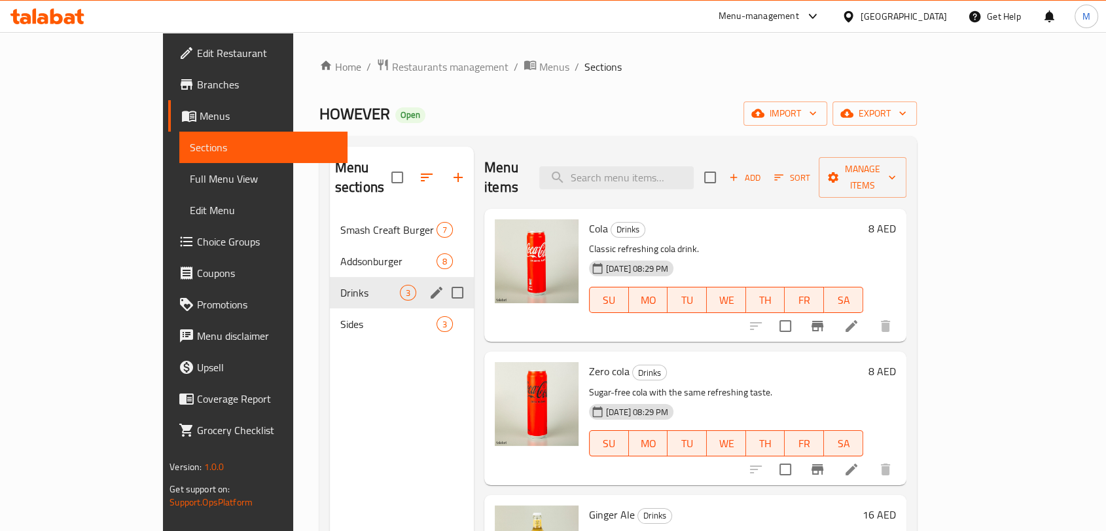
click at [340, 316] on span "Sides" at bounding box center [388, 324] width 96 height 16
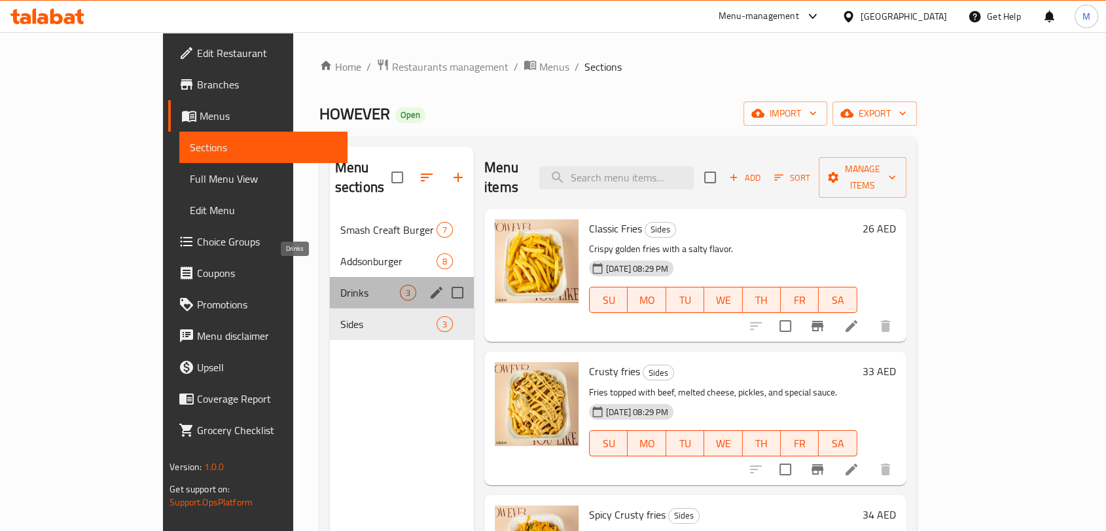
click at [340, 285] on span "Drinks" at bounding box center [370, 293] width 60 height 16
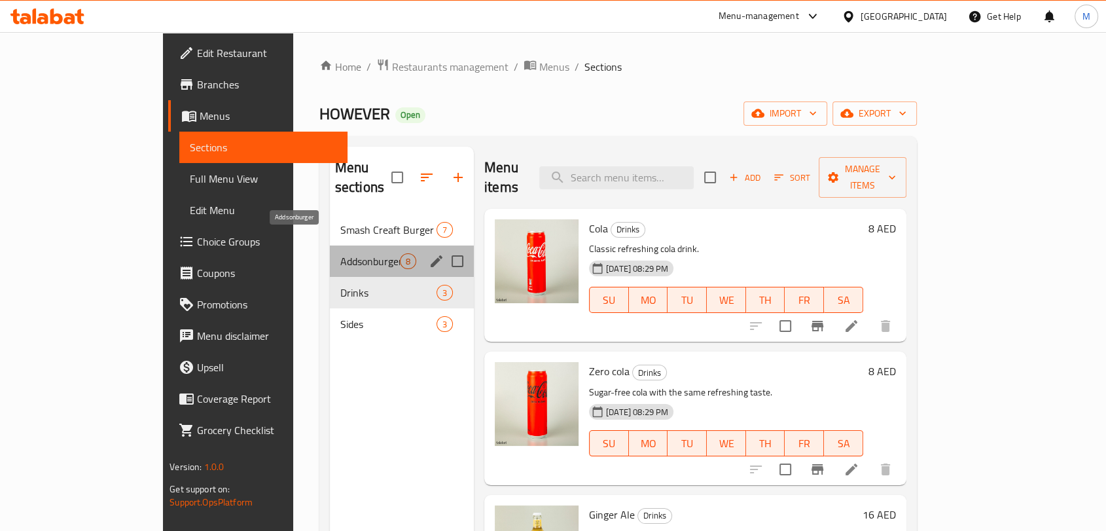
click at [340, 253] on span "Addsonburger" at bounding box center [370, 261] width 60 height 16
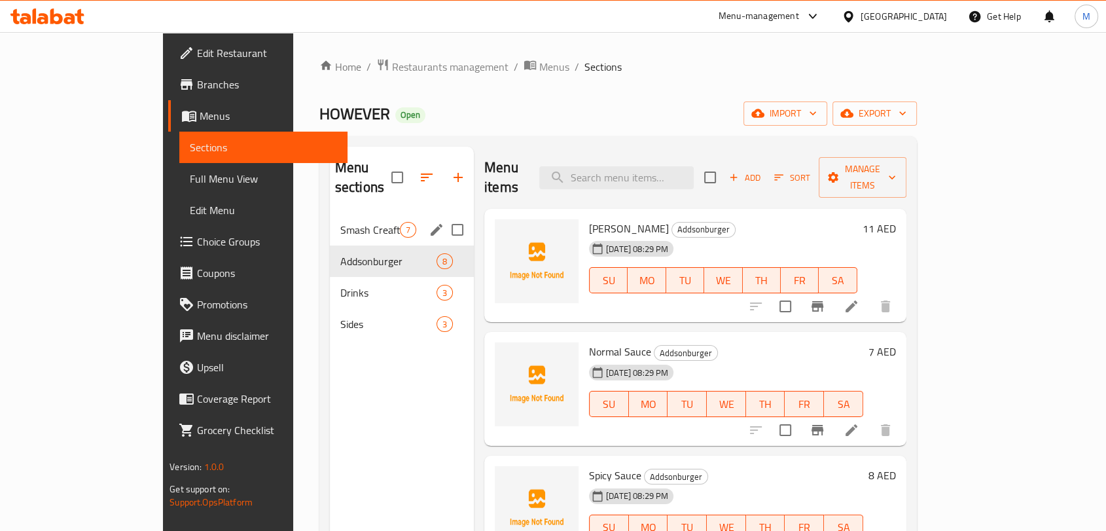
click at [330, 222] on div "Smash Creaft Burger 7" at bounding box center [402, 229] width 144 height 31
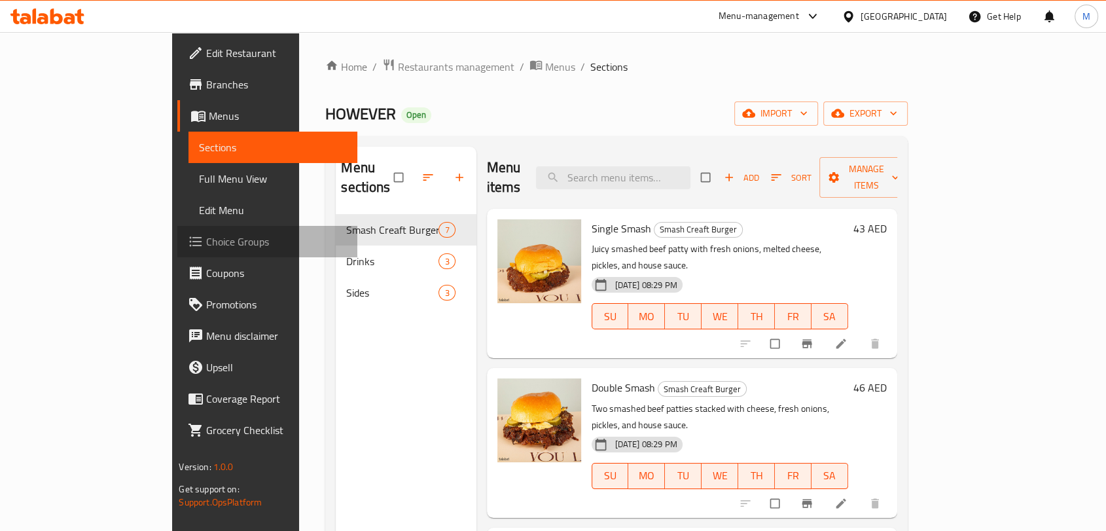
click at [206, 248] on span "Choice Groups" at bounding box center [276, 242] width 140 height 16
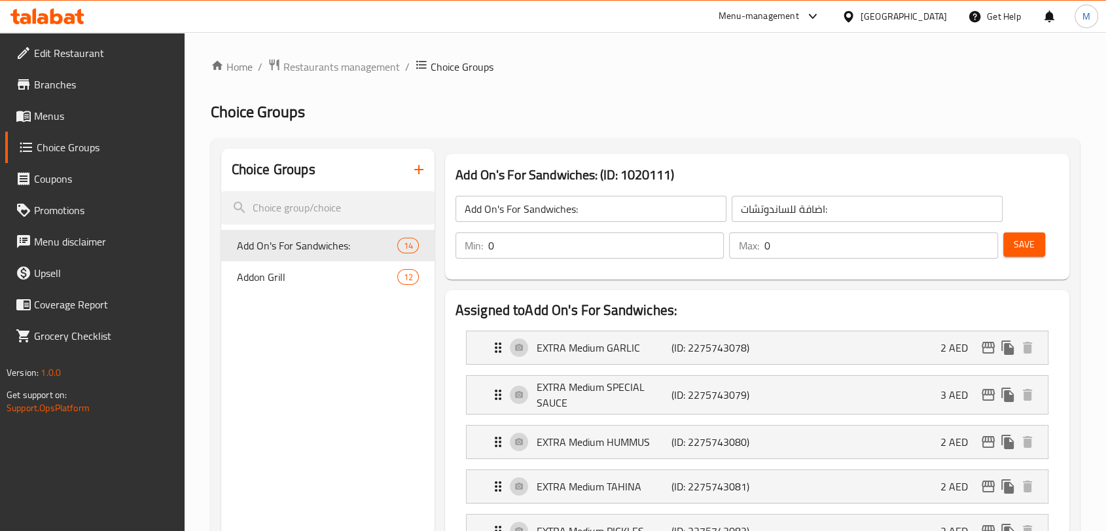
click at [420, 165] on icon "button" at bounding box center [419, 170] width 16 height 16
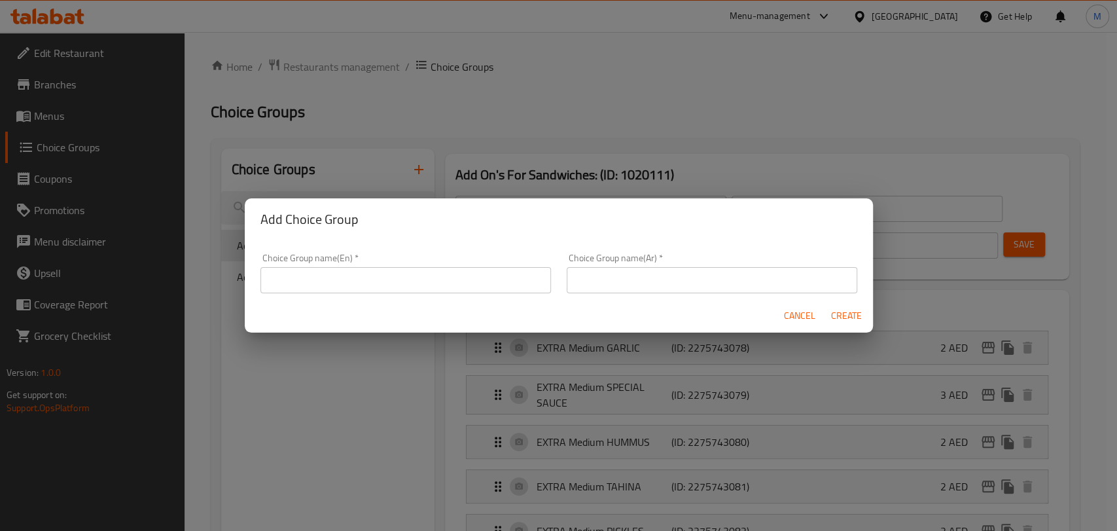
click at [806, 313] on span "Cancel" at bounding box center [799, 316] width 31 height 16
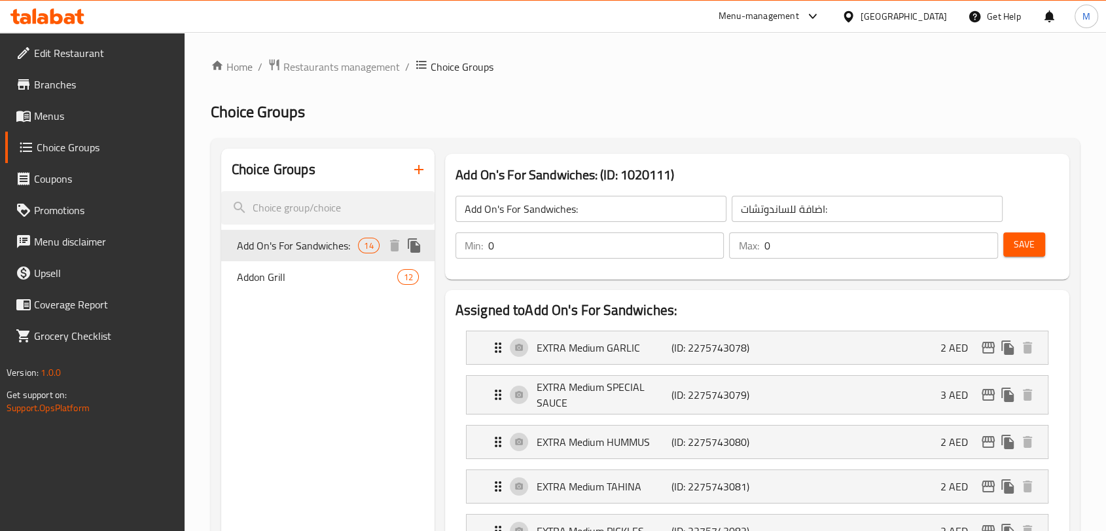
click at [330, 245] on span "Add On's For Sandwiches:" at bounding box center [298, 246] width 122 height 16
click at [416, 168] on icon "button" at bounding box center [419, 170] width 16 height 16
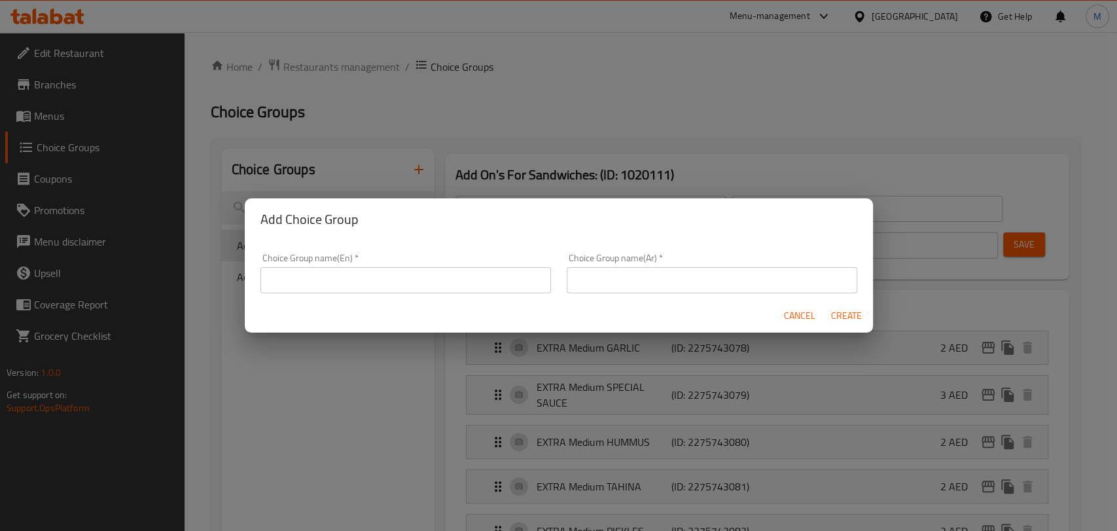
click at [396, 279] on input "text" at bounding box center [406, 280] width 291 height 26
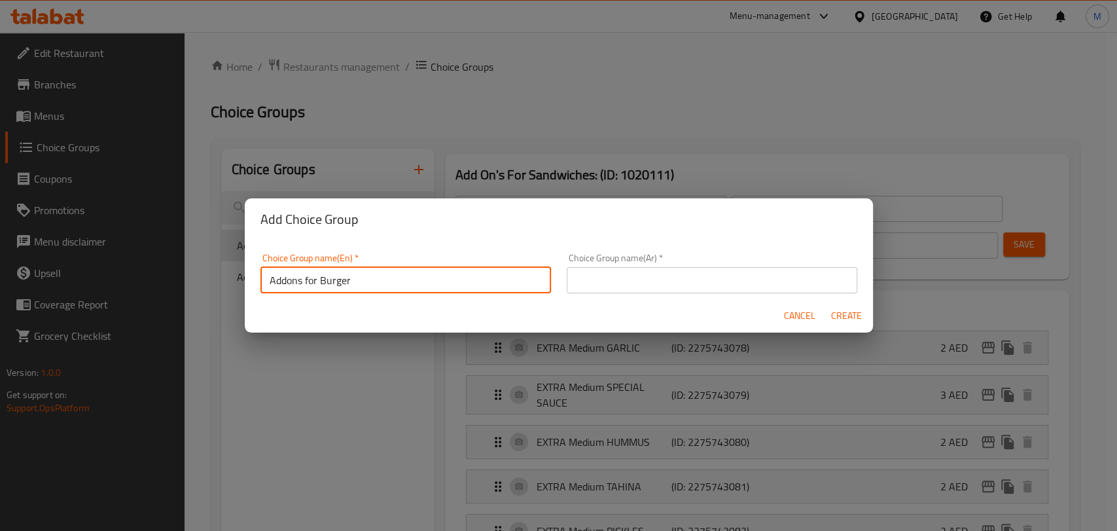
type input "Addons for Burger"
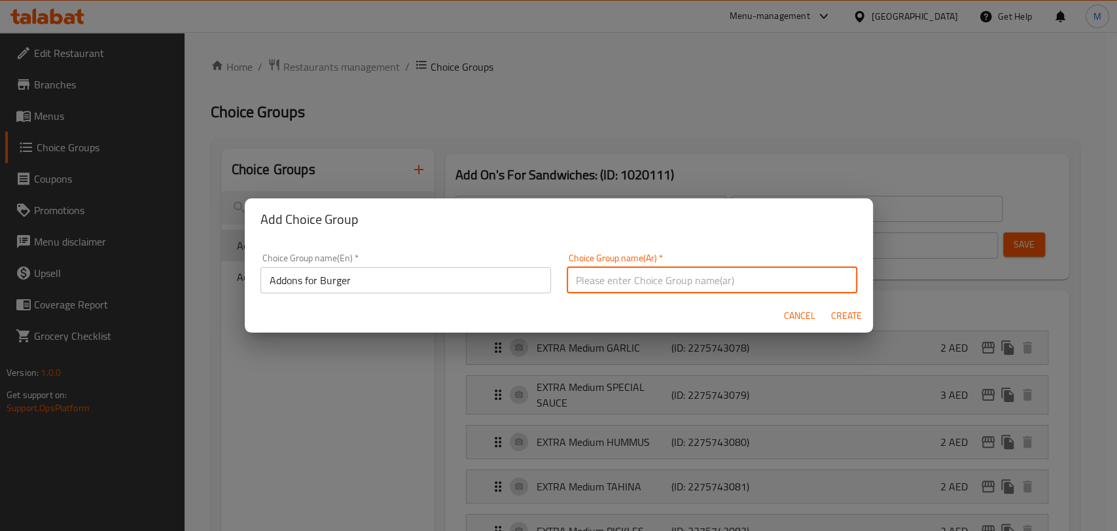
click at [592, 278] on input "text" at bounding box center [712, 280] width 291 height 26
type input "الاضافات للبرجر"
click at [854, 315] on span "Create" at bounding box center [846, 316] width 31 height 16
type input "Addons for Burger"
type input "الاضافات للبرجر"
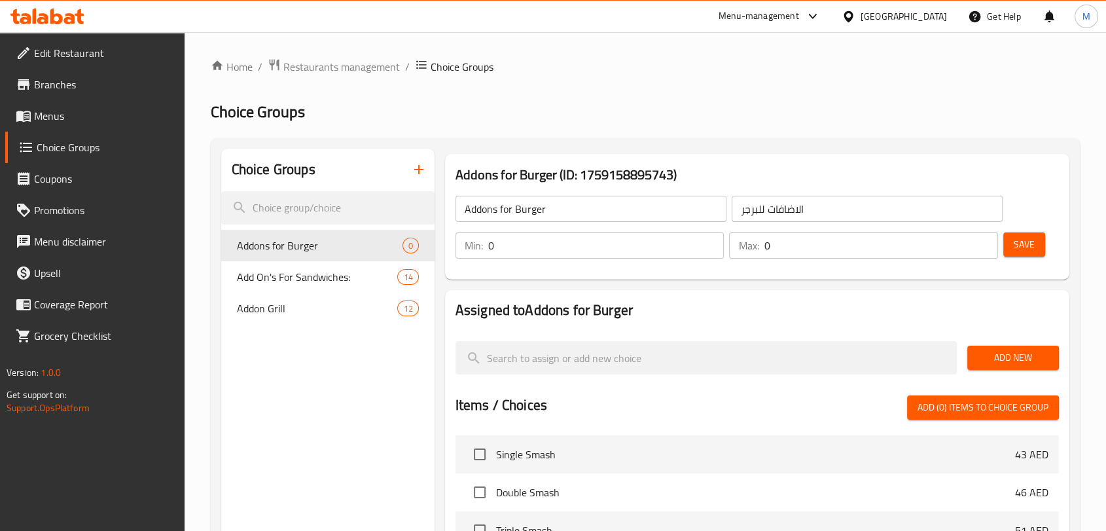
click at [1042, 356] on span "Add New" at bounding box center [1013, 358] width 71 height 16
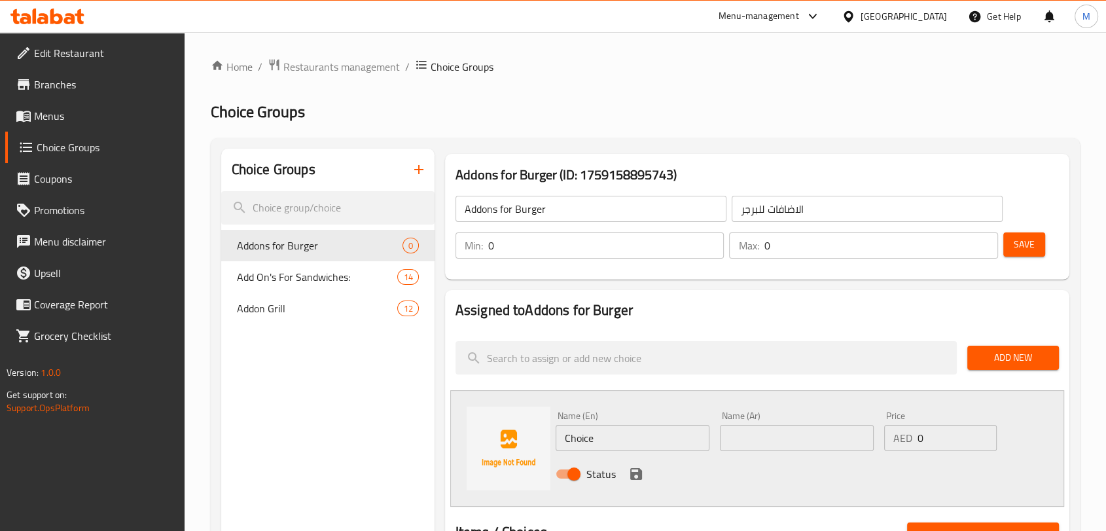
drag, startPoint x: 627, startPoint y: 448, endPoint x: 547, endPoint y: 437, distance: 80.6
click at [547, 437] on div "Name (En) Choice Name (En) Name (Ar) Name (Ar) Price AED 0 Price Status" at bounding box center [757, 448] width 614 height 117
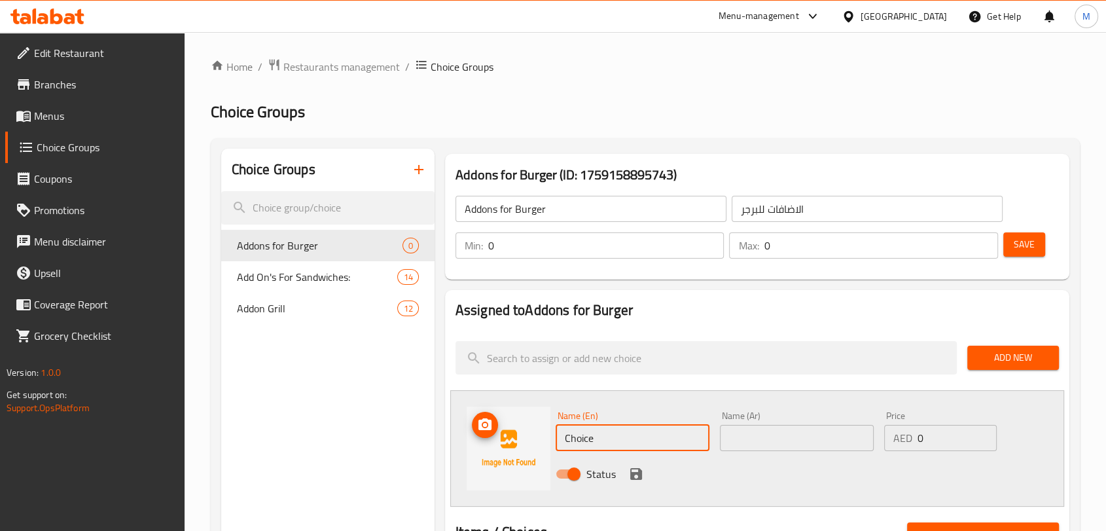
paste input "[PERSON_NAME]"
click at [688, 433] on input "[PERSON_NAME]" at bounding box center [633, 438] width 154 height 26
type input "[PERSON_NAME]"
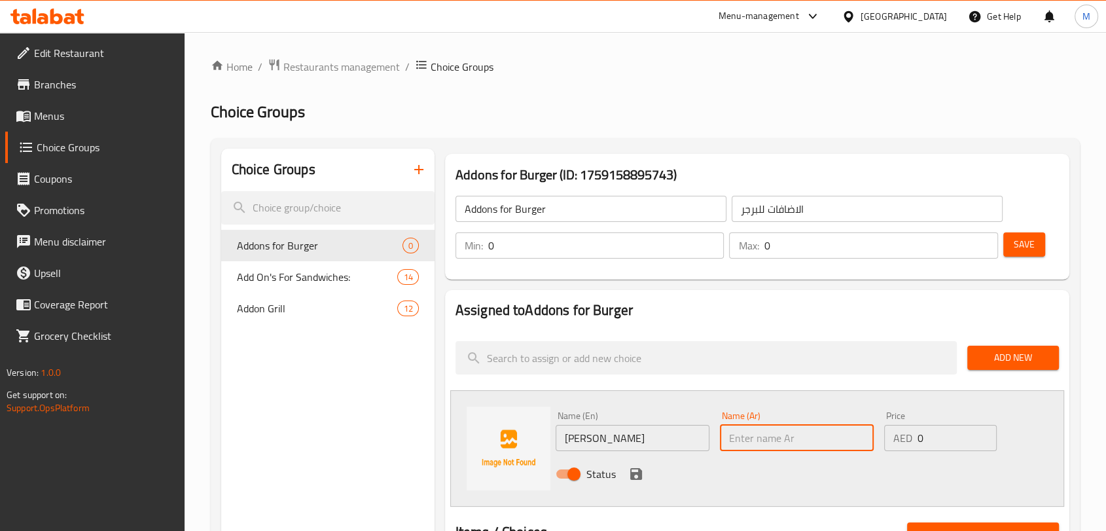
click at [765, 440] on input "text" at bounding box center [797, 438] width 154 height 26
click at [614, 441] on input "[PERSON_NAME]" at bounding box center [633, 438] width 154 height 26
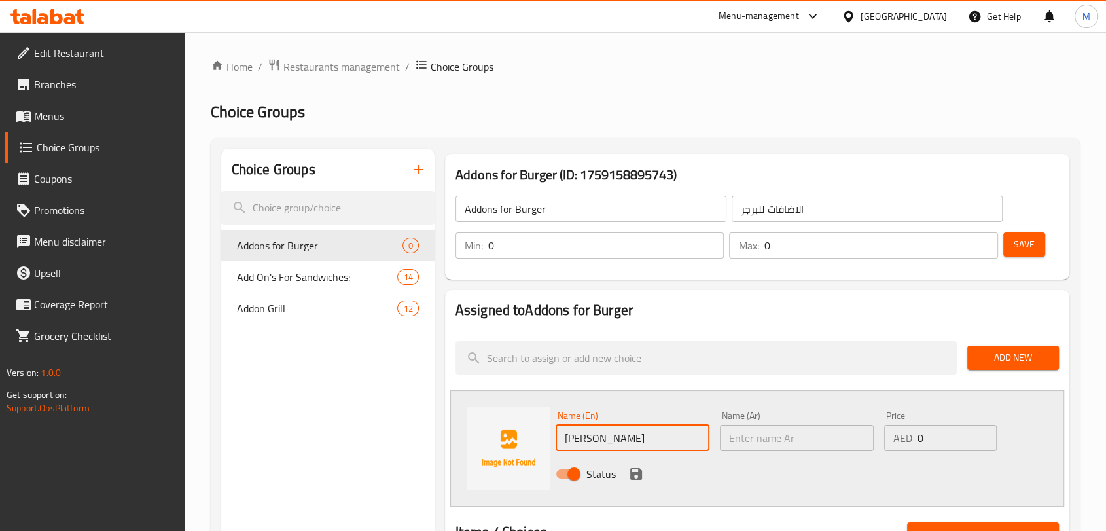
click at [614, 441] on input "[PERSON_NAME]" at bounding box center [633, 438] width 154 height 26
click at [770, 441] on input "text" at bounding box center [797, 438] width 154 height 26
paste input "شريحة"
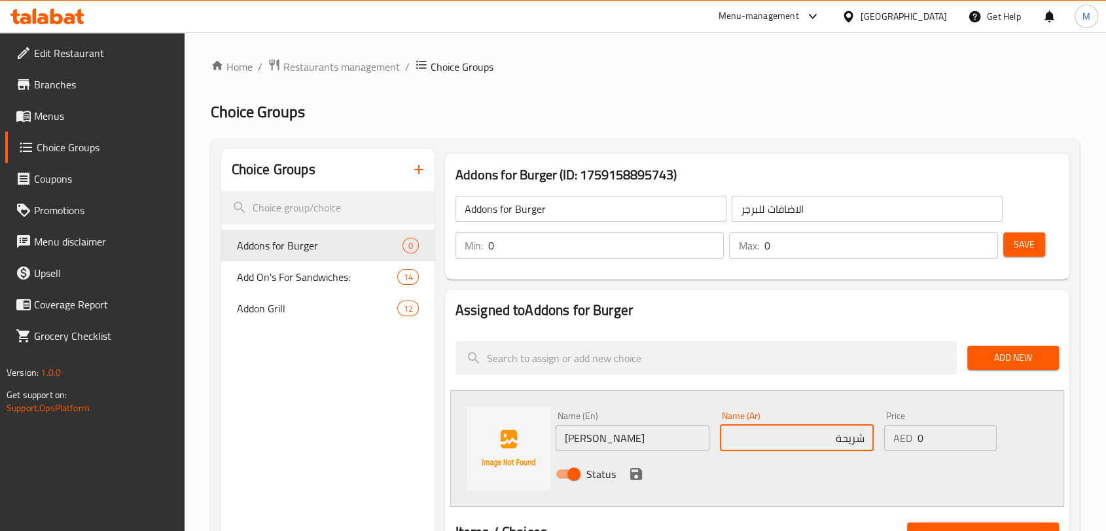
type input "شريحة"
click at [654, 434] on input "[PERSON_NAME]" at bounding box center [633, 438] width 154 height 26
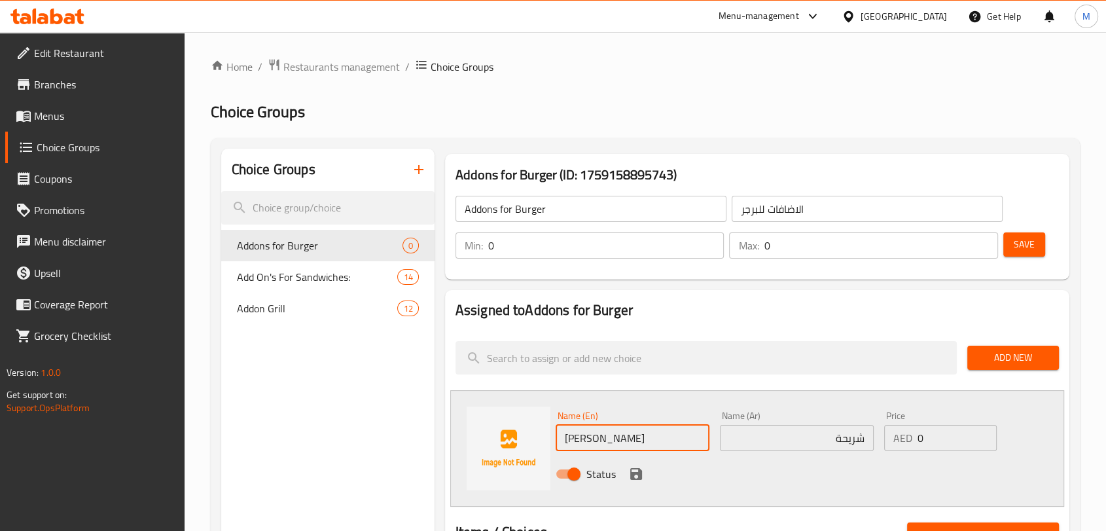
scroll to position [145, 0]
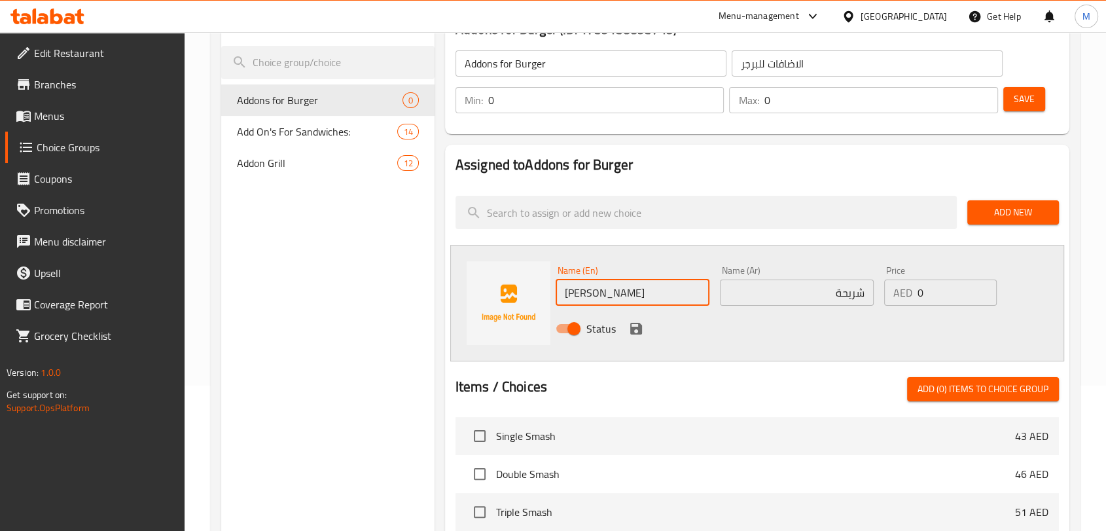
click at [636, 327] on icon "save" at bounding box center [636, 329] width 12 height 12
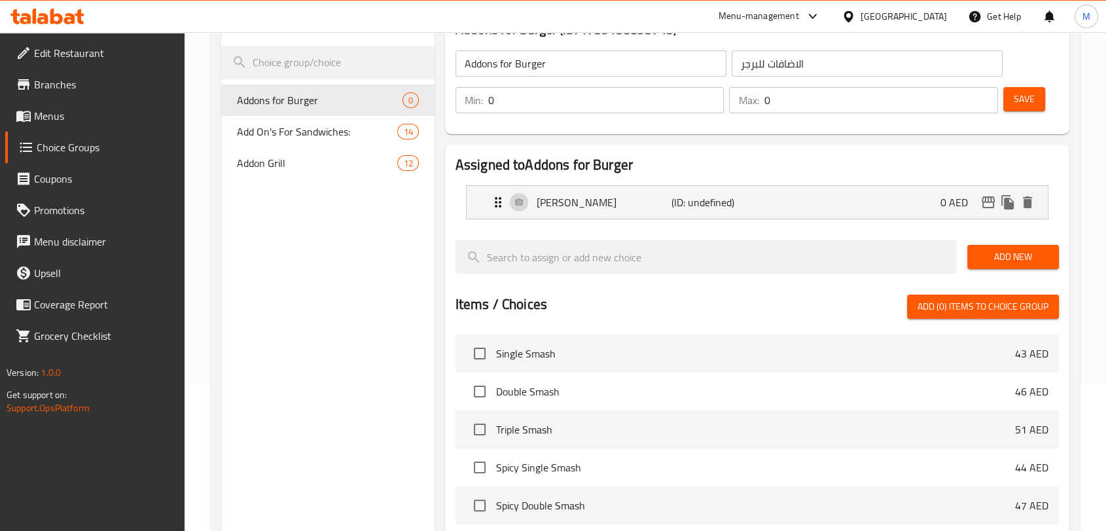
click at [1028, 257] on span "Add New" at bounding box center [1013, 257] width 71 height 16
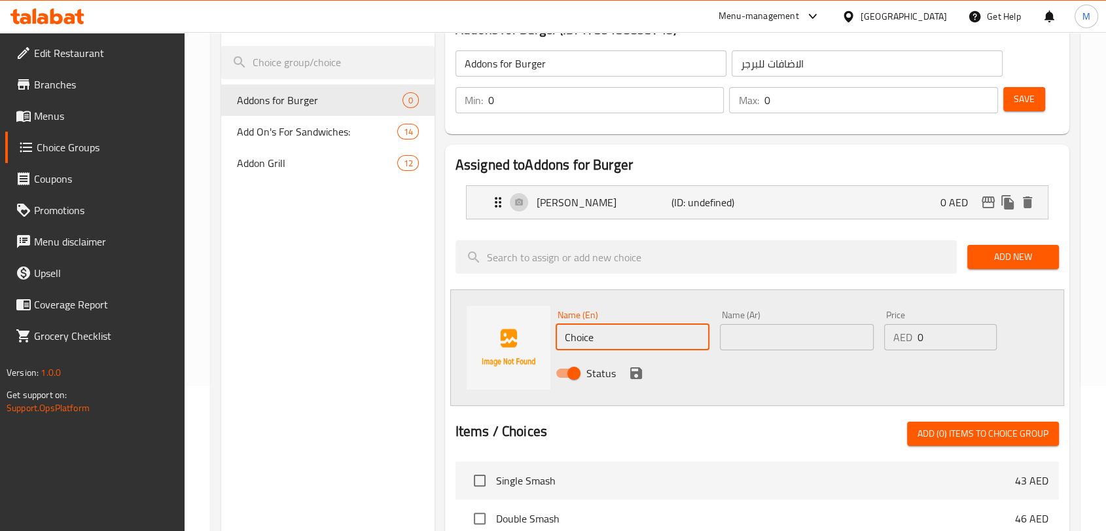
click at [678, 333] on input "Choice" at bounding box center [633, 337] width 154 height 26
paste input "NORMAL SAUCE"
click at [675, 334] on input "NORMAL SAUCE" at bounding box center [633, 337] width 154 height 26
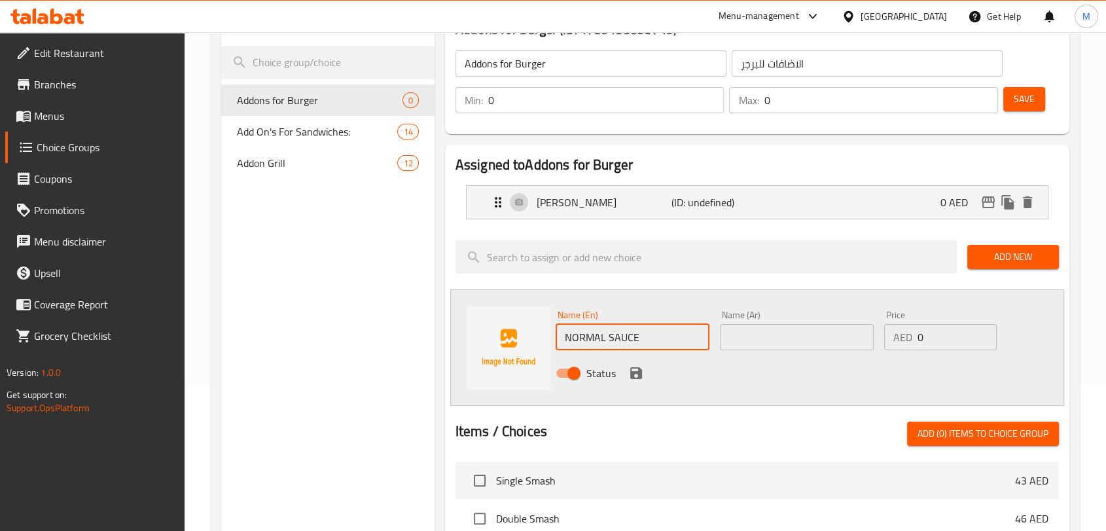
click at [675, 334] on input "NORMAL SAUCE" at bounding box center [633, 337] width 154 height 26
type input "Normal Sauce"
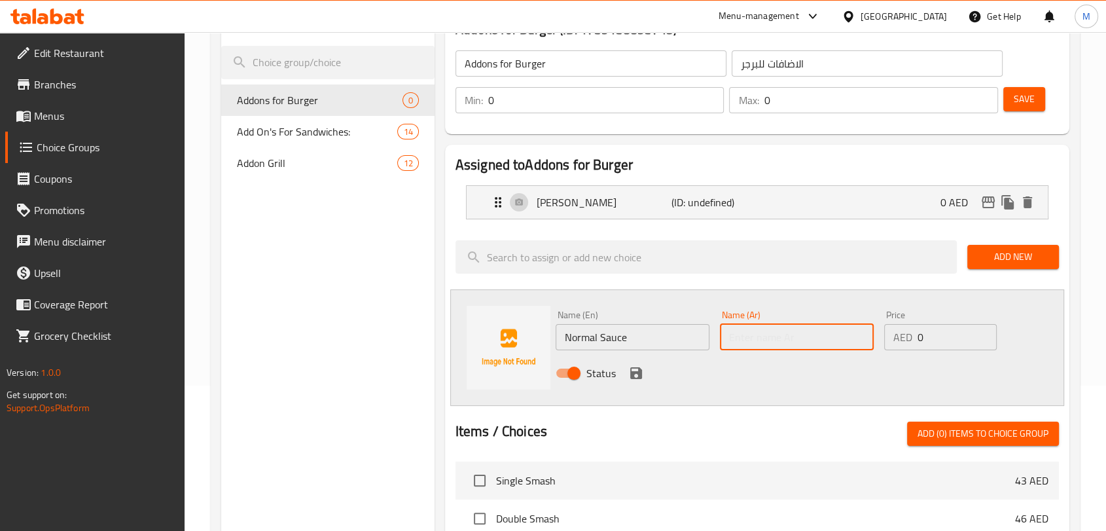
click at [737, 336] on input "text" at bounding box center [797, 337] width 154 height 26
type input "w"
click at [899, 206] on div "Patty (ID: undefined) 0 AED" at bounding box center [761, 202] width 542 height 33
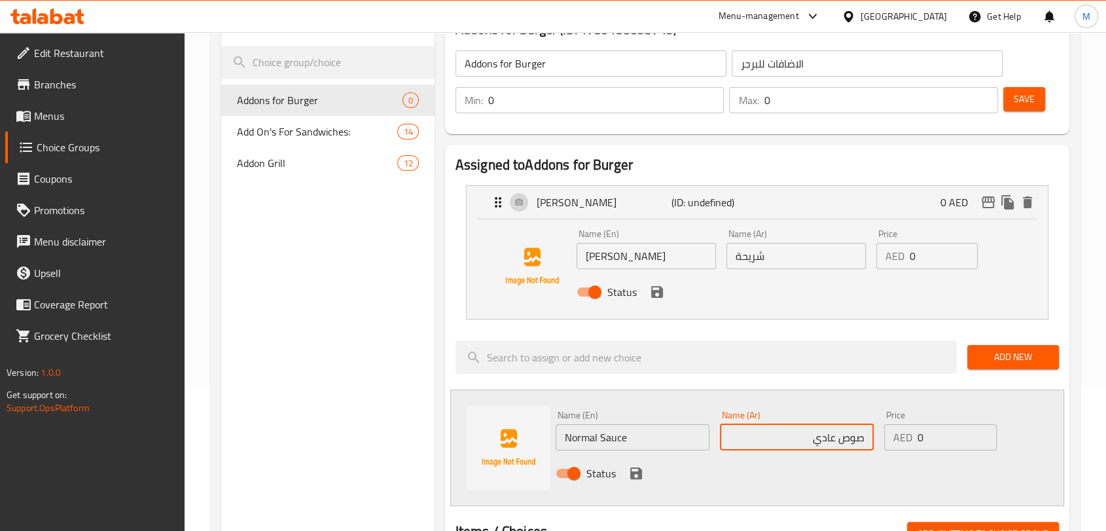
type input "صوص عادي"
drag, startPoint x: 904, startPoint y: 257, endPoint x: 890, endPoint y: 257, distance: 13.8
click at [890, 257] on div "AED 0 Price" at bounding box center [927, 256] width 102 height 26
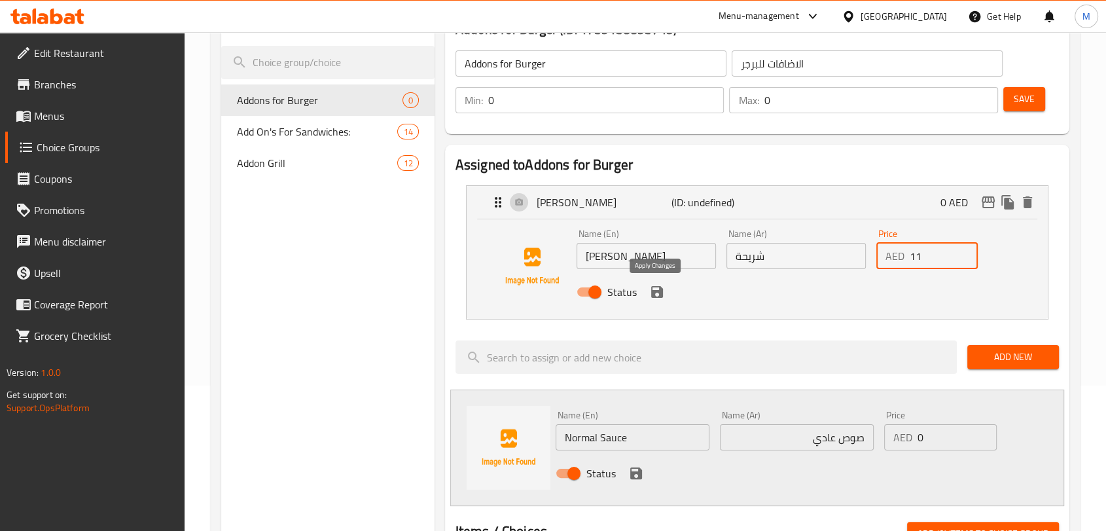
click at [662, 295] on icon "save" at bounding box center [657, 292] width 16 height 16
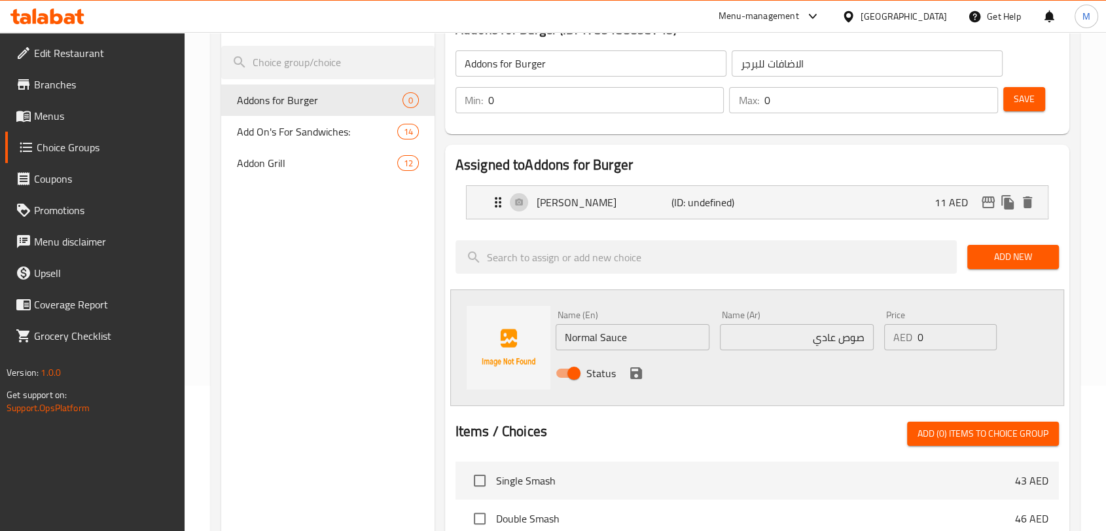
type input "11"
drag, startPoint x: 931, startPoint y: 333, endPoint x: 903, endPoint y: 338, distance: 28.6
click at [903, 338] on div "AED 0 Price" at bounding box center [940, 337] width 113 height 26
type input "7"
click at [639, 365] on icon "save" at bounding box center [636, 373] width 16 height 16
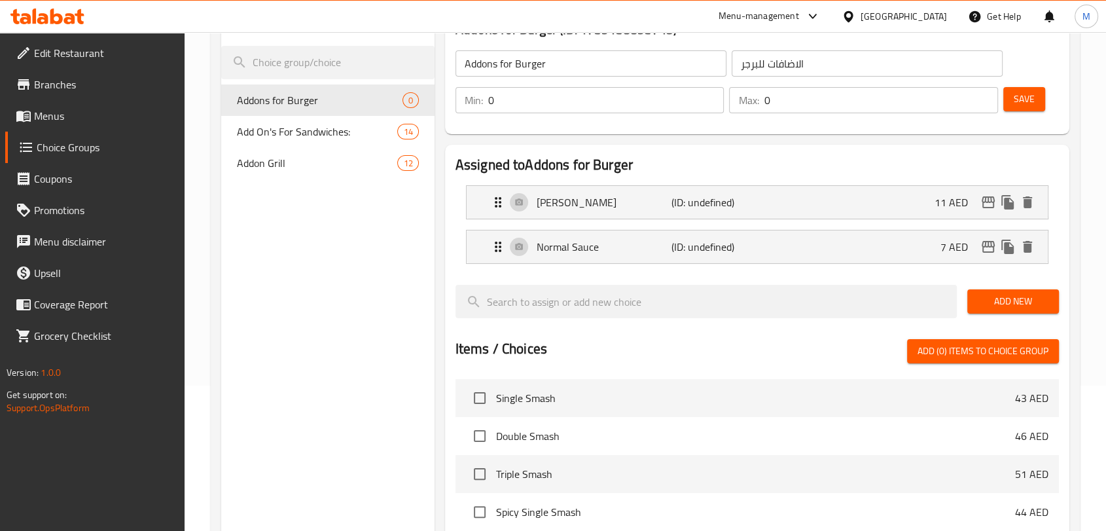
click at [992, 295] on span "Add New" at bounding box center [1013, 301] width 71 height 16
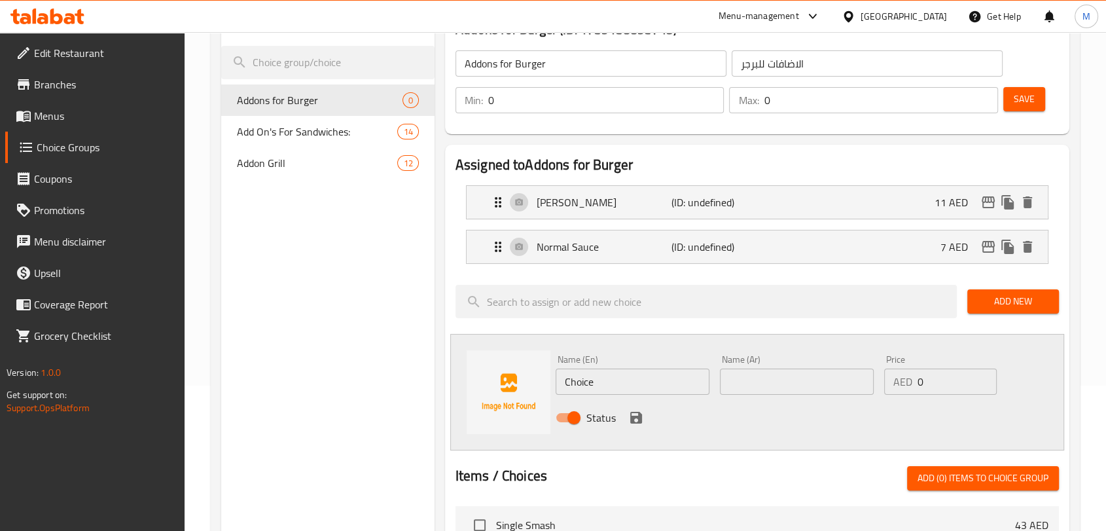
click at [998, 303] on span "Add New" at bounding box center [1013, 301] width 71 height 16
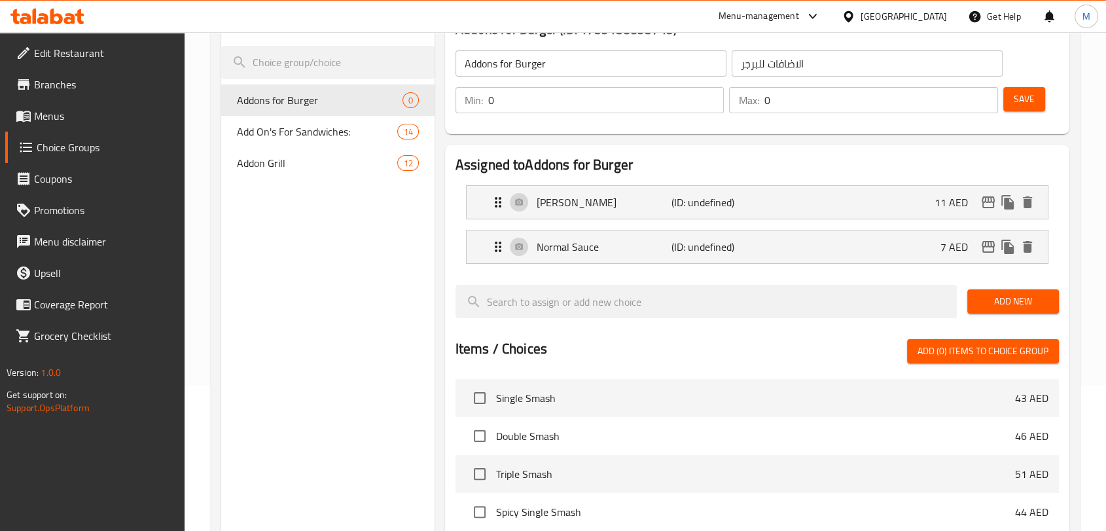
click at [1007, 296] on span "Add New" at bounding box center [1013, 301] width 71 height 16
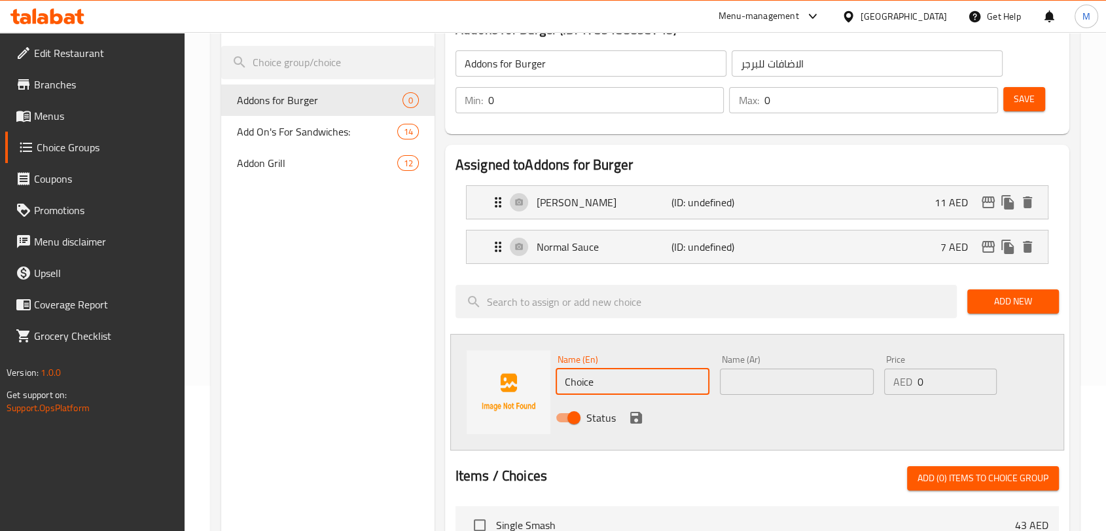
drag, startPoint x: 632, startPoint y: 384, endPoint x: 480, endPoint y: 386, distance: 151.2
click at [480, 386] on div "Name (En) Choice Name (En) Name (Ar) Name (Ar) Price AED 0 Price Status" at bounding box center [757, 392] width 614 height 117
paste input "SPICY SAUCE"
click at [651, 389] on input "SPICY SAUCE" at bounding box center [633, 382] width 154 height 26
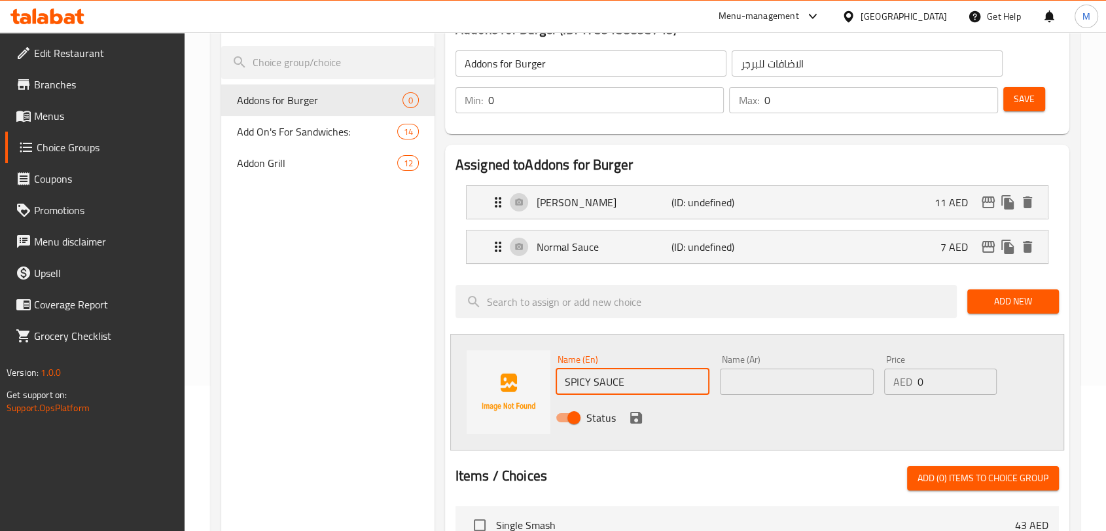
click at [651, 389] on input "SPICY SAUCE" at bounding box center [633, 382] width 154 height 26
type input "Spicy Sauce"
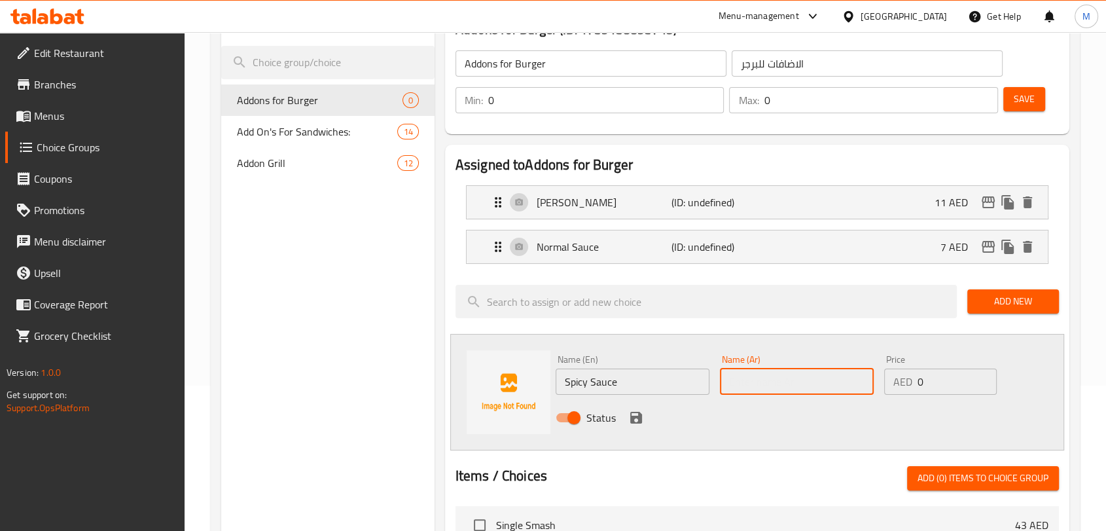
click at [746, 384] on input "text" at bounding box center [797, 382] width 154 height 26
type input "w"
type input "صوص حار"
drag, startPoint x: 866, startPoint y: 380, endPoint x: 850, endPoint y: 379, distance: 15.8
click at [850, 379] on div "Name (En) Spicy Sauce Name (En) Name (Ar) صوص حار Name (Ar) Price AED 0 Price S…" at bounding box center [797, 393] width 494 height 86
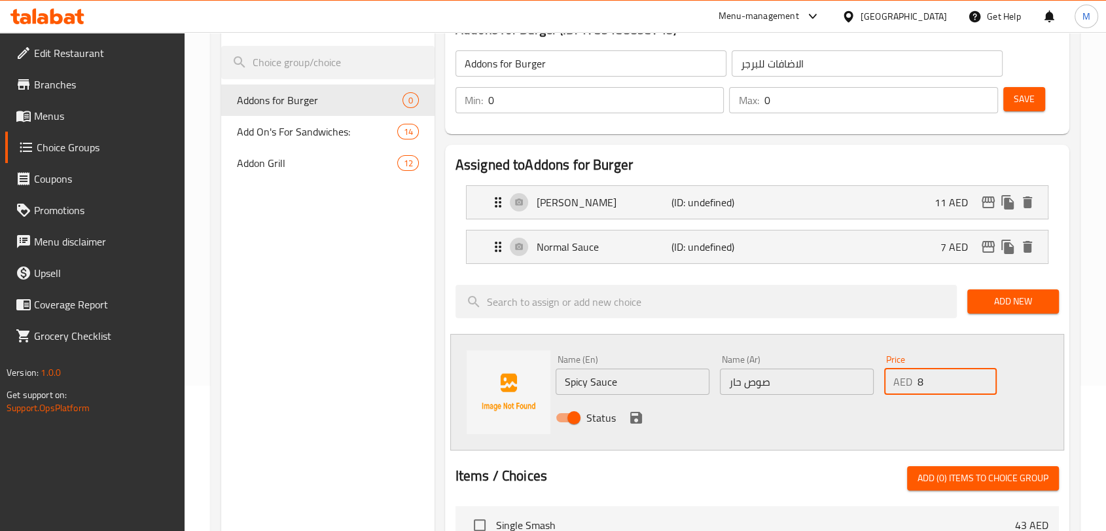
type input "8"
click at [809, 428] on div "Status" at bounding box center [797, 417] width 494 height 35
click at [627, 403] on div "Status" at bounding box center [797, 417] width 494 height 35
click at [630, 414] on icon "save" at bounding box center [636, 418] width 12 height 12
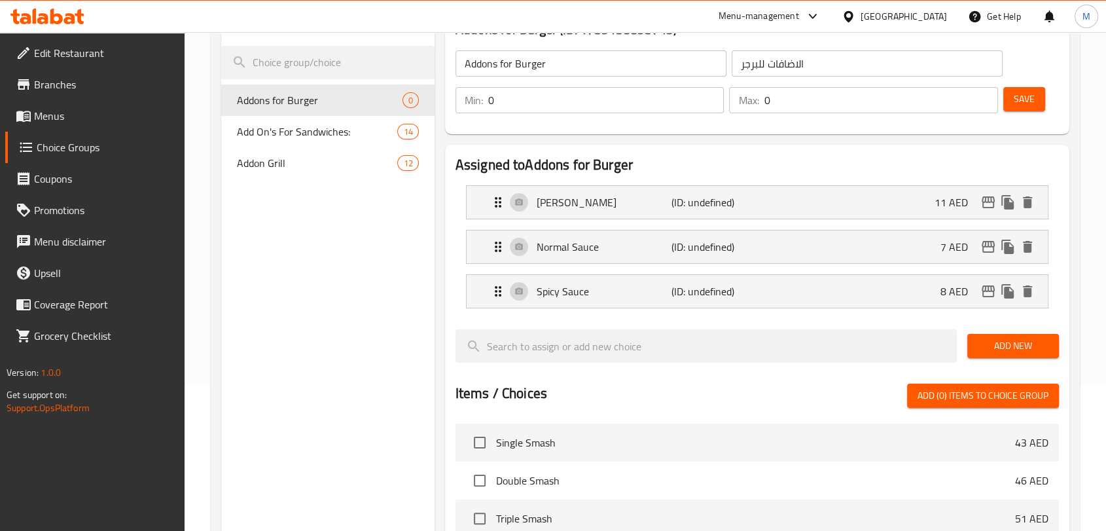
click at [1010, 355] on button "Add New" at bounding box center [1013, 346] width 92 height 24
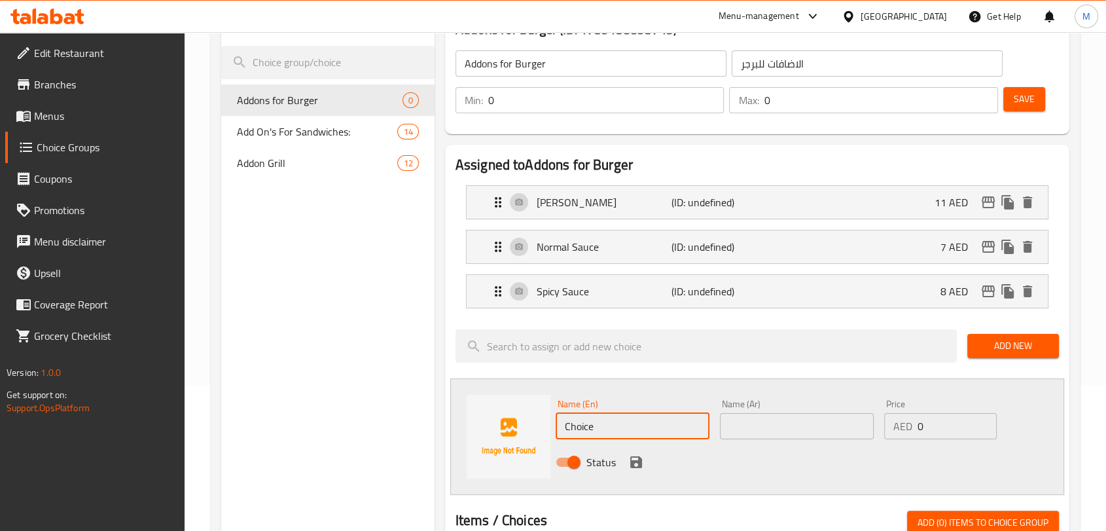
drag, startPoint x: 610, startPoint y: 431, endPoint x: 513, endPoint y: 436, distance: 97.0
click at [514, 436] on div "Name (En) Choice Name (En) Name (Ar) Name (Ar) Price AED 0 Price Status" at bounding box center [757, 436] width 614 height 117
paste input "HEESE"
click at [630, 420] on input "CHEESE" at bounding box center [633, 426] width 154 height 26
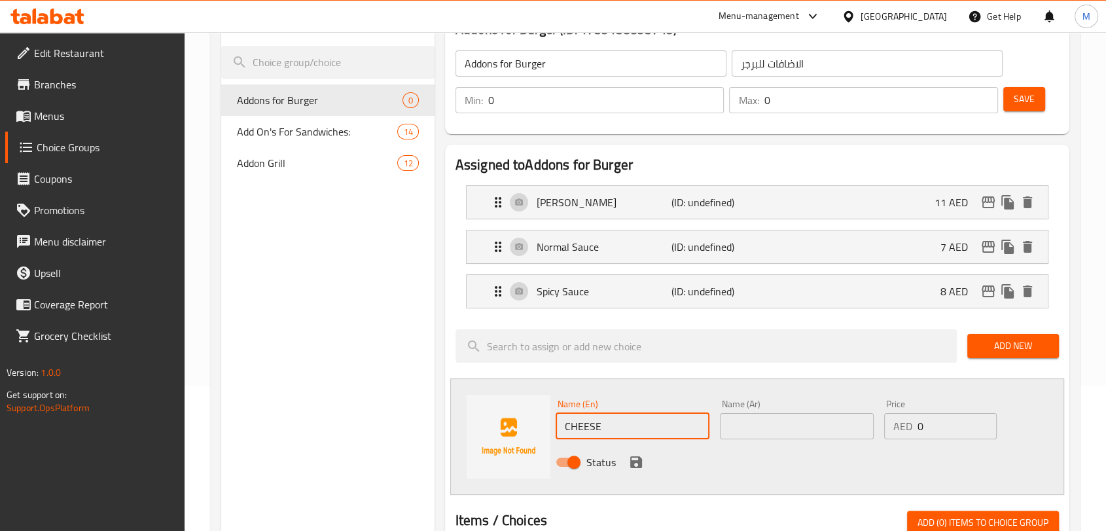
click at [630, 420] on input "CHEESE" at bounding box center [633, 426] width 154 height 26
type input "Cheese"
click at [761, 418] on input "text" at bounding box center [797, 426] width 154 height 26
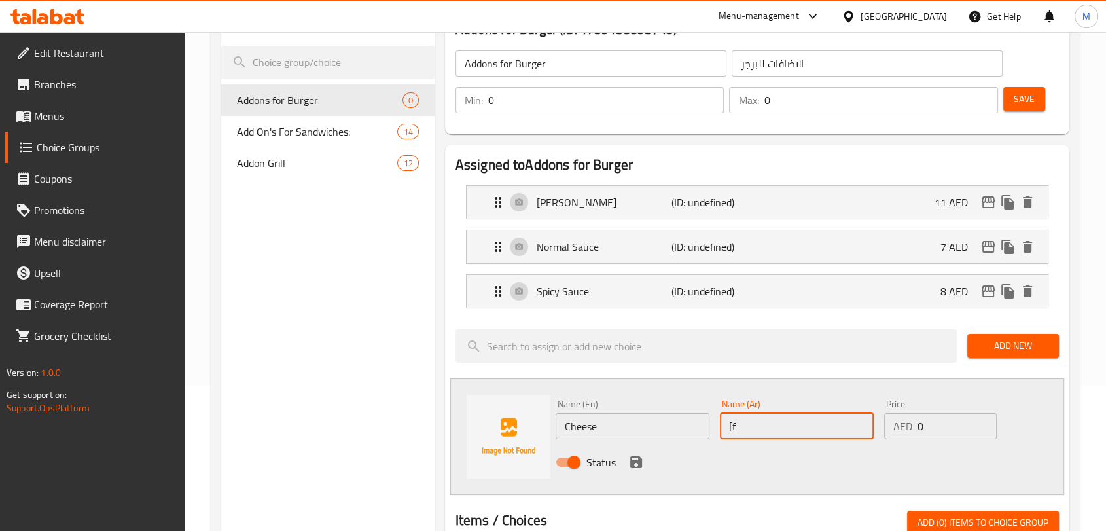
type input "["
type input "جبنة"
drag, startPoint x: 924, startPoint y: 427, endPoint x: 885, endPoint y: 427, distance: 38.6
click at [886, 427] on div "AED 0 Price" at bounding box center [940, 426] width 113 height 26
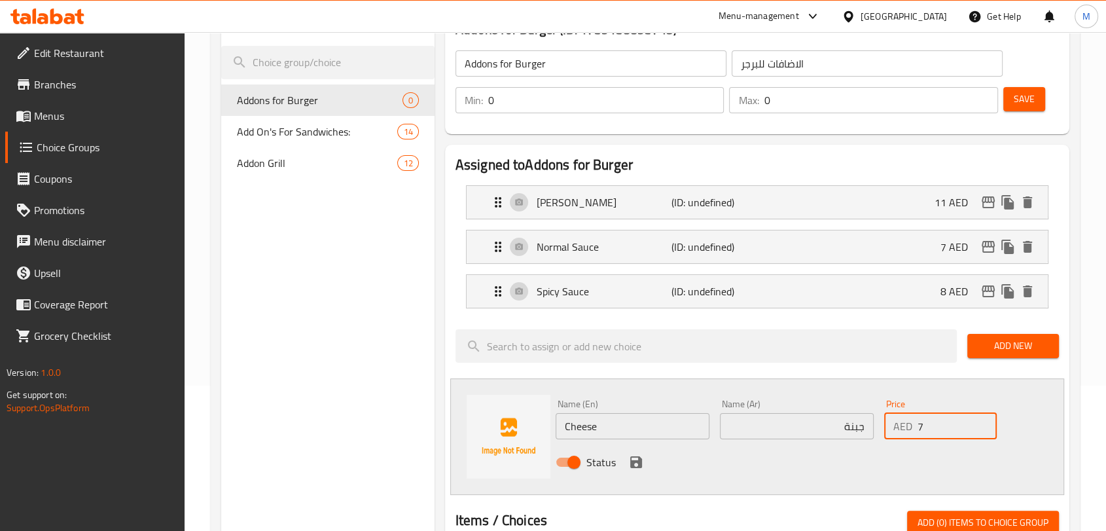
type input "7"
click at [793, 463] on div "Status" at bounding box center [797, 461] width 494 height 35
click at [637, 458] on icon "save" at bounding box center [636, 462] width 12 height 12
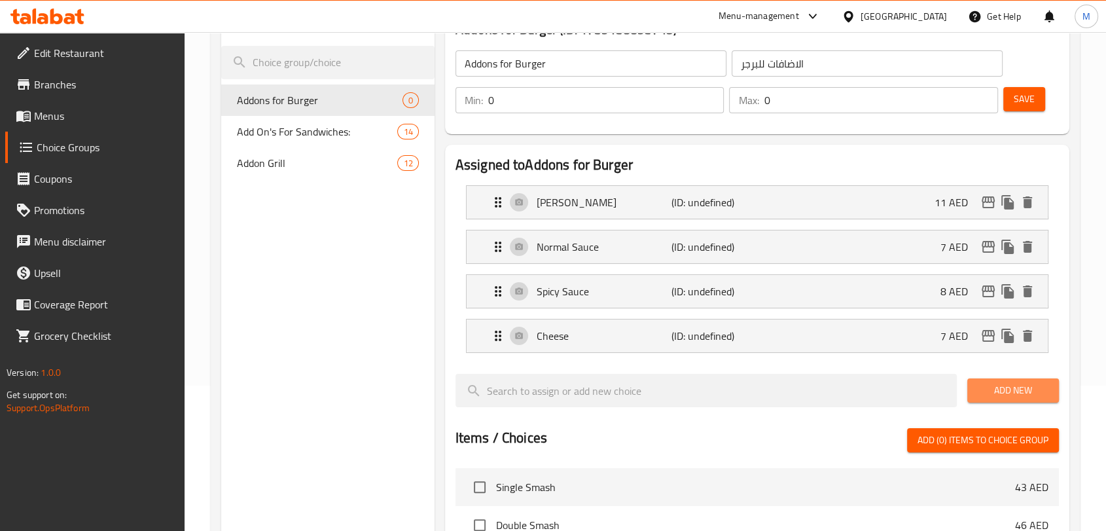
click at [1022, 378] on button "Add New" at bounding box center [1013, 390] width 92 height 24
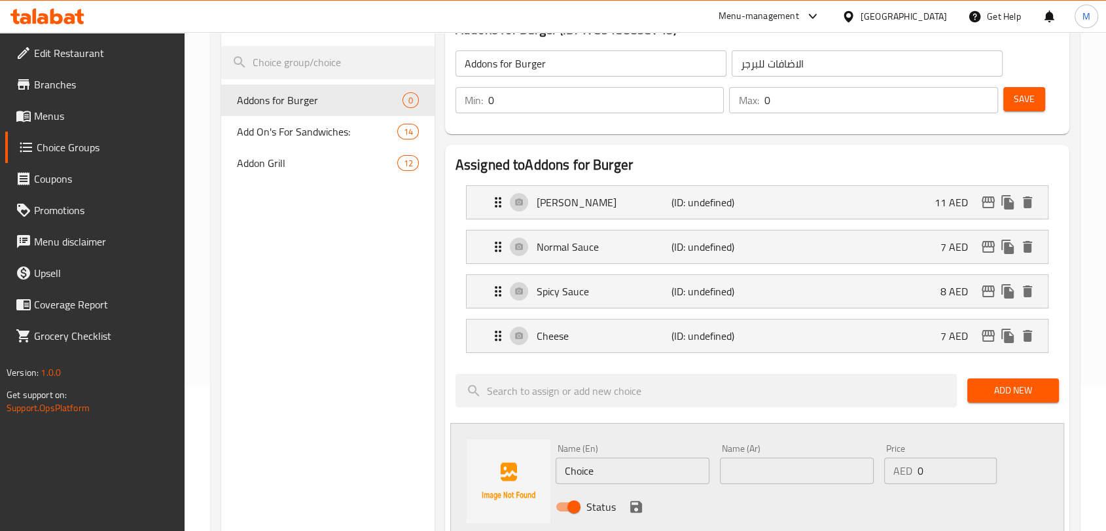
click at [632, 461] on input "Choice" at bounding box center [633, 471] width 154 height 26
paste input "ARAMLIZED ONINE"
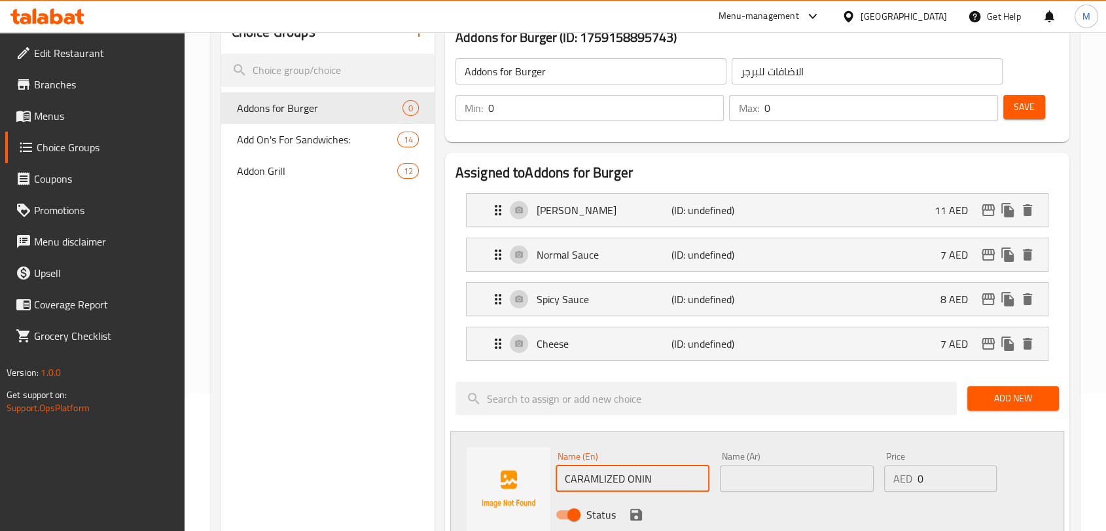
scroll to position [218, 0]
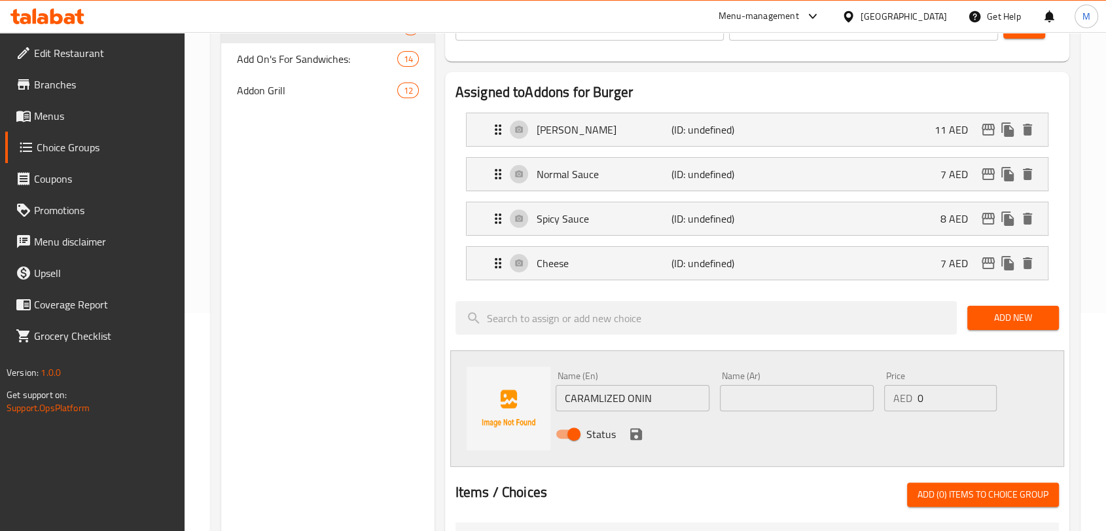
click at [660, 394] on input "CARAMLIZED ONIN" at bounding box center [633, 398] width 154 height 26
drag, startPoint x: 635, startPoint y: 397, endPoint x: 670, endPoint y: 405, distance: 36.2
click at [670, 405] on input "CARAMLIZED ONINث" at bounding box center [633, 398] width 154 height 26
click at [667, 403] on input "CARAMLIZED ONINث" at bounding box center [633, 398] width 154 height 26
click at [644, 398] on input "CARAMLIZED ONINE" at bounding box center [633, 398] width 154 height 26
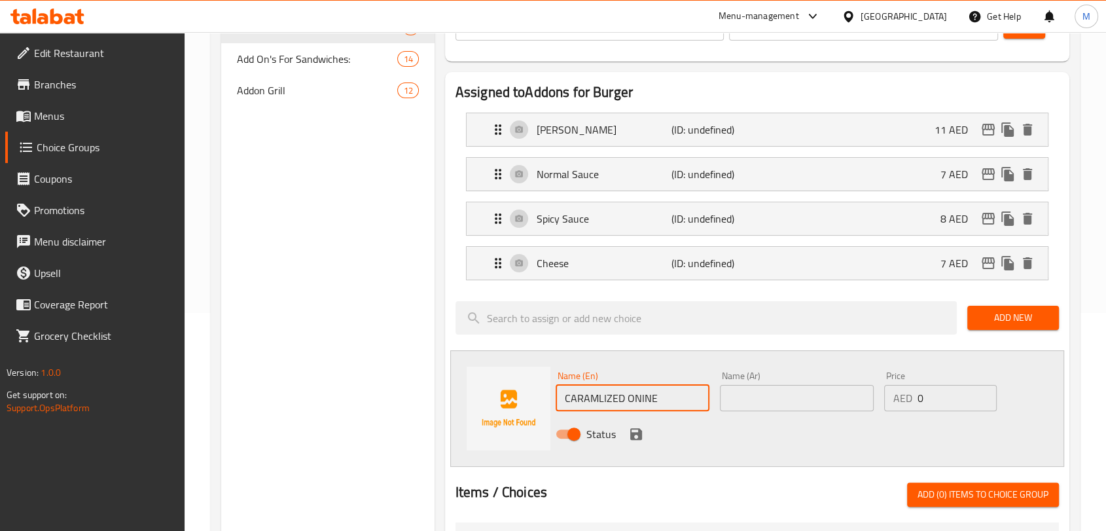
click at [644, 398] on input "CARAMLIZED ONINE" at bounding box center [633, 398] width 154 height 26
click at [638, 394] on input "CARAMLIZED ONINE" at bounding box center [633, 398] width 154 height 26
click at [660, 396] on input "CARAMLIZED ONINE" at bounding box center [633, 398] width 154 height 26
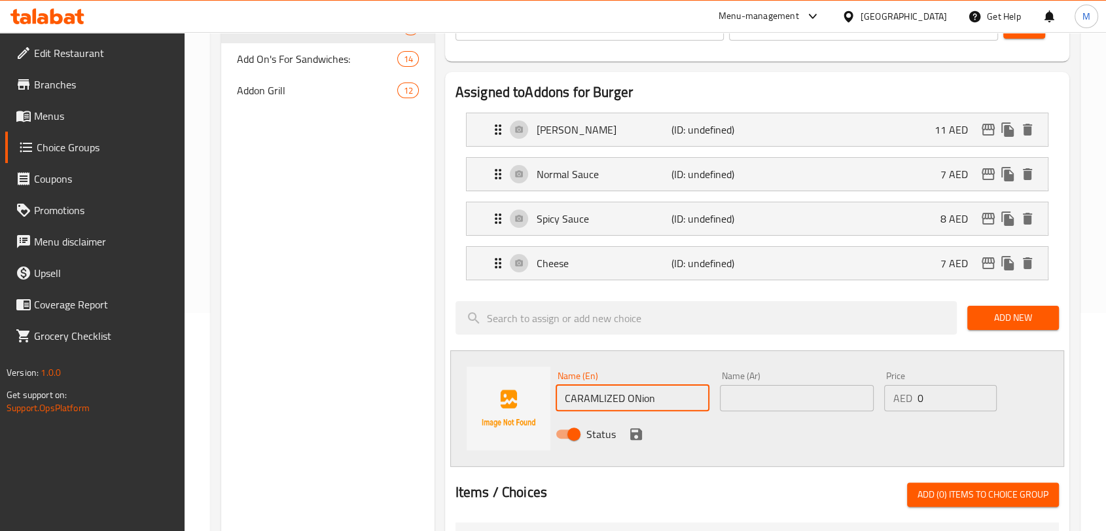
click at [661, 399] on input "CARAMLIZED ONion" at bounding box center [633, 398] width 154 height 26
click at [649, 403] on input "Caramlized O Nion" at bounding box center [633, 398] width 154 height 26
click at [628, 398] on input "Caramlized O Nion" at bounding box center [633, 398] width 154 height 26
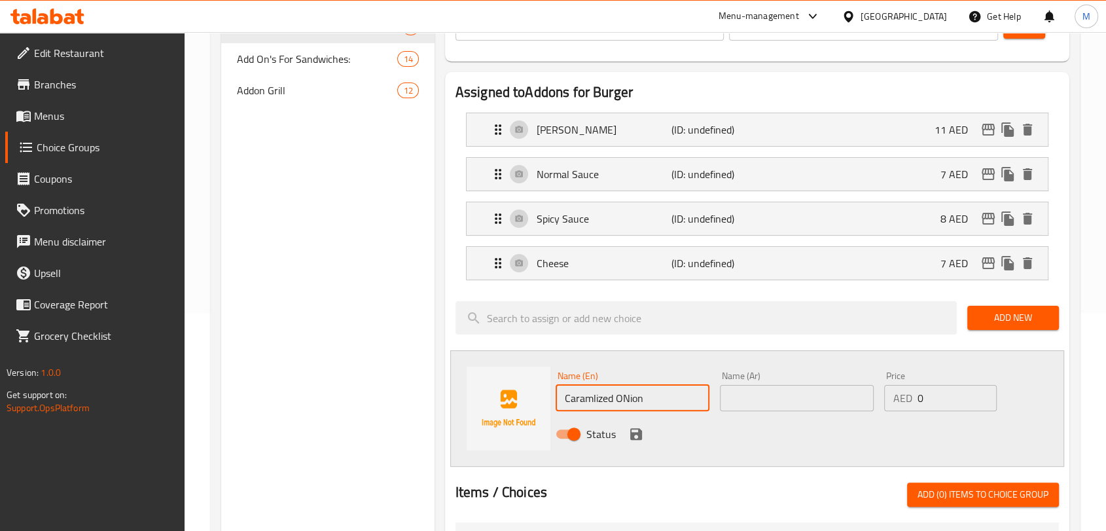
click at [622, 393] on input "Caramlized ONion" at bounding box center [633, 398] width 154 height 26
click at [638, 400] on input "Caramlized O Nion" at bounding box center [633, 398] width 154 height 26
click at [649, 396] on input "Caramlized O Nion" at bounding box center [633, 398] width 154 height 26
drag, startPoint x: 649, startPoint y: 397, endPoint x: 576, endPoint y: 400, distance: 72.7
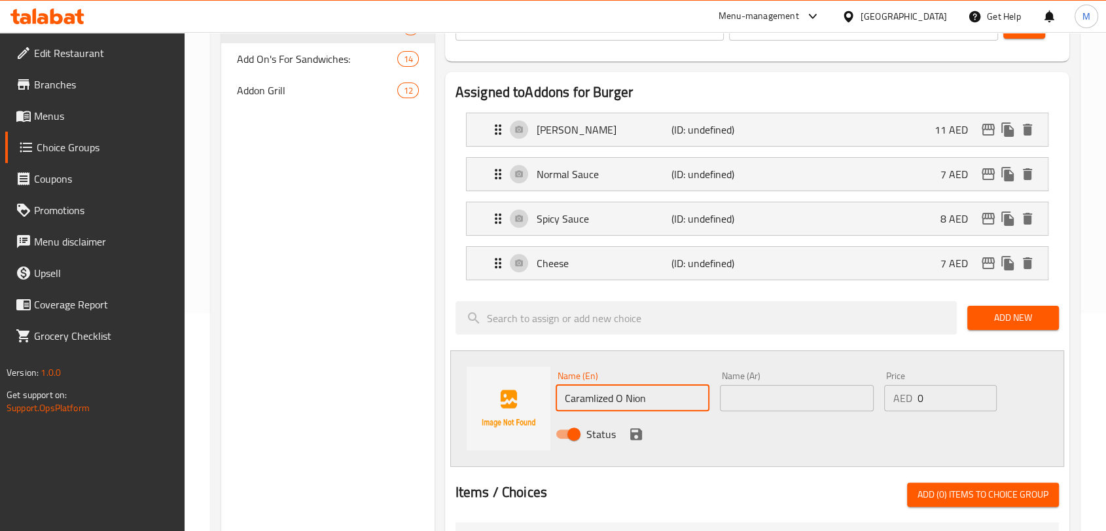
click at [576, 400] on input "Caramlized O Nion" at bounding box center [633, 398] width 154 height 26
click at [634, 389] on input "Caramlized O Nion" at bounding box center [633, 398] width 154 height 26
click at [628, 394] on input "Caramlized O Nion" at bounding box center [633, 398] width 154 height 26
click at [622, 395] on input "Caramlized O nion" at bounding box center [633, 398] width 154 height 26
type input "Caramelized Onion"
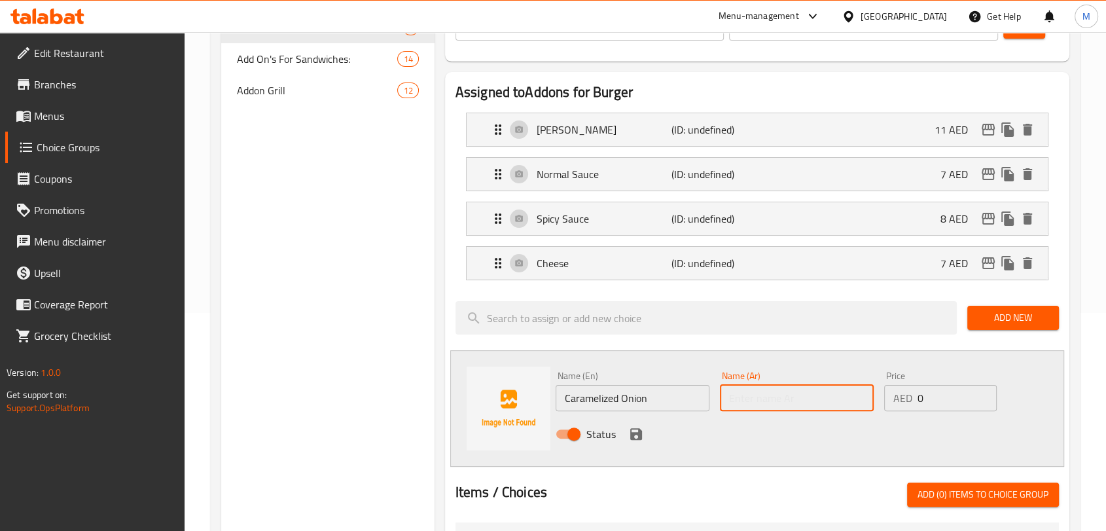
click at [782, 397] on input "text" at bounding box center [797, 398] width 154 height 26
type input "بصل مكرمل"
drag, startPoint x: 935, startPoint y: 400, endPoint x: 869, endPoint y: 409, distance: 66.7
click at [869, 409] on div "Name (En) Caramelized Onion Name (En) Name (Ar) بصل مكرمل Name (Ar) Price AED 0…" at bounding box center [797, 409] width 494 height 86
type input "3"
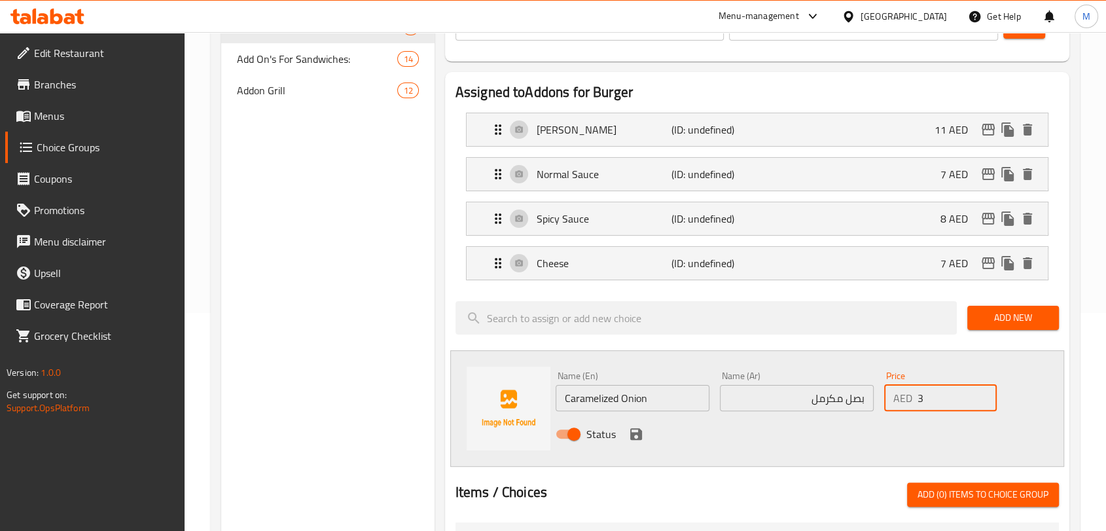
click at [631, 430] on icon "save" at bounding box center [636, 434] width 16 height 16
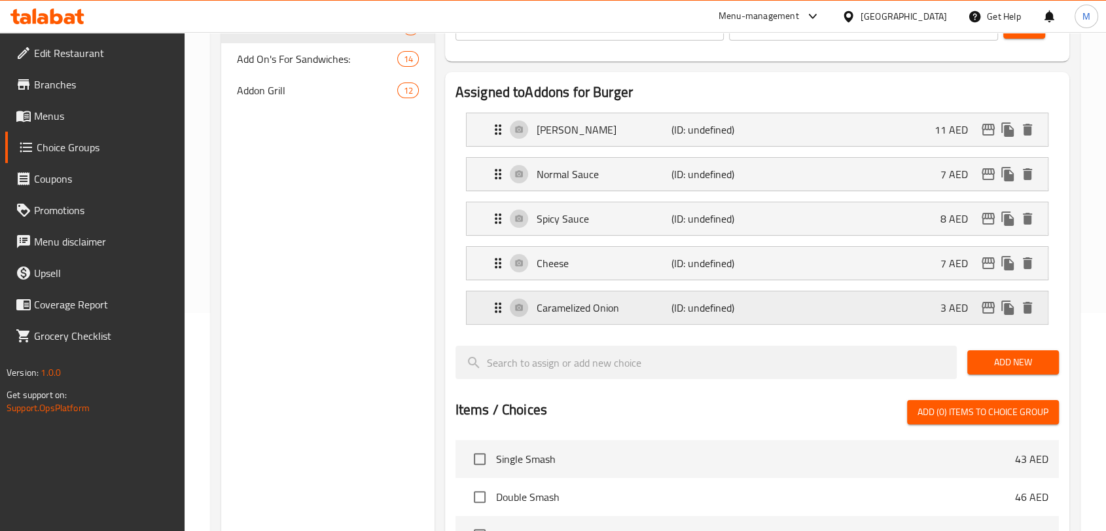
click at [694, 317] on div "Caramelized Onion (ID: undefined) 3 AED" at bounding box center [761, 307] width 542 height 33
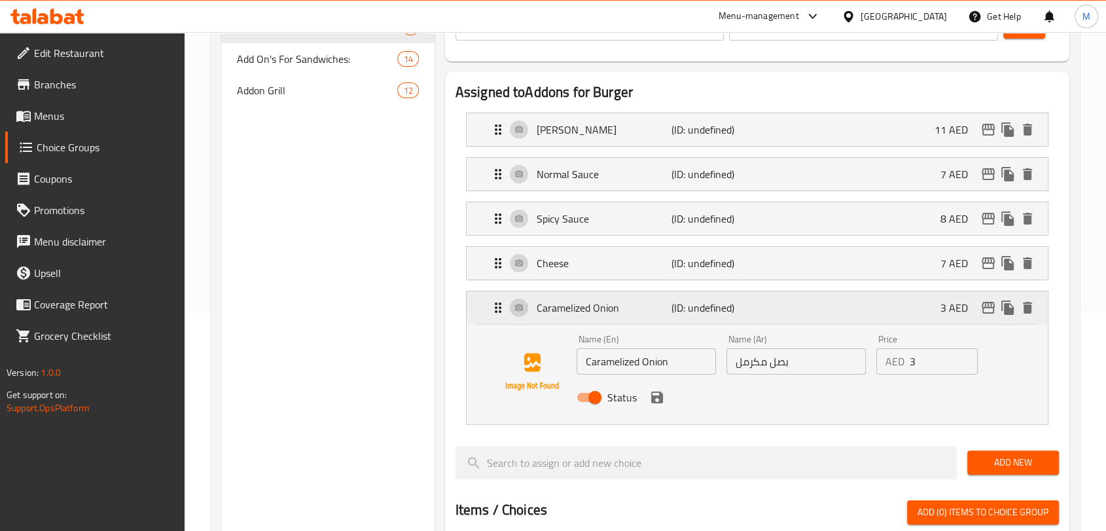
click at [694, 315] on p "(ID: undefined)" at bounding box center [717, 308] width 90 height 16
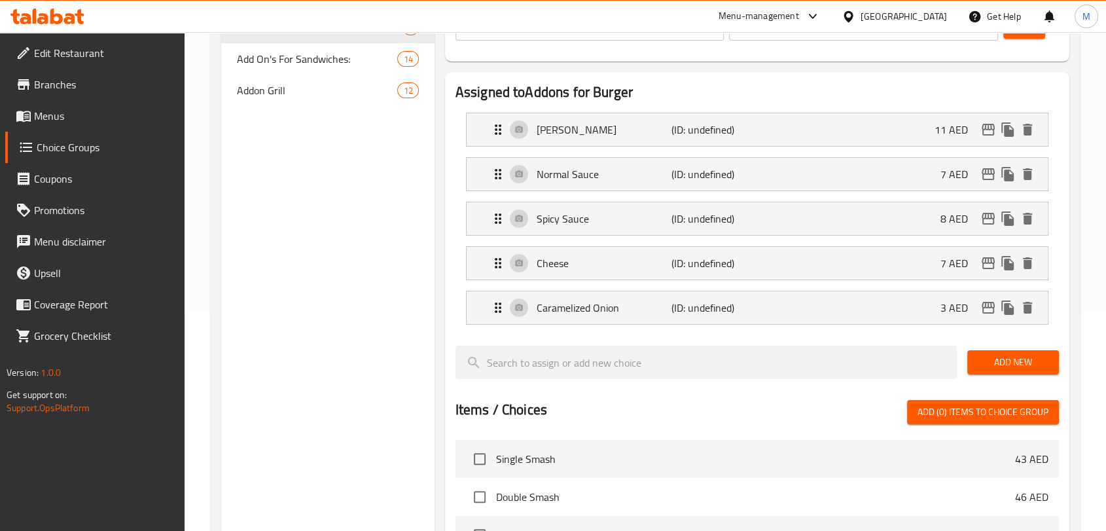
click at [1028, 368] on span "Add New" at bounding box center [1013, 362] width 71 height 16
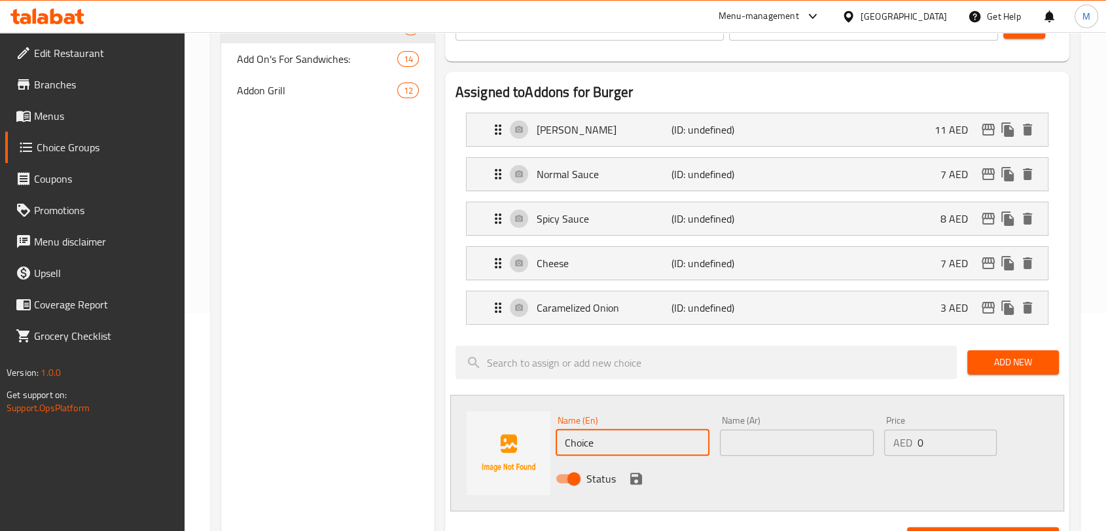
click at [581, 439] on input "Choice" at bounding box center [633, 442] width 154 height 26
paste input "JALAPENOS"
click at [640, 440] on input "JALAPENOS" at bounding box center [633, 442] width 154 height 26
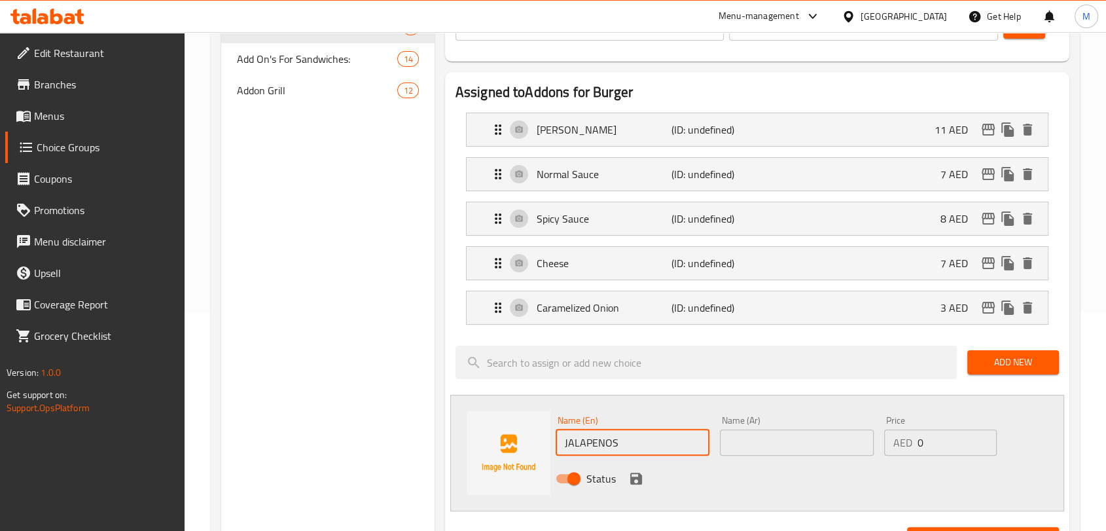
click at [640, 440] on input "JALAPENOS" at bounding box center [633, 442] width 154 height 26
type input "Jalapenos"
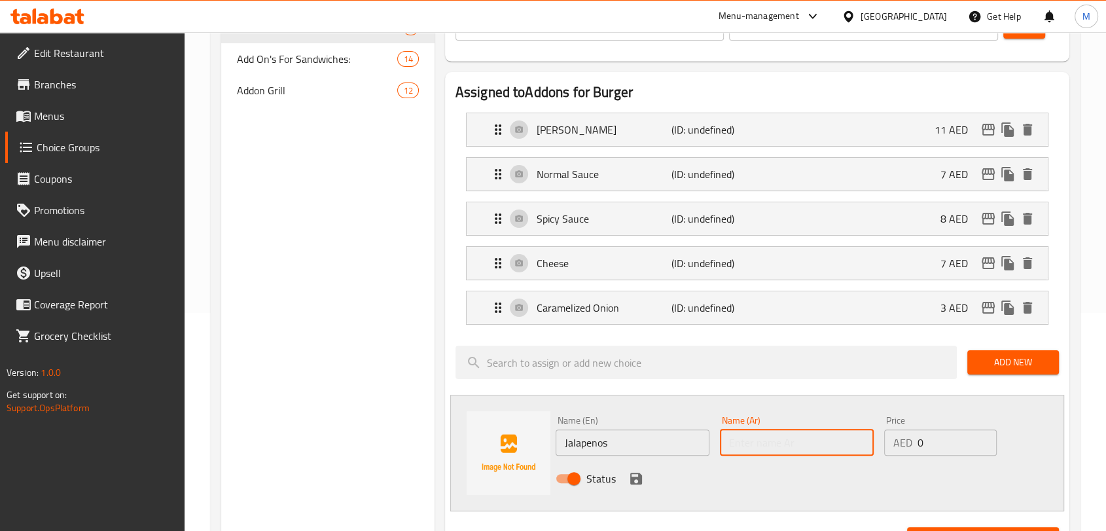
drag, startPoint x: 772, startPoint y: 443, endPoint x: 734, endPoint y: 447, distance: 38.8
click at [772, 442] on input "text" at bounding box center [797, 442] width 154 height 26
type input "هالبينو"
drag, startPoint x: 930, startPoint y: 439, endPoint x: 899, endPoint y: 439, distance: 30.8
click at [903, 441] on div "AED 0 Price" at bounding box center [940, 442] width 113 height 26
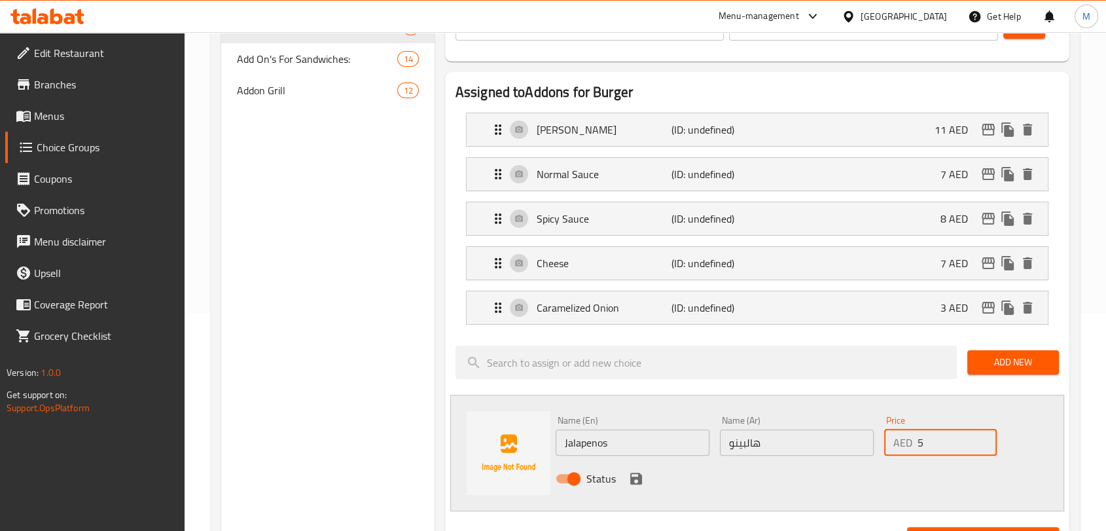
type input "5"
click at [635, 475] on icon "save" at bounding box center [636, 479] width 16 height 16
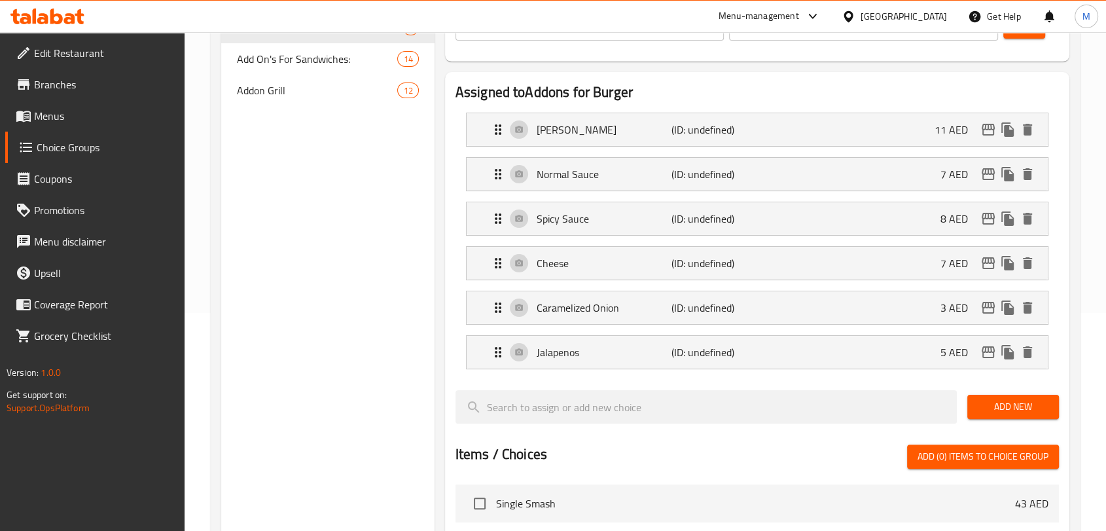
click at [982, 395] on button "Add New" at bounding box center [1013, 407] width 92 height 24
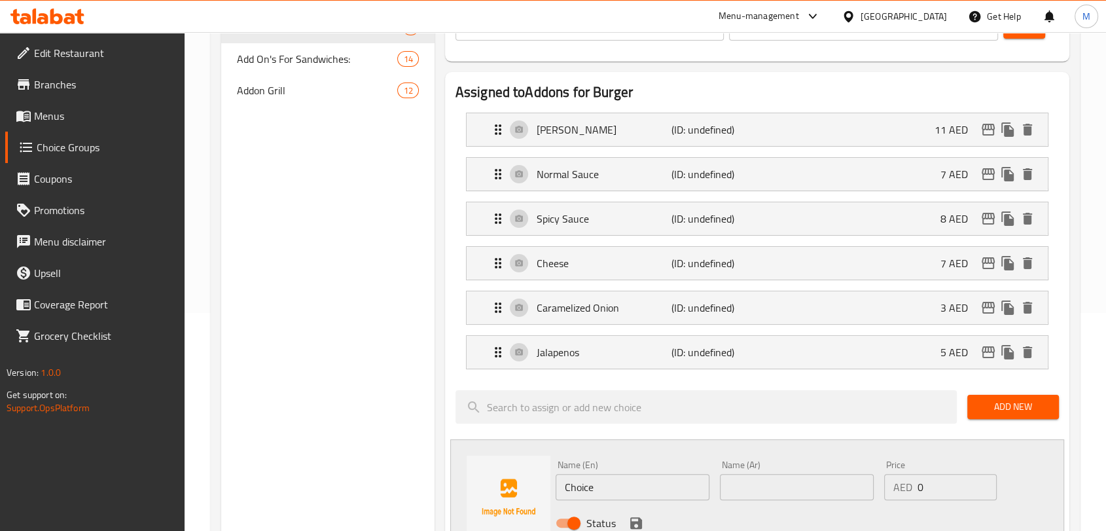
click at [613, 477] on input "Choice" at bounding box center [633, 487] width 154 height 26
paste input "PICKLS"
click at [592, 482] on input "PICKLS" at bounding box center [633, 487] width 154 height 26
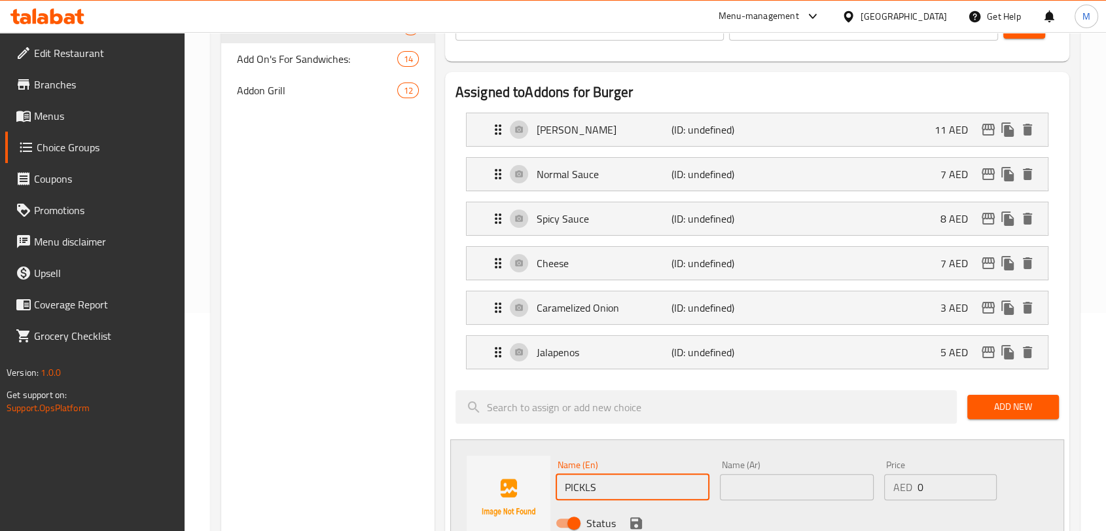
click at [604, 488] on input "PICKLS" at bounding box center [633, 487] width 154 height 26
type input "Pickls"
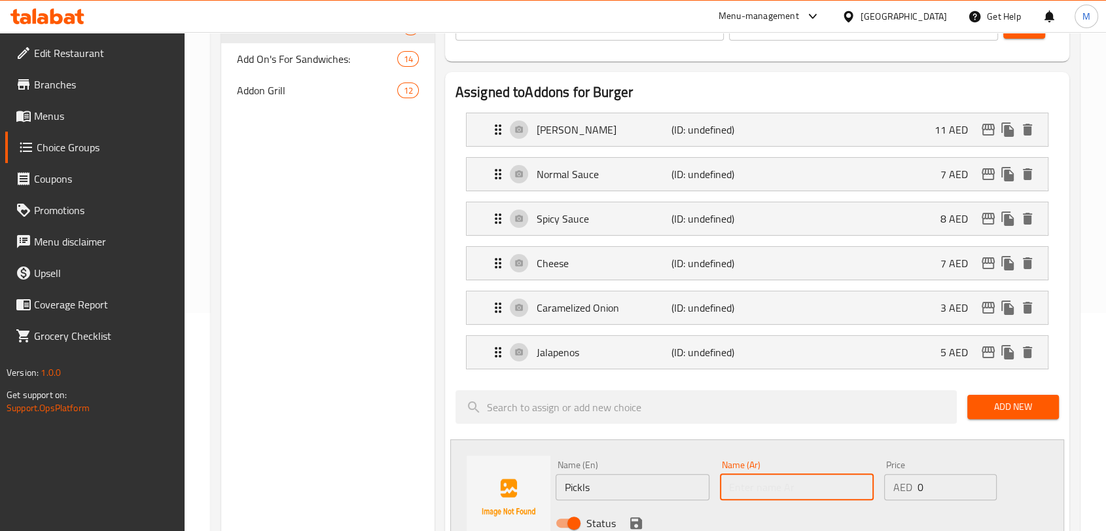
click at [840, 488] on input "text" at bounding box center [797, 487] width 154 height 26
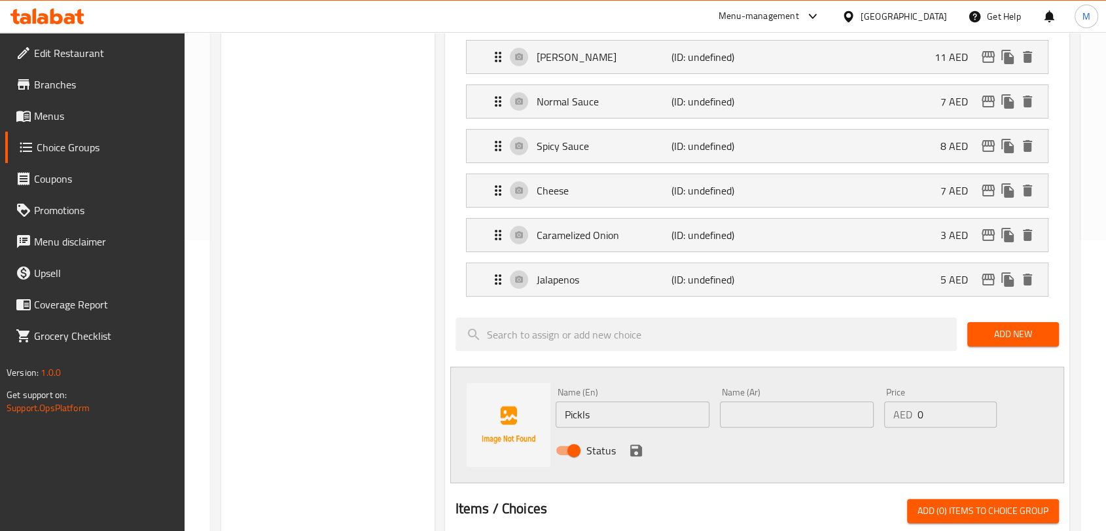
click at [765, 410] on input "text" at bounding box center [797, 414] width 154 height 26
type input "l"
click at [575, 414] on input "Pickls" at bounding box center [633, 414] width 154 height 26
click at [770, 416] on input "text" at bounding box center [797, 414] width 154 height 26
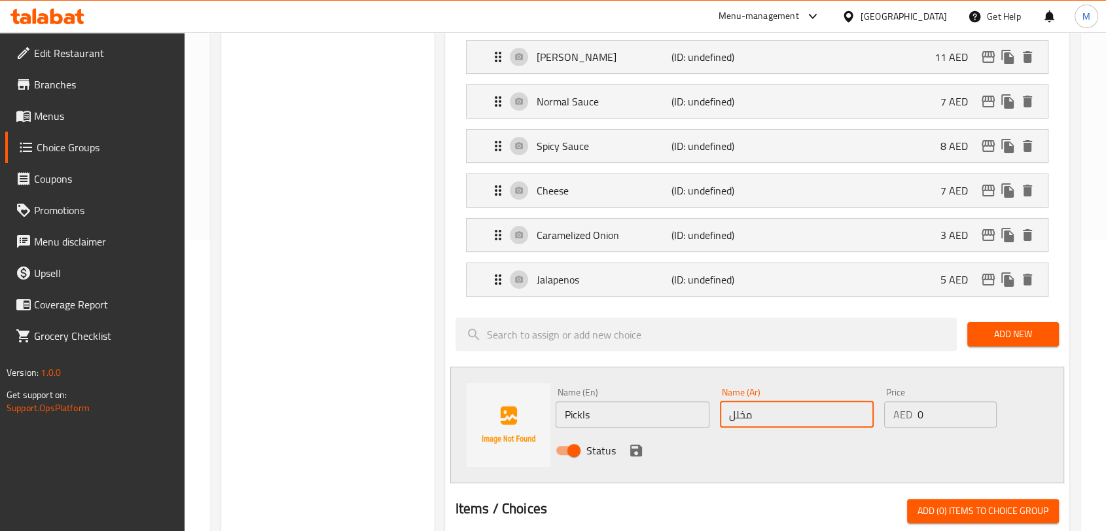
type input "مخلل"
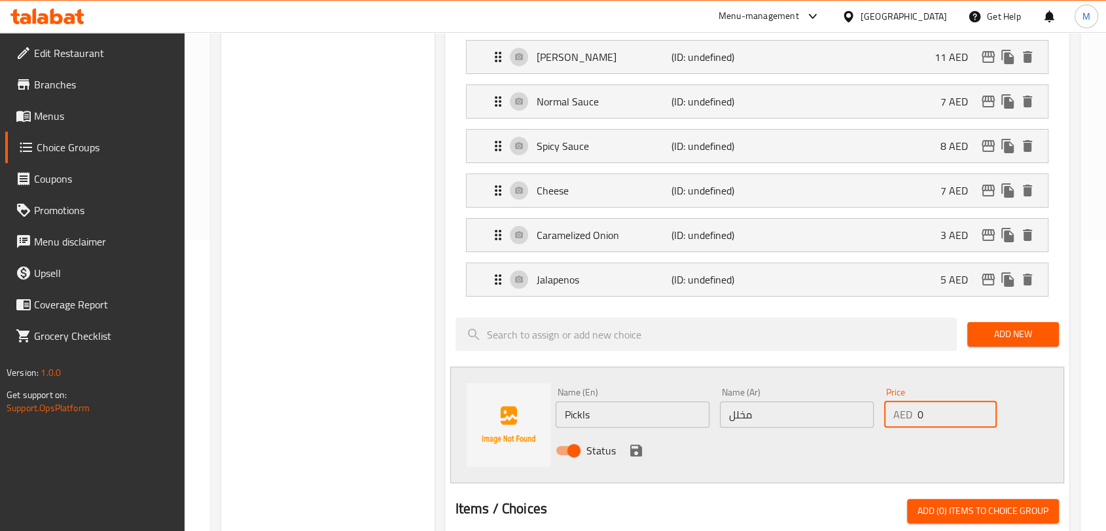
drag, startPoint x: 911, startPoint y: 415, endPoint x: 886, endPoint y: 415, distance: 25.5
click at [886, 415] on div "AED 0 Price" at bounding box center [940, 414] width 113 height 26
type input "5"
click at [638, 449] on icon "save" at bounding box center [636, 450] width 12 height 12
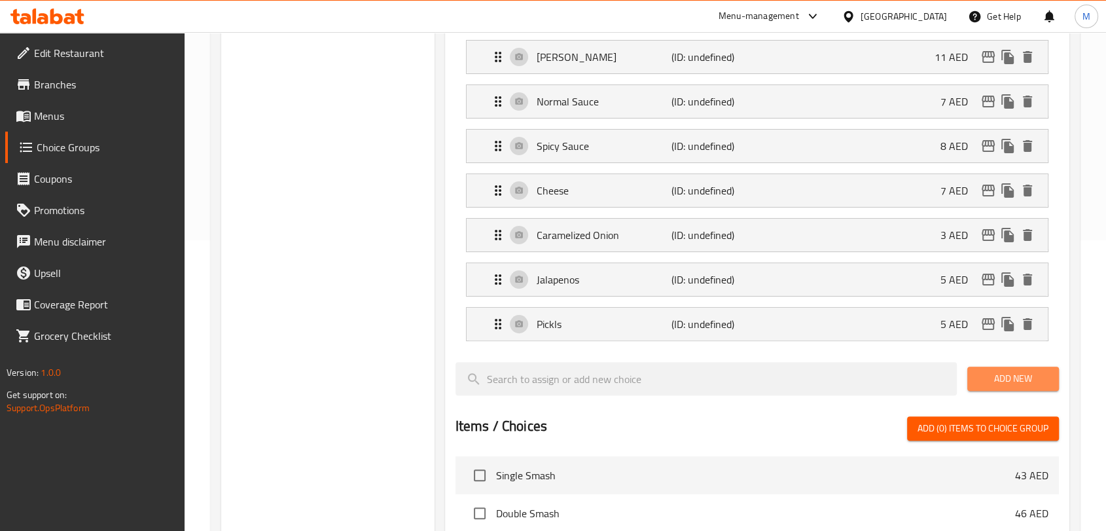
click at [1032, 370] on span "Add New" at bounding box center [1013, 378] width 71 height 16
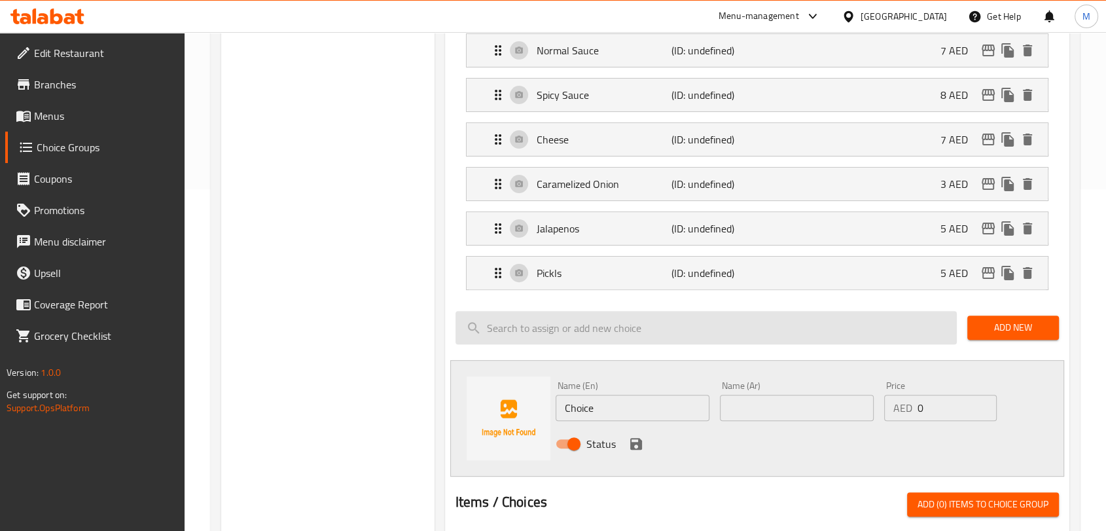
scroll to position [363, 0]
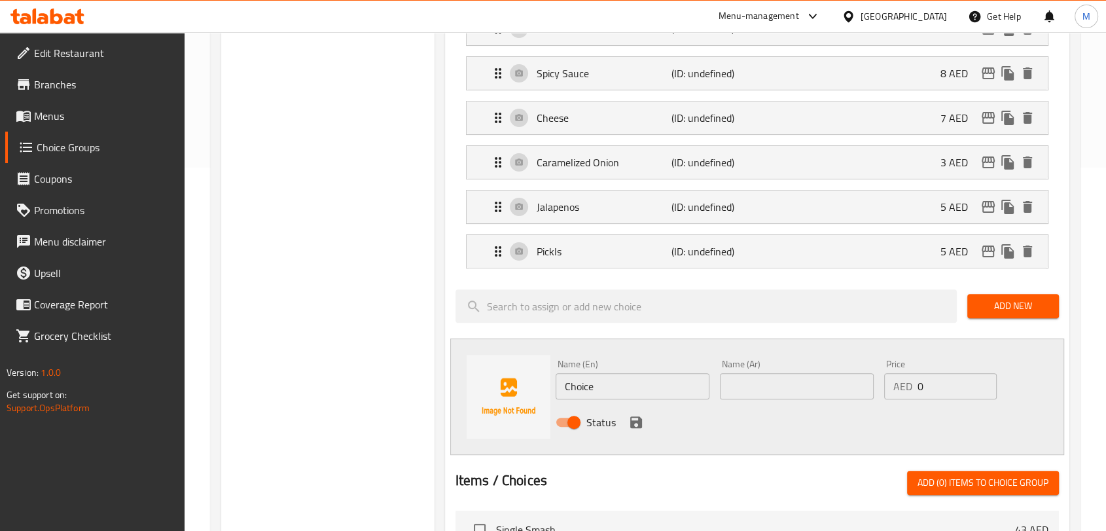
click at [590, 389] on input "Choice" at bounding box center [633, 386] width 154 height 26
click at [655, 392] on input "Choice" at bounding box center [633, 386] width 154 height 26
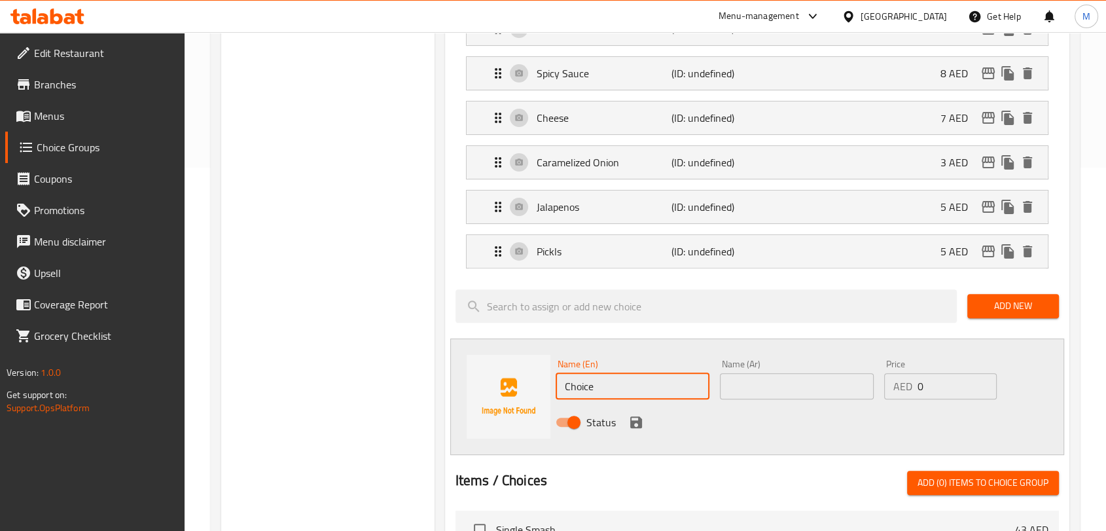
paste input "TABASCO"
click at [672, 396] on input "TABASCO" at bounding box center [633, 386] width 154 height 26
type input "Tabasco"
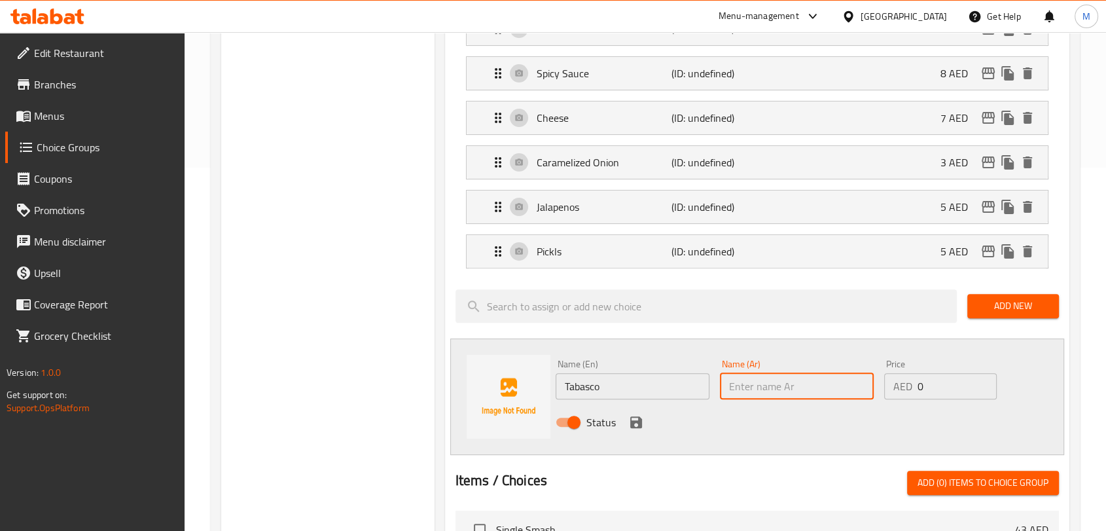
click at [738, 388] on input "text" at bounding box center [797, 386] width 154 height 26
type input "تباسكو"
drag, startPoint x: 928, startPoint y: 386, endPoint x: 886, endPoint y: 386, distance: 42.6
click at [890, 386] on div "AED 0 Price" at bounding box center [940, 386] width 113 height 26
type input "1"
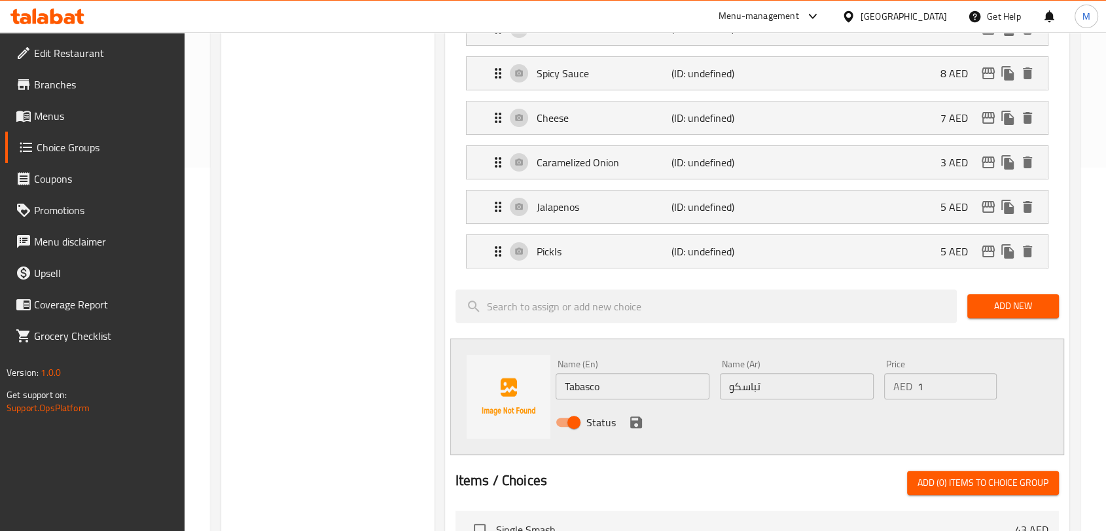
click at [863, 420] on div "Status" at bounding box center [797, 422] width 494 height 35
click at [637, 416] on icon "save" at bounding box center [636, 422] width 12 height 12
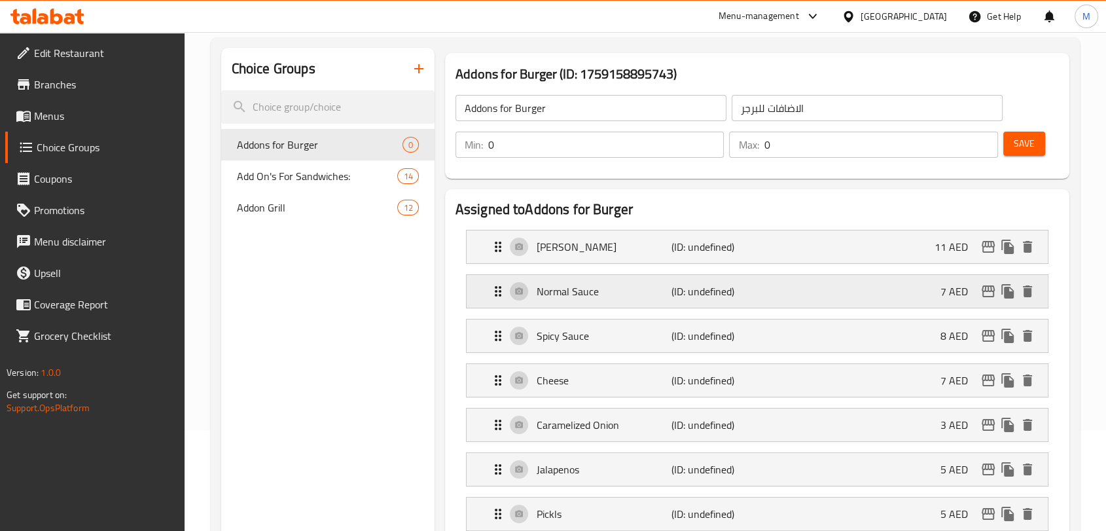
scroll to position [0, 0]
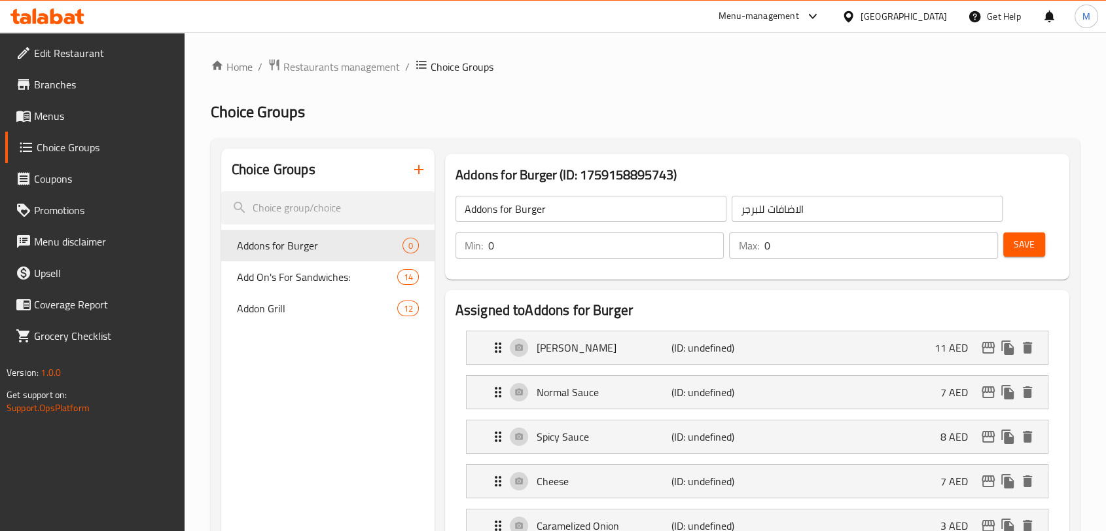
click at [1011, 249] on button "Save" at bounding box center [1024, 244] width 42 height 24
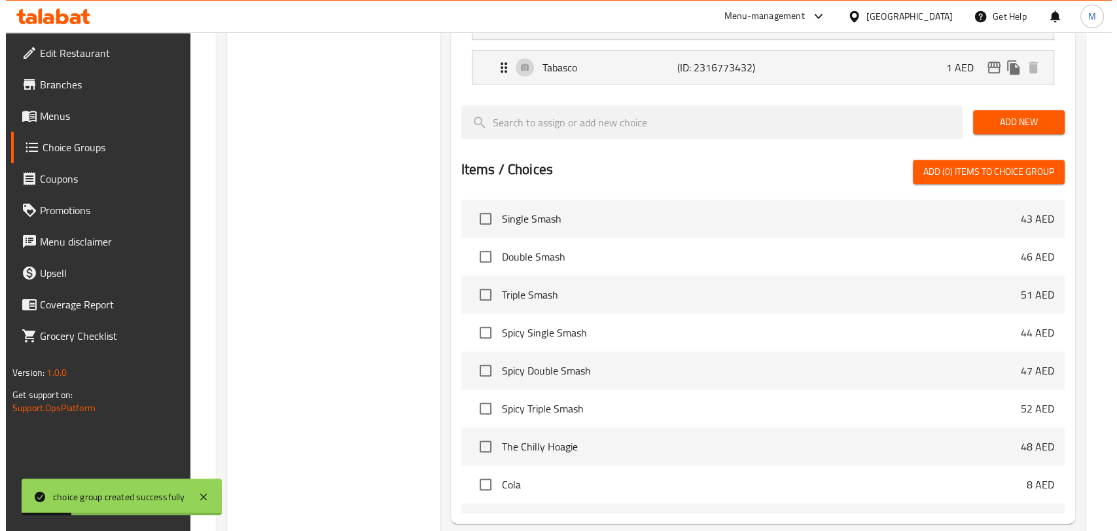
scroll to position [717, 0]
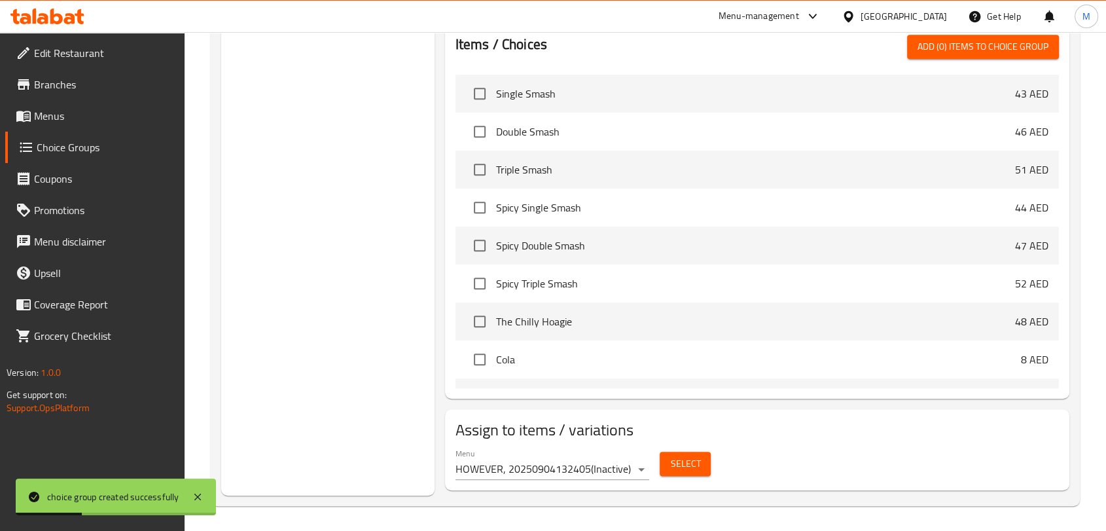
click at [687, 487] on div "Assign to items / variations Menu HOWEVER, 20250904132405 ( Inactive ) Select" at bounding box center [757, 449] width 624 height 81
click at [686, 474] on button "Select" at bounding box center [685, 464] width 51 height 24
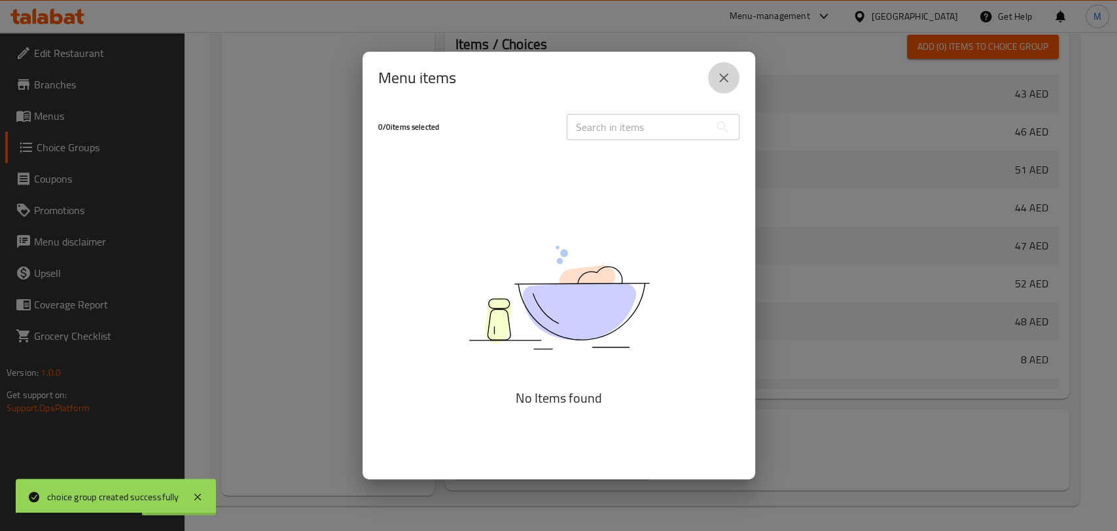
click at [723, 72] on icon "close" at bounding box center [724, 78] width 16 height 16
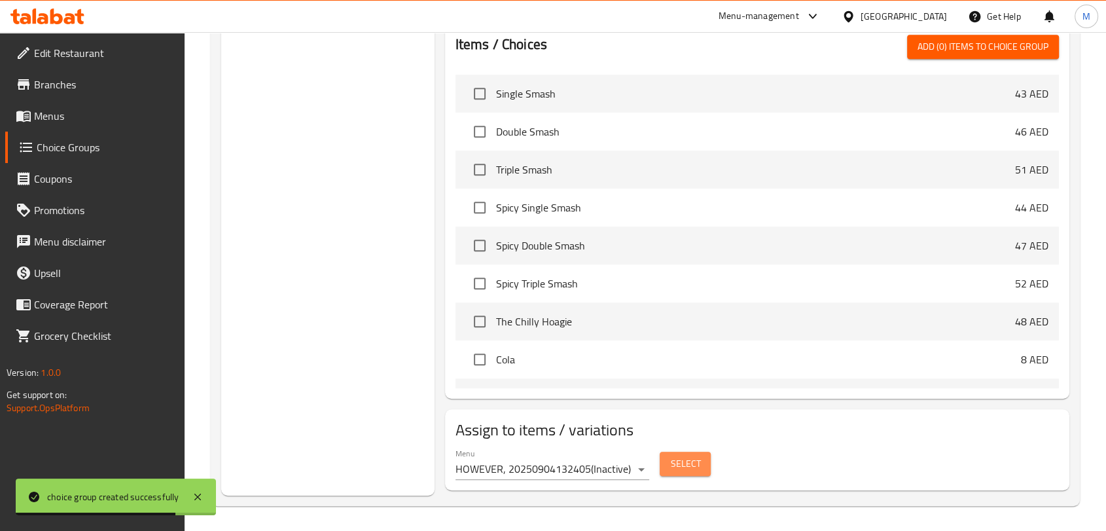
click at [689, 467] on span "Select" at bounding box center [685, 464] width 30 height 16
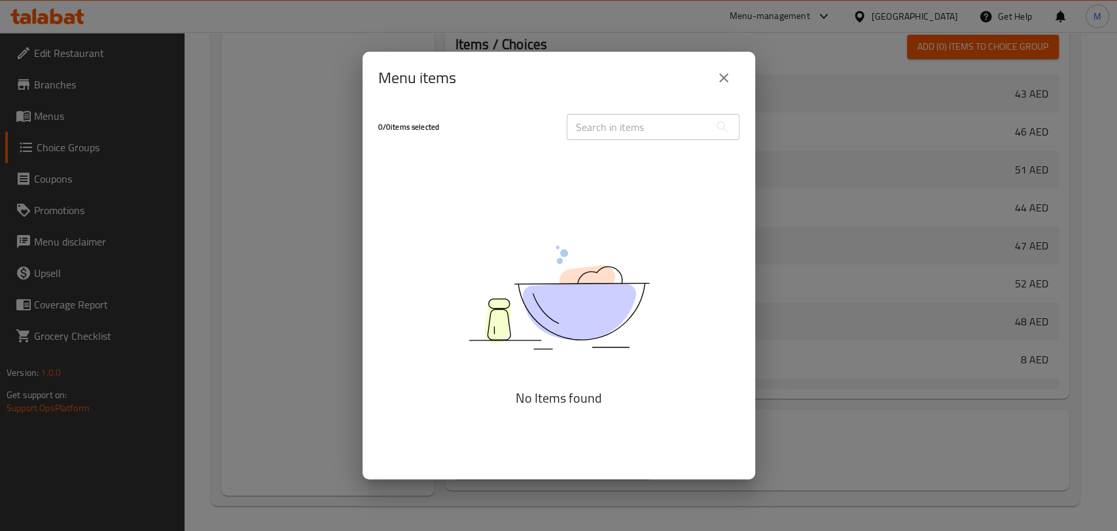
click at [722, 90] on button "close" at bounding box center [723, 77] width 31 height 31
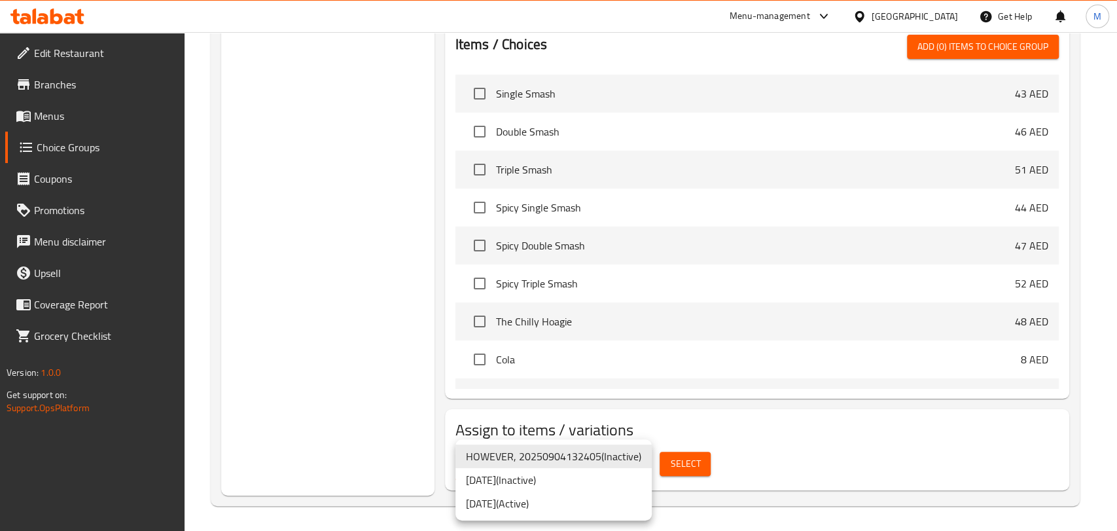
click at [570, 503] on li "22/09/2025 ( Active )" at bounding box center [554, 504] width 196 height 24
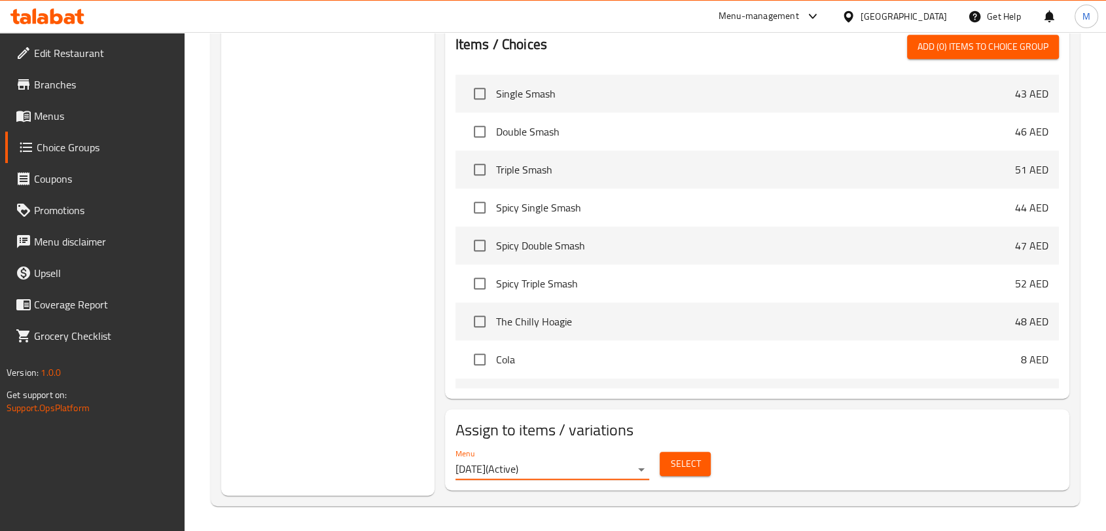
click at [684, 462] on span "Select" at bounding box center [685, 464] width 30 height 16
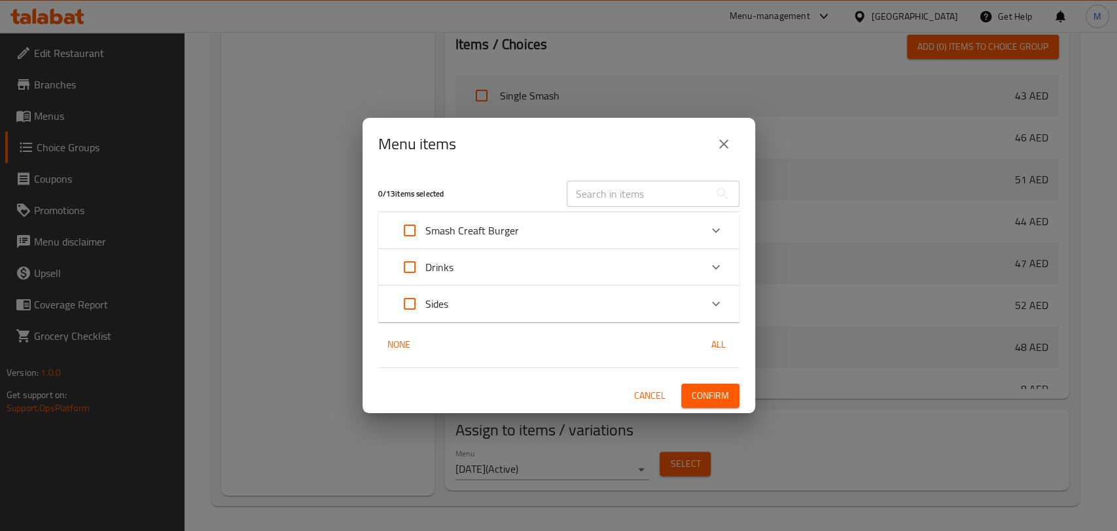
click at [628, 226] on div "Smash Creaft Burger" at bounding box center [547, 230] width 306 height 31
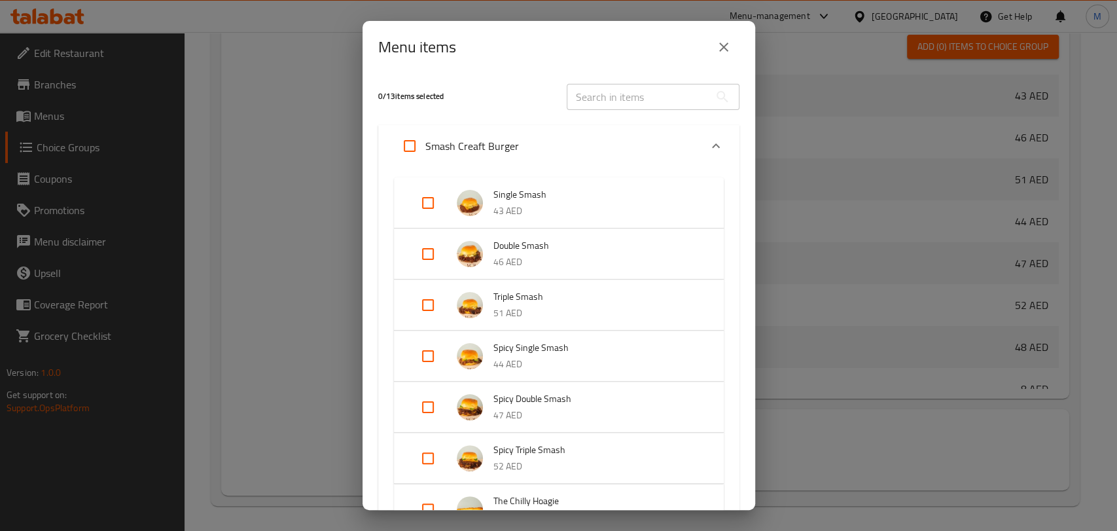
click at [408, 150] on input "Expand" at bounding box center [409, 145] width 31 height 31
checkbox input "true"
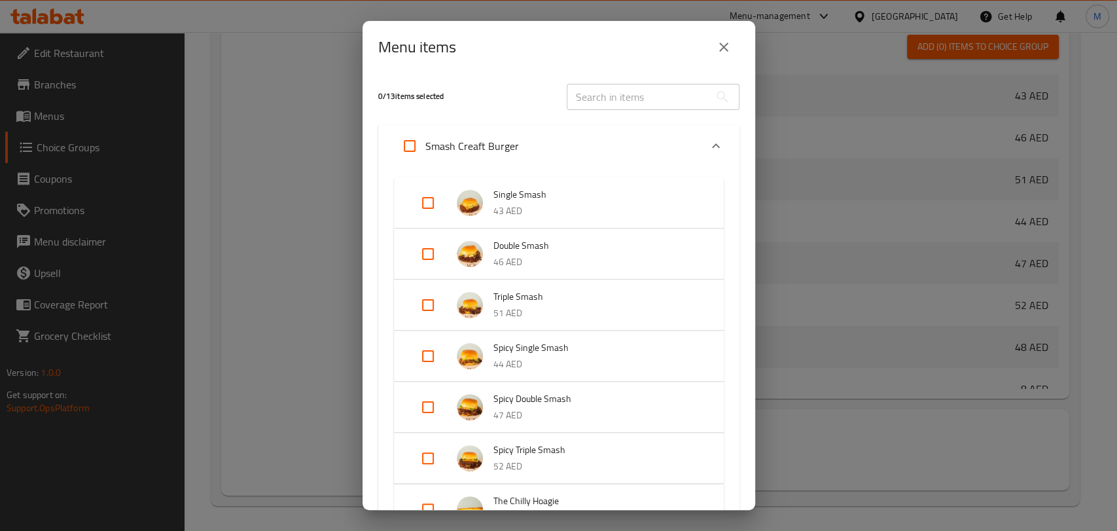
checkbox input "true"
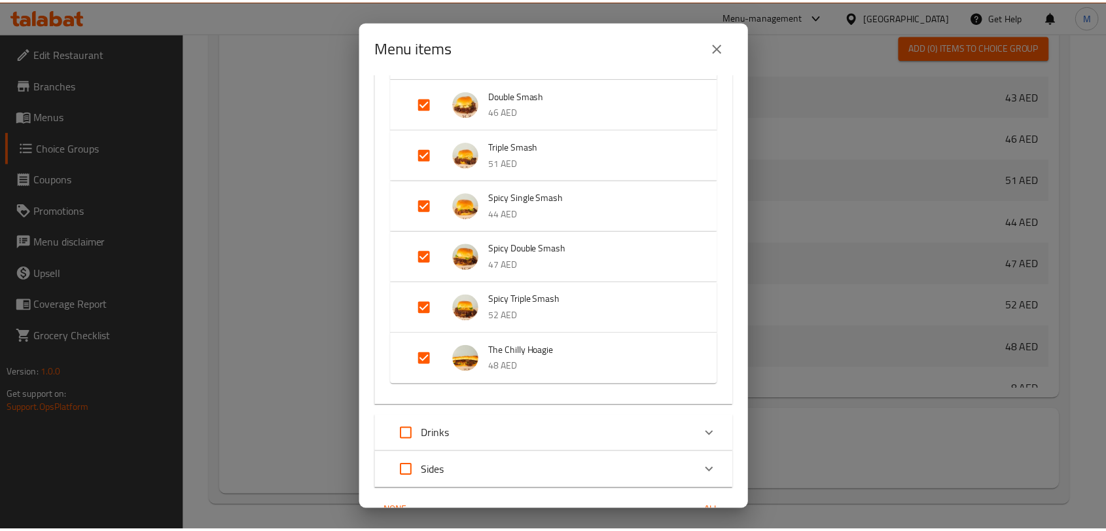
scroll to position [221, 0]
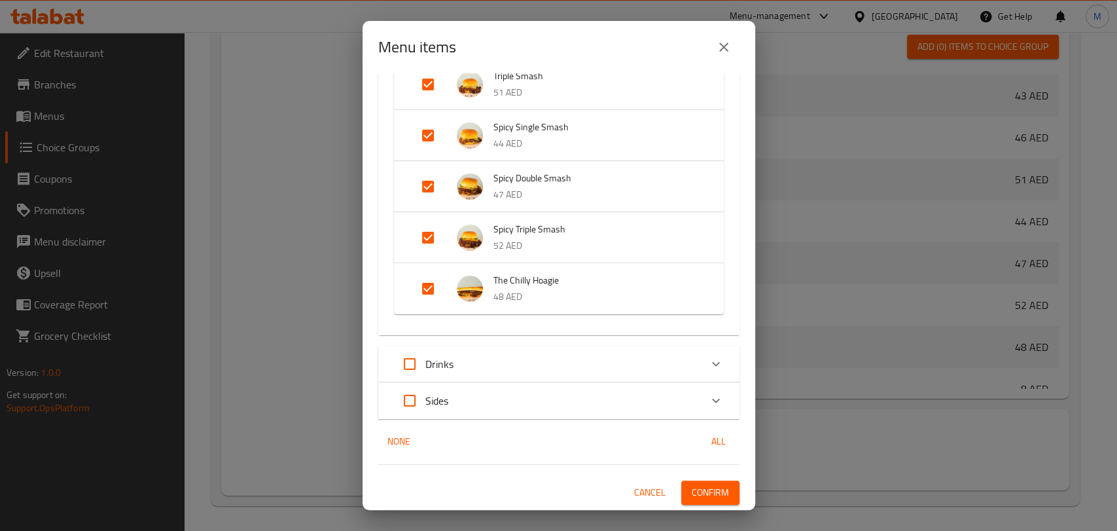
click at [692, 486] on span "Confirm" at bounding box center [710, 492] width 37 height 16
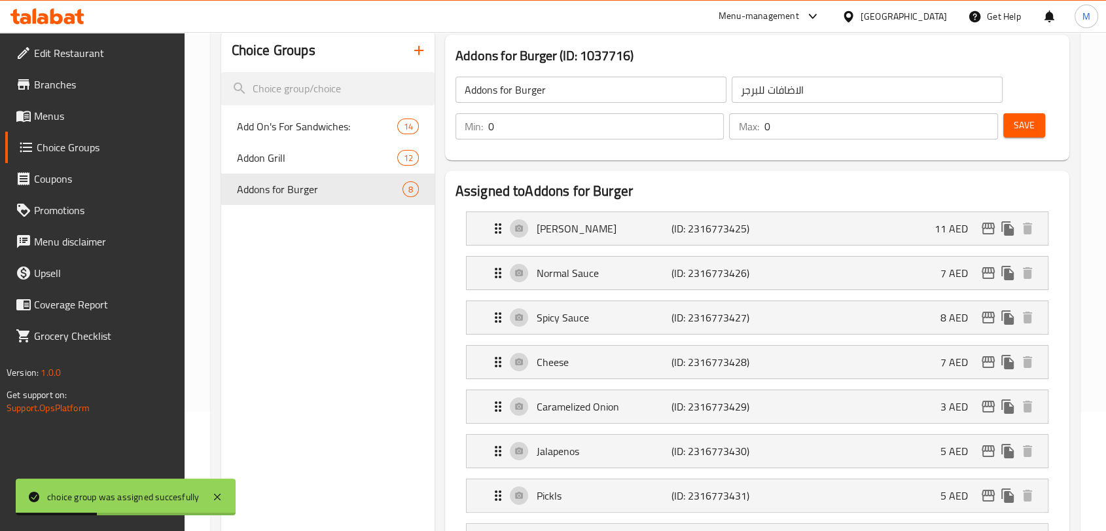
scroll to position [135, 0]
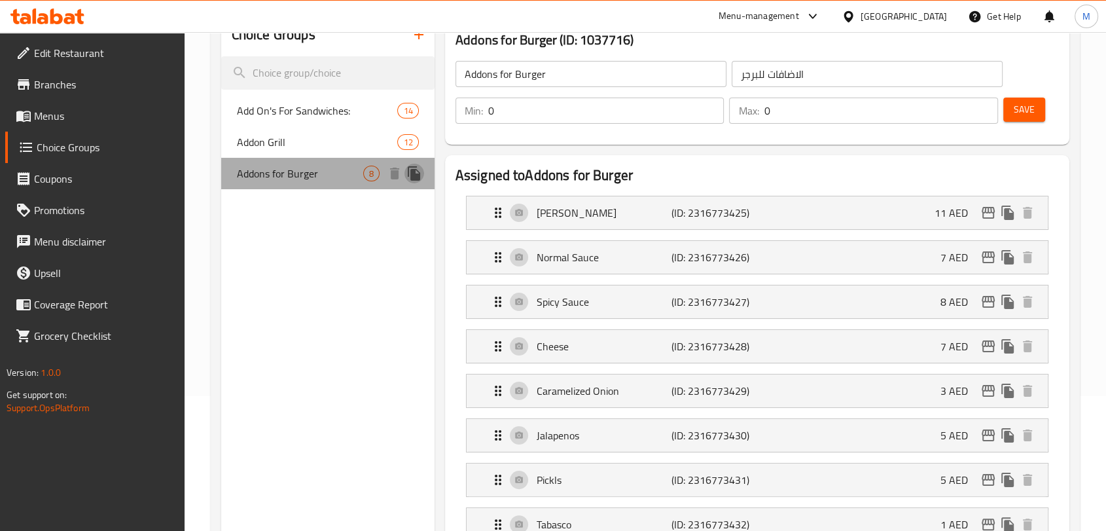
click at [418, 178] on icon "duplicate" at bounding box center [414, 173] width 12 height 14
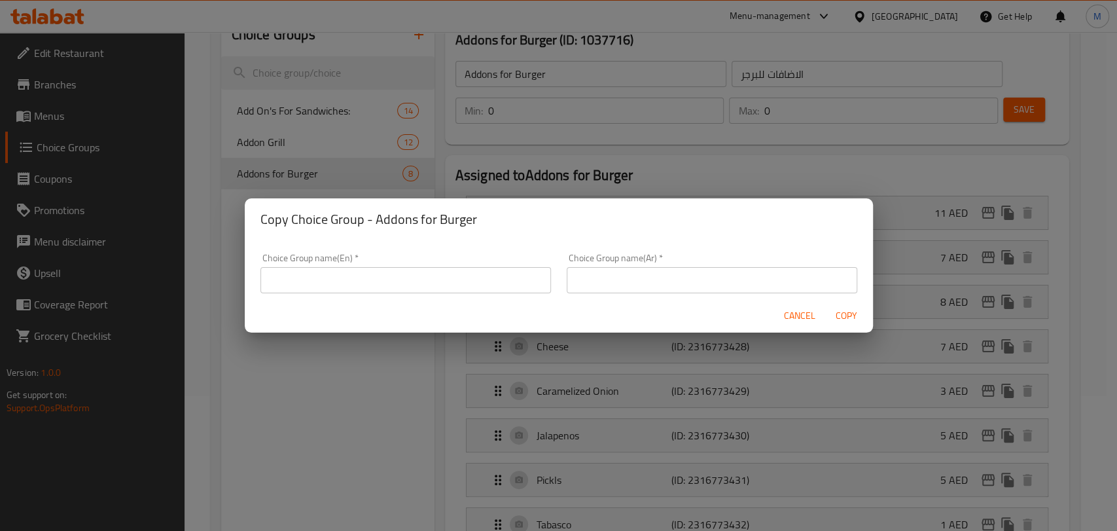
click at [361, 284] on input "text" at bounding box center [406, 280] width 291 height 26
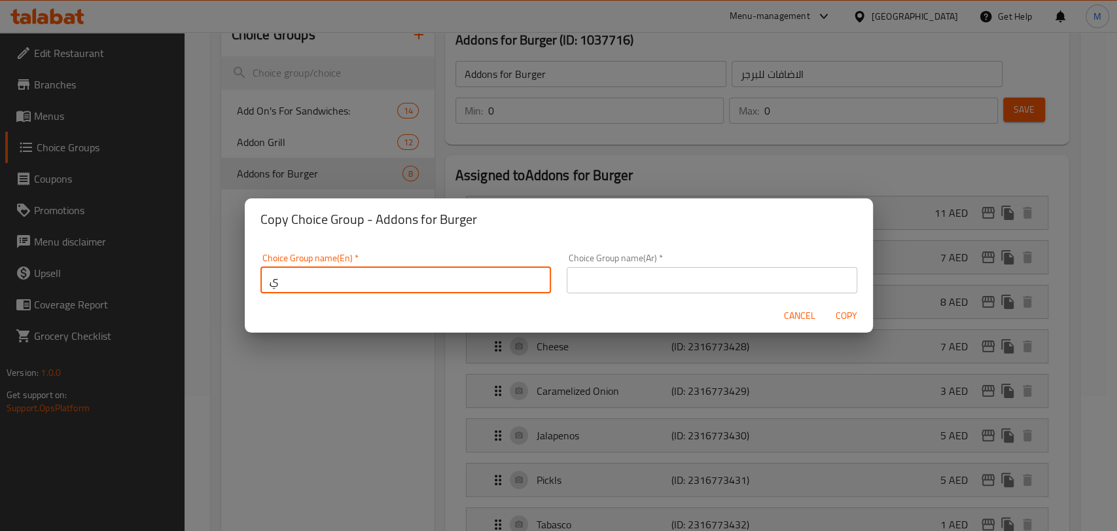
type input "ِ"
type input "Addons for Sides"
click at [641, 282] on input "text" at bounding box center [712, 280] width 291 height 26
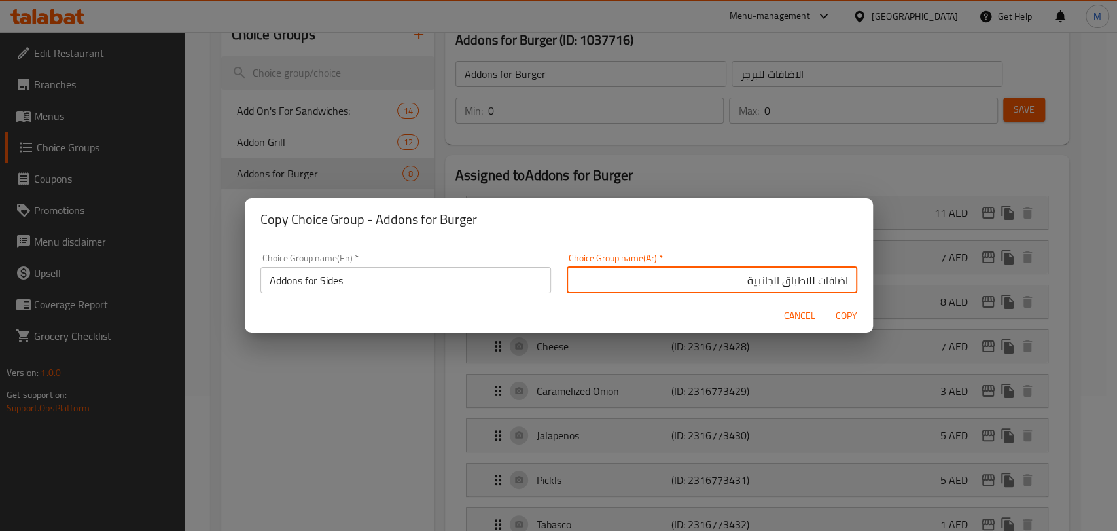
type input "اضافات للاطباق الجانبية"
click at [842, 310] on span "Copy" at bounding box center [846, 316] width 31 height 16
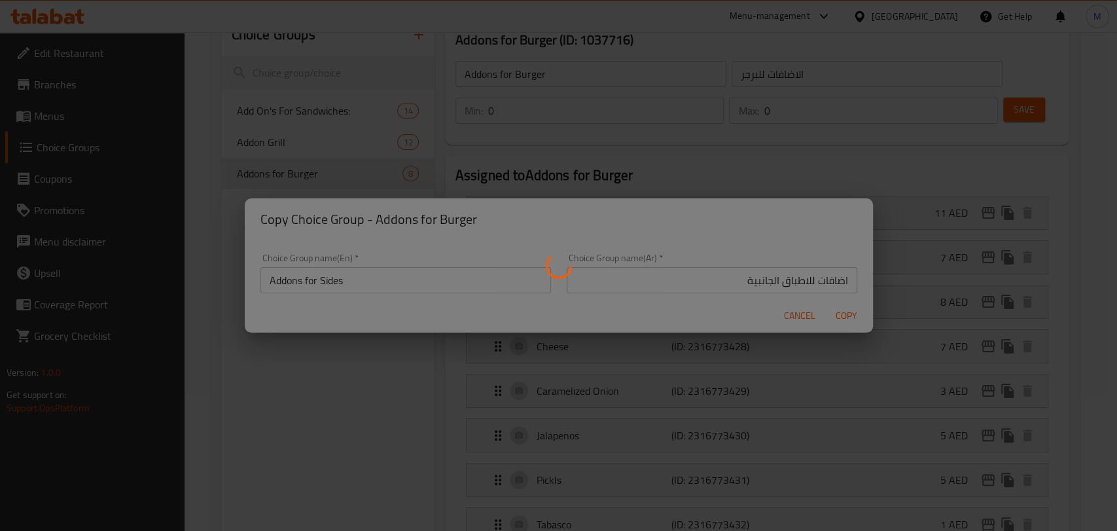
type input "Addons for Sides"
type input "اضافات للاطباق الجانبية"
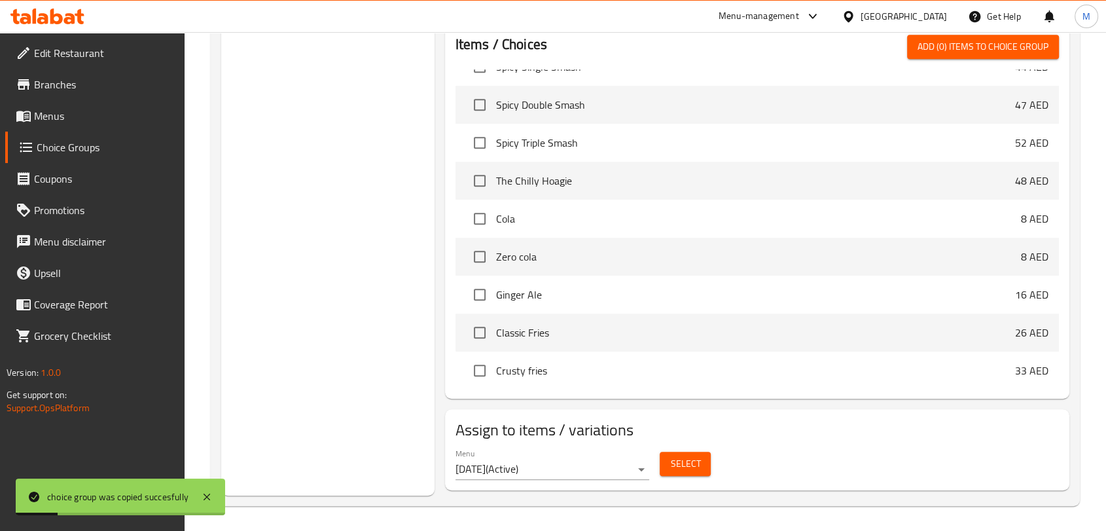
scroll to position [185, 0]
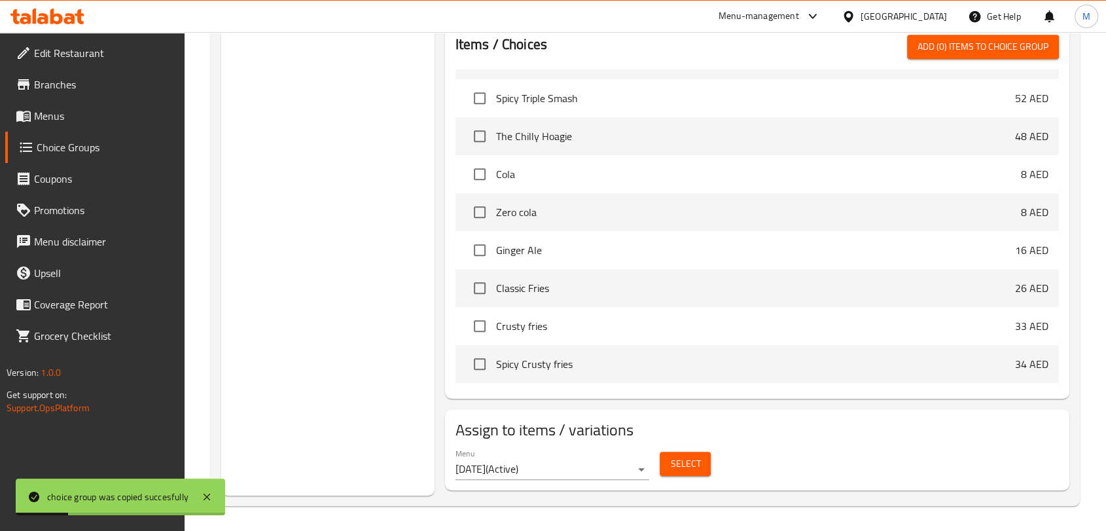
click at [676, 467] on span "Select" at bounding box center [685, 464] width 30 height 16
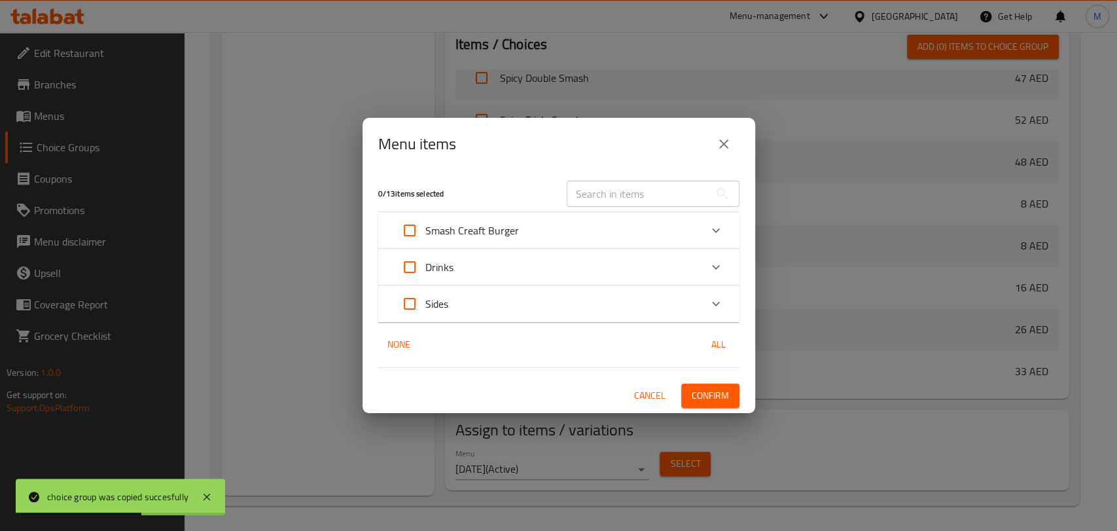
click at [403, 296] on input "Expand" at bounding box center [409, 303] width 31 height 31
checkbox input "true"
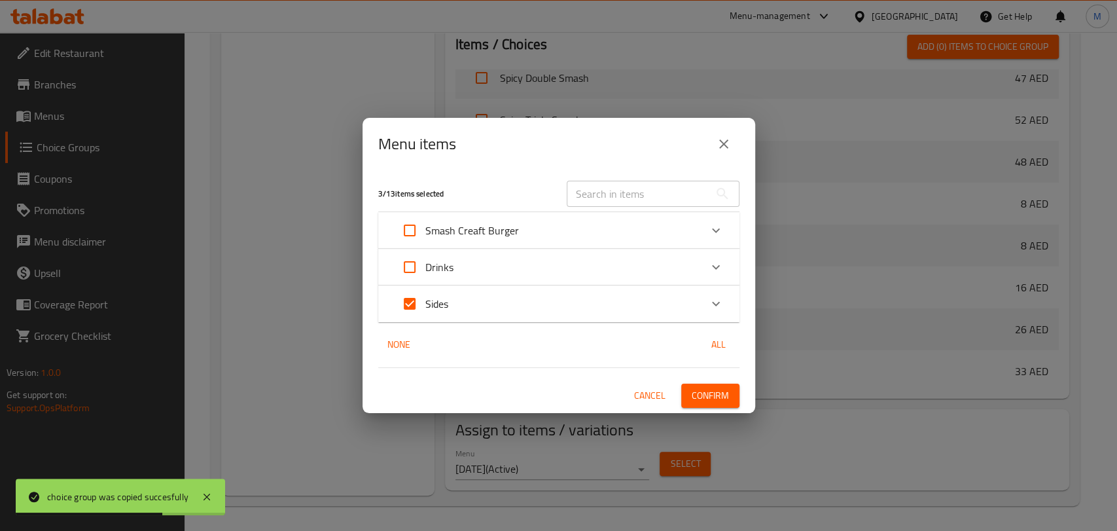
click at [700, 380] on div "3 / 13 items selected ​ Smash Creaft Burger Single Smash 43 AED Double Smash 46…" at bounding box center [559, 291] width 393 height 242
click at [702, 388] on span "Confirm" at bounding box center [710, 396] width 37 height 16
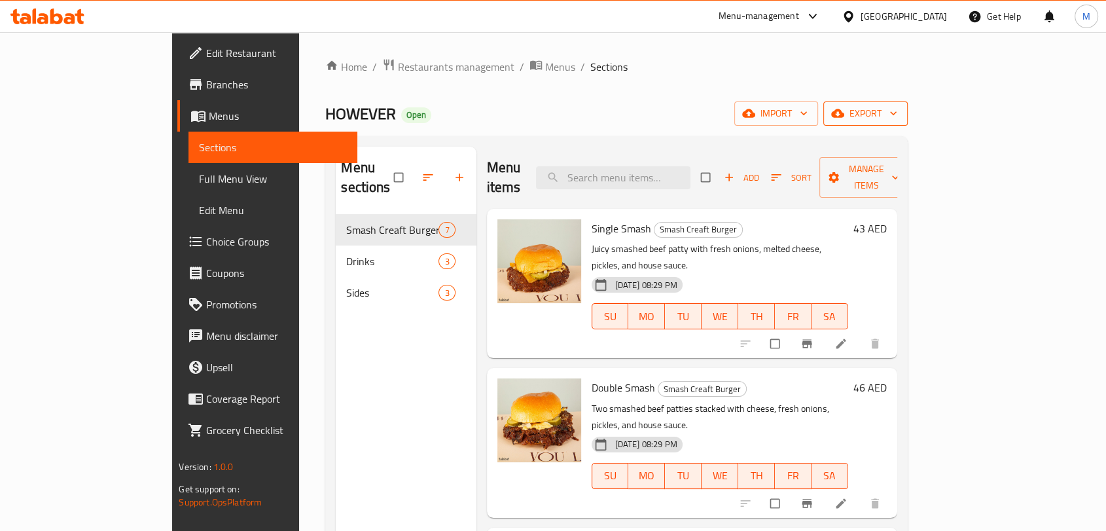
click at [900, 118] on icon "button" at bounding box center [893, 113] width 13 height 13
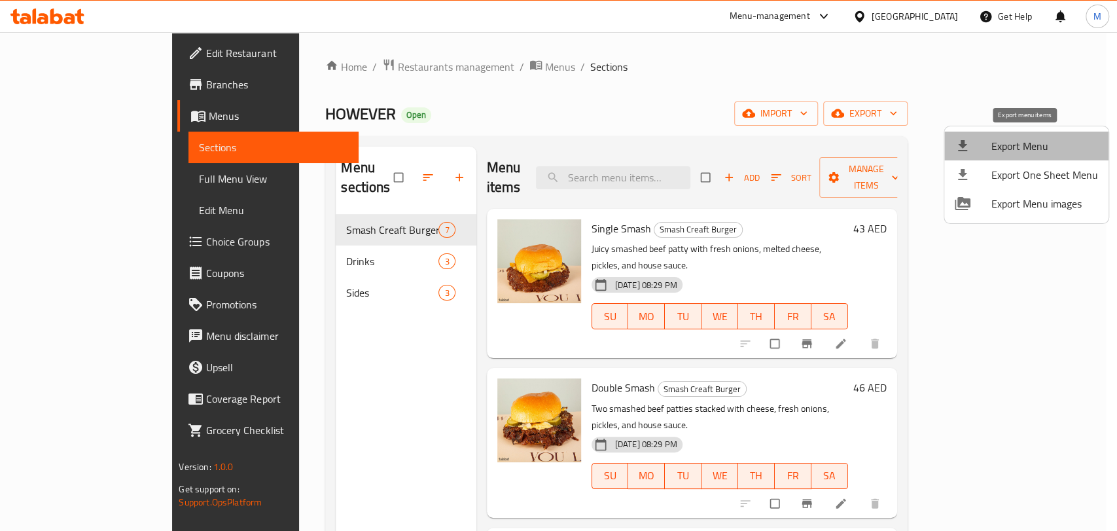
click at [1056, 133] on li "Export Menu" at bounding box center [1027, 146] width 164 height 29
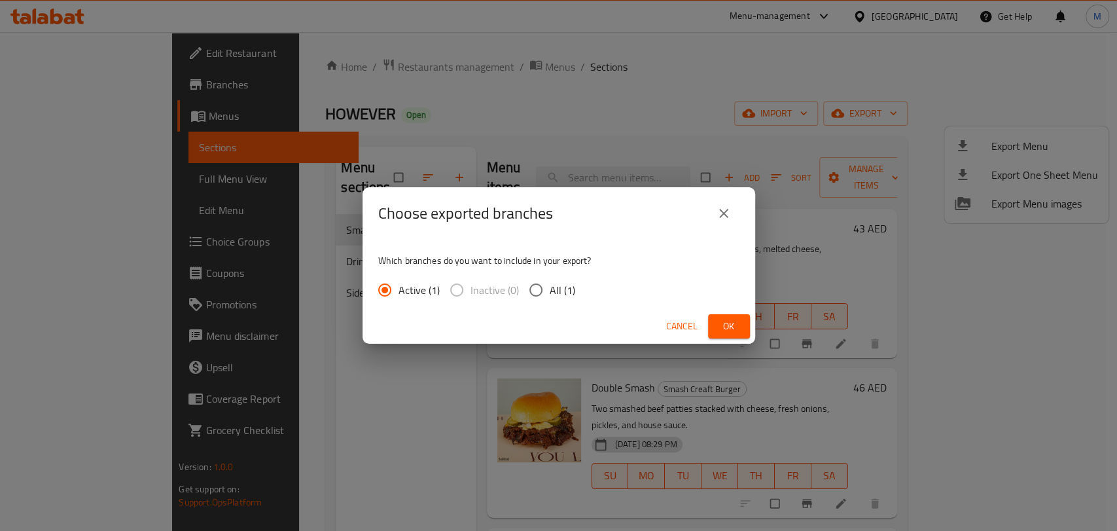
click at [581, 279] on div "Active (1) Inactive (0) All (1)" at bounding box center [481, 289] width 207 height 27
click at [570, 288] on span "All (1)" at bounding box center [563, 290] width 26 height 16
click at [550, 288] on input "All (1)" at bounding box center [535, 289] width 27 height 27
radio input "true"
click at [753, 325] on div "Cancel Ok" at bounding box center [559, 326] width 393 height 35
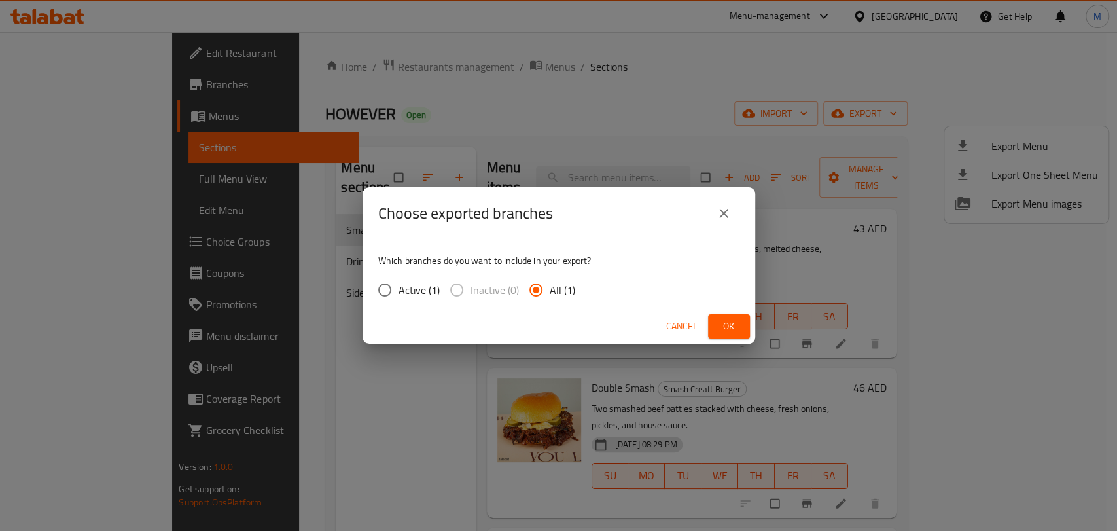
click at [743, 324] on button "Ok" at bounding box center [729, 326] width 42 height 24
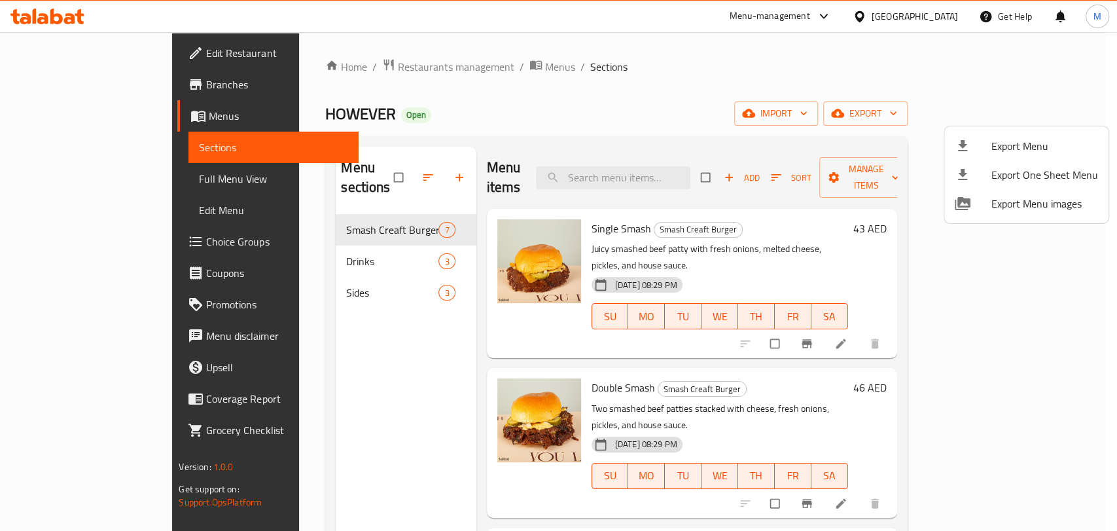
click at [281, 267] on div at bounding box center [558, 265] width 1117 height 531
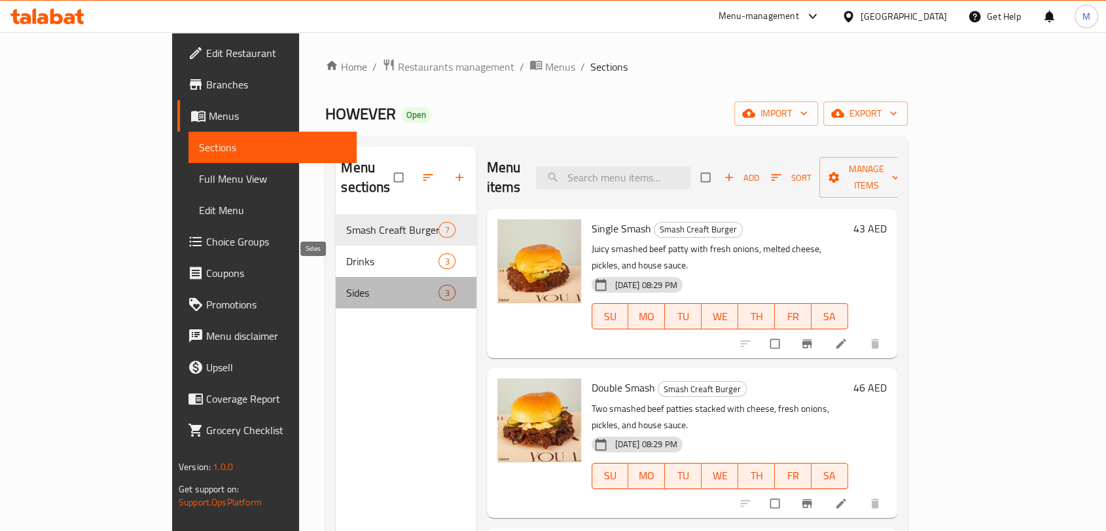
click at [346, 285] on span "Sides" at bounding box center [392, 293] width 92 height 16
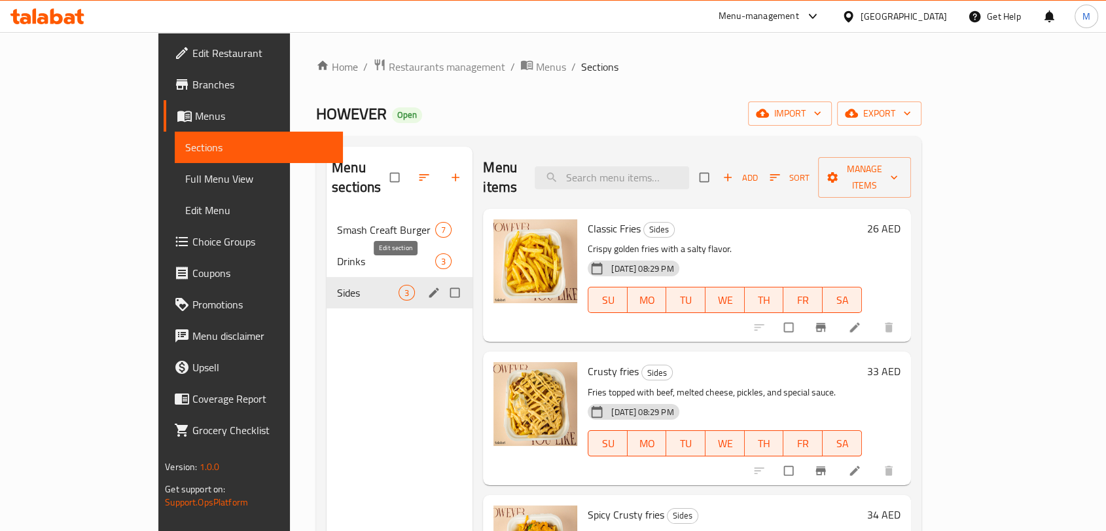
click at [429, 287] on icon "edit" at bounding box center [434, 292] width 10 height 10
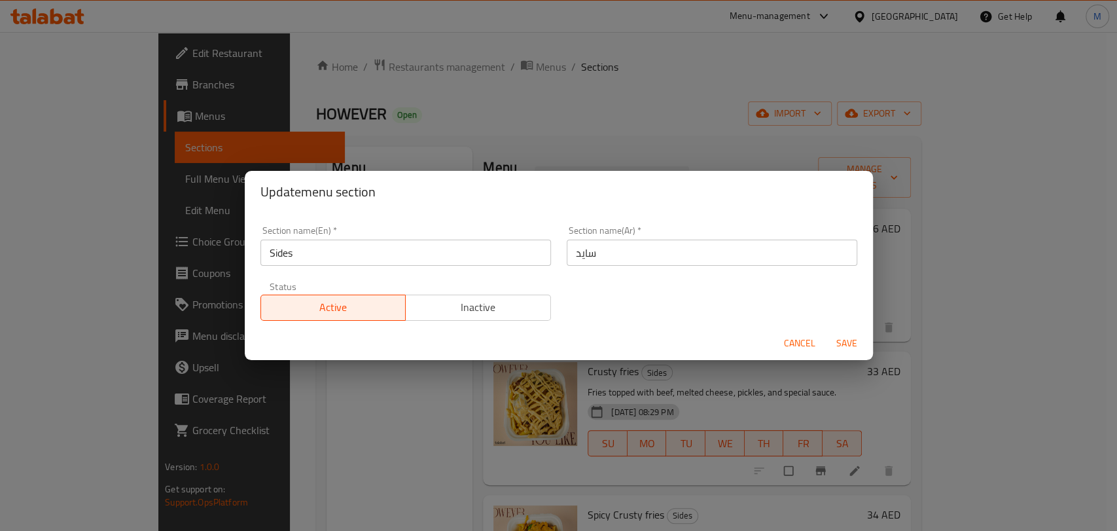
click at [607, 247] on input "سايد" at bounding box center [712, 253] width 291 height 26
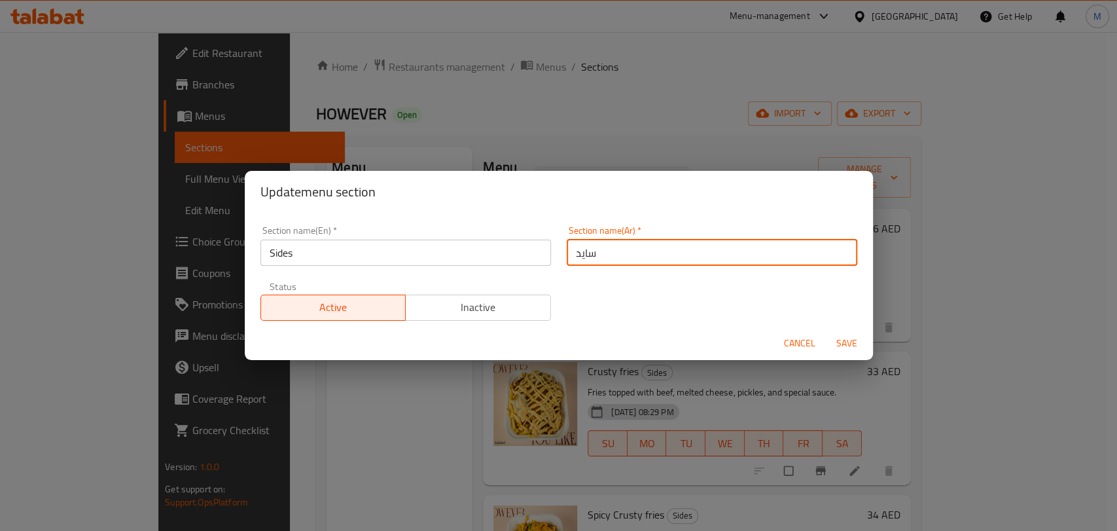
drag, startPoint x: 607, startPoint y: 247, endPoint x: 571, endPoint y: 253, distance: 36.4
click at [571, 253] on input "سايد" at bounding box center [712, 253] width 291 height 26
type input "h"
type input "اطباق الجانبية"
click at [844, 347] on span "Save" at bounding box center [846, 343] width 31 height 16
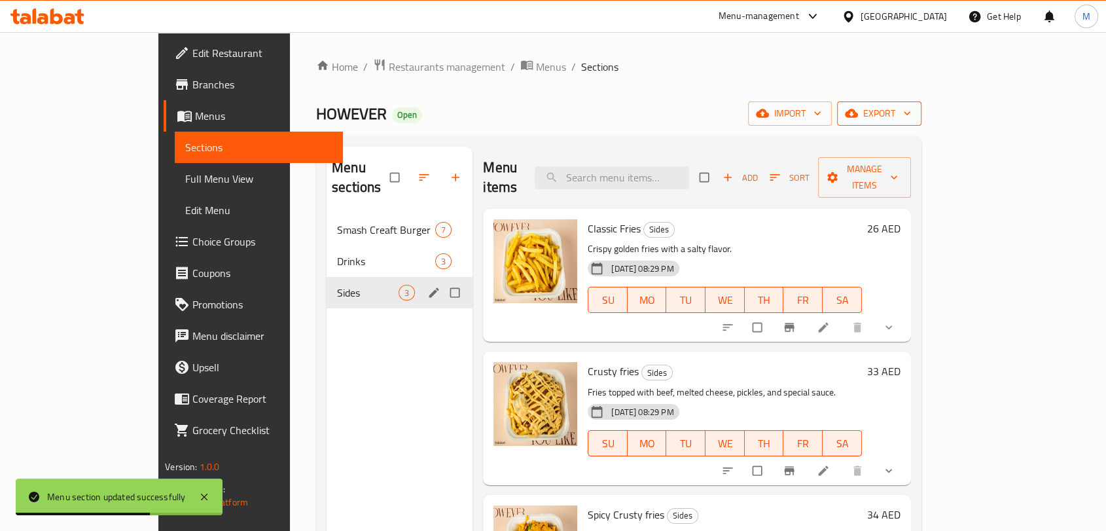
click at [922, 124] on button "export" at bounding box center [879, 113] width 84 height 24
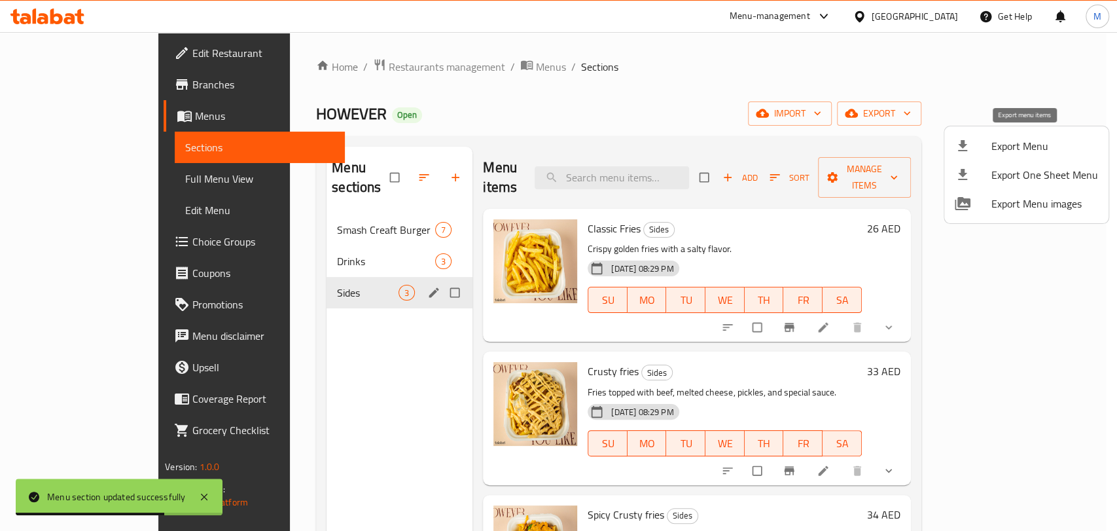
click at [1026, 143] on span "Export Menu" at bounding box center [1045, 146] width 107 height 16
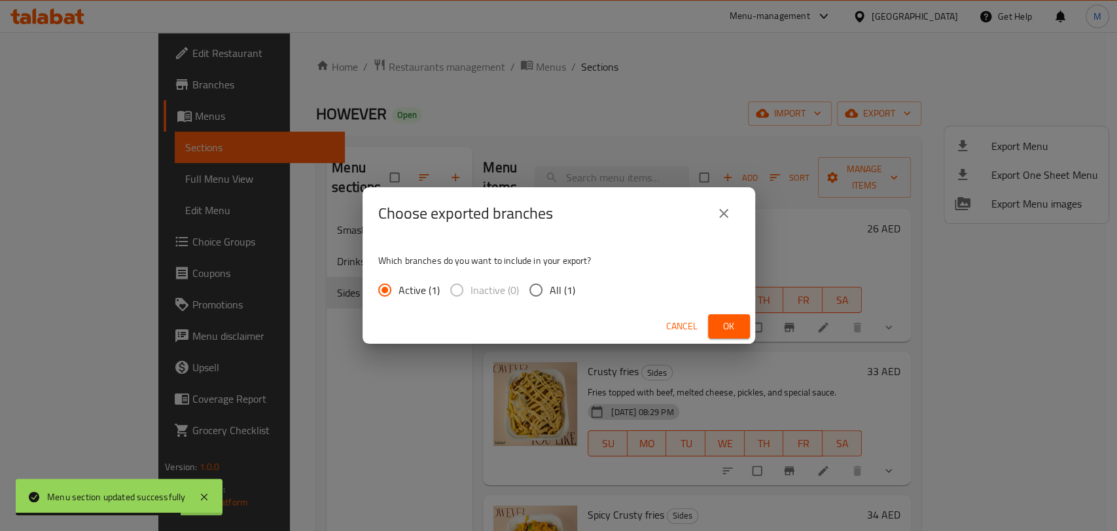
click at [545, 287] on input "All (1)" at bounding box center [535, 289] width 27 height 27
radio input "true"
click at [738, 325] on span "Ok" at bounding box center [729, 326] width 21 height 16
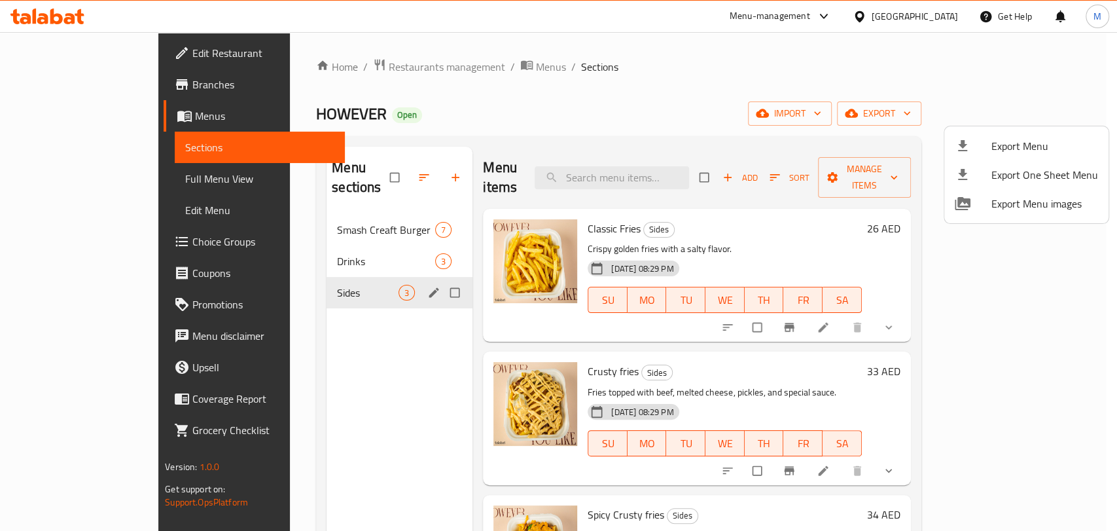
click at [232, 64] on div at bounding box center [558, 265] width 1117 height 531
